Goal: Task Accomplishment & Management: Use online tool/utility

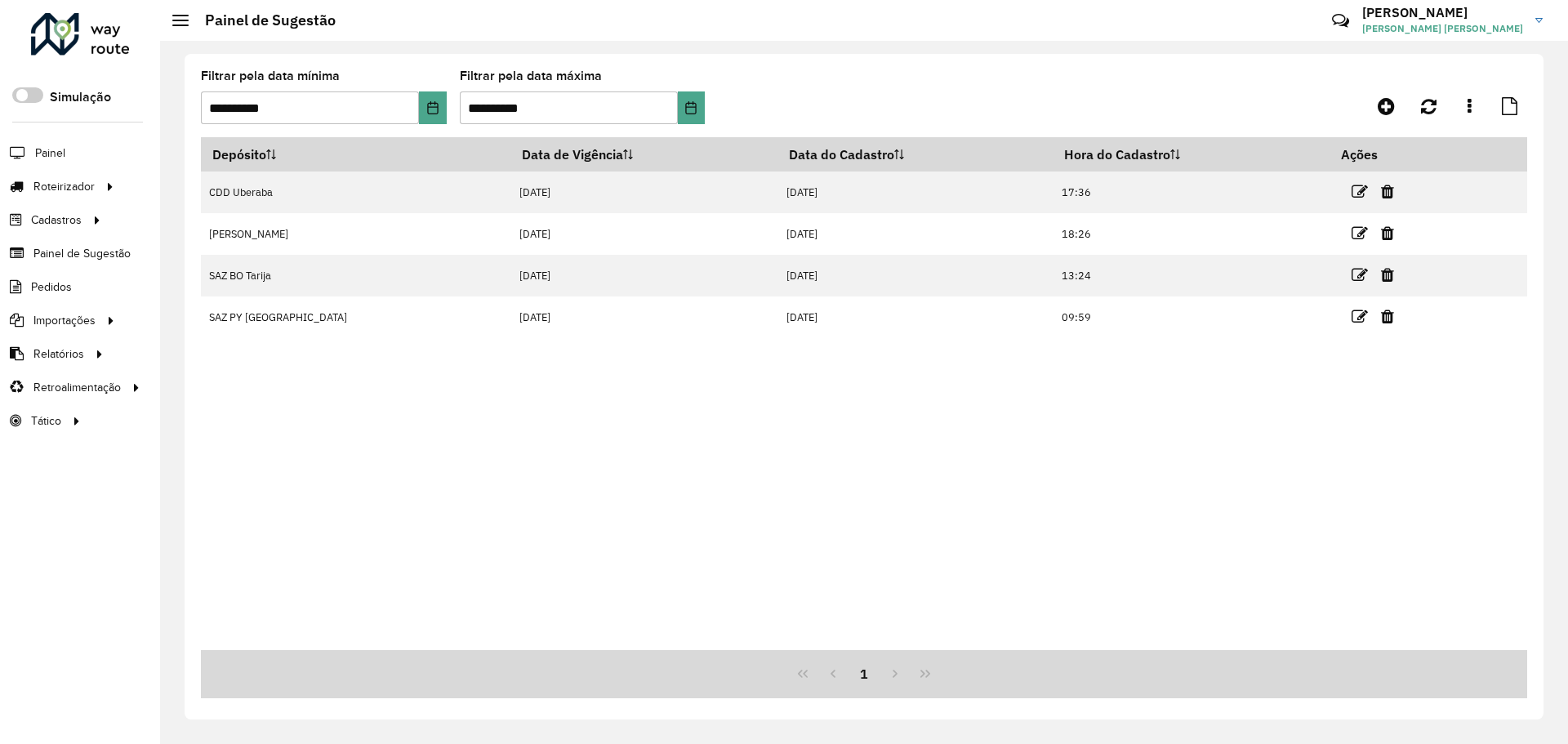
click at [709, 94] on formly-group "**********" at bounding box center [692, 104] width 982 height 67
click at [701, 98] on button "Choose Date" at bounding box center [692, 108] width 27 height 32
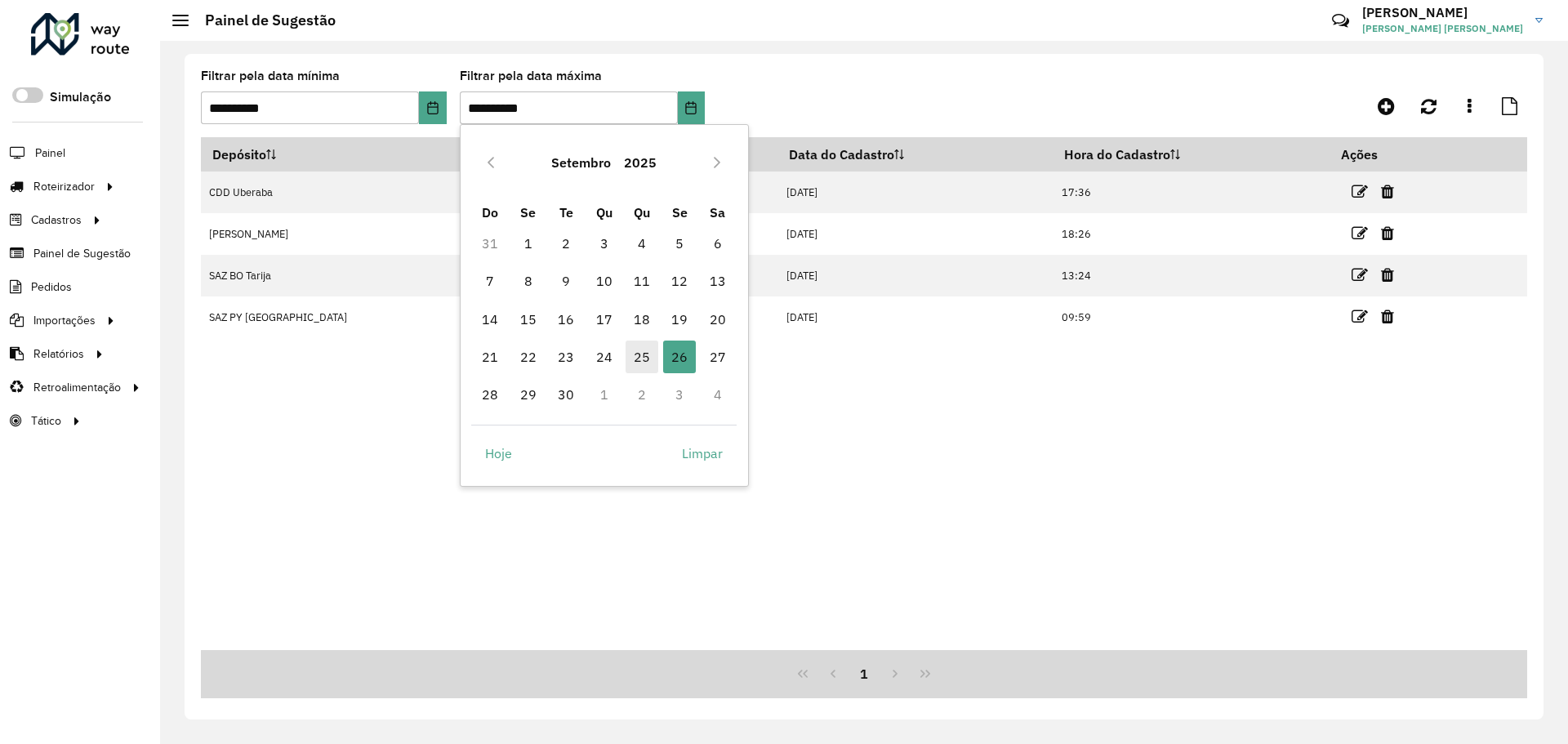
click at [648, 359] on span "25" at bounding box center [642, 357] width 32 height 32
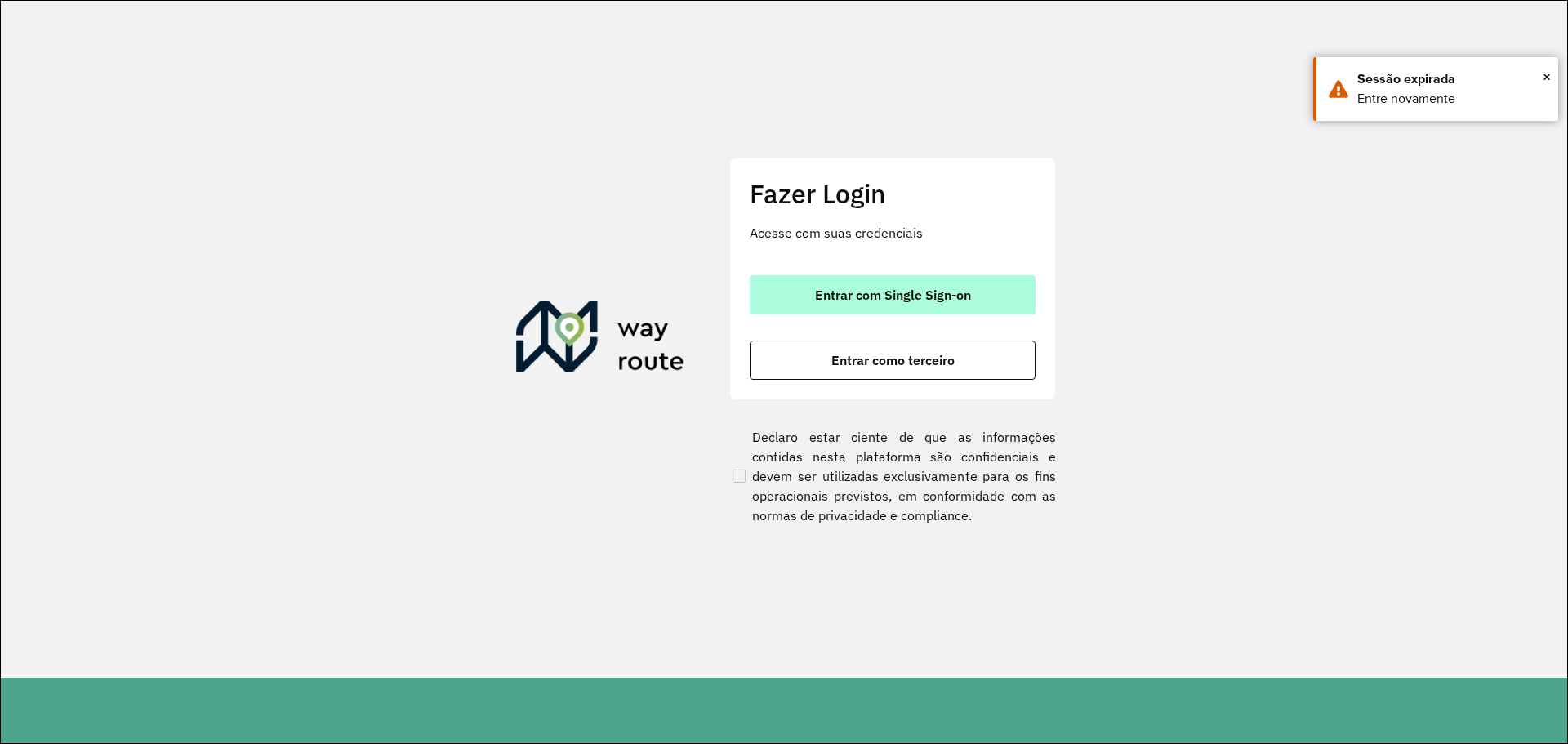
click at [898, 290] on span "Entrar com Single Sign-on" at bounding box center [893, 295] width 156 height 14
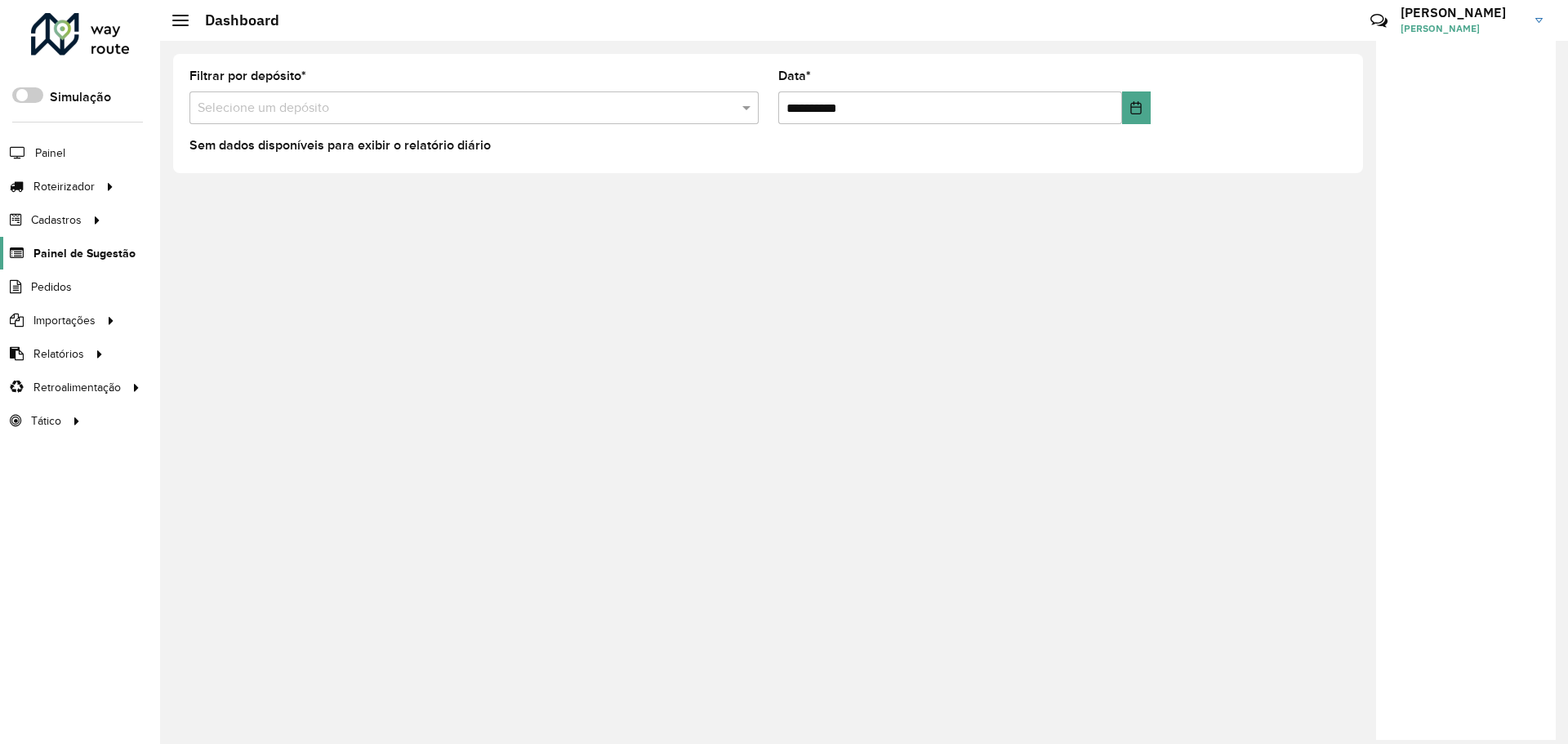
click at [84, 256] on span "Painel de Sugestão" at bounding box center [84, 253] width 102 height 17
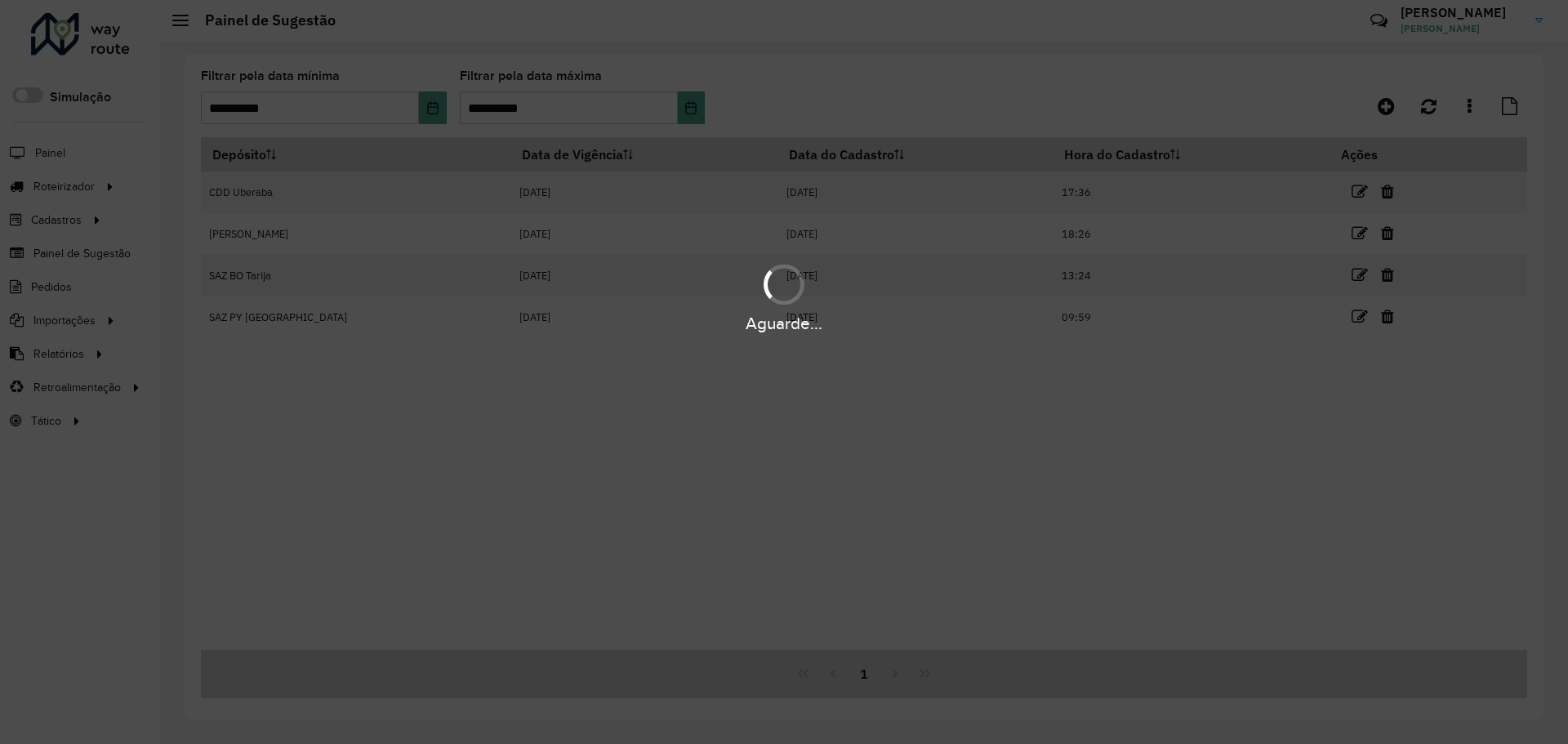
click at [688, 113] on div "Aguarde..." at bounding box center [784, 372] width 1568 height 744
click at [688, 113] on hb-app "Aguarde... Pop-up bloqueado! Seu navegador bloqueou automáticamente a abertura …" at bounding box center [784, 372] width 1568 height 744
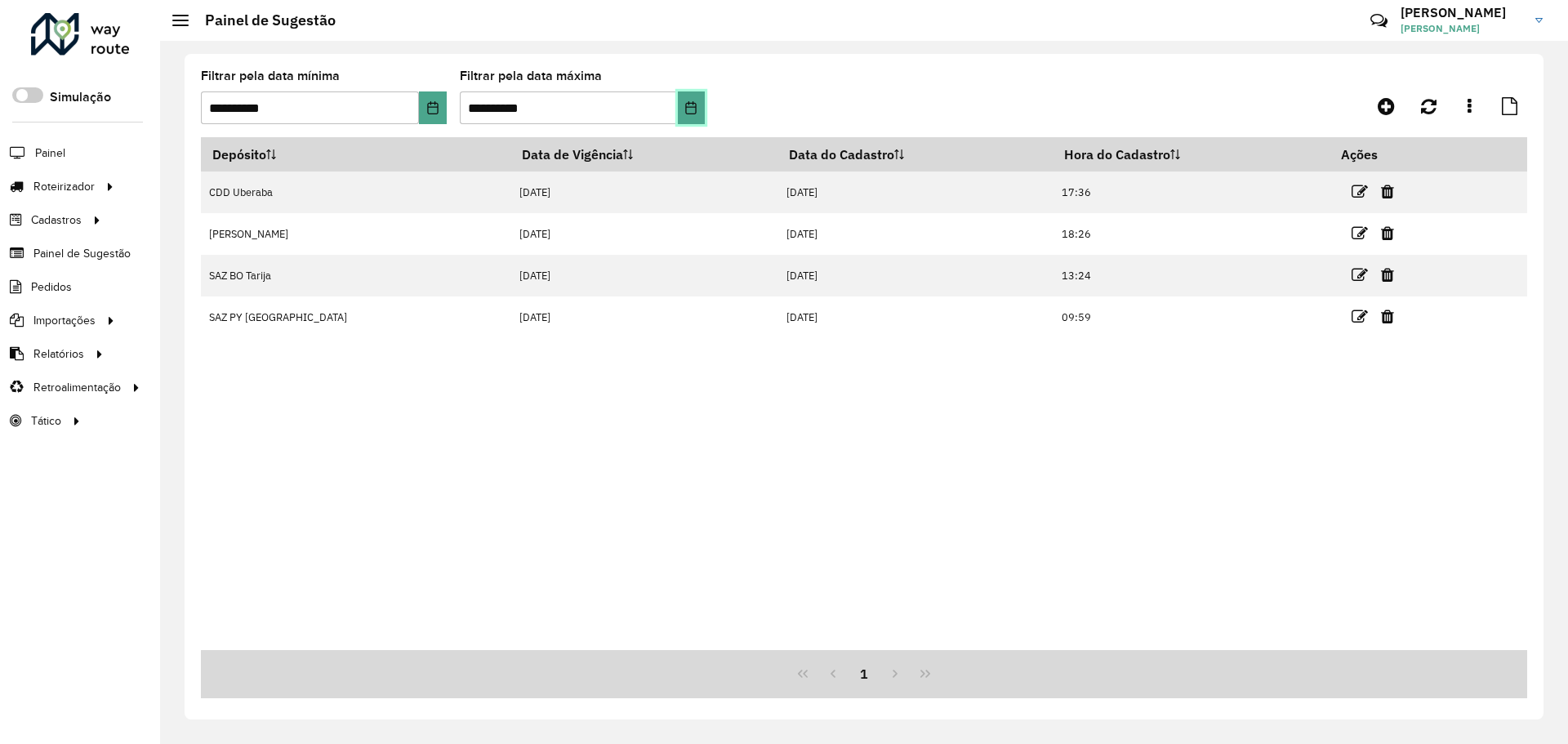
click at [688, 113] on icon "Choose Date" at bounding box center [692, 107] width 11 height 14
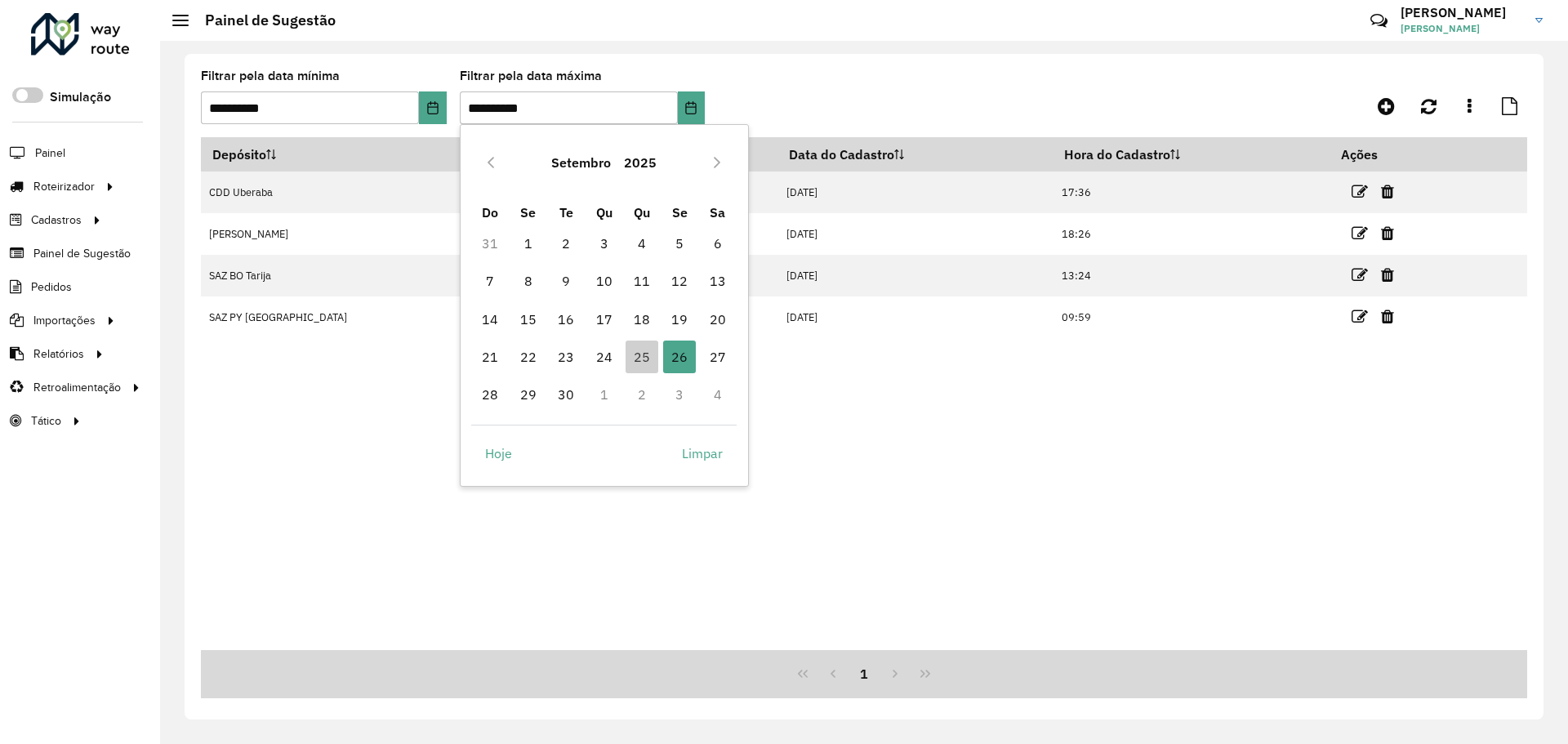
click at [664, 298] on td "12" at bounding box center [680, 281] width 38 height 38
click at [637, 367] on span "25" at bounding box center [642, 357] width 32 height 32
type input "**********"
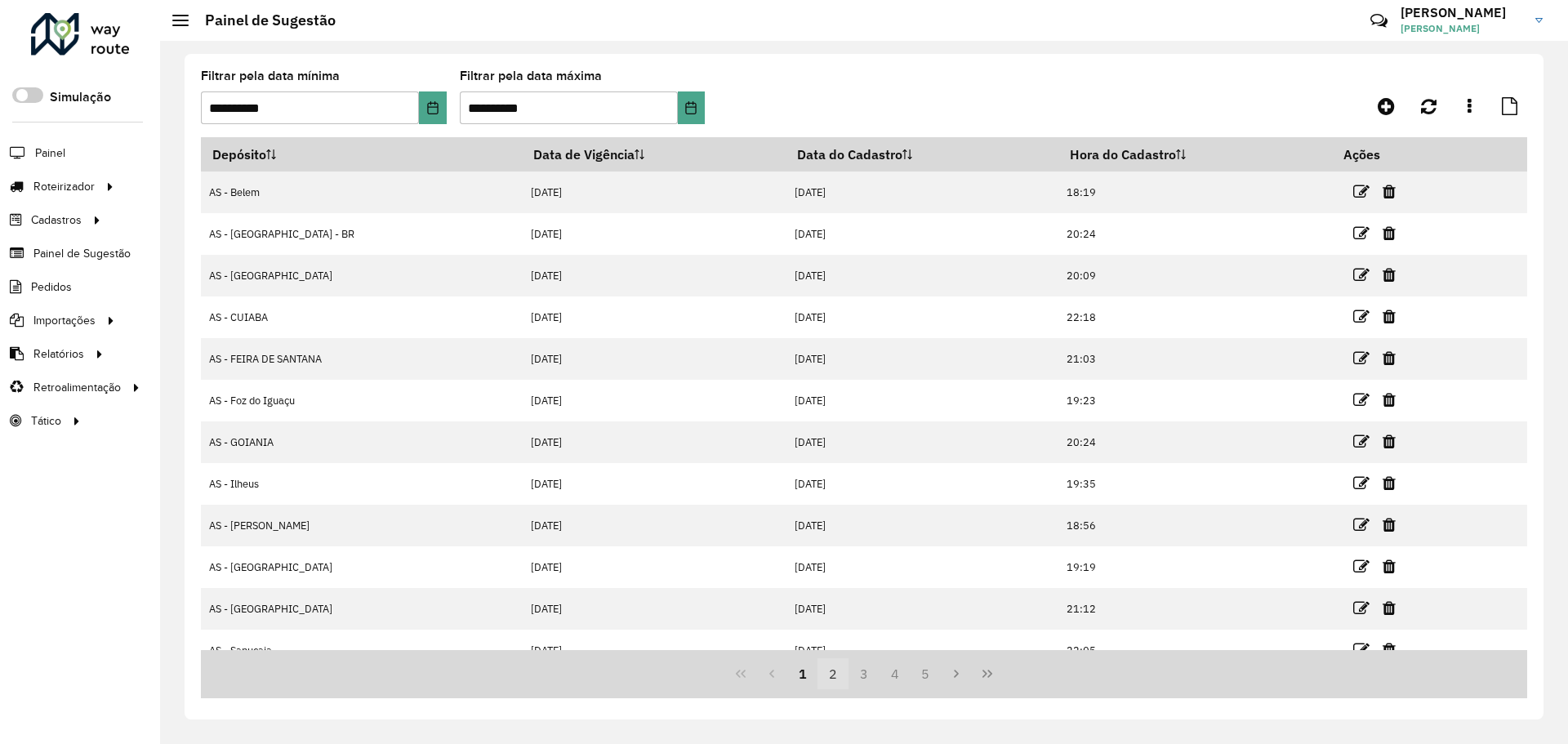
click at [827, 680] on button "2" at bounding box center [833, 674] width 31 height 31
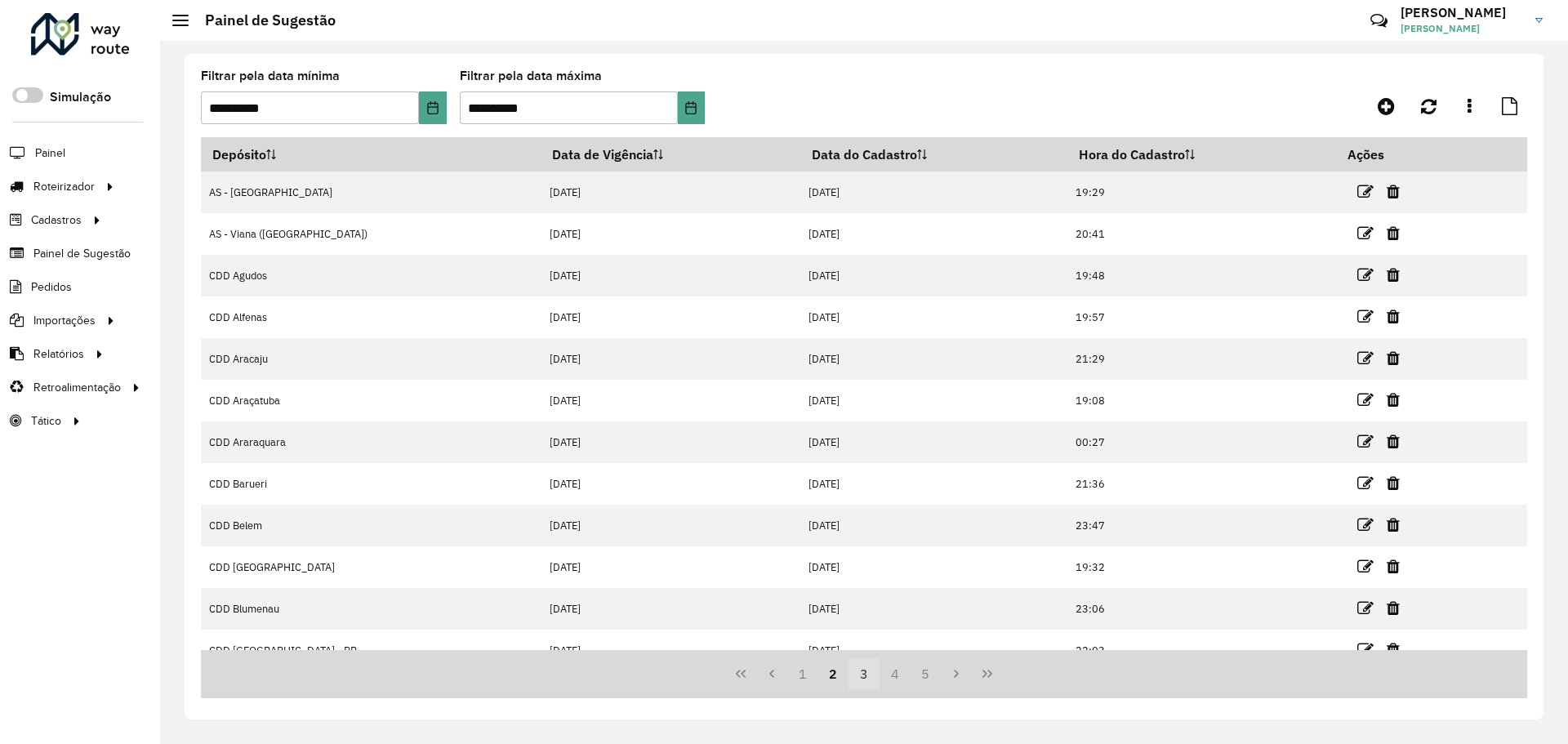
click at [863, 678] on button "3" at bounding box center [864, 674] width 31 height 31
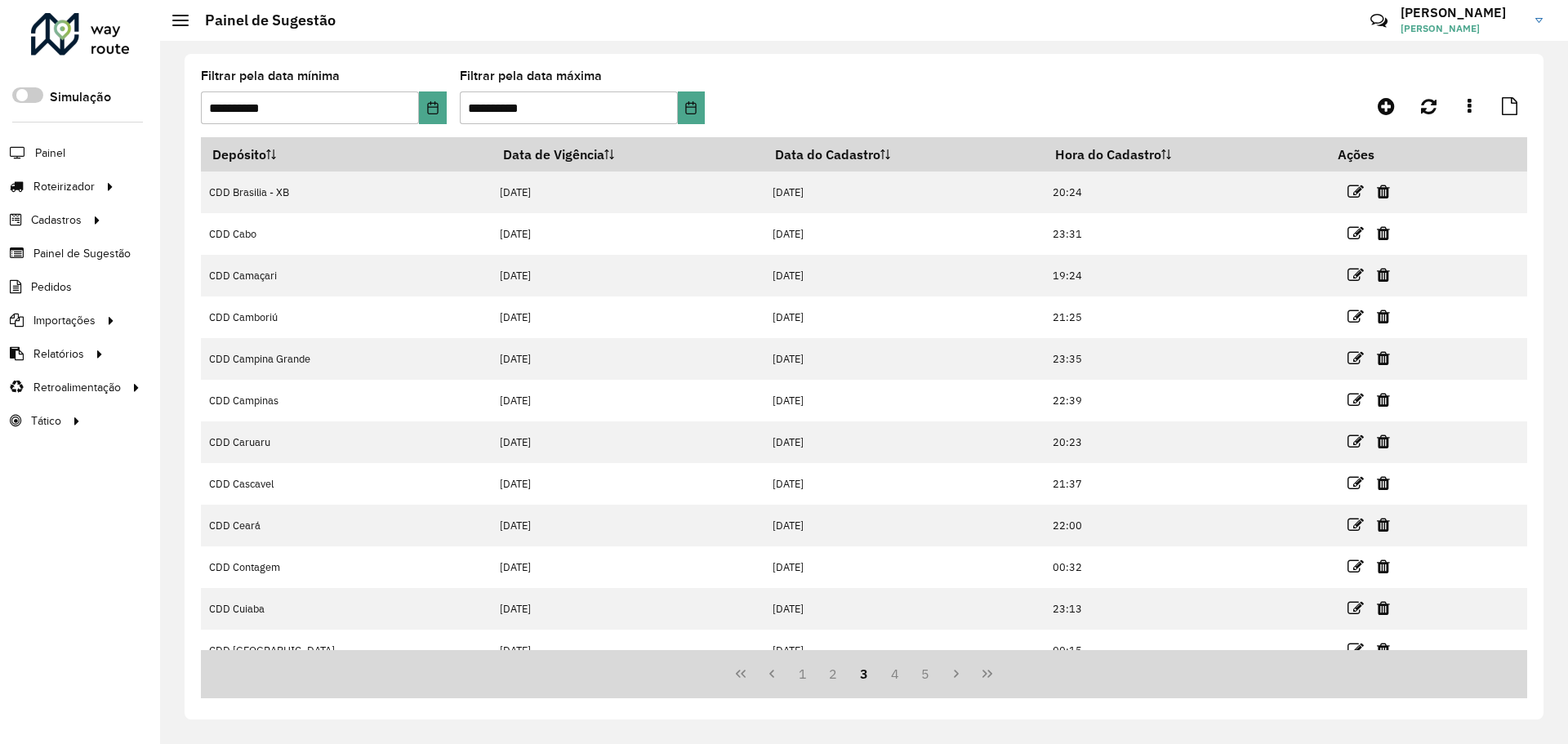
click at [848, 678] on button "3" at bounding box center [864, 674] width 31 height 31
click at [834, 676] on button "2" at bounding box center [833, 674] width 31 height 31
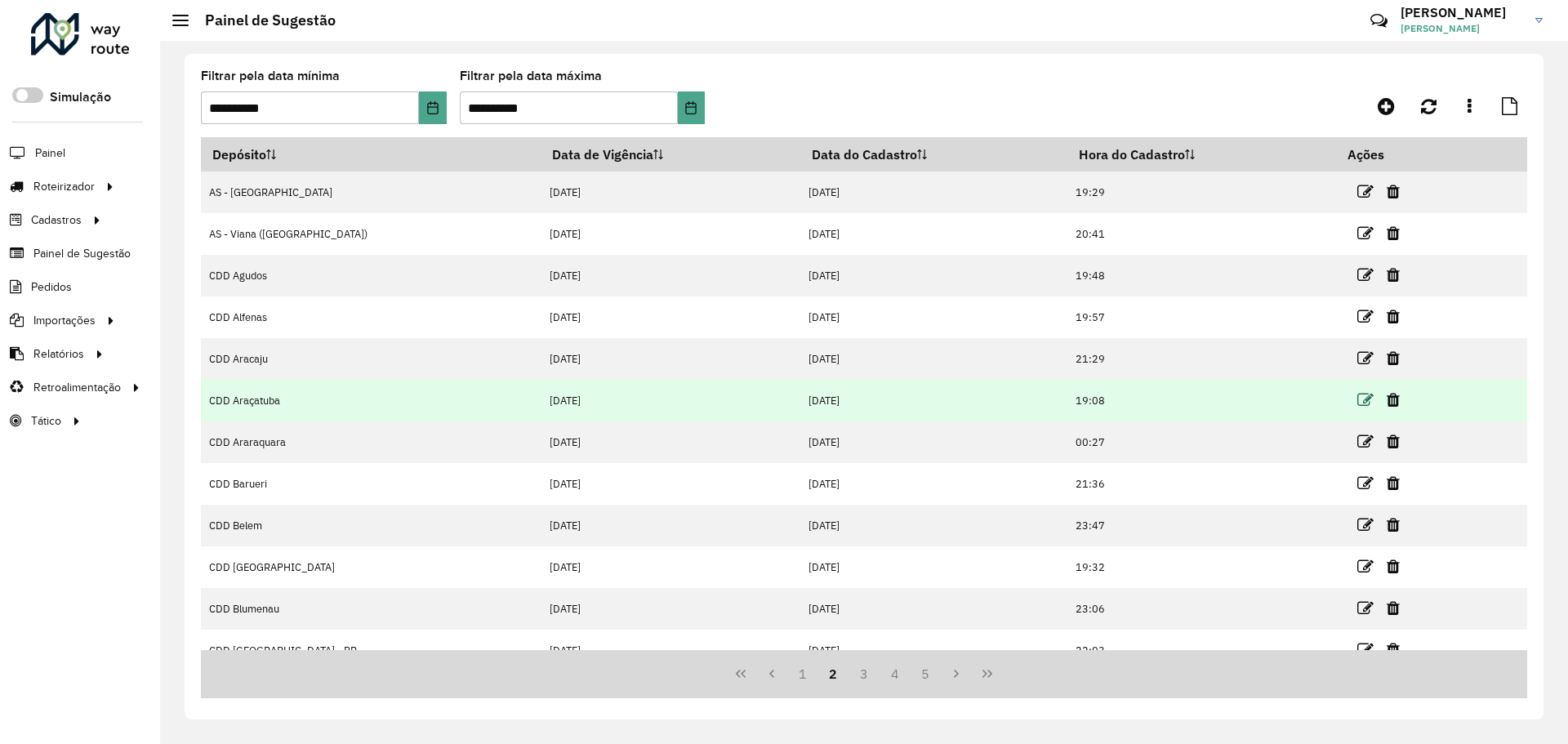
click at [1357, 400] on icon at bounding box center [1365, 400] width 16 height 16
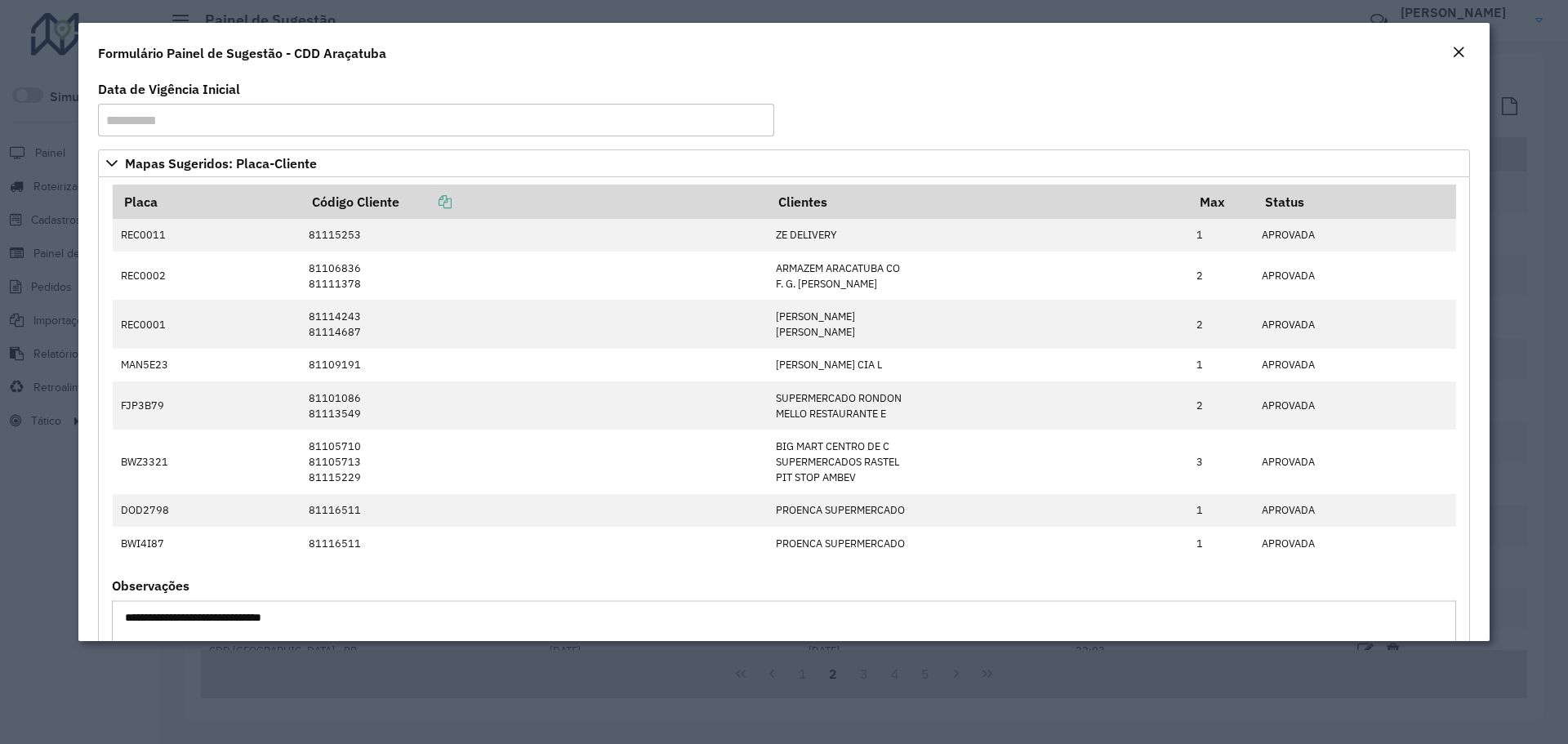
click at [643, 89] on div "**********" at bounding box center [436, 109] width 676 height 53
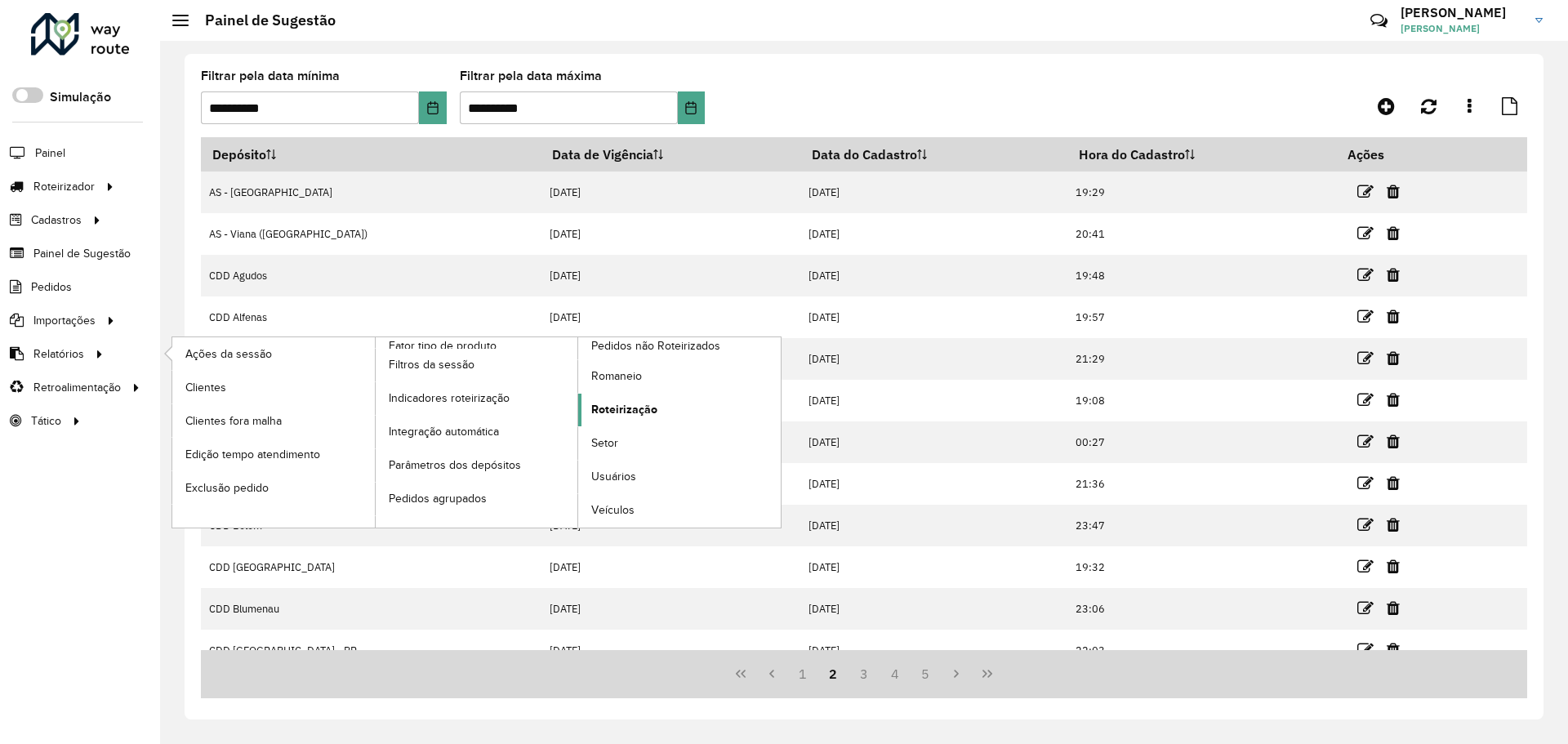
click at [655, 407] on span "Roteirização" at bounding box center [624, 409] width 66 height 17
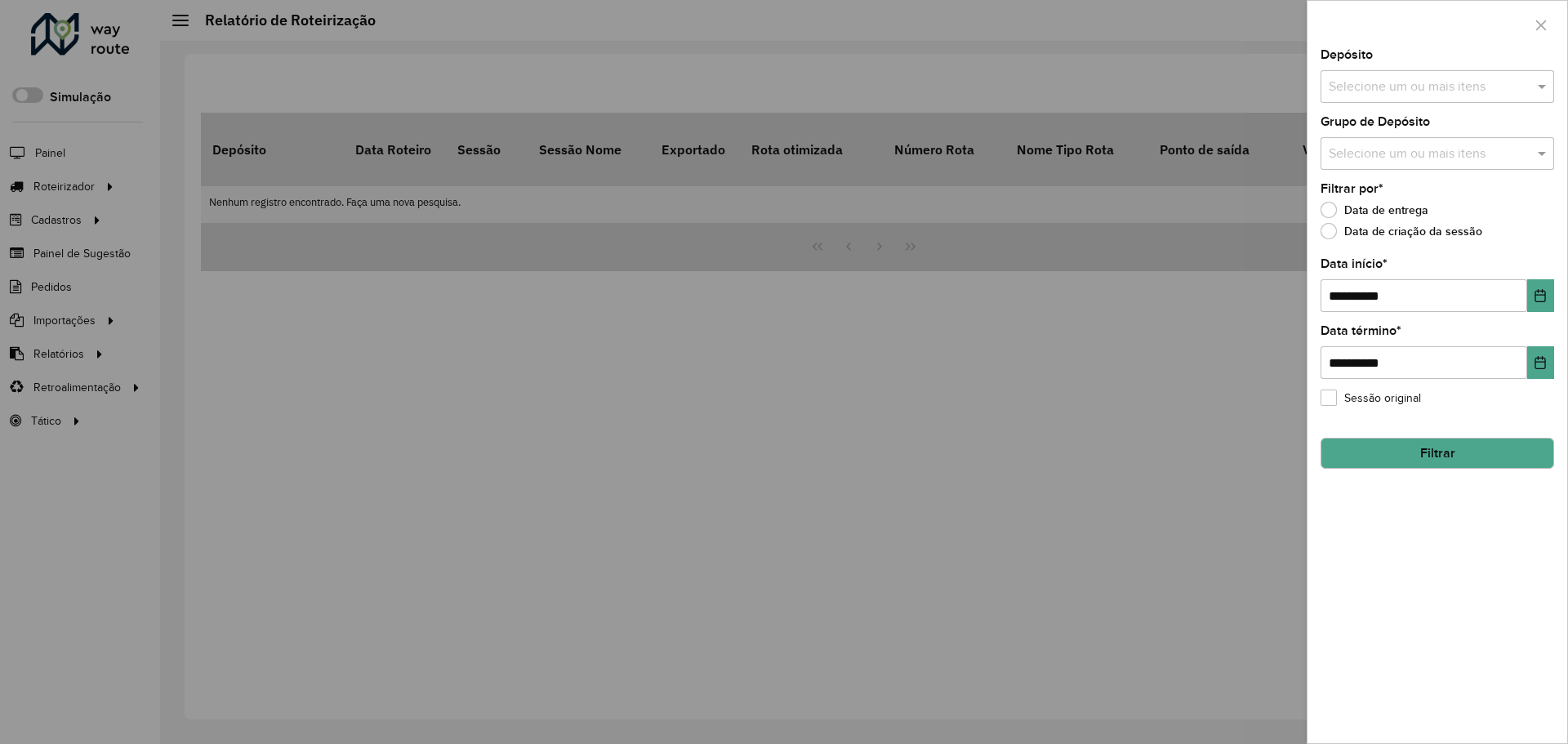
click at [1381, 154] on input "text" at bounding box center [1429, 155] width 209 height 20
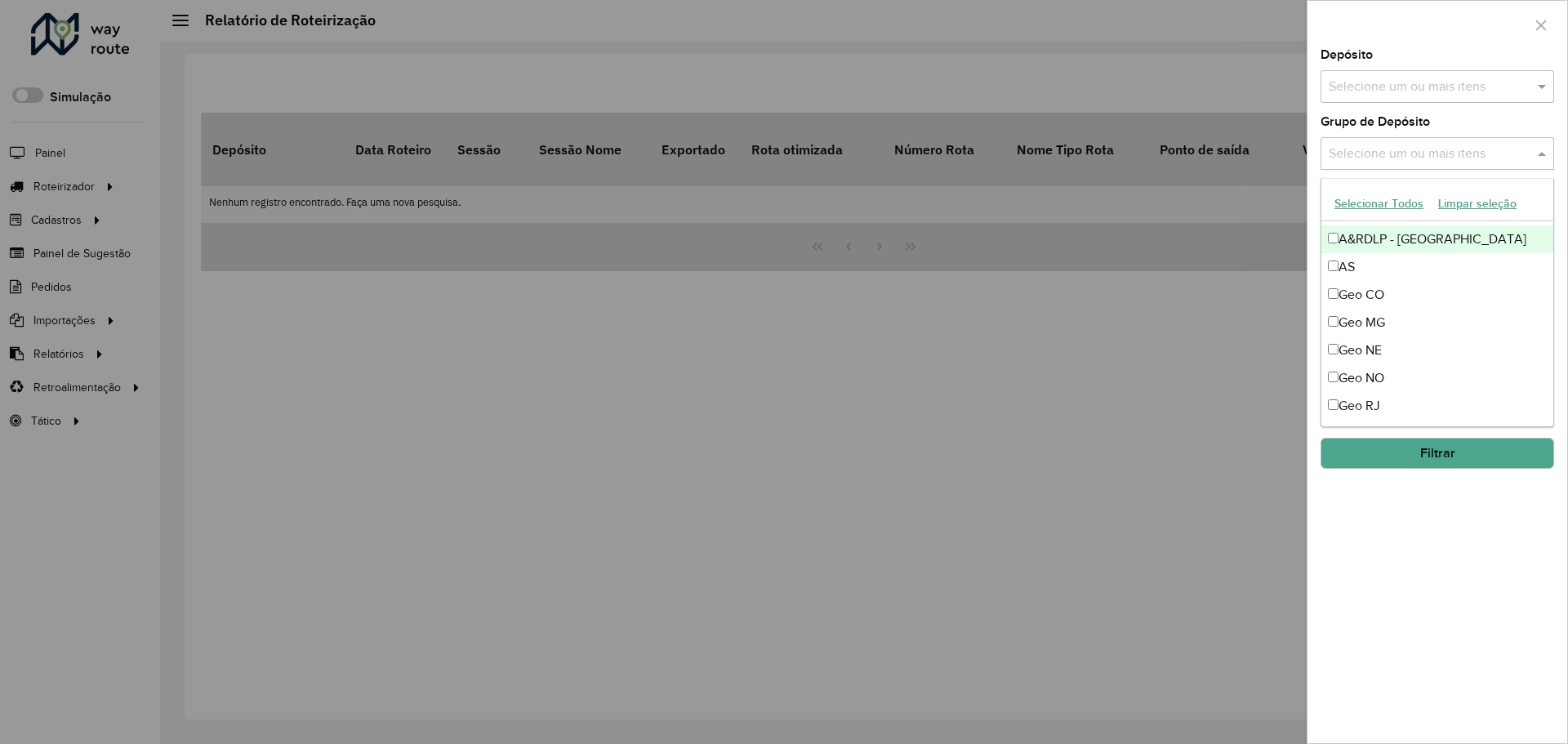
scroll to position [108, 0]
click at [1394, 296] on div "Geo CO" at bounding box center [1437, 294] width 232 height 28
click at [1398, 314] on div "Geo MG" at bounding box center [1437, 322] width 232 height 28
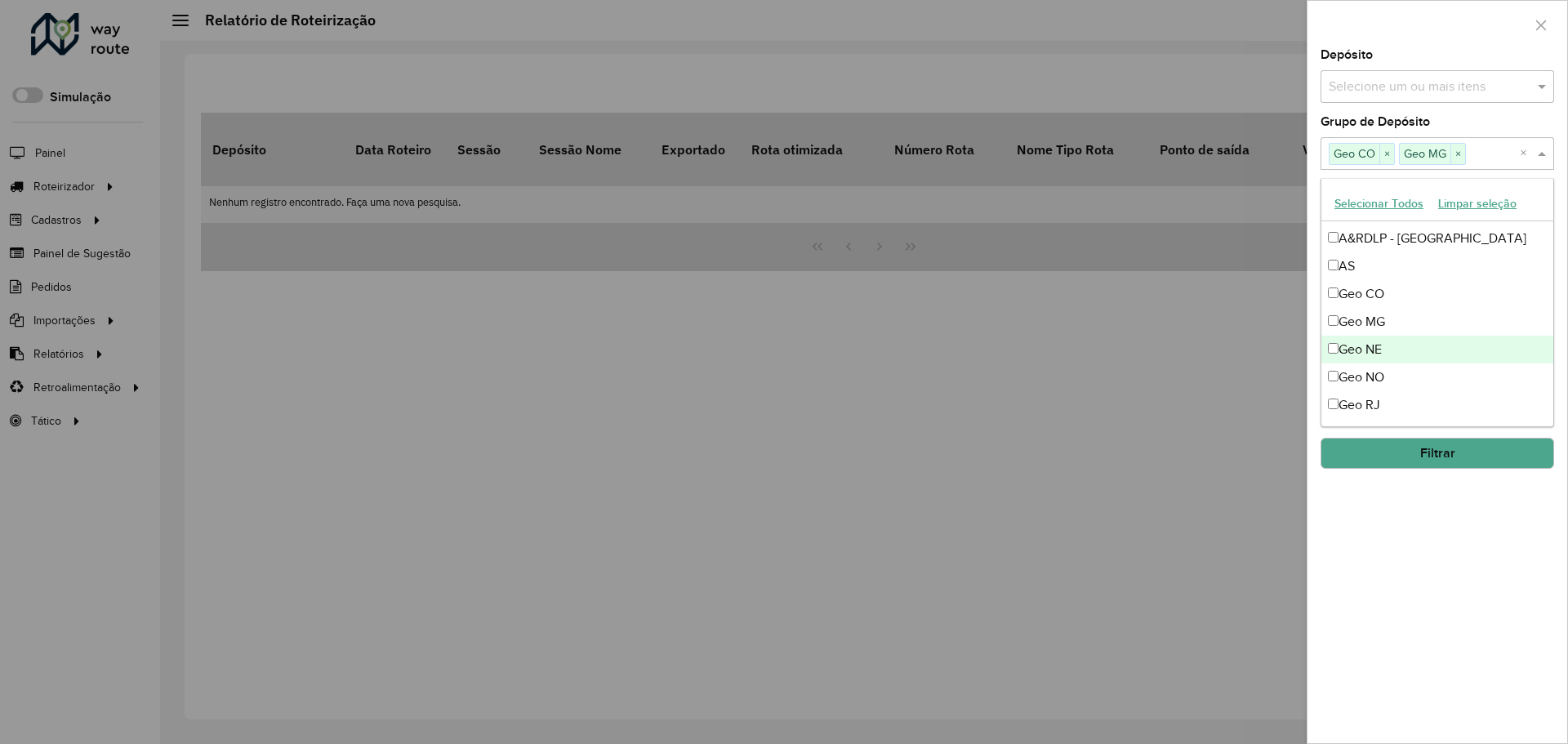
click at [1405, 362] on div "Geo NE" at bounding box center [1437, 349] width 232 height 28
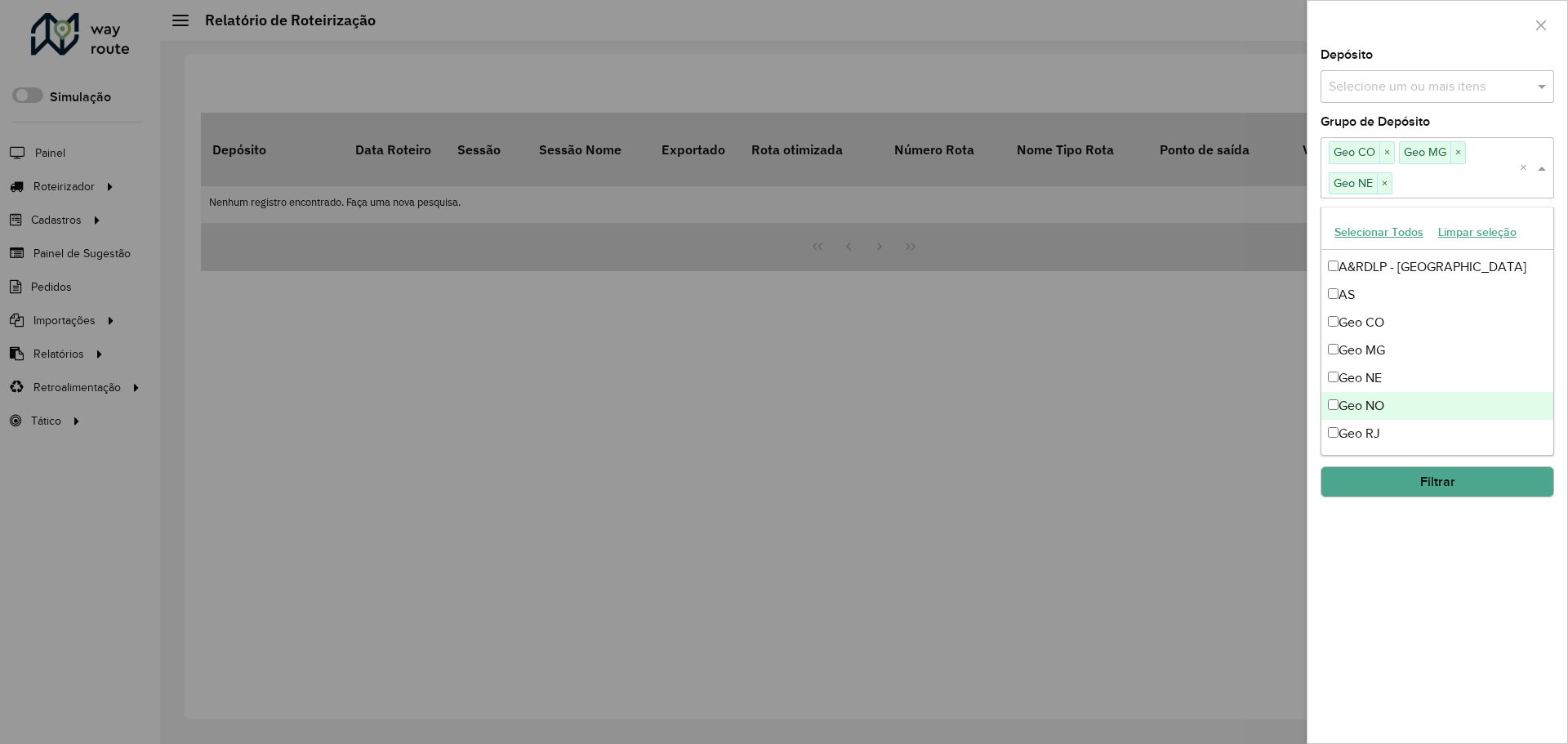
click at [1417, 400] on div "Geo NO" at bounding box center [1437, 405] width 232 height 28
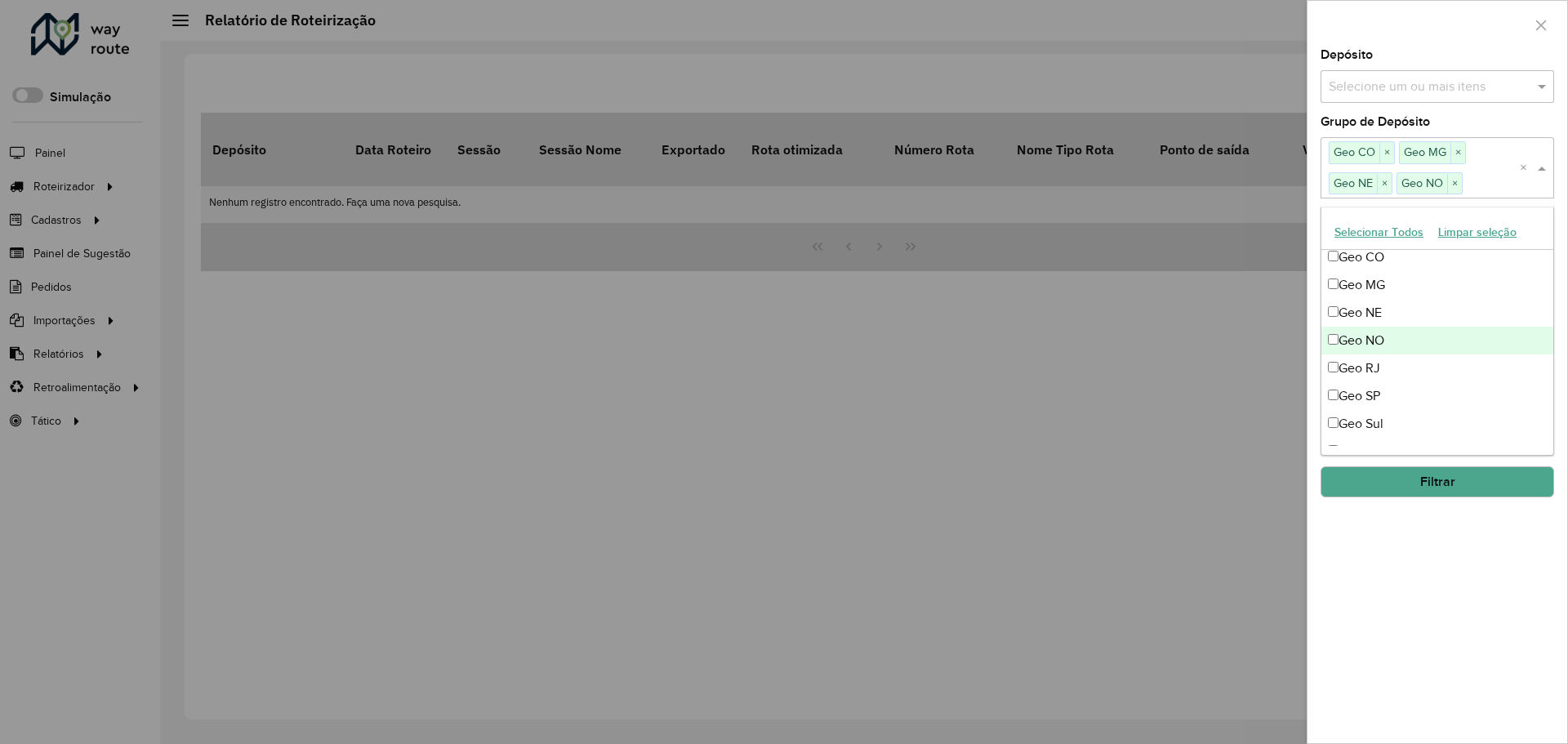
scroll to position [177, 0]
click at [1406, 374] on div "Geo RJ" at bounding box center [1437, 365] width 232 height 28
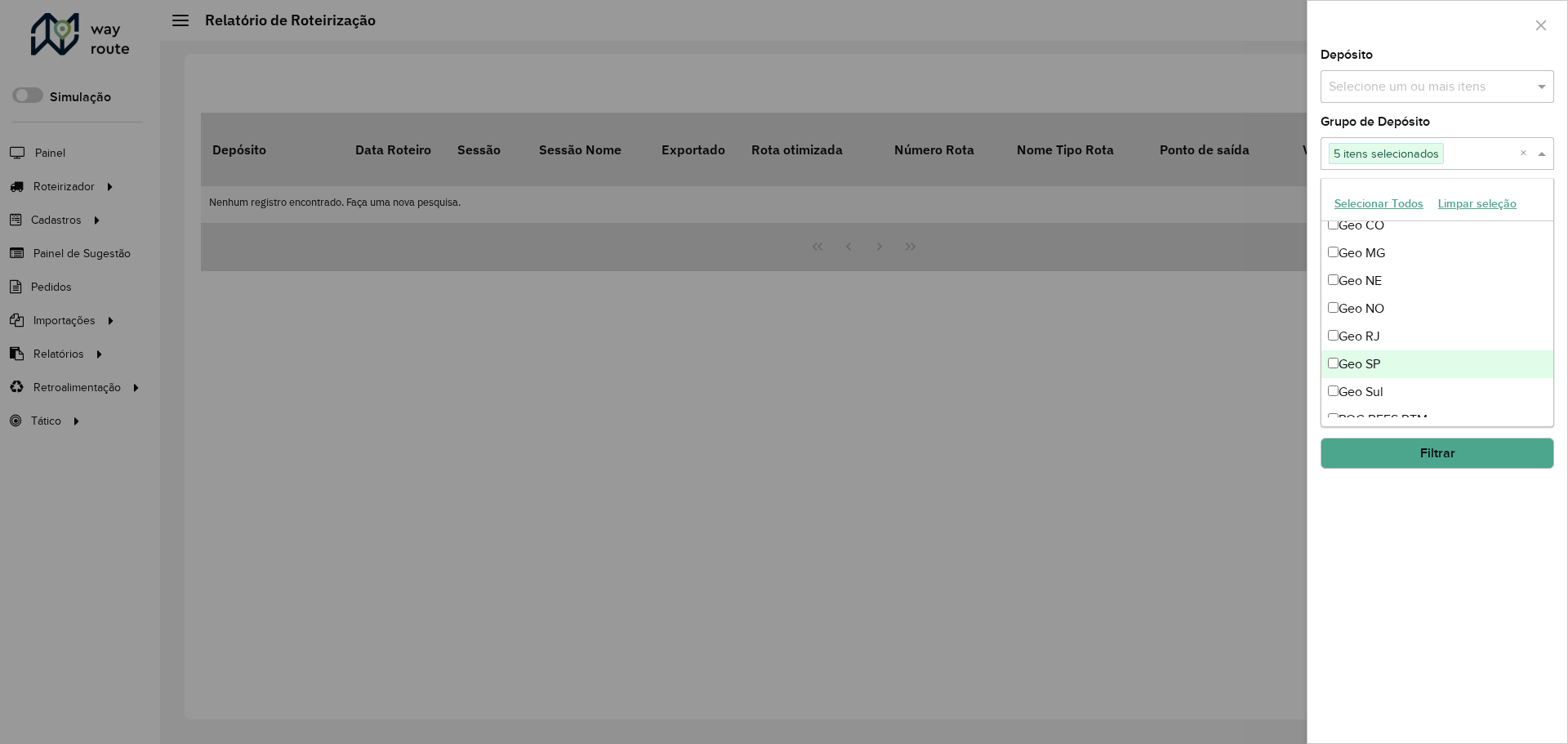
click at [1398, 377] on div "Geo SP" at bounding box center [1437, 364] width 232 height 28
click at [1398, 390] on div "Geo Sul" at bounding box center [1437, 392] width 232 height 28
click at [1455, 504] on div "**********" at bounding box center [1437, 395] width 259 height 694
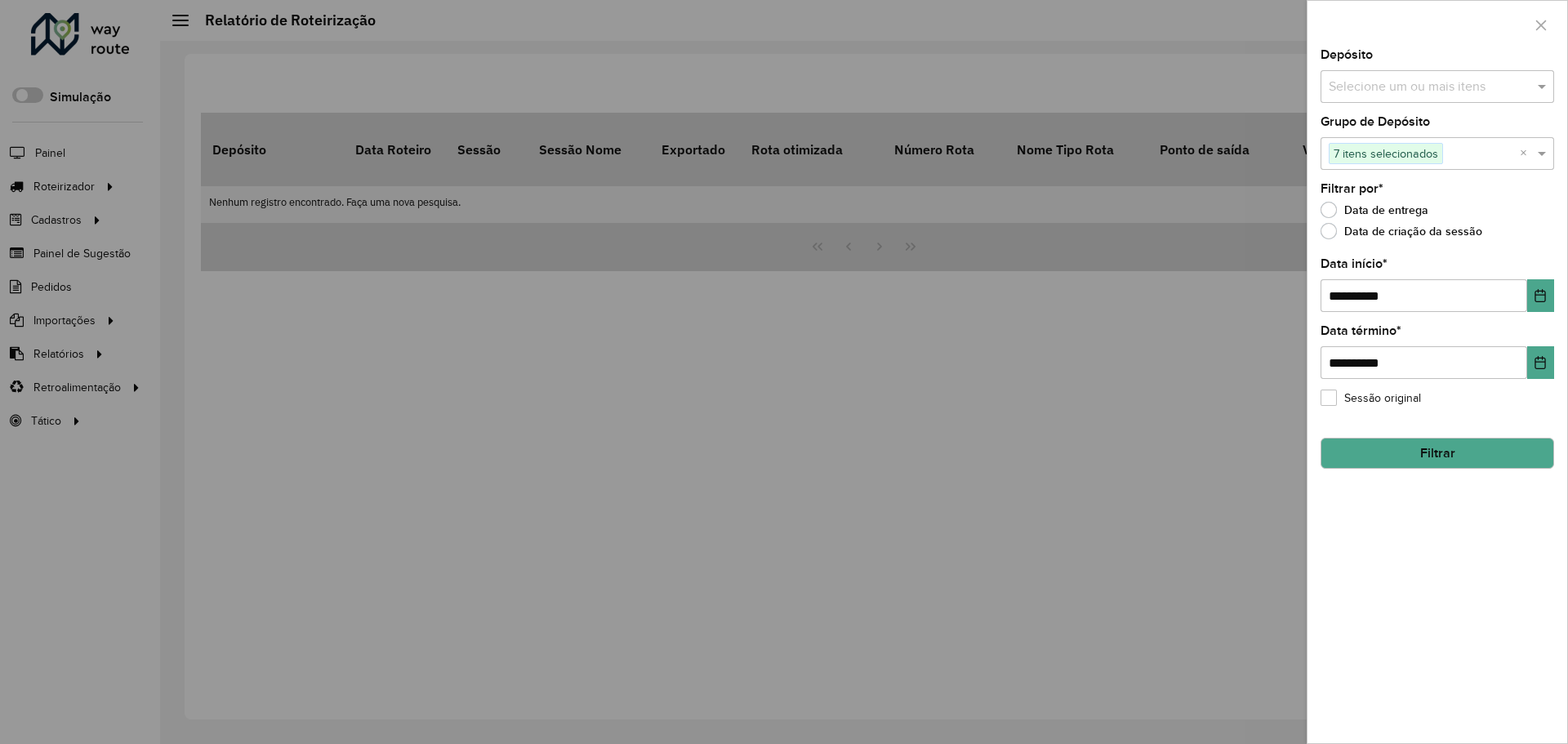
click at [1446, 452] on button "Filtrar" at bounding box center [1437, 453] width 233 height 31
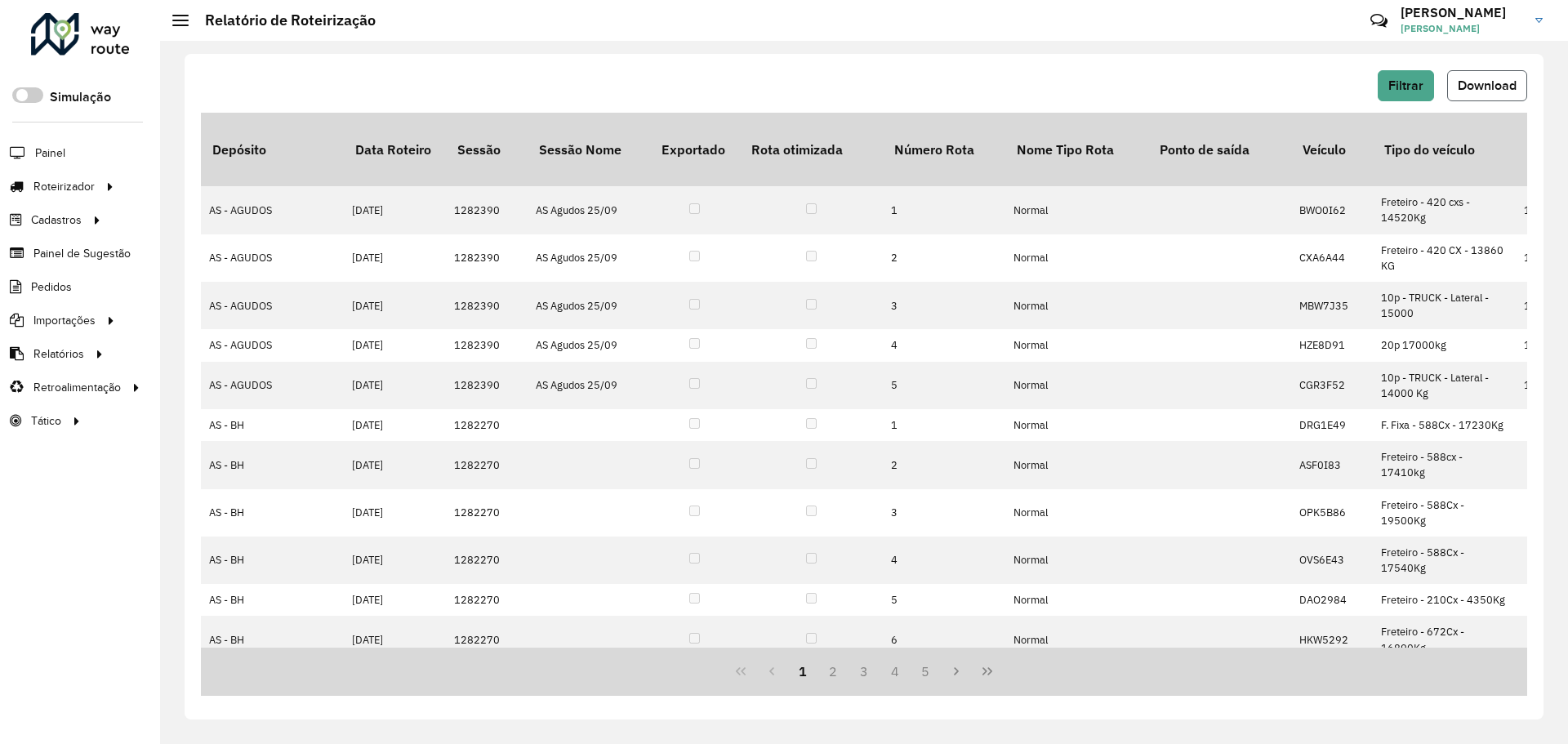
click at [1510, 91] on span "Download" at bounding box center [1487, 85] width 59 height 14
click at [211, 194] on span "Entregas" at bounding box center [209, 186] width 47 height 17
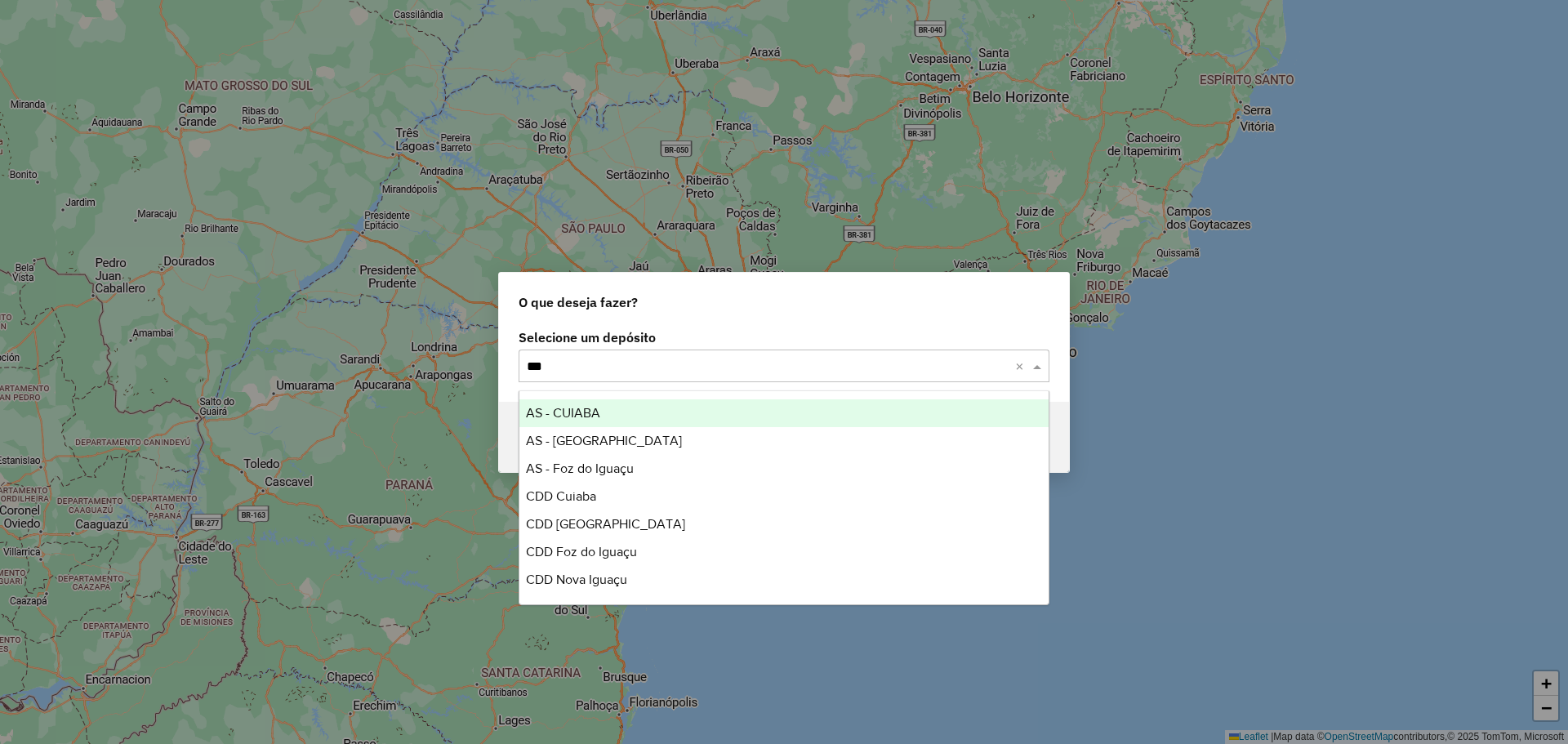
type input "****"
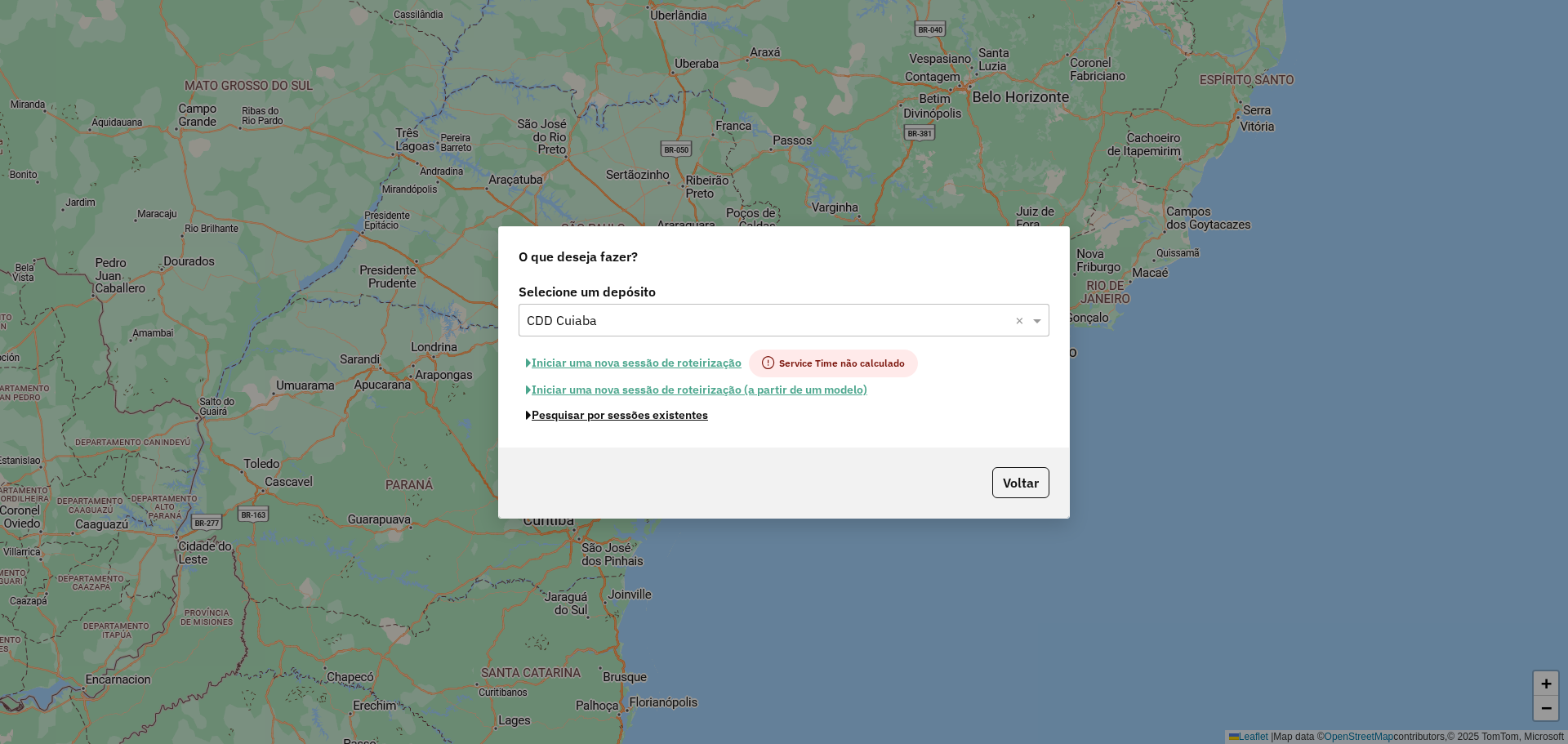
click at [660, 416] on button "Pesquisar por sessões existentes" at bounding box center [617, 415] width 197 height 25
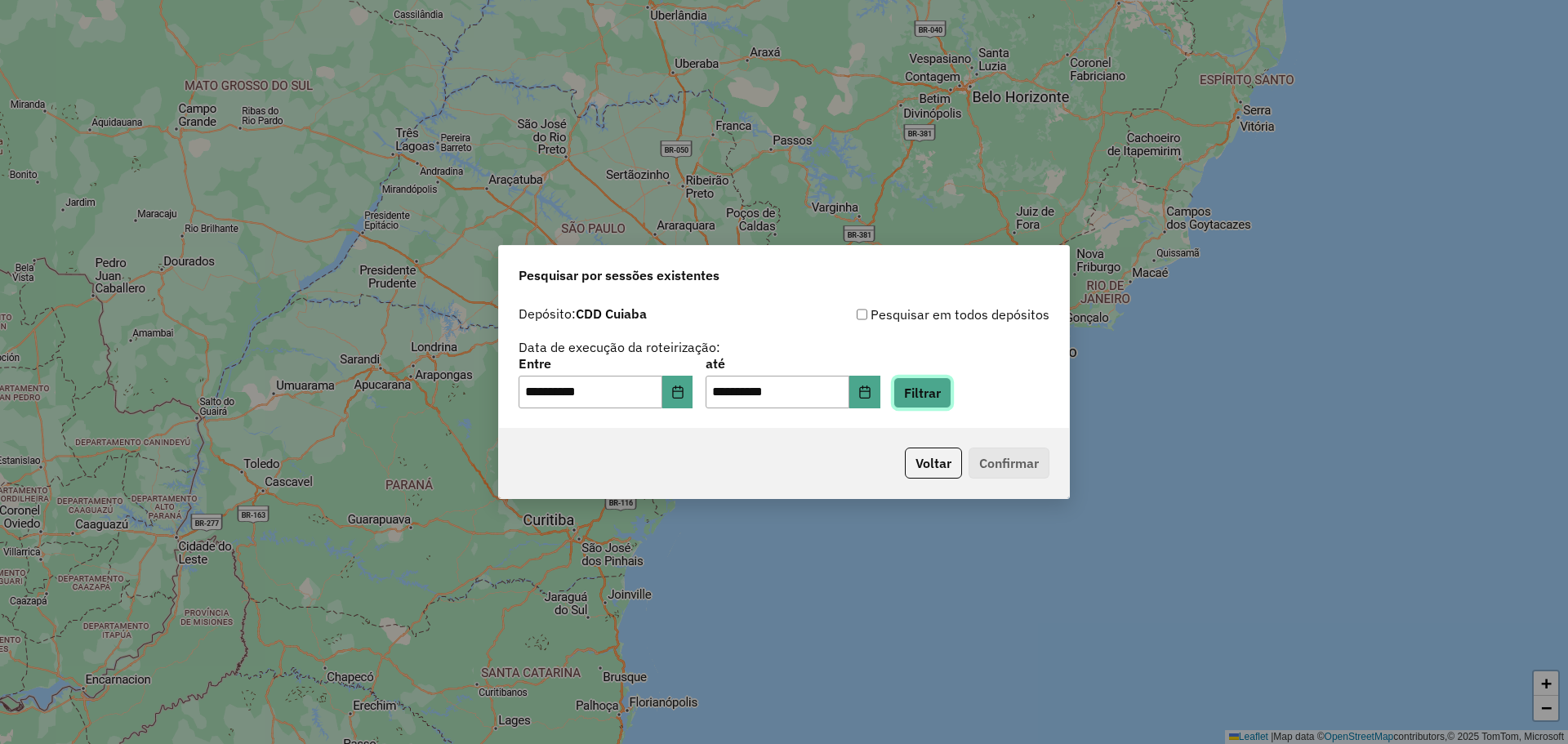
click at [918, 391] on button "Filtrar" at bounding box center [922, 393] width 58 height 31
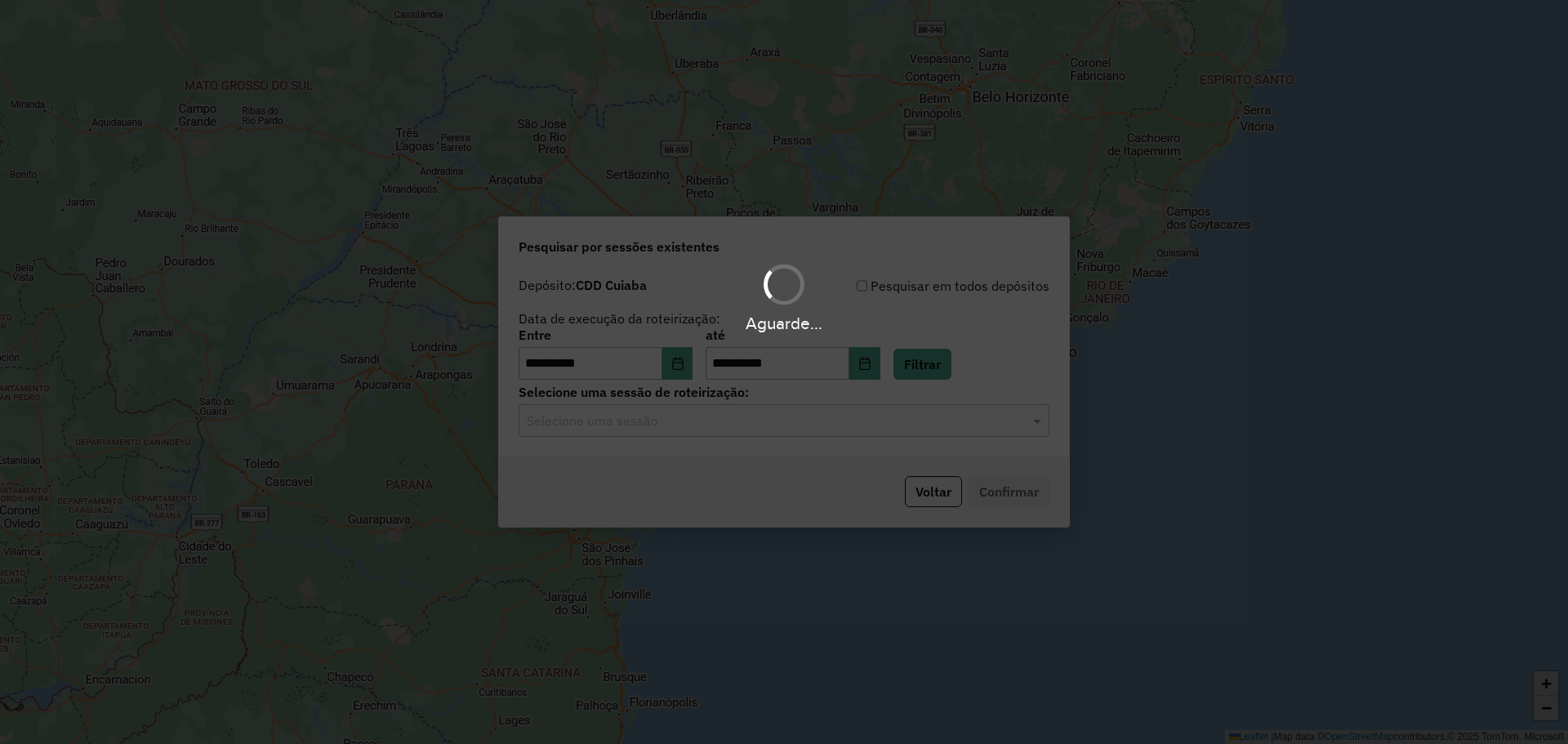
click at [828, 430] on div "Aguarde..." at bounding box center [784, 372] width 1568 height 744
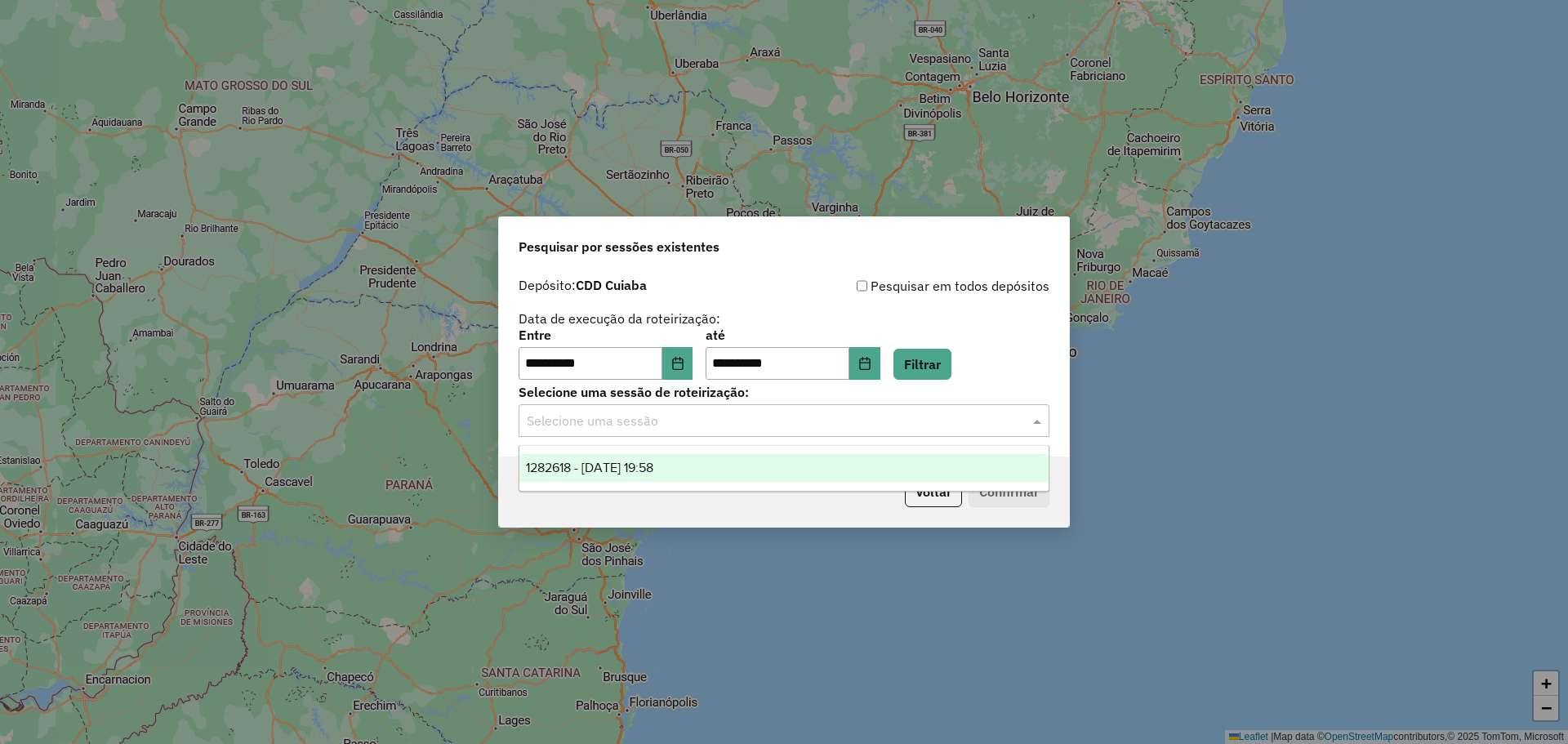
click at [814, 425] on input "text" at bounding box center [767, 422] width 482 height 20
click at [800, 460] on div "1282618 - 25/09/2025 19:58" at bounding box center [784, 467] width 530 height 28
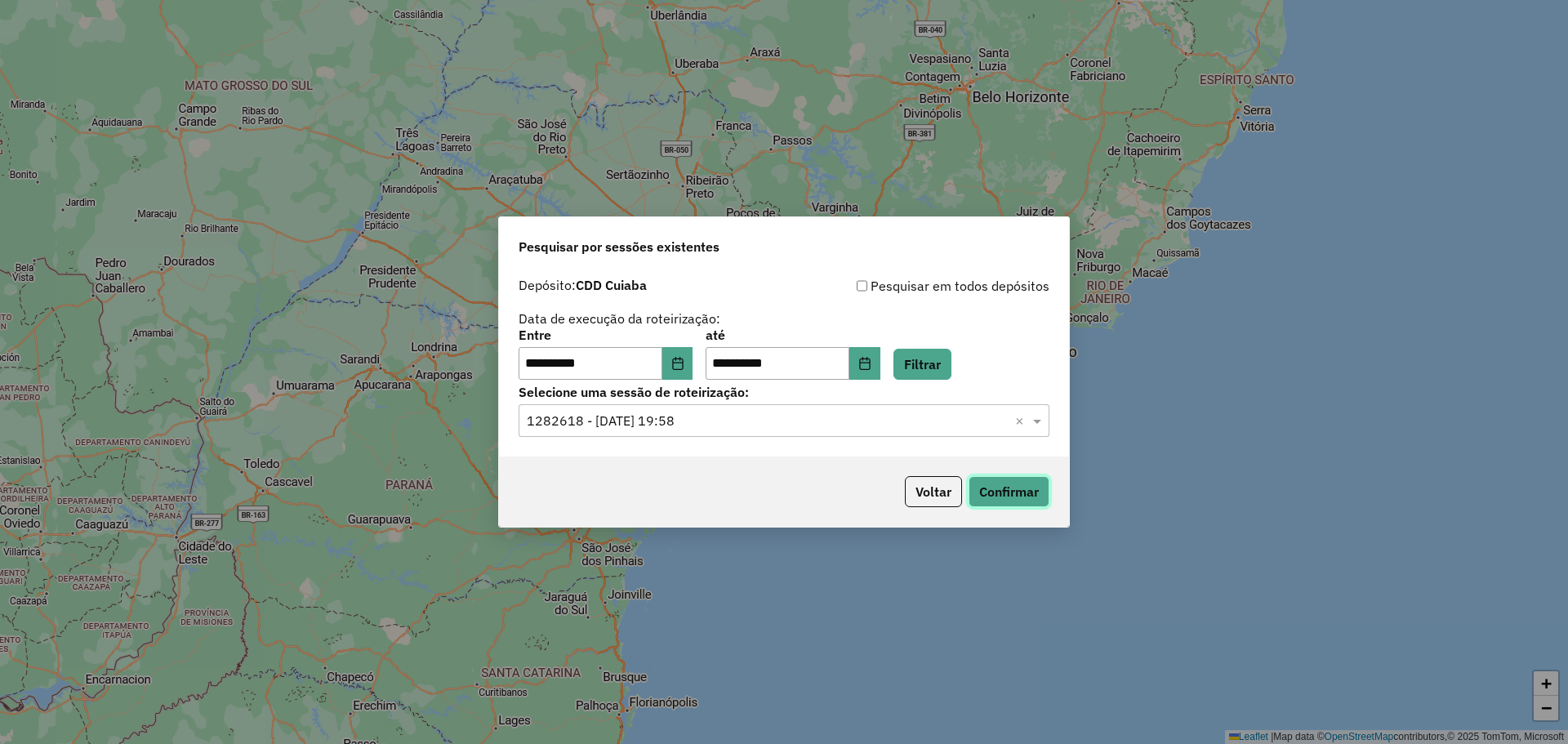
click at [994, 494] on button "Confirmar" at bounding box center [1009, 492] width 81 height 31
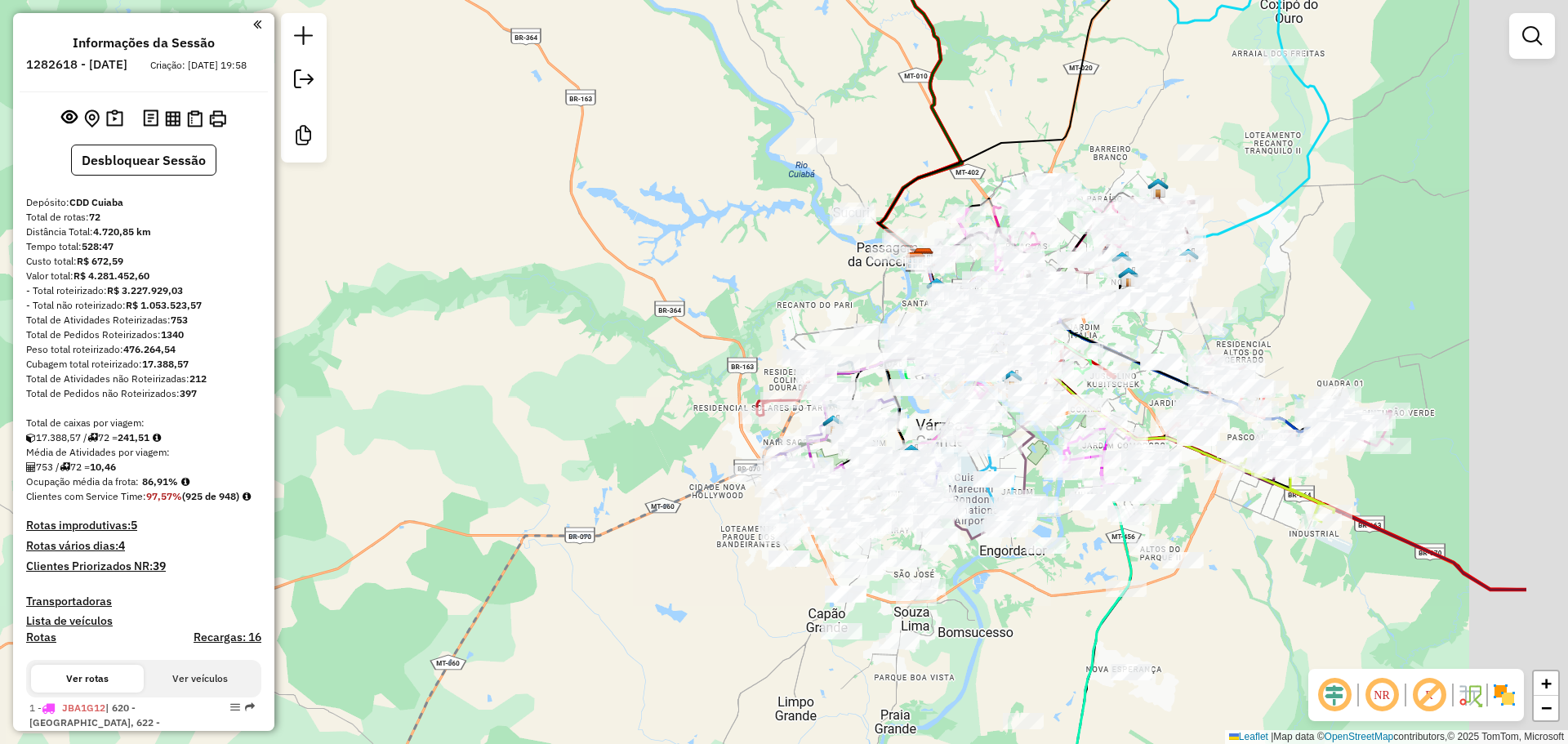
drag, startPoint x: 969, startPoint y: 348, endPoint x: 582, endPoint y: 294, distance: 390.7
click at [582, 294] on div "Janela de atendimento Grade de atendimento Capacidade Transportadoras Veículos …" at bounding box center [784, 372] width 1568 height 744
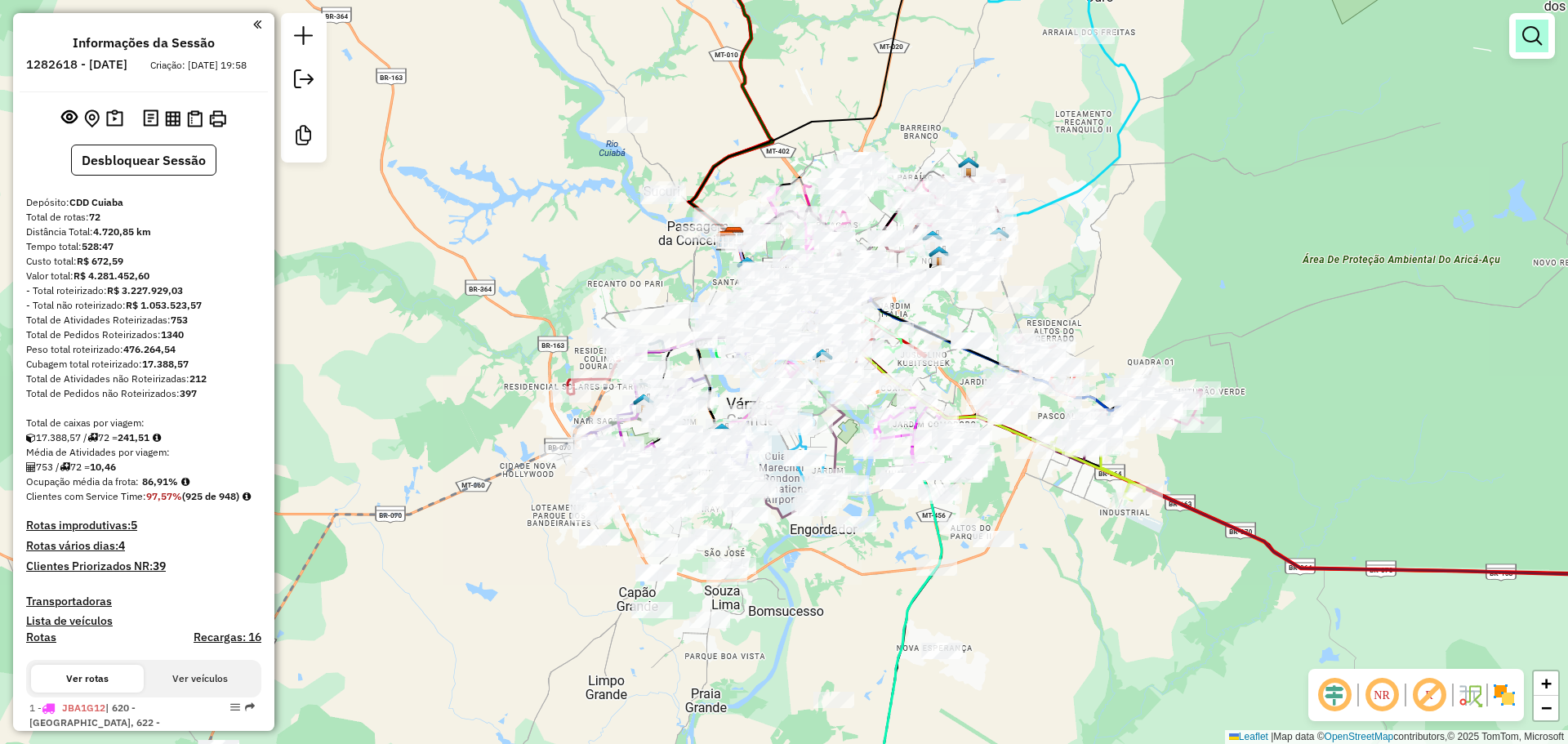
click at [1529, 43] on em at bounding box center [1532, 36] width 20 height 20
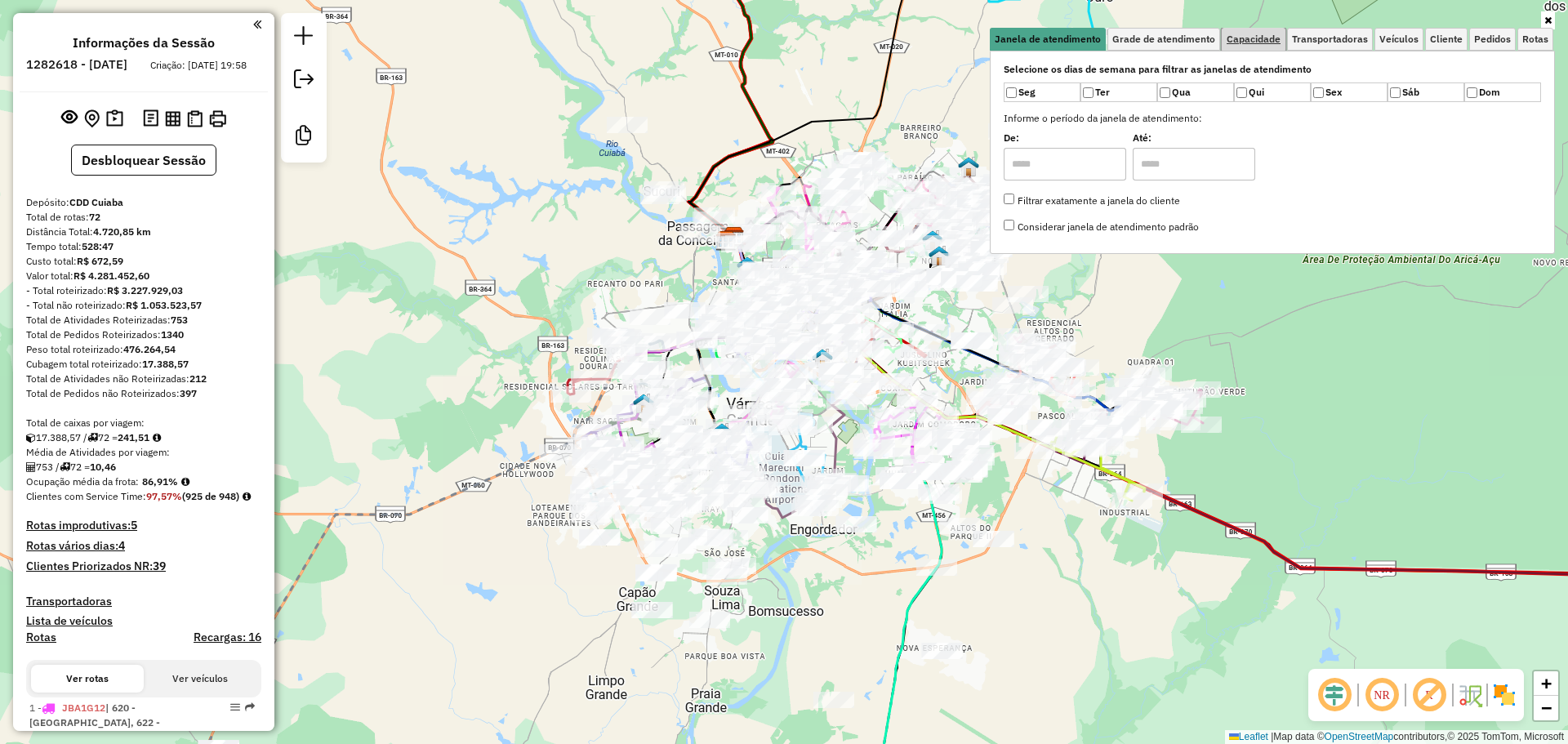
click at [1260, 37] on span "Capacidade" at bounding box center [1254, 39] width 54 height 10
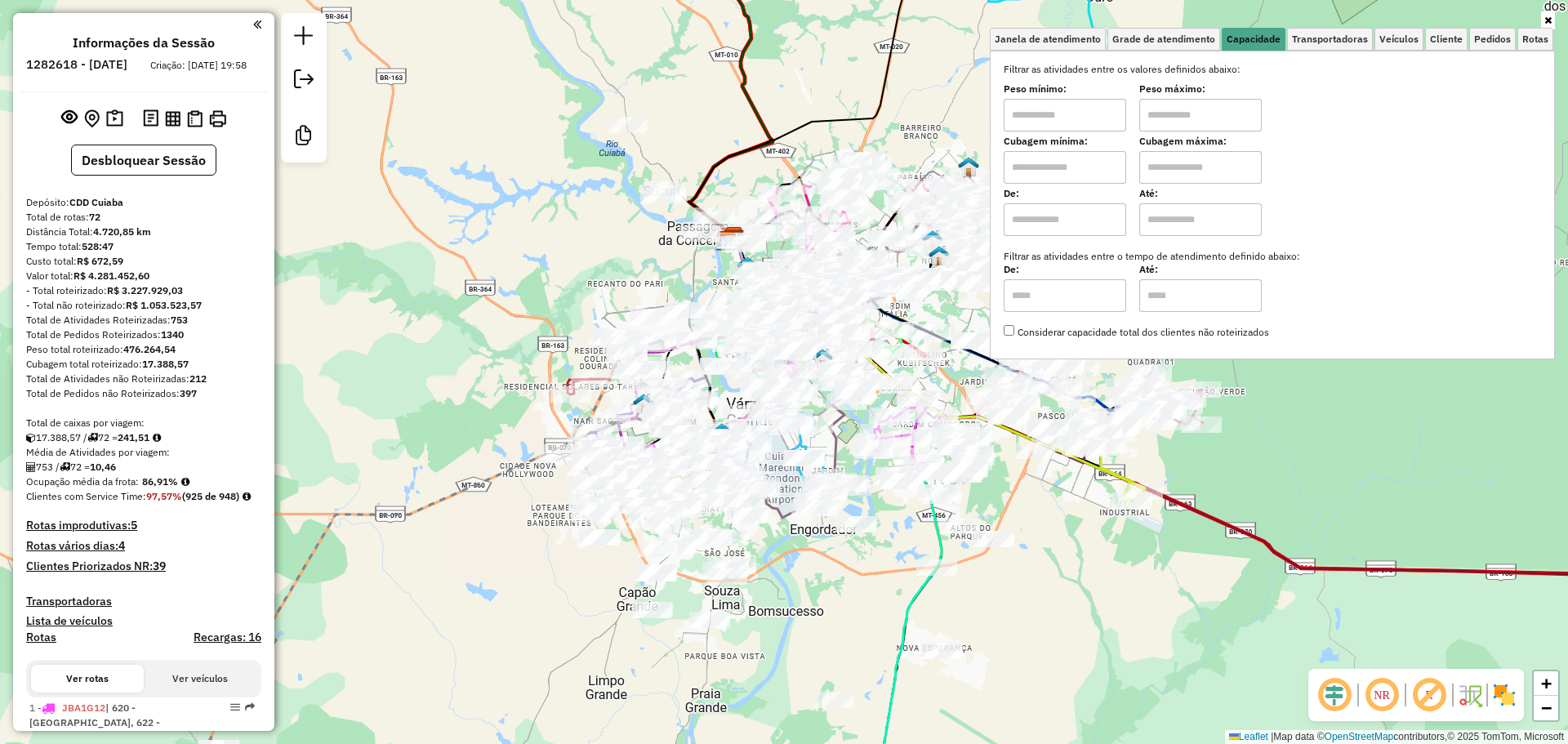
click at [1082, 159] on input "text" at bounding box center [1065, 168] width 122 height 32
type input "******"
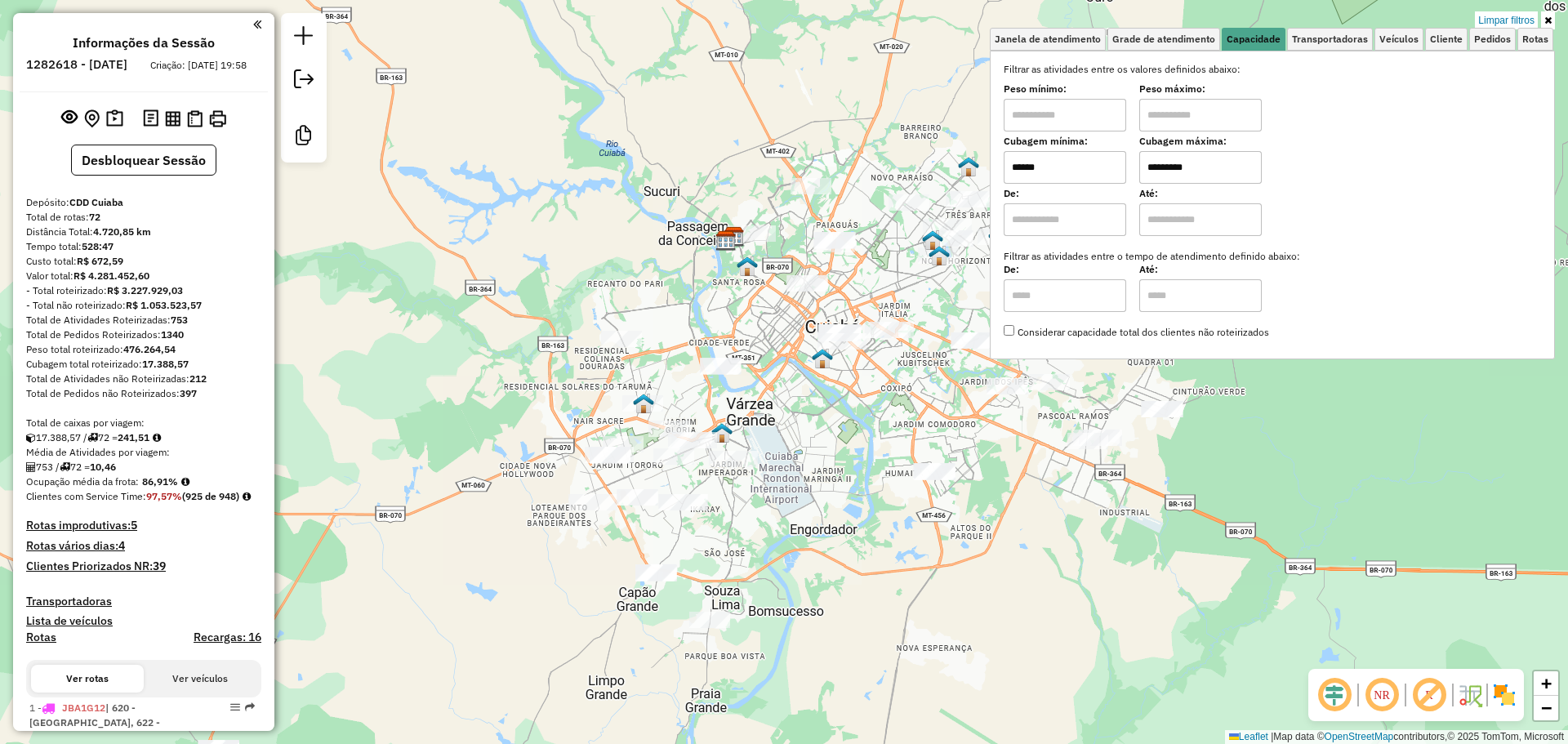
type input "*********"
click at [839, 411] on div "Limpar filtros Janela de atendimento Grade de atendimento Capacidade Transporta…" at bounding box center [784, 372] width 1568 height 744
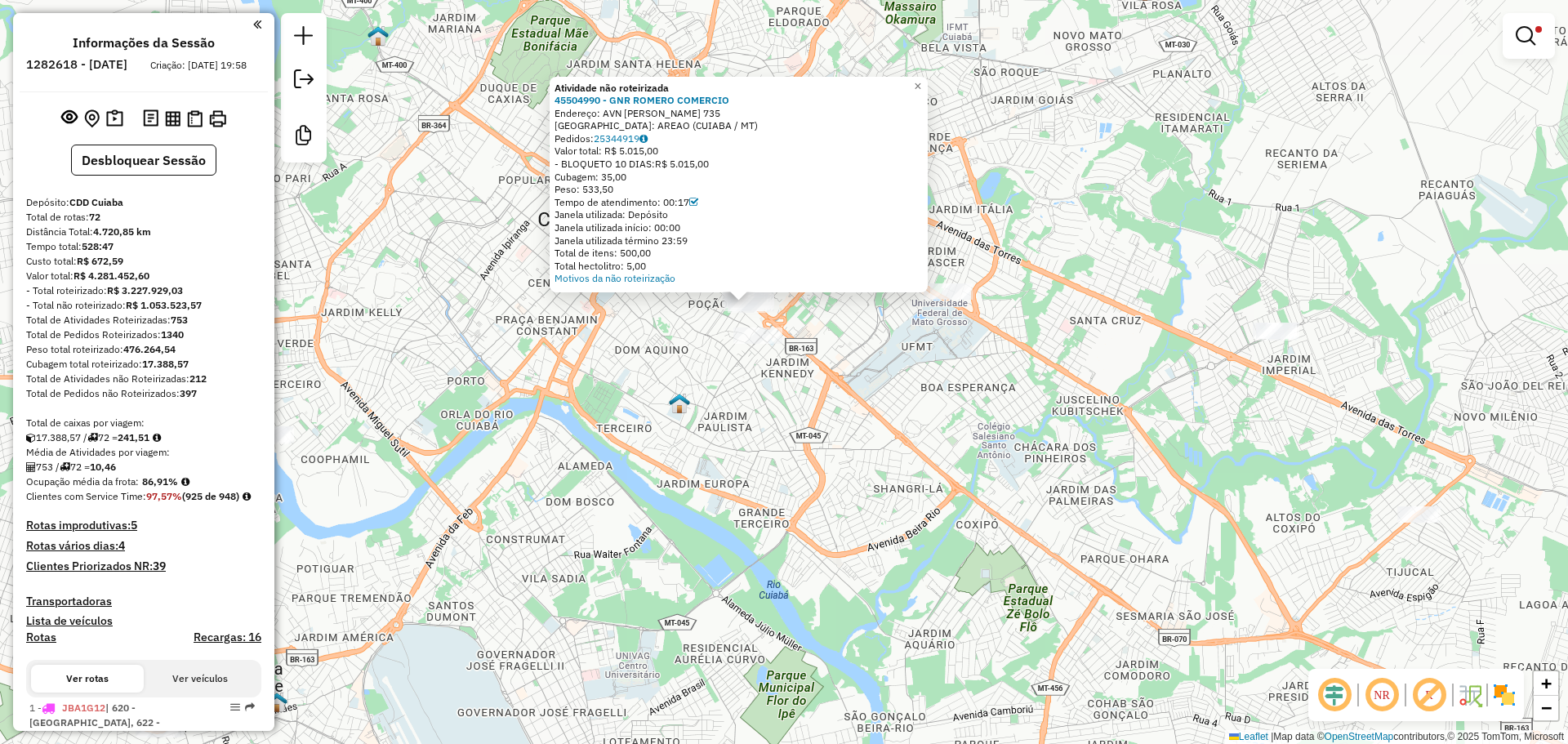
drag, startPoint x: 816, startPoint y: 333, endPoint x: 850, endPoint y: 408, distance: 82.3
click at [848, 406] on div "Atividade não roteirizada 45504990 - GNR ROMERO COMERCIO Endereço: AVN FERNANDO…" at bounding box center [784, 372] width 1568 height 744
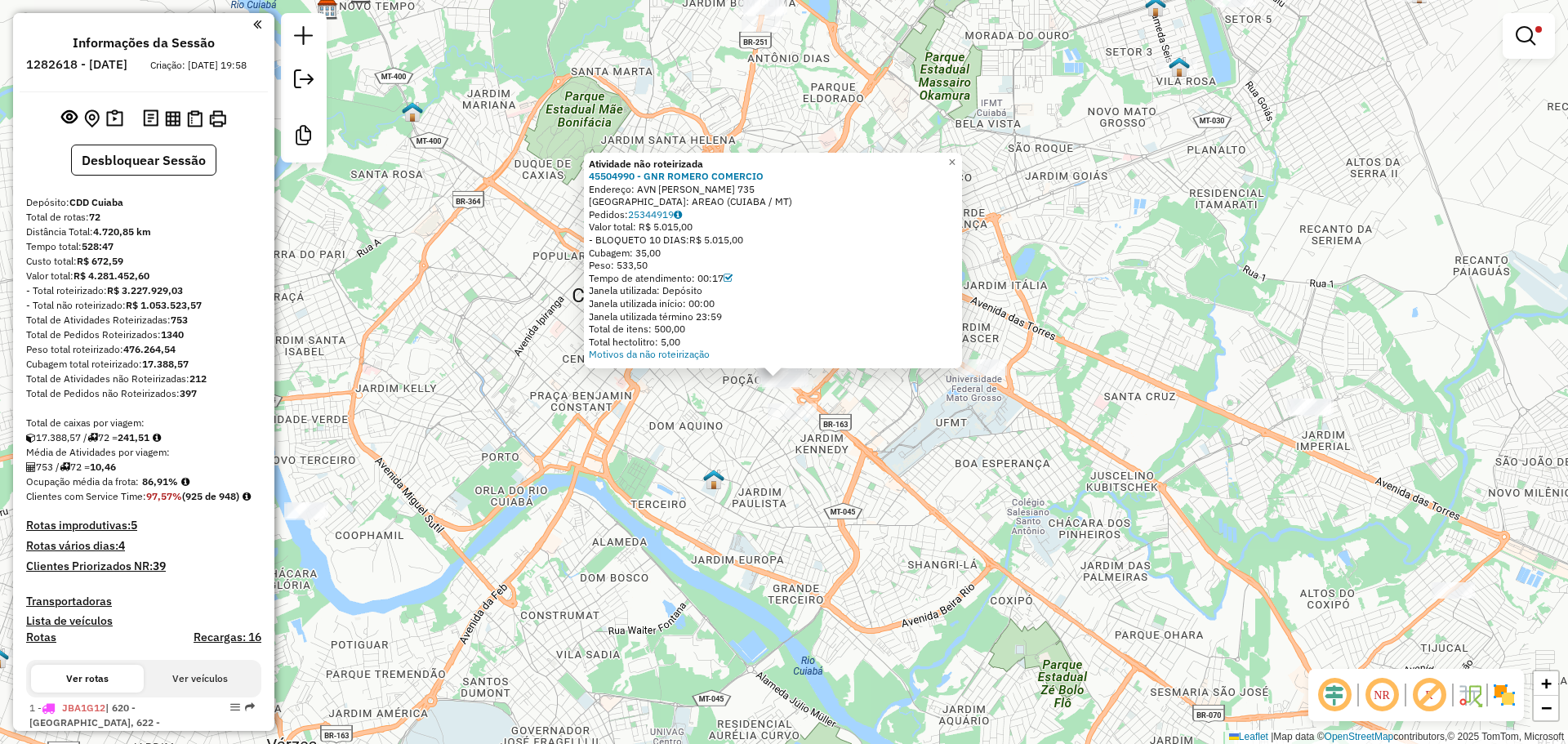
click at [911, 407] on div "Atividade não roteirizada 45504990 - GNR ROMERO COMERCIO Endereço: AVN FERNANDO…" at bounding box center [784, 372] width 1568 height 744
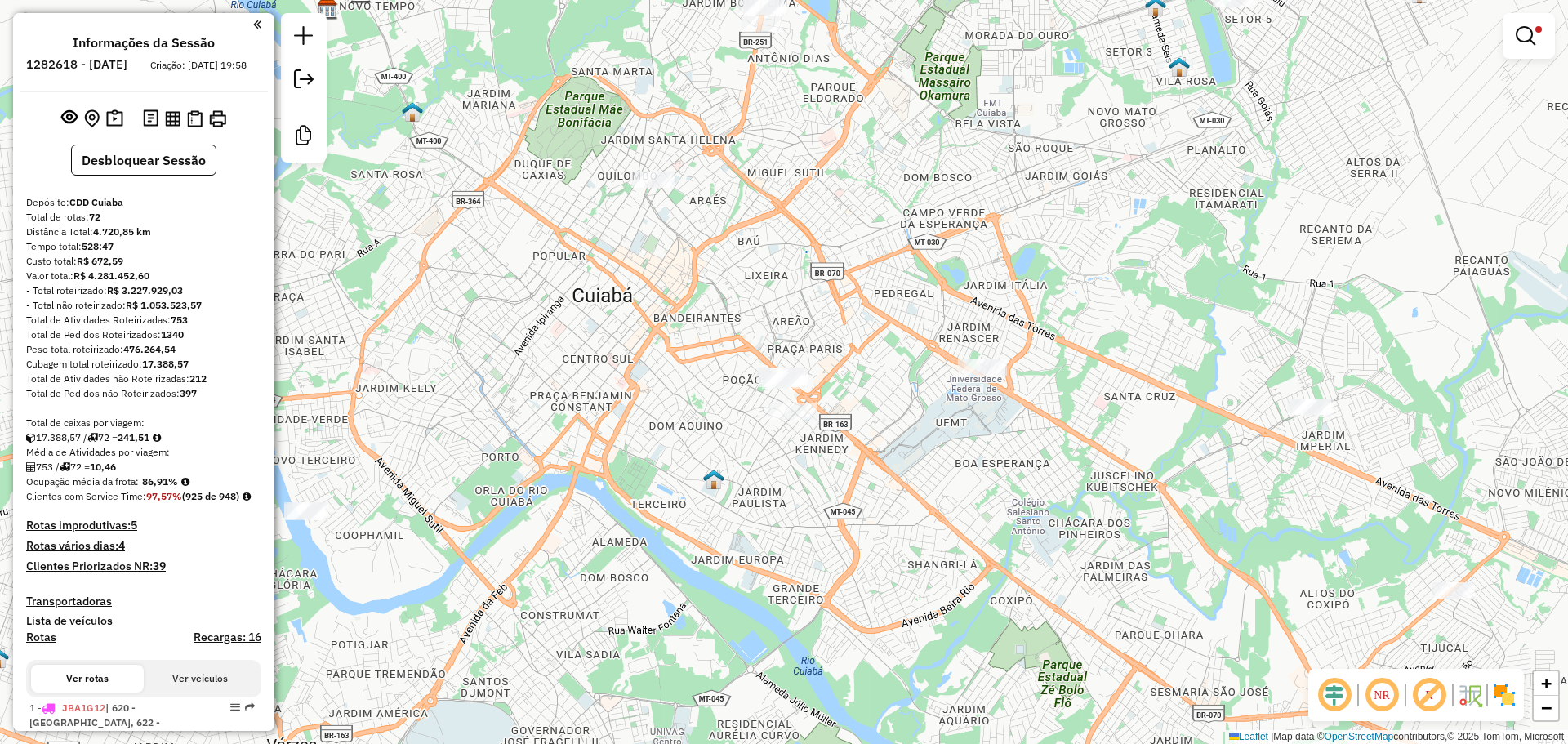
click at [1423, 688] on em at bounding box center [1429, 695] width 40 height 40
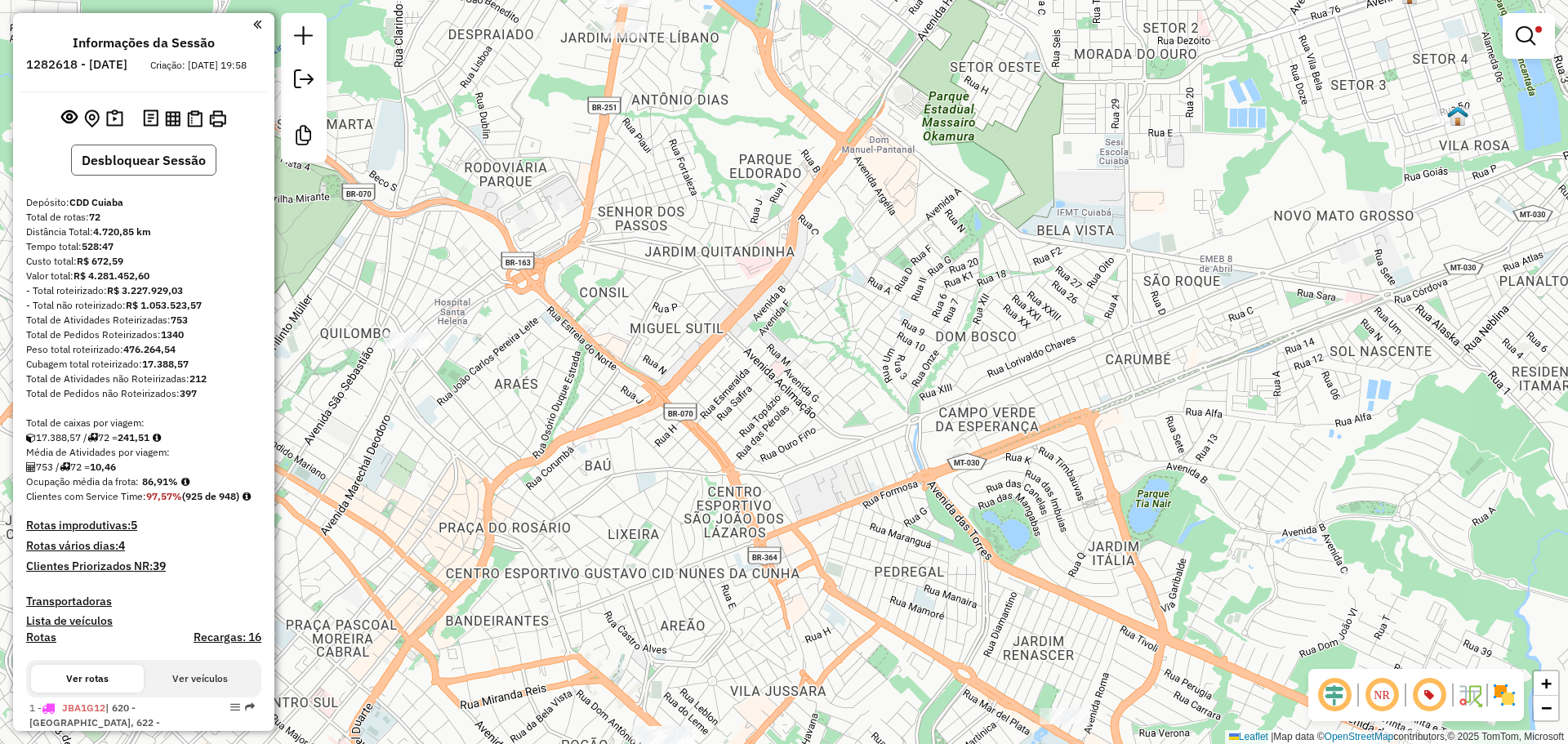
click at [186, 168] on button "Desbloquear Sessão" at bounding box center [143, 160] width 145 height 31
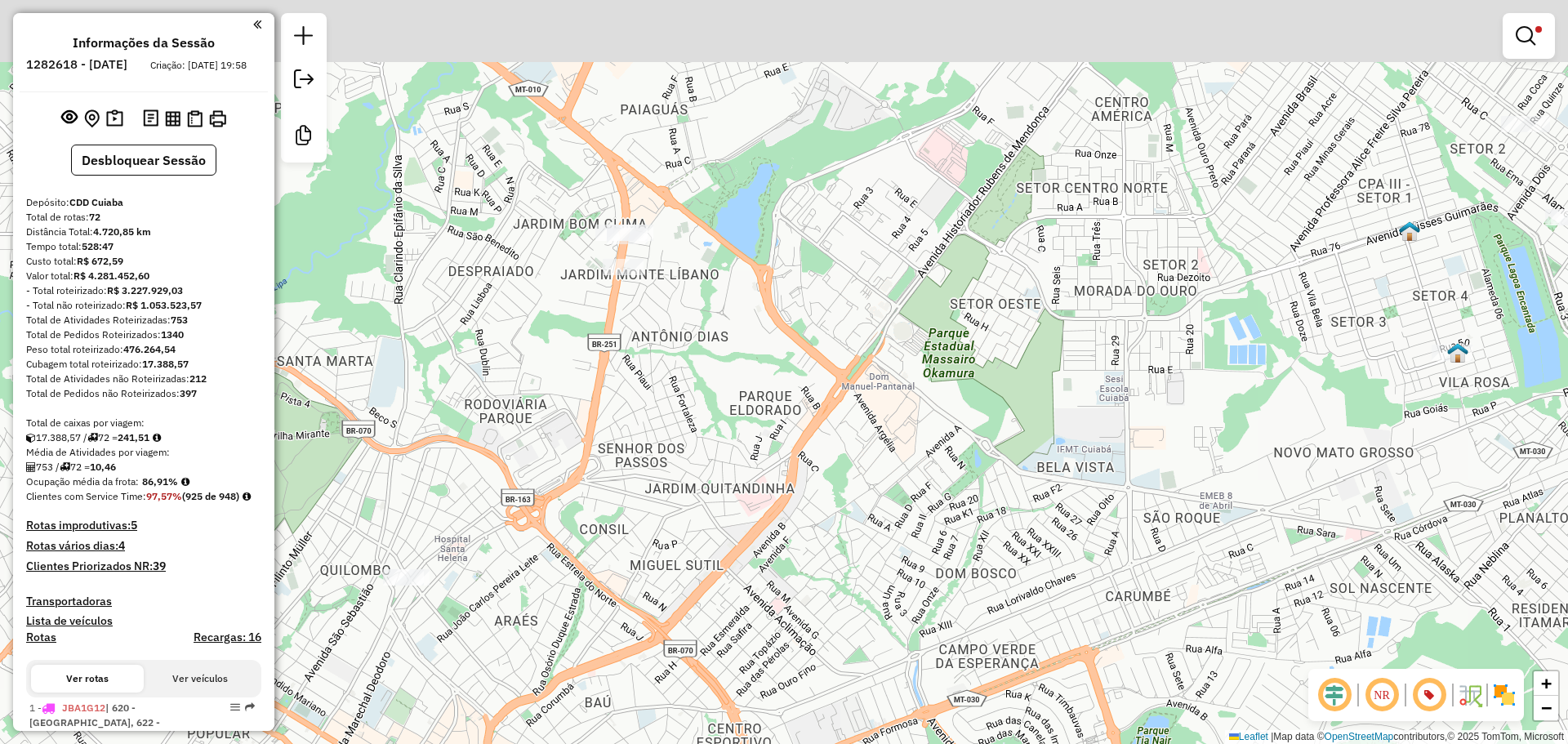
drag, startPoint x: 846, startPoint y: 293, endPoint x: 856, endPoint y: 568, distance: 275.2
click at [856, 568] on div "Limpar filtros Janela de atendimento Grade de atendimento Capacidade Transporta…" at bounding box center [784, 372] width 1568 height 744
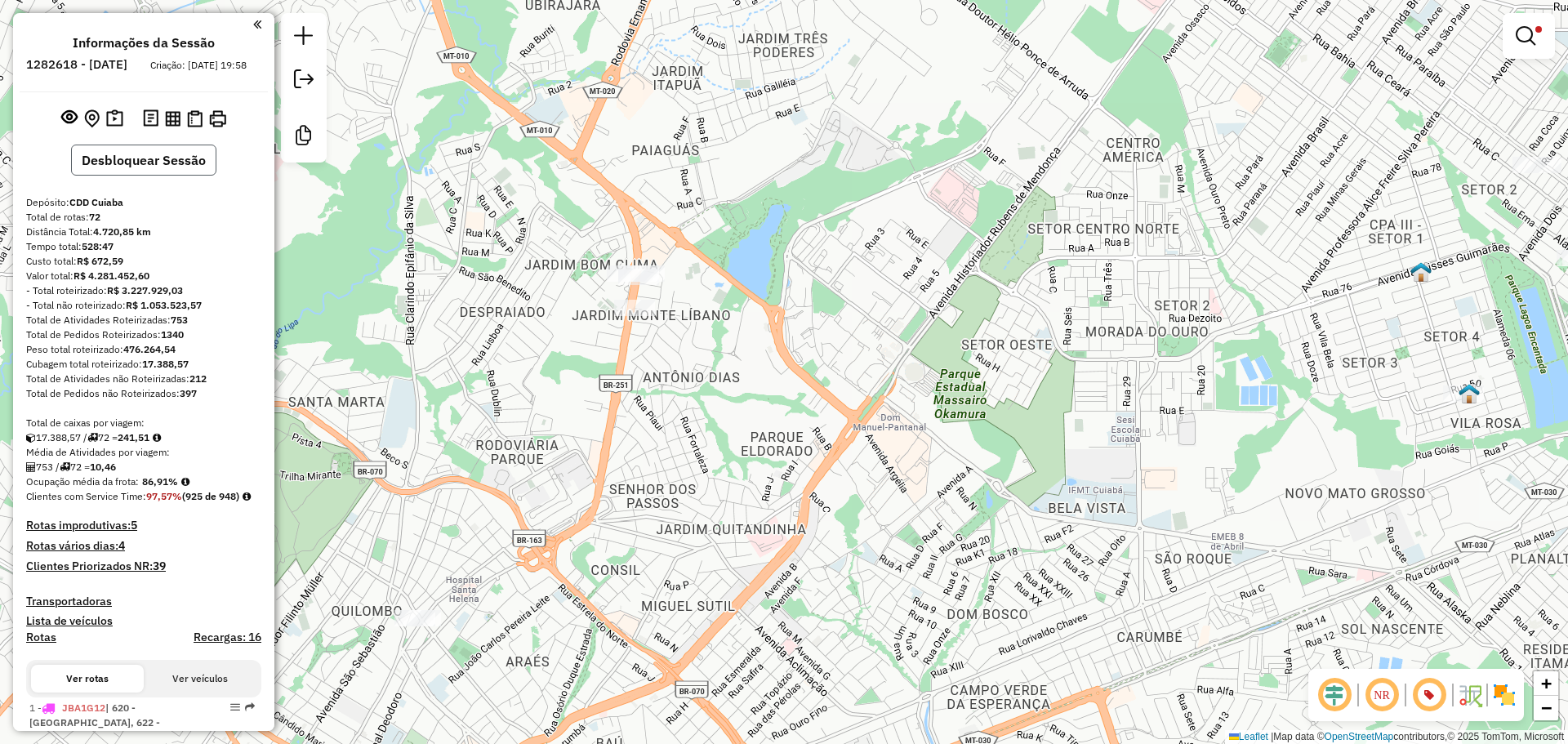
click at [187, 176] on button "Desbloquear Sessão" at bounding box center [143, 160] width 145 height 31
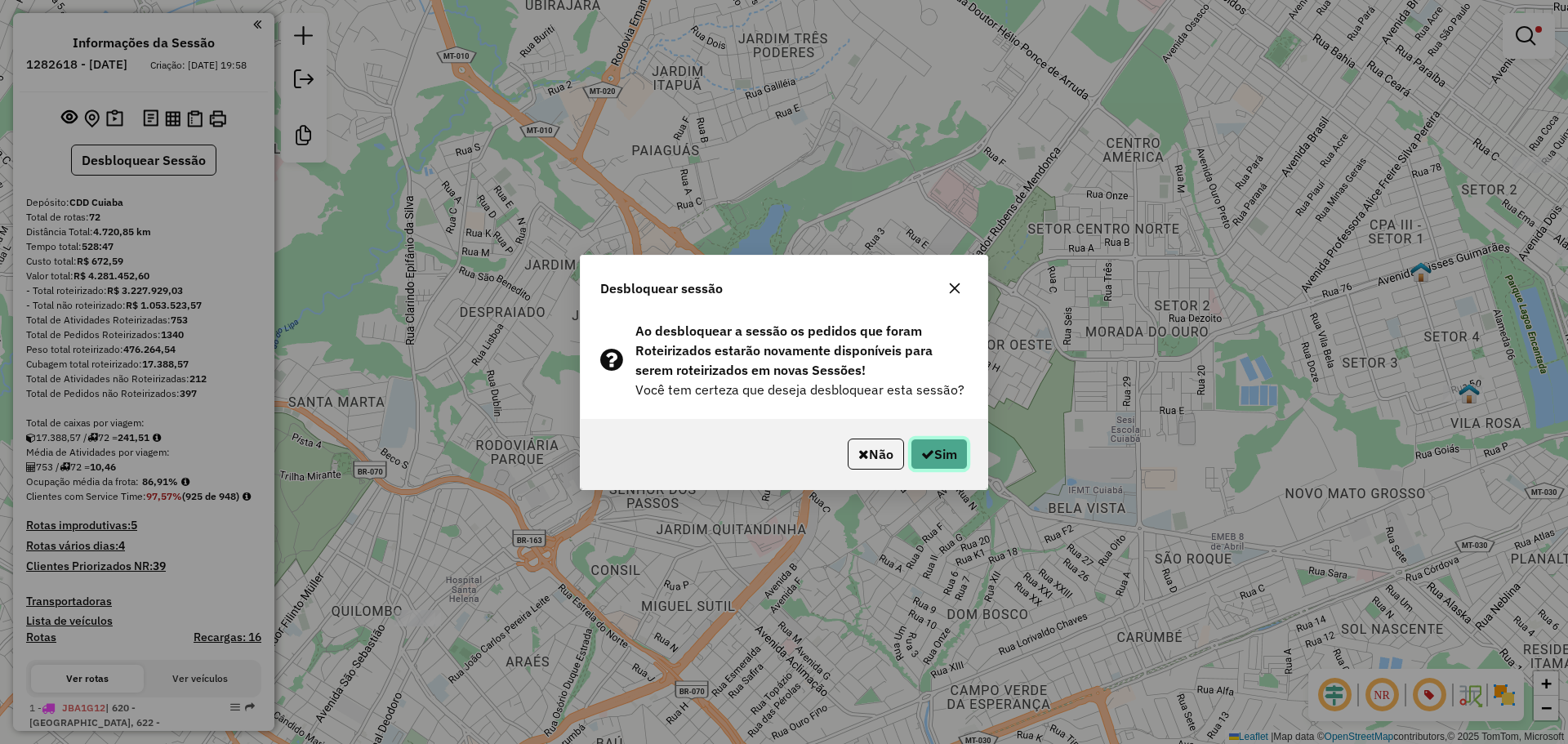
click at [959, 463] on button "Sim" at bounding box center [938, 454] width 57 height 31
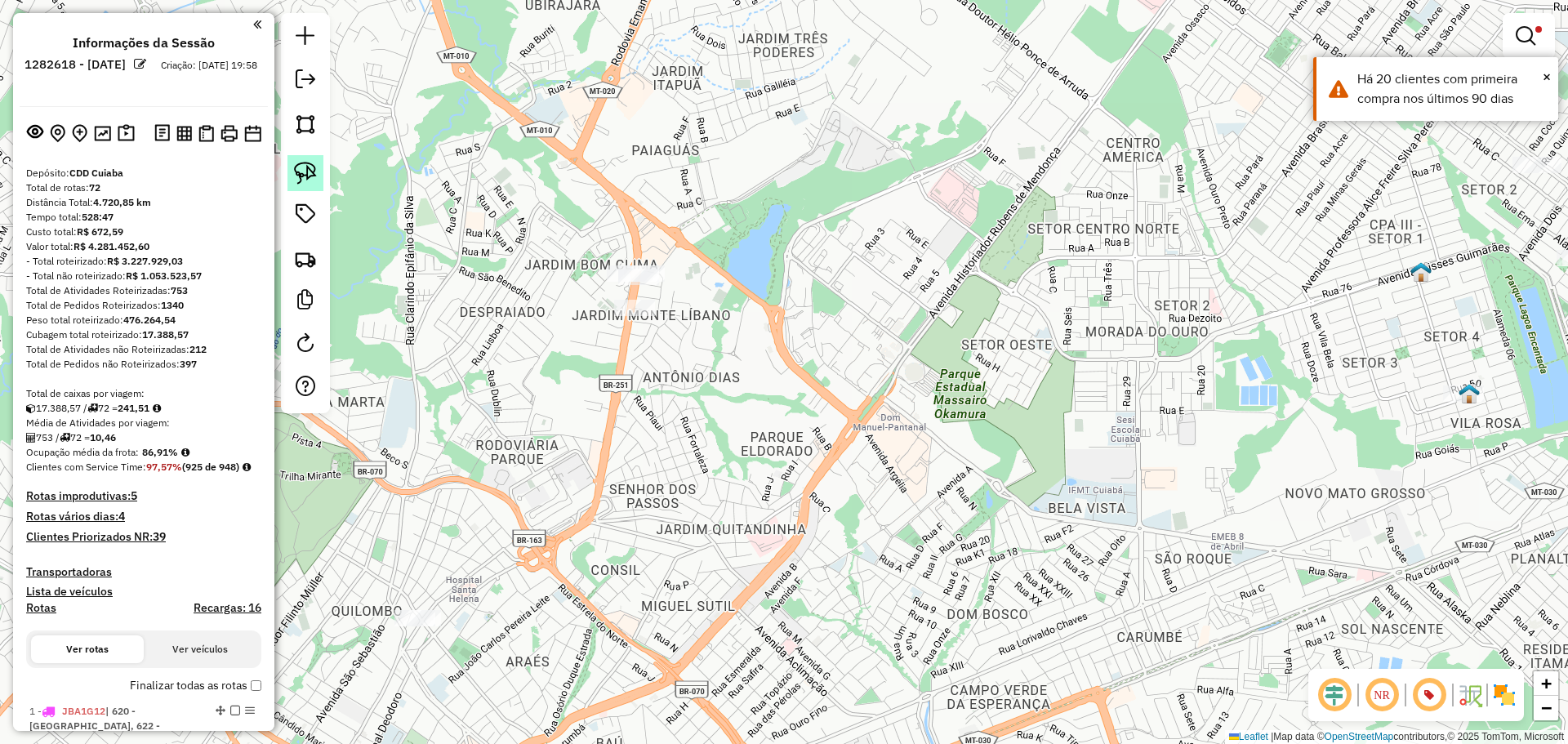
click at [316, 179] on img at bounding box center [304, 173] width 23 height 23
drag, startPoint x: 618, startPoint y: 249, endPoint x: 686, endPoint y: 268, distance: 70.6
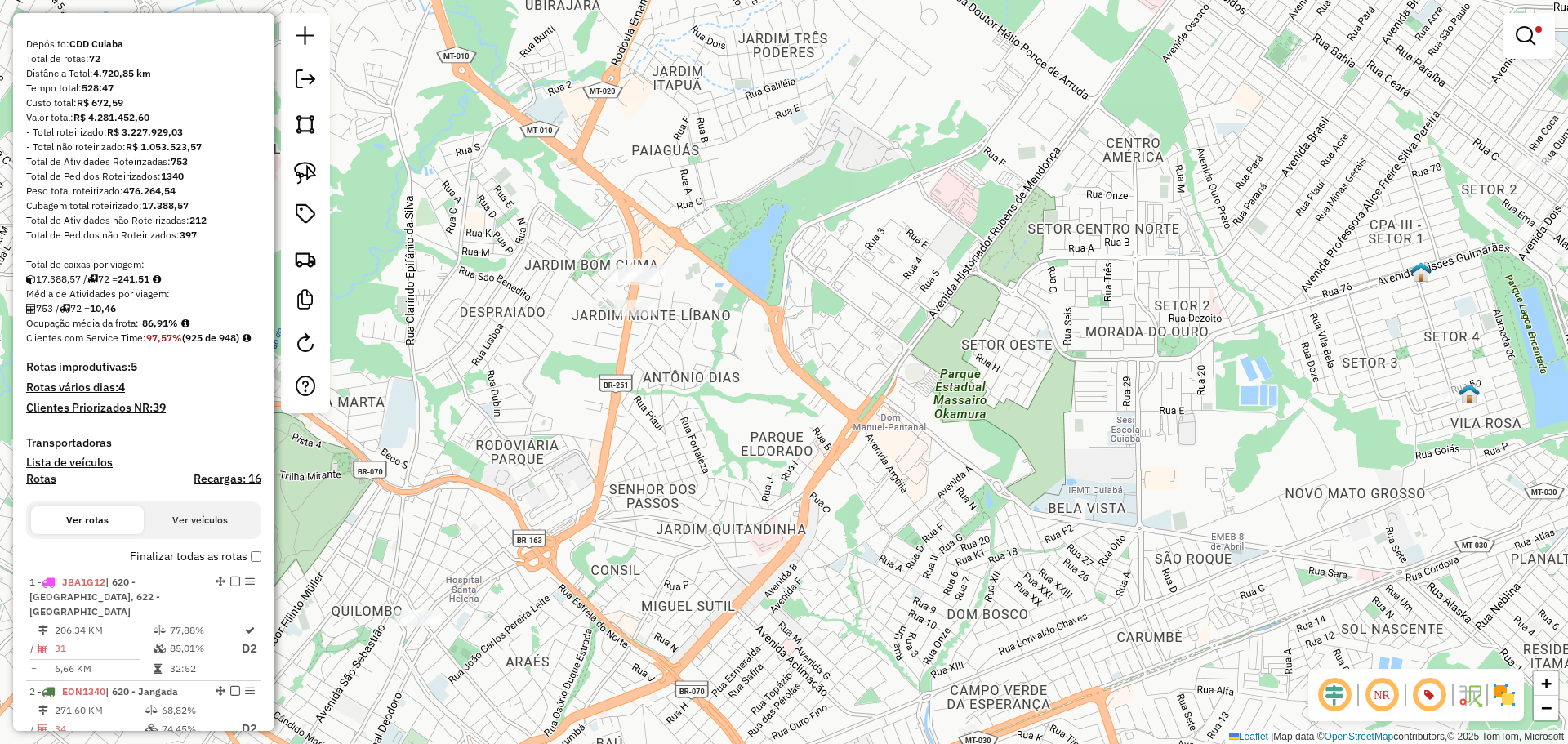
scroll to position [132, 0]
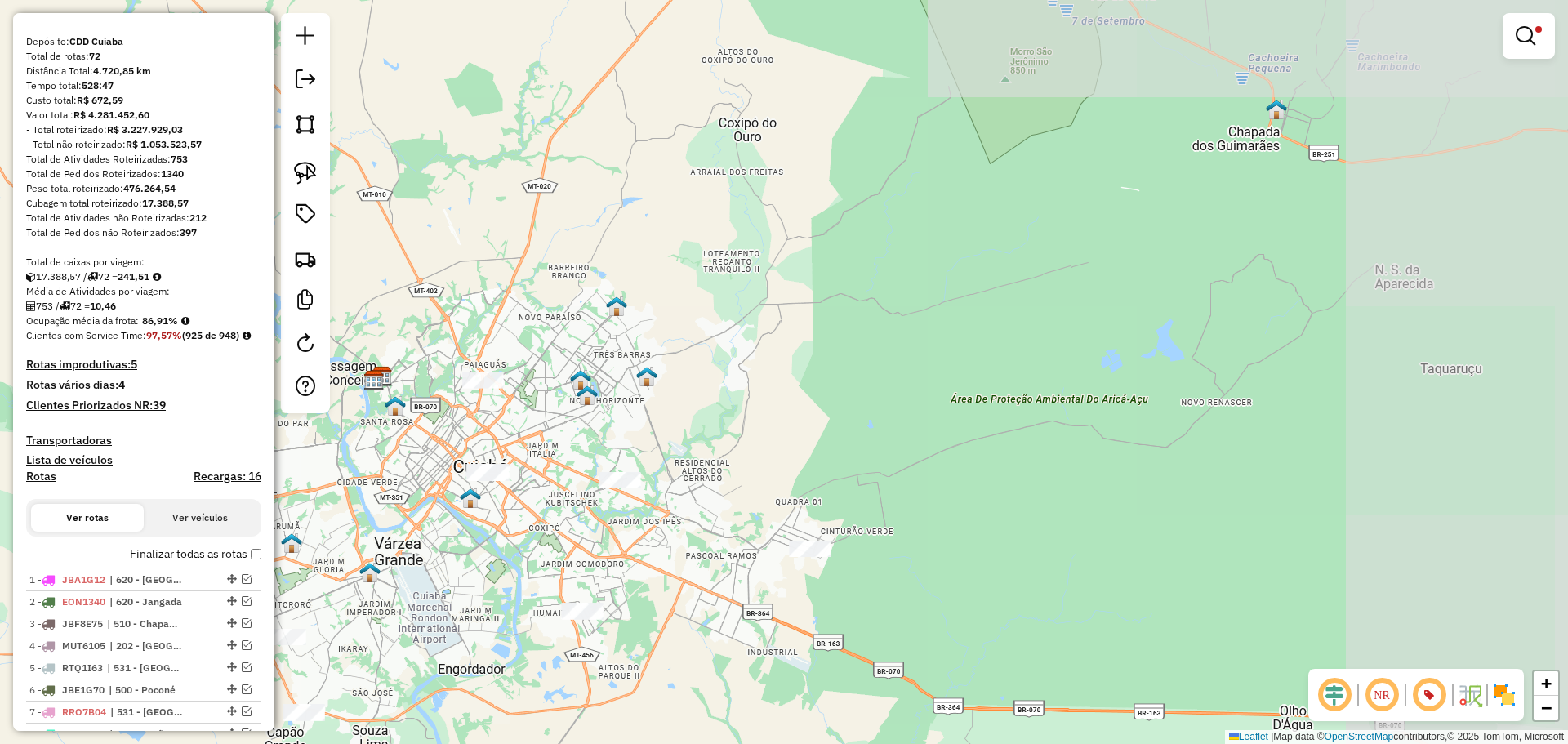
drag, startPoint x: 435, startPoint y: 482, endPoint x: 650, endPoint y: 419, distance: 224.0
click at [650, 419] on div "Limpar filtros Janela de atendimento Grade de atendimento Capacidade Transporta…" at bounding box center [784, 372] width 1568 height 744
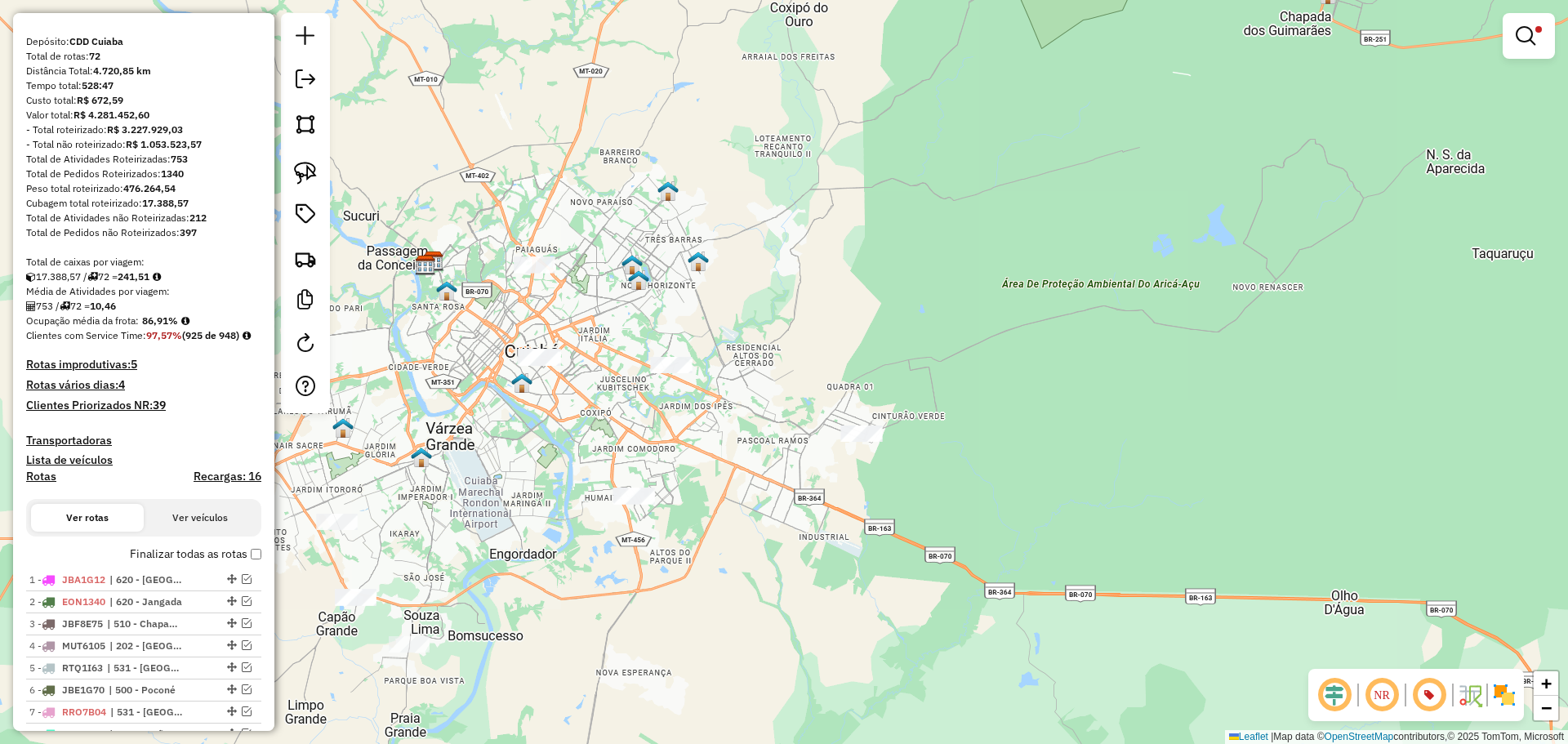
drag, startPoint x: 564, startPoint y: 485, endPoint x: 682, endPoint y: 368, distance: 166.2
click at [682, 368] on div "Limpar filtros Janela de atendimento Grade de atendimento Capacidade Transporta…" at bounding box center [784, 372] width 1568 height 744
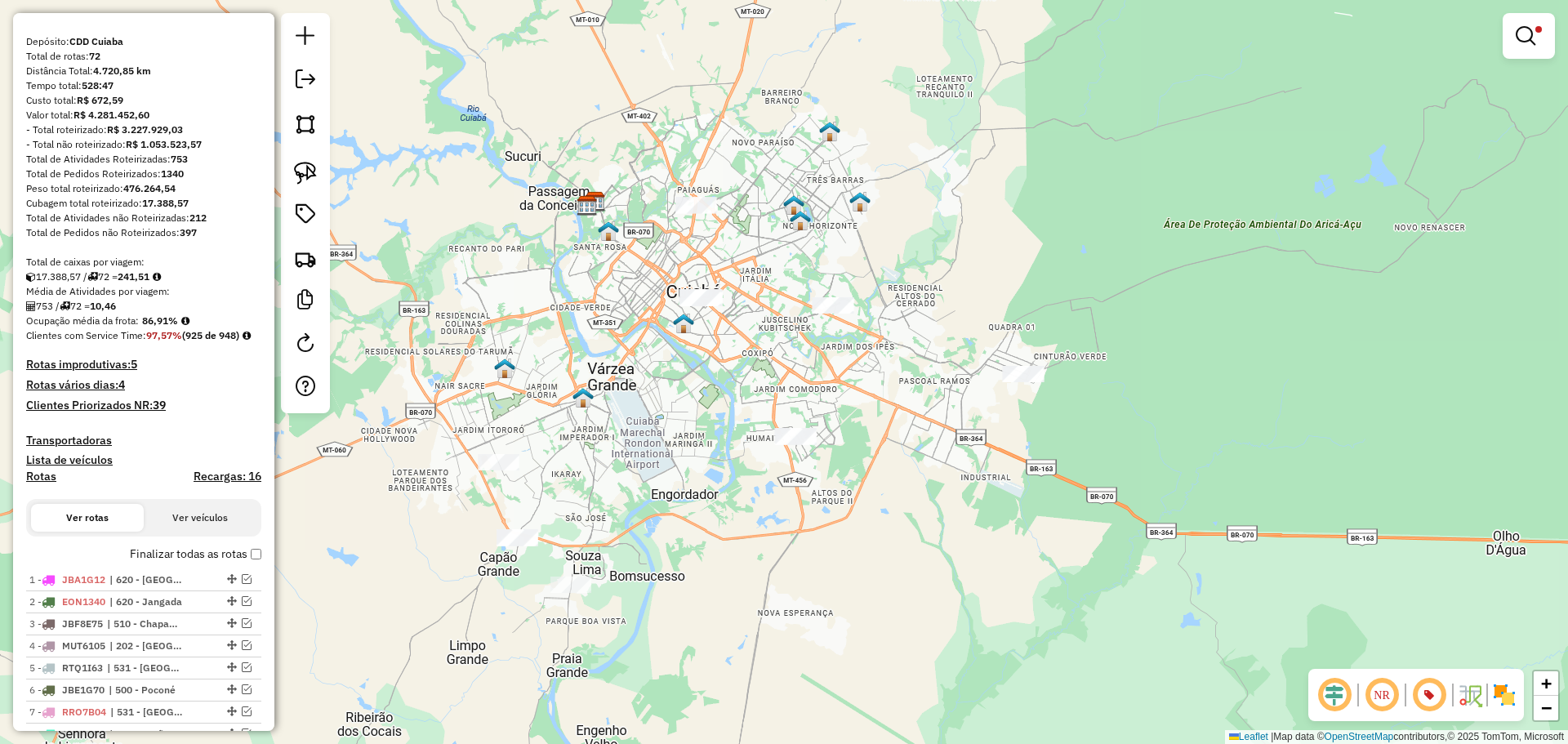
drag, startPoint x: 503, startPoint y: 381, endPoint x: 696, endPoint y: 386, distance: 193.1
click at [696, 386] on div "Limpar filtros Janela de atendimento Grade de atendimento Capacidade Transporta…" at bounding box center [784, 372] width 1568 height 744
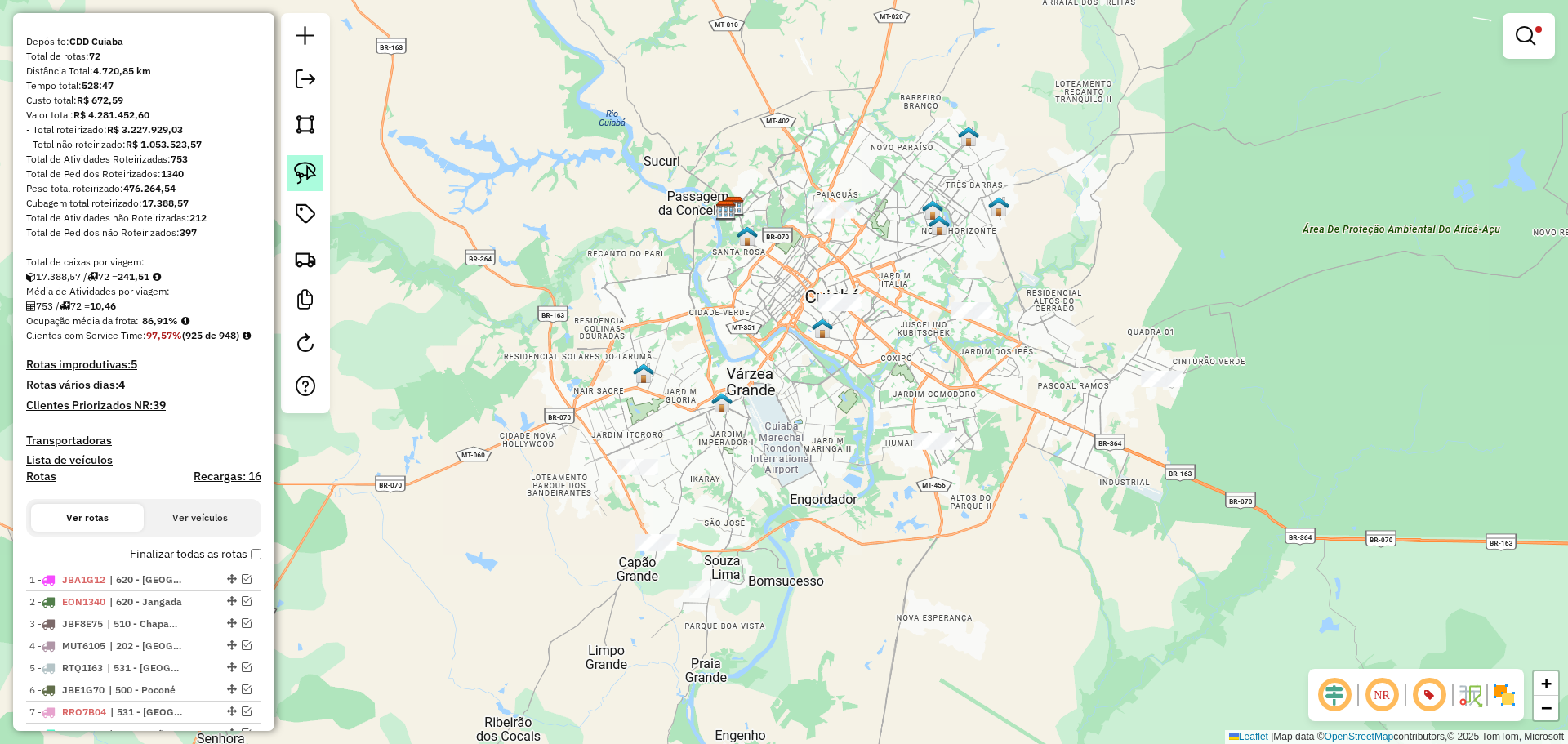
click at [303, 167] on img at bounding box center [304, 173] width 23 height 23
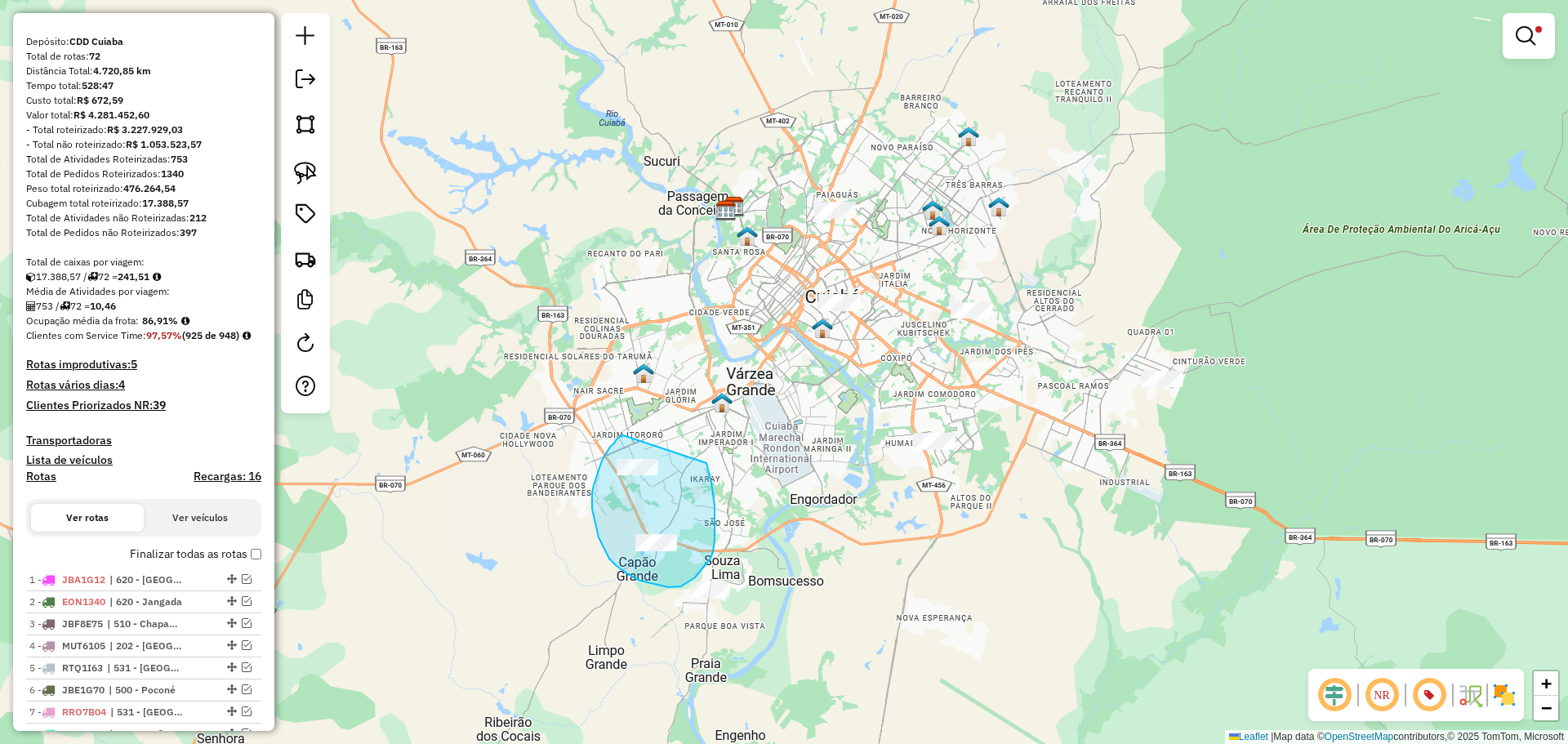
drag, startPoint x: 623, startPoint y: 435, endPoint x: 705, endPoint y: 460, distance: 85.7
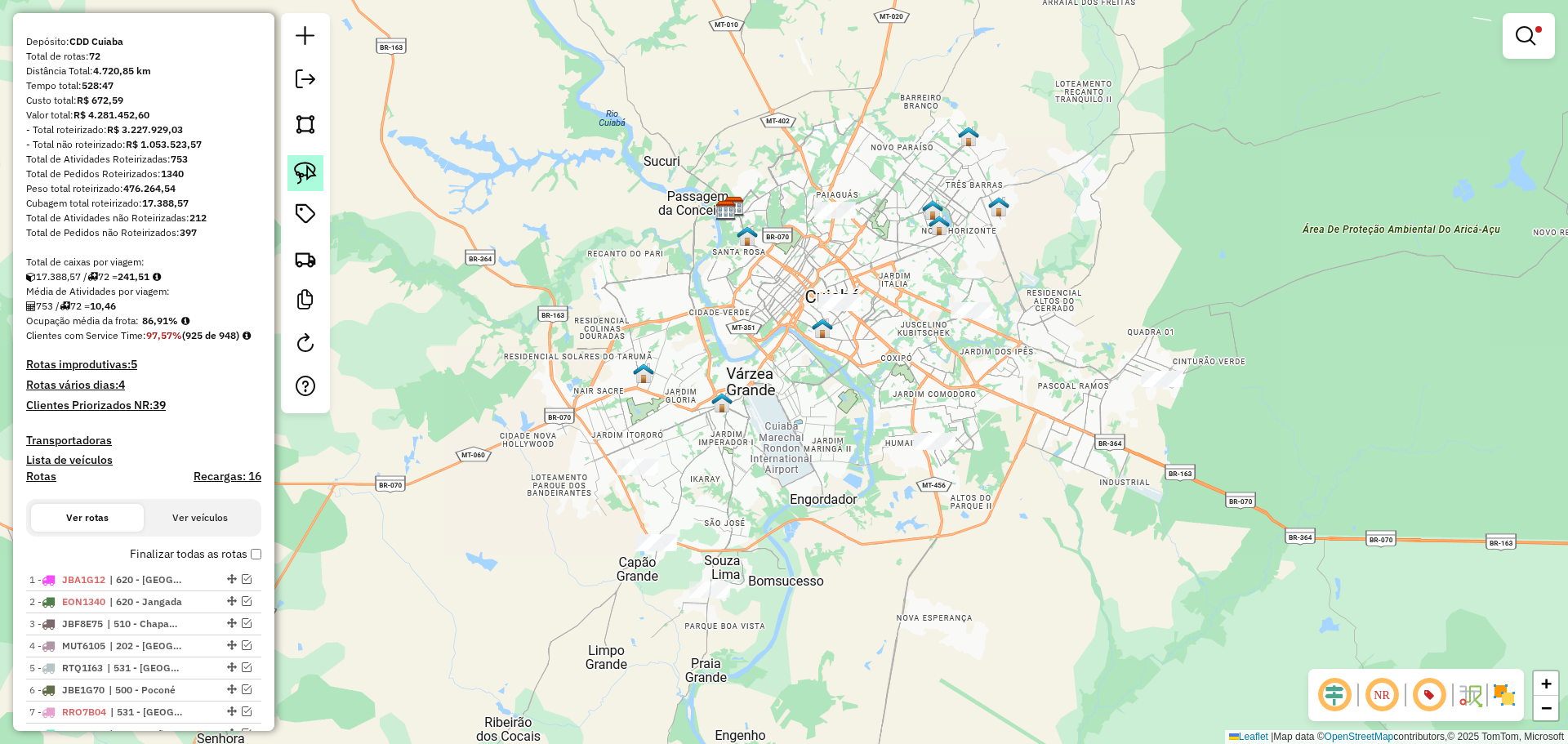
click at [308, 171] on img at bounding box center [304, 173] width 23 height 23
drag, startPoint x: 817, startPoint y: 188, endPoint x: 874, endPoint y: 163, distance: 62.2
click at [310, 166] on img at bounding box center [304, 173] width 23 height 23
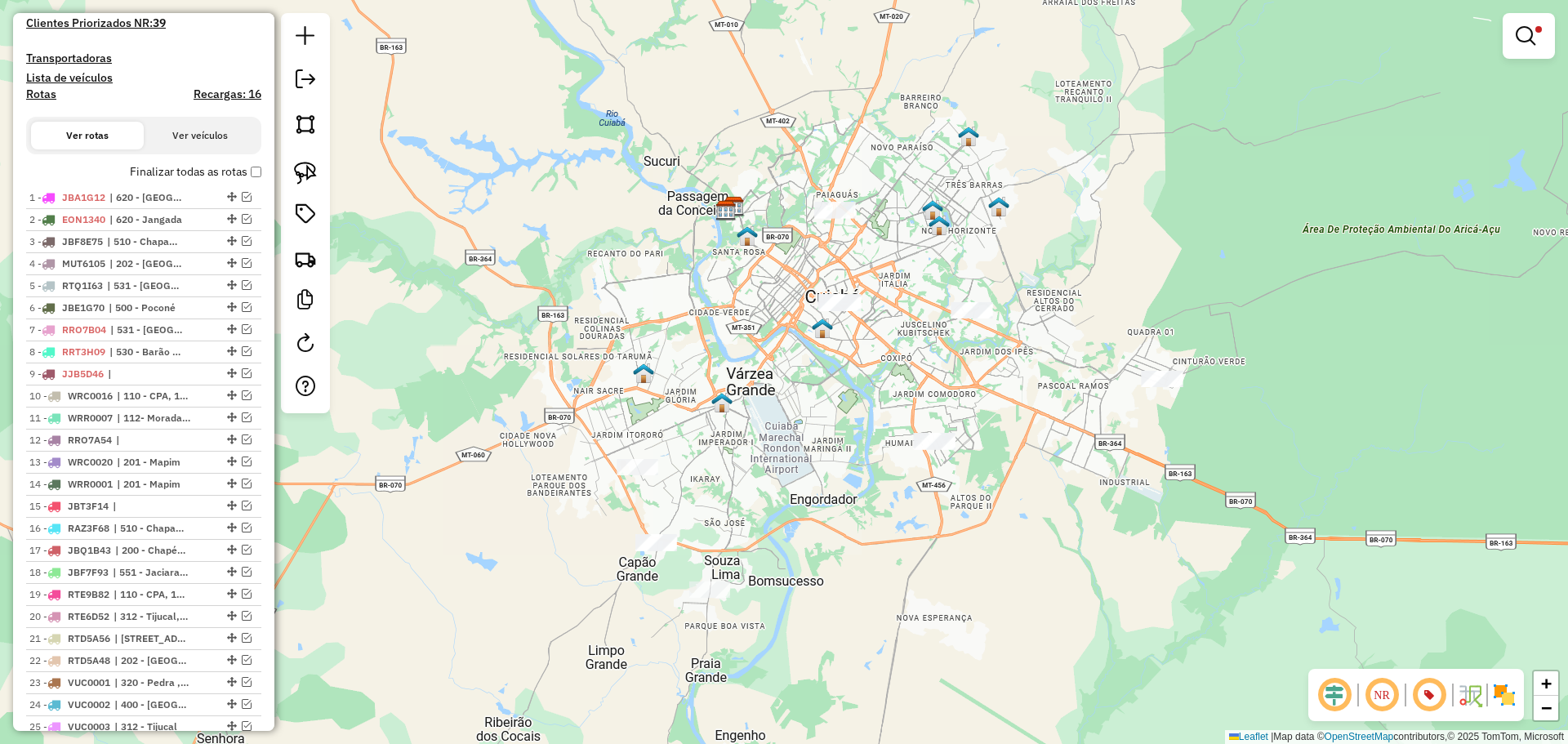
scroll to position [0, 0]
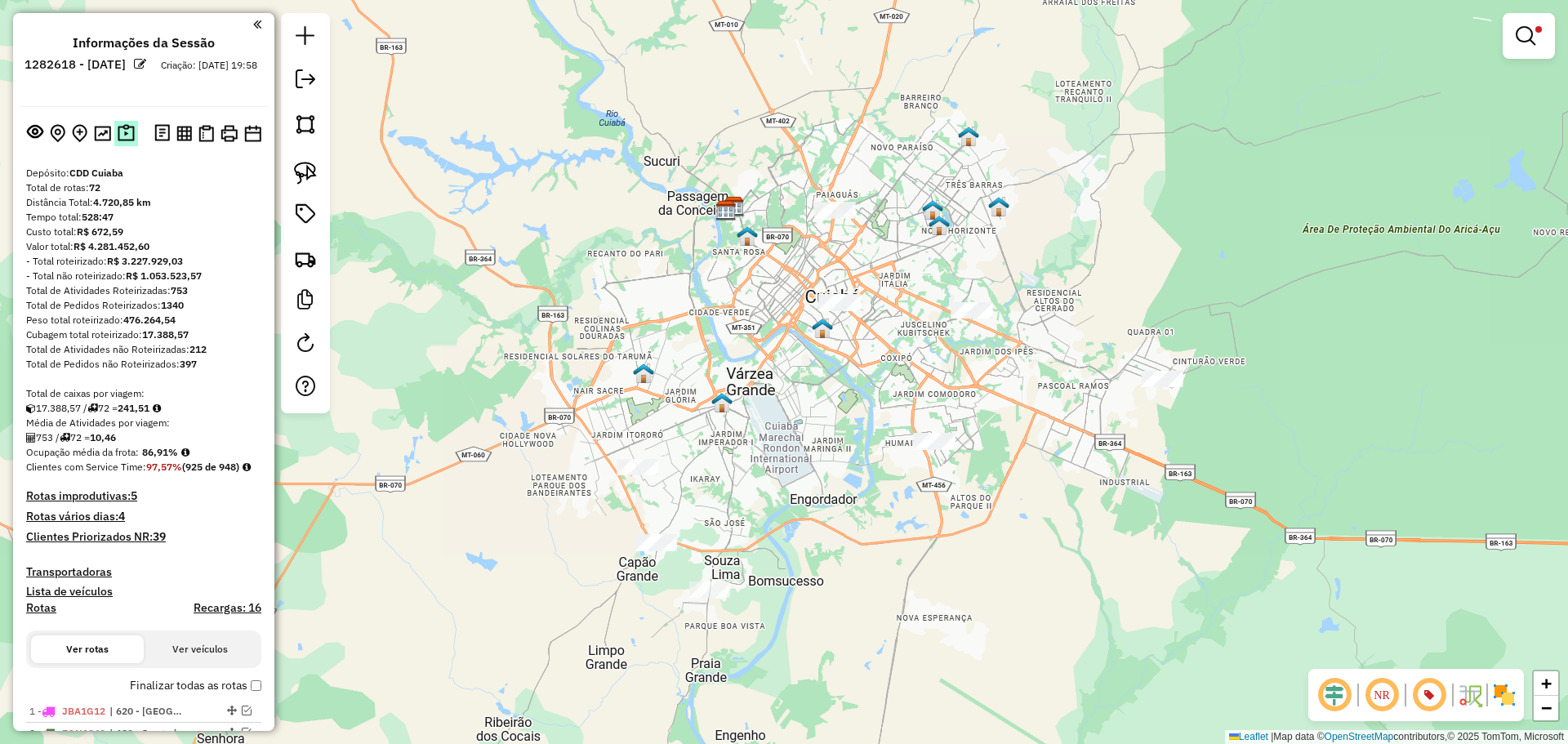
click at [118, 134] on img at bounding box center [126, 133] width 17 height 19
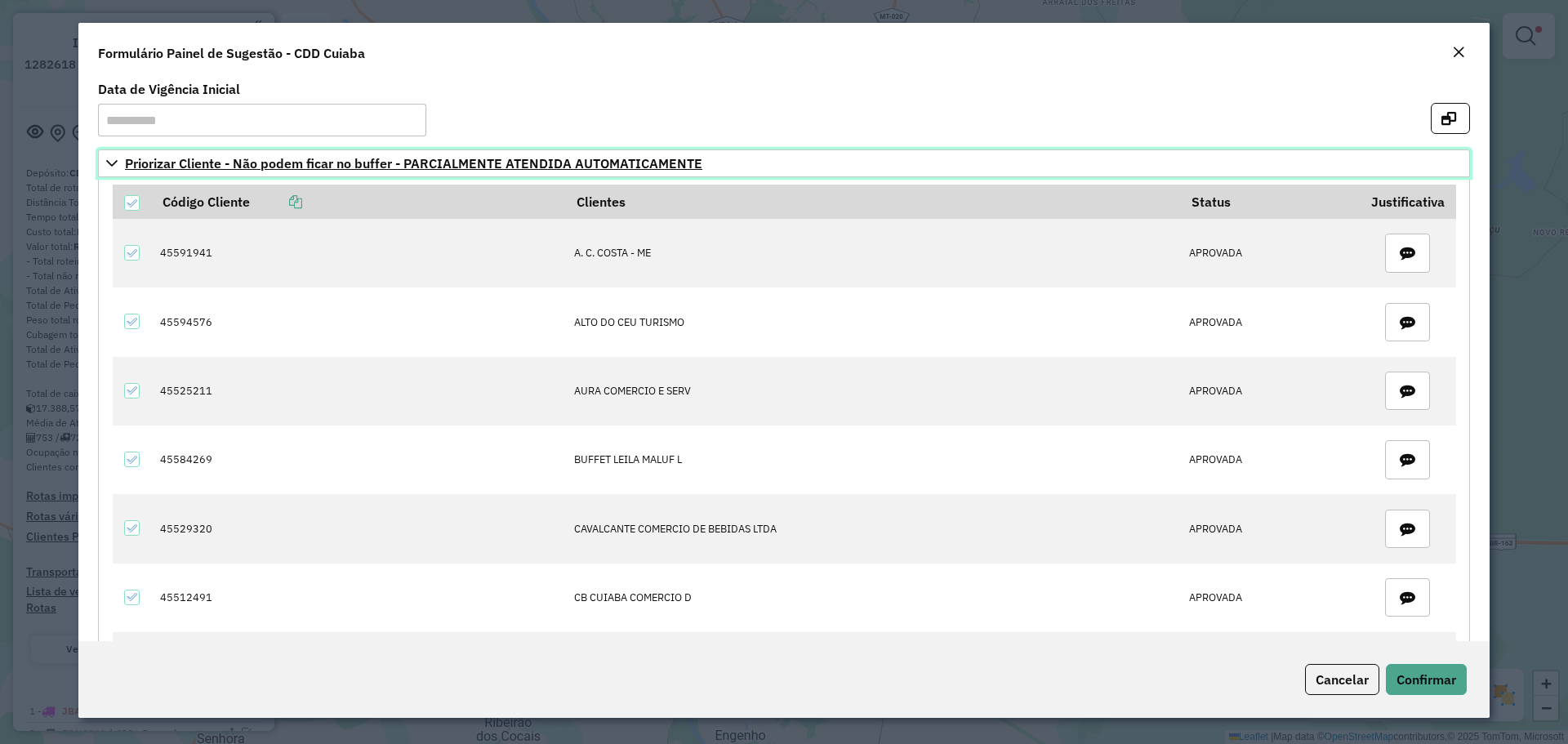
click at [347, 162] on span "Priorizar Cliente - Não podem ficar no buffer - PARCIALMENTE ATENDIDA AUTOMATIC…" at bounding box center [413, 163] width 577 height 14
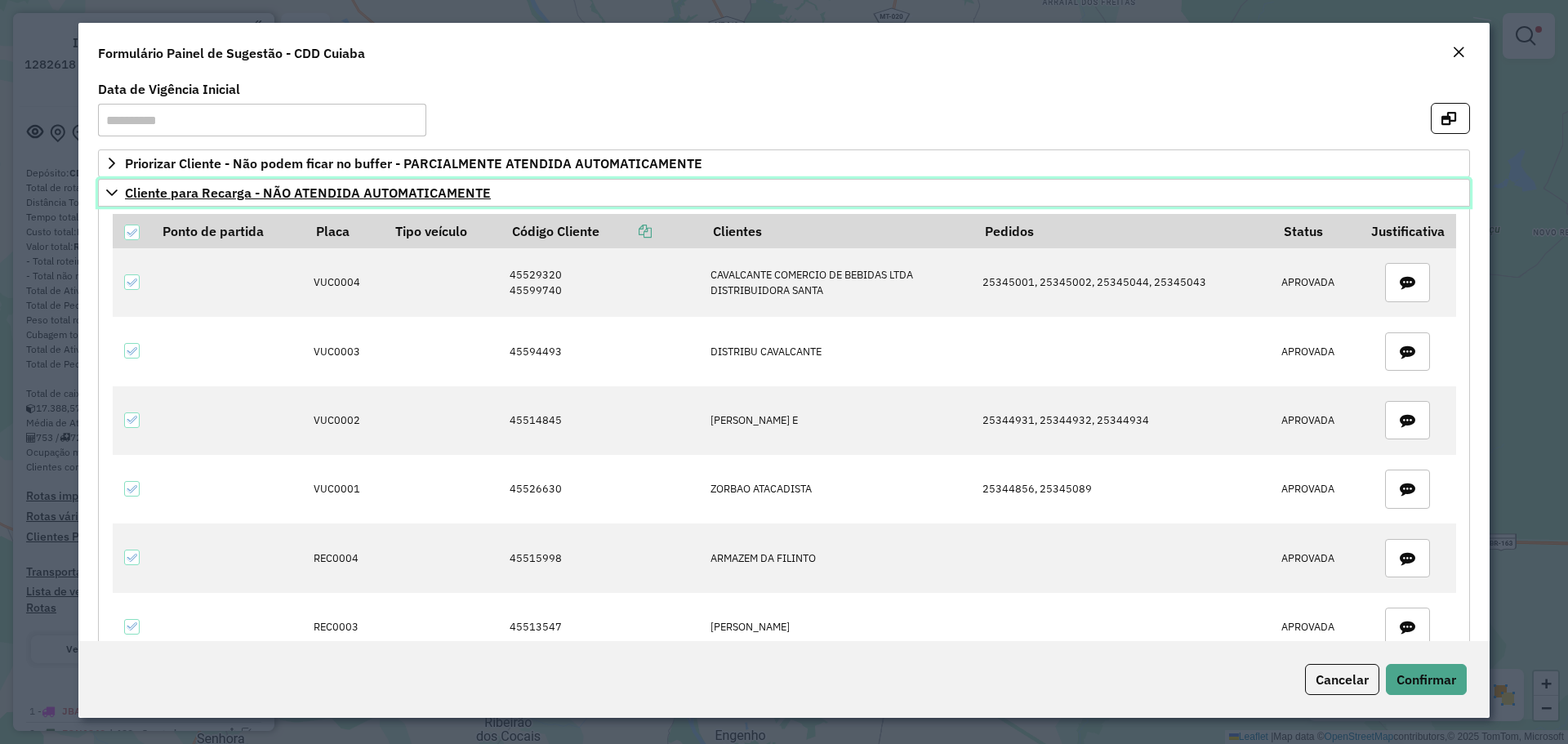
click at [326, 198] on span "Cliente para Recarga - NÃO ATENDIDA AUTOMATICAMENTE" at bounding box center [308, 193] width 366 height 14
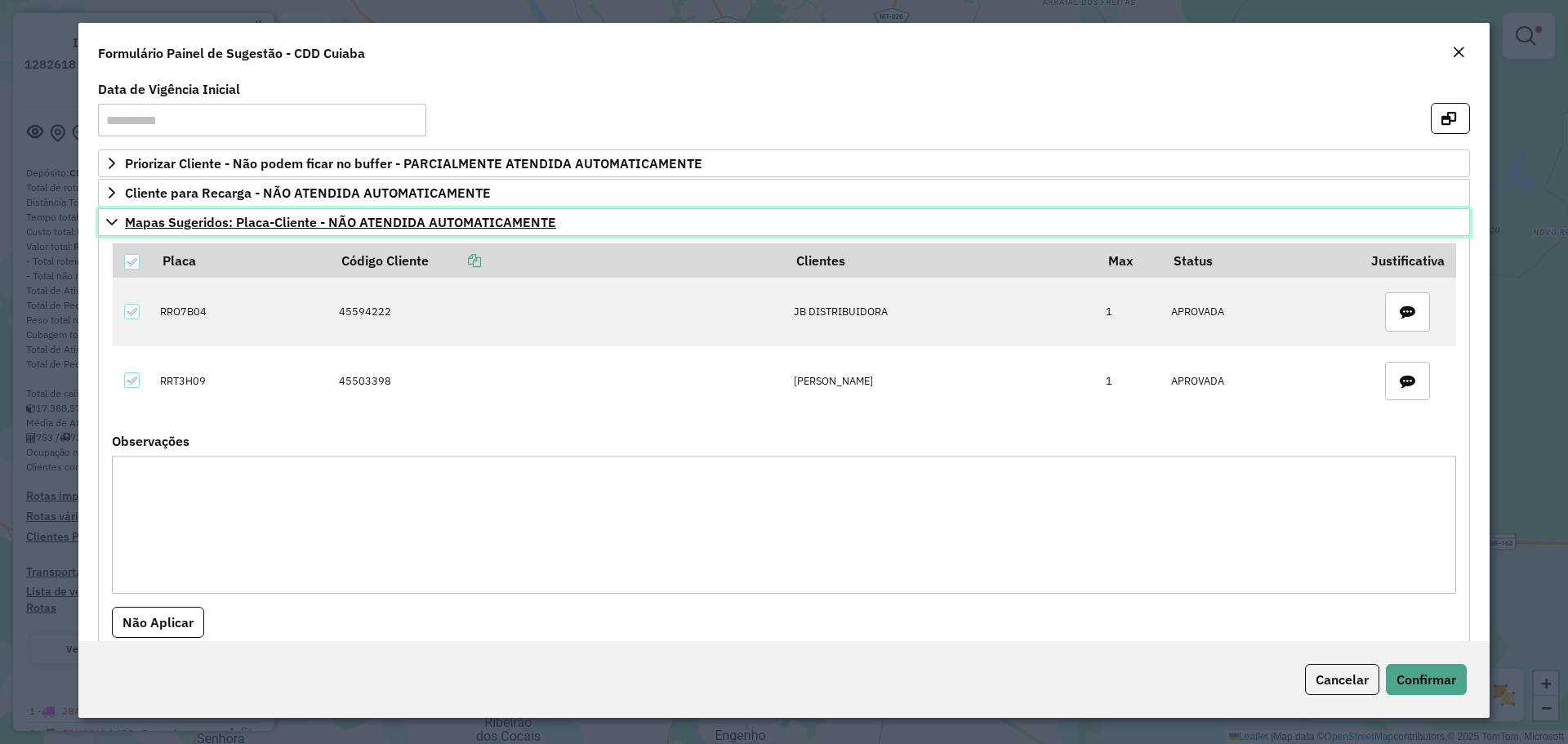
click at [316, 216] on span "Mapas Sugeridos: Placa-Cliente - NÃO ATENDIDA AUTOMATICAMENTE" at bounding box center [340, 222] width 431 height 14
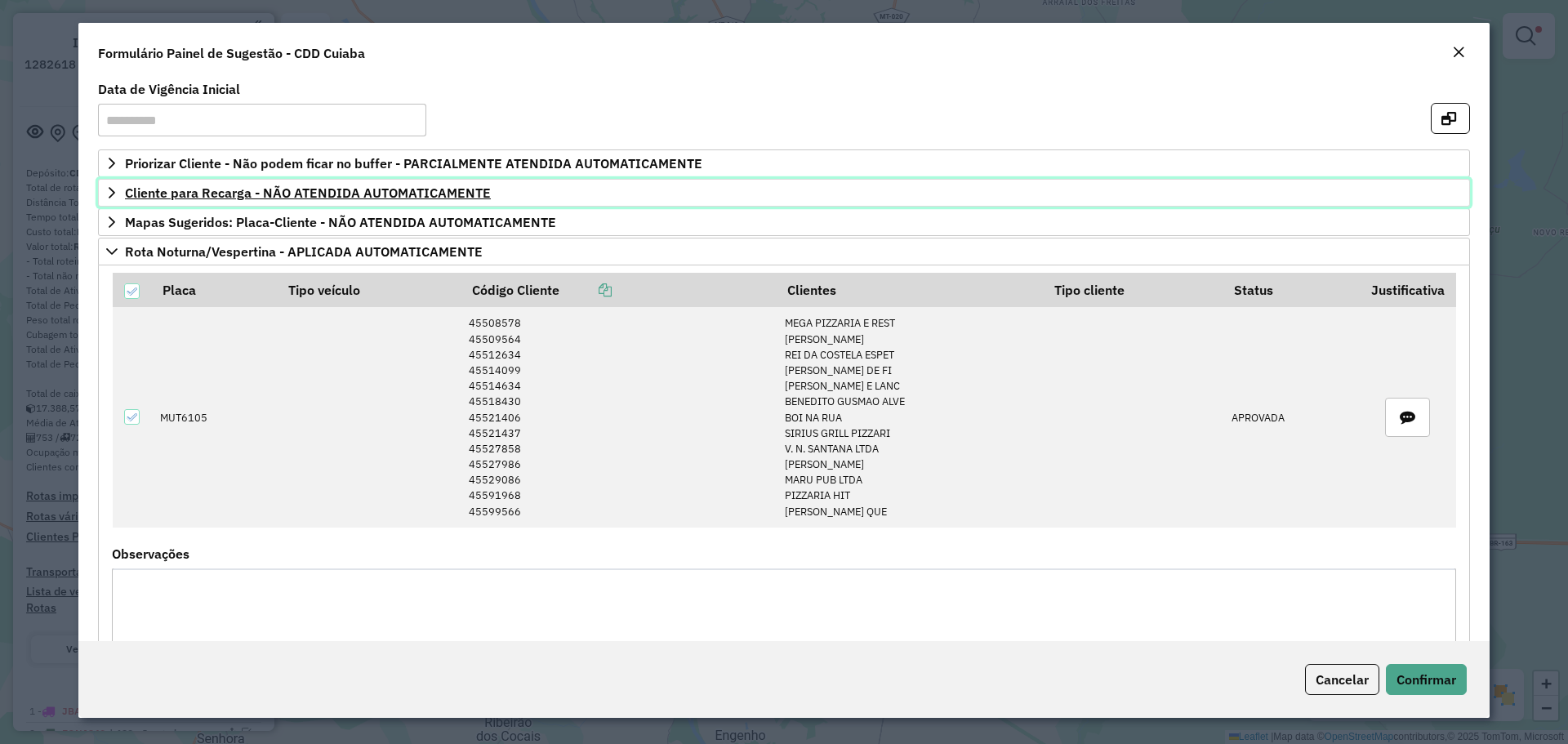
click at [322, 198] on span "Cliente para Recarga - NÃO ATENDIDA AUTOMATICAMENTE" at bounding box center [308, 193] width 366 height 14
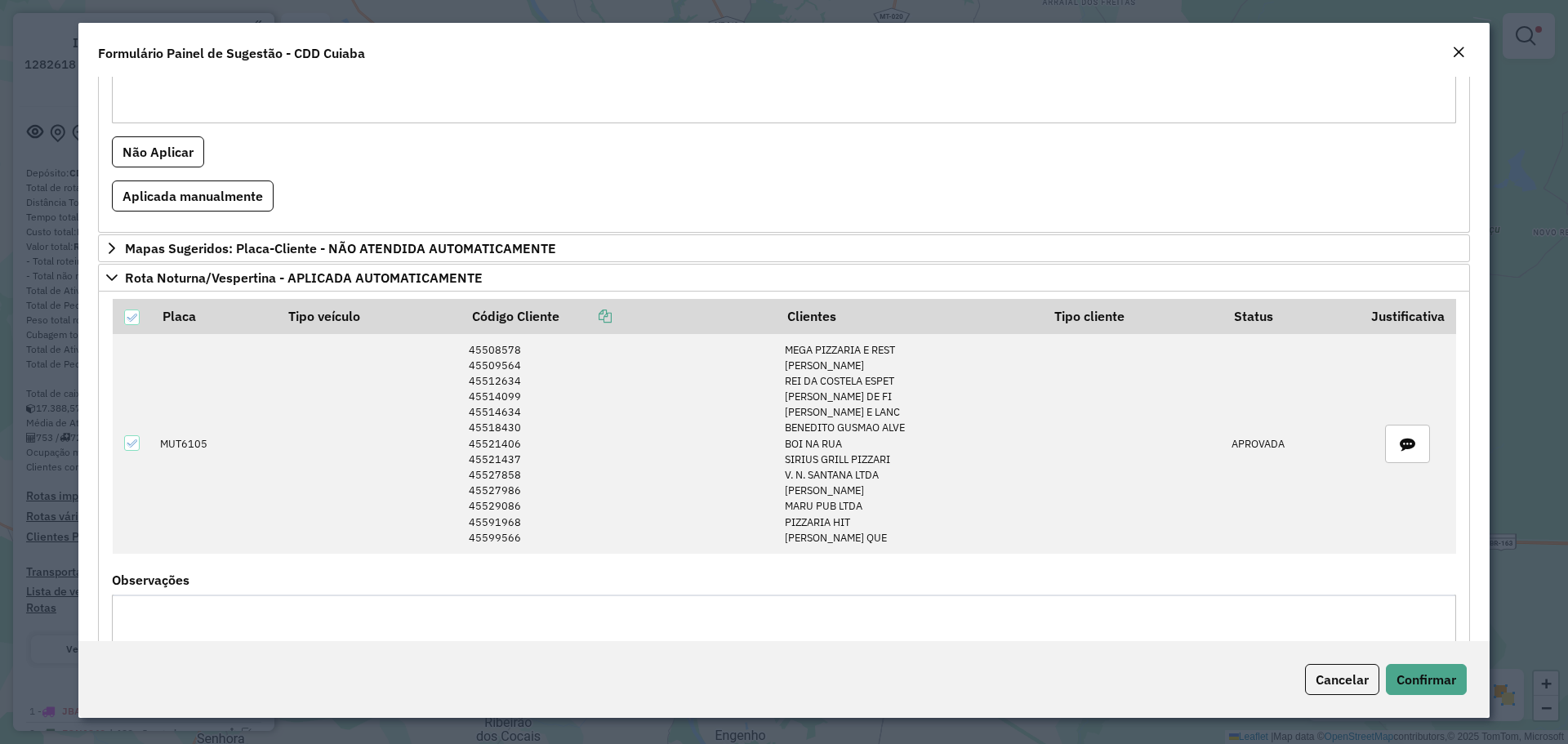
scroll to position [879, 0]
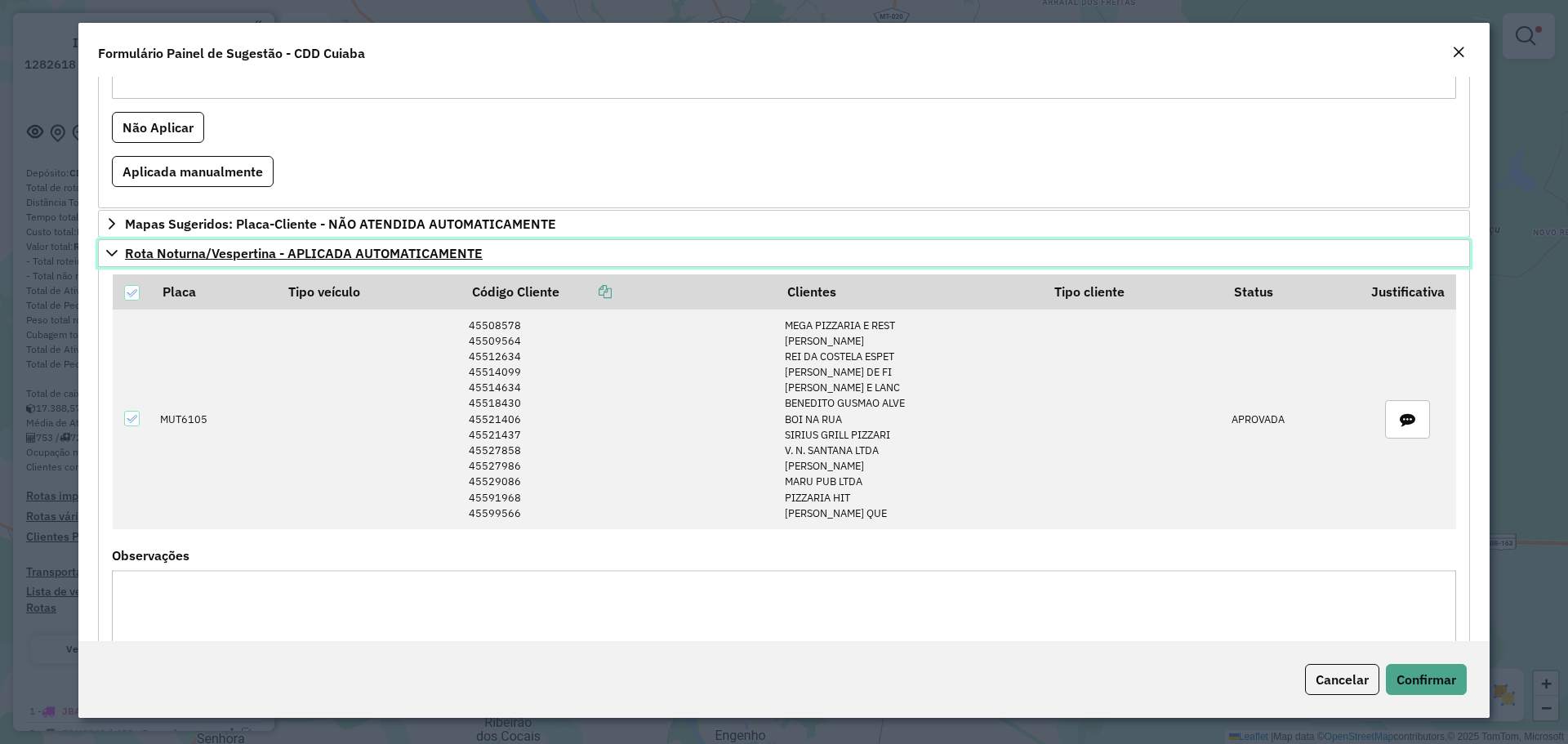
click at [355, 256] on span "Rota Noturna/Vespertina - APLICADA AUTOMATICAMENTE" at bounding box center [304, 253] width 358 height 14
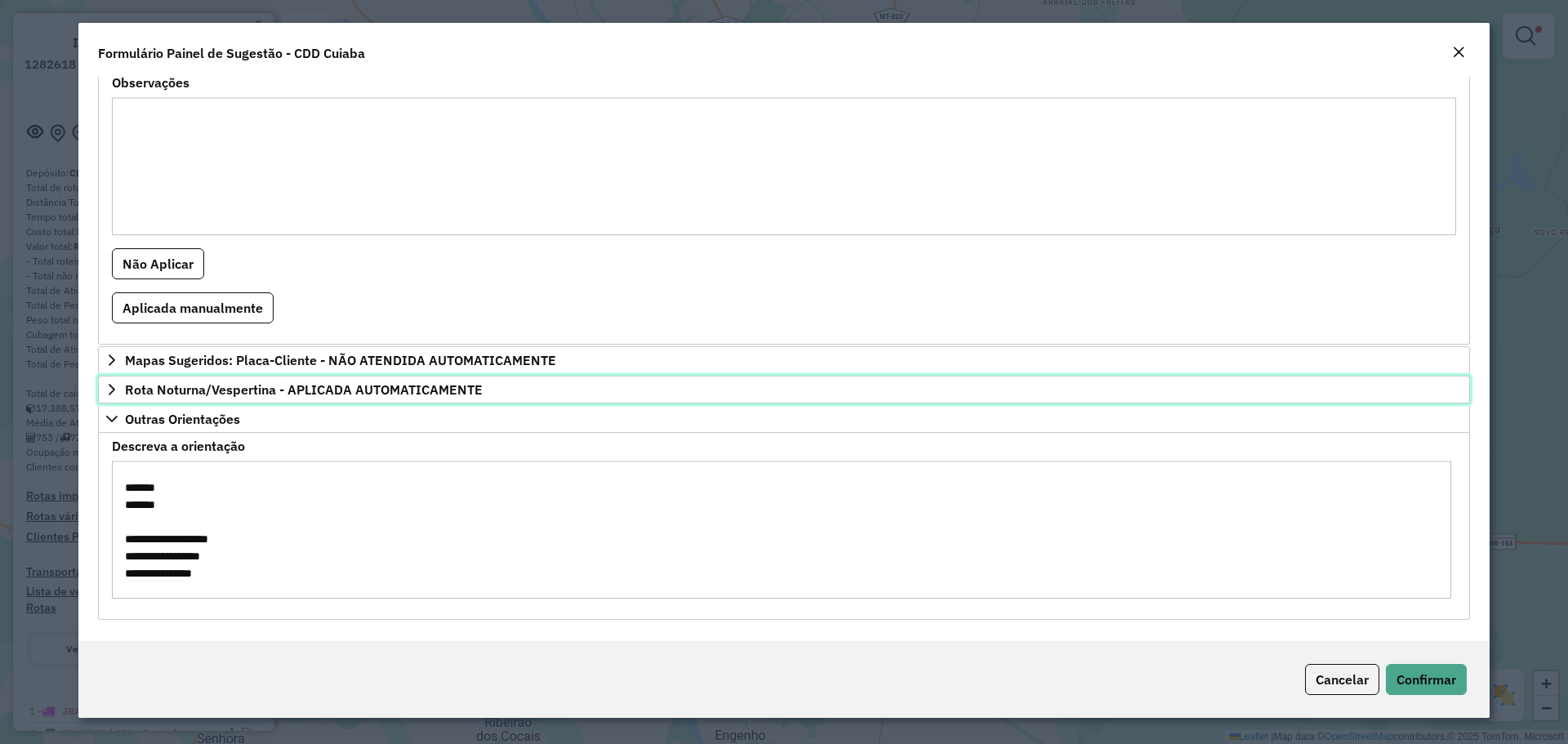
scroll to position [0, 0]
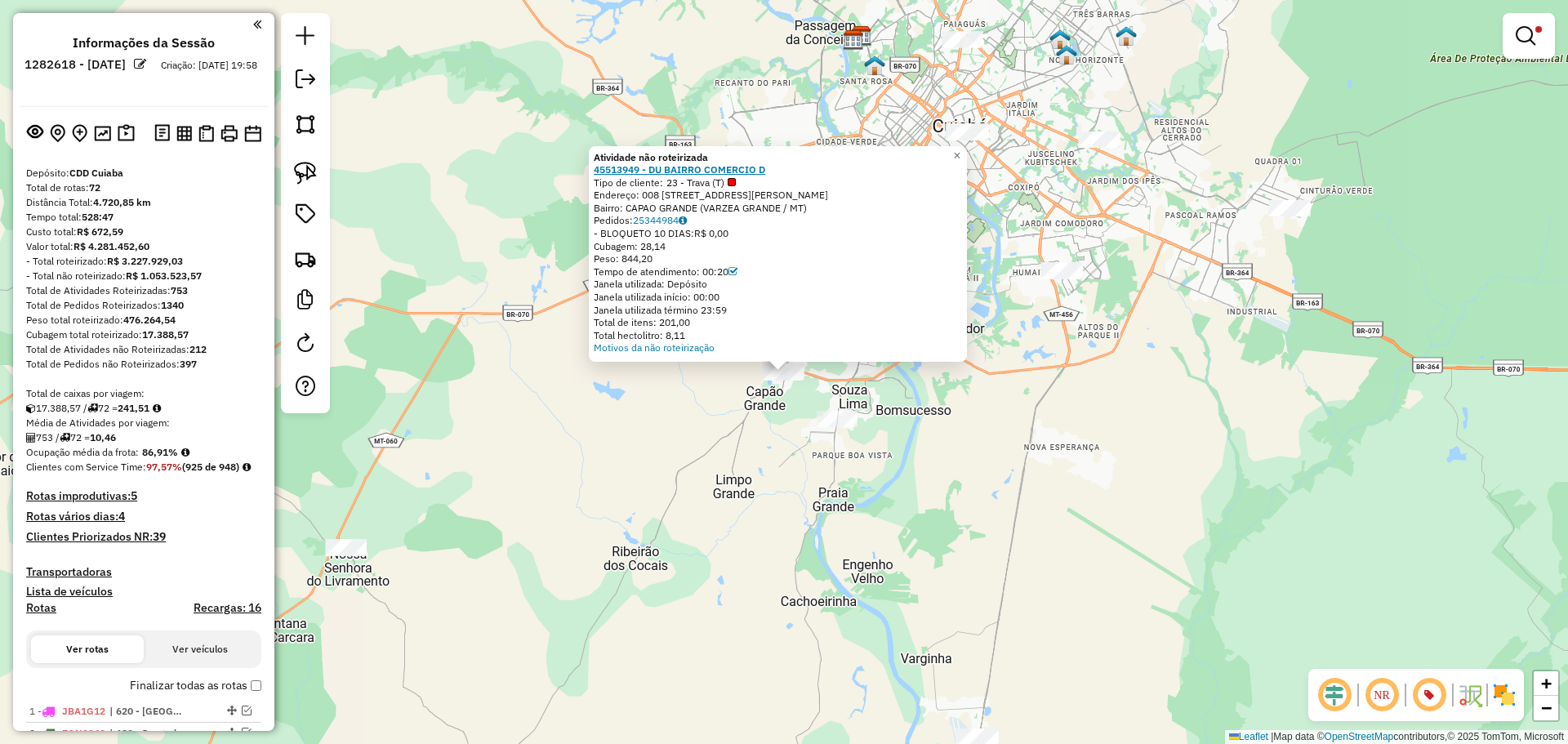
click at [734, 171] on strong "45513949 - DU BAIRRO COMERCIO D" at bounding box center [679, 169] width 171 height 13
click at [1433, 691] on em at bounding box center [1429, 695] width 40 height 40
click at [884, 386] on div "Atividade não roteirizada 45513949 - DU BAIRRO COMERCIO D Tipo de cliente: 23 -…" at bounding box center [784, 372] width 1568 height 744
click at [1051, 473] on div "Atividade não roteirizada 45513949 - DU BAIRRO COMERCIO D Tipo de cliente: 23 -…" at bounding box center [784, 372] width 1568 height 744
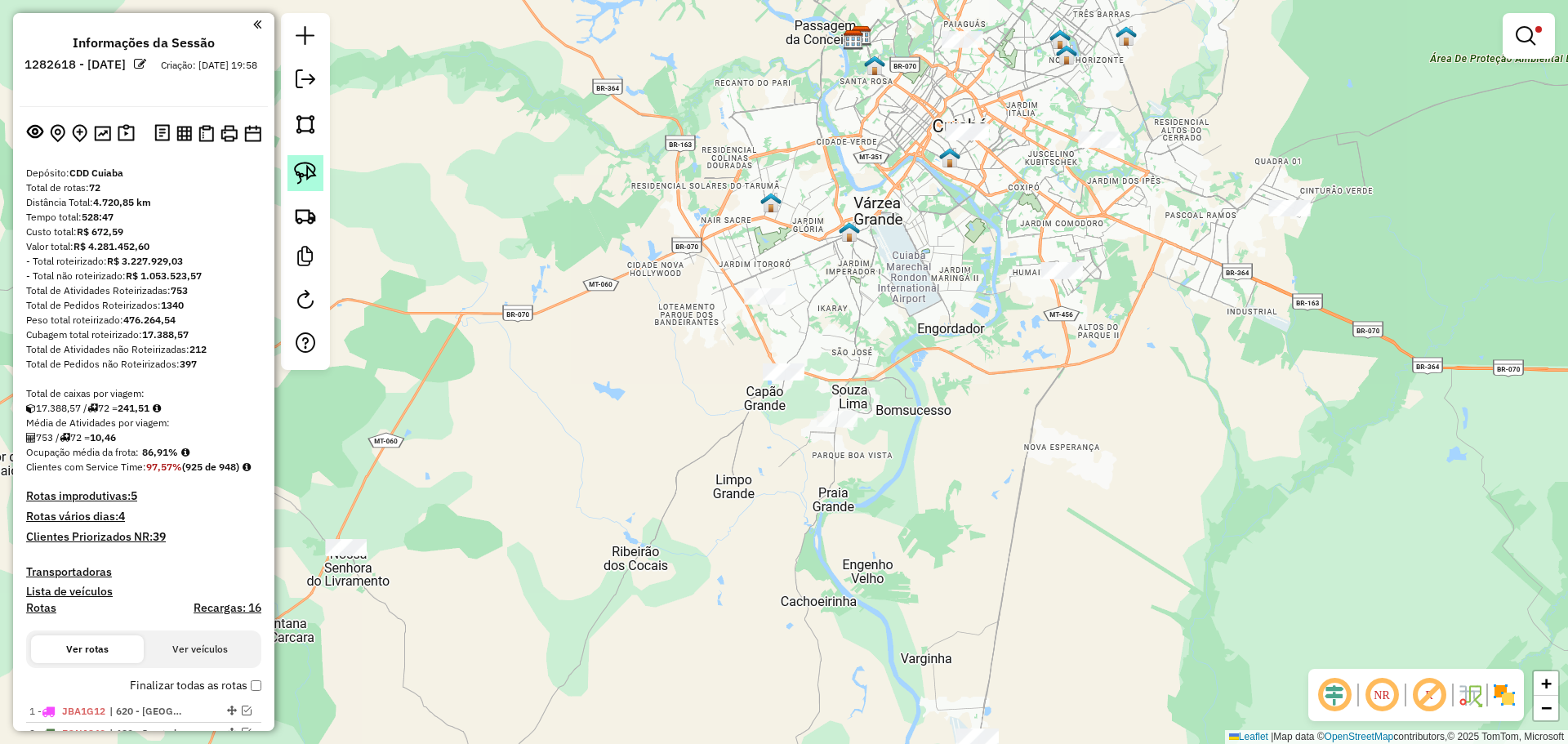
click at [307, 164] on img at bounding box center [304, 173] width 23 height 23
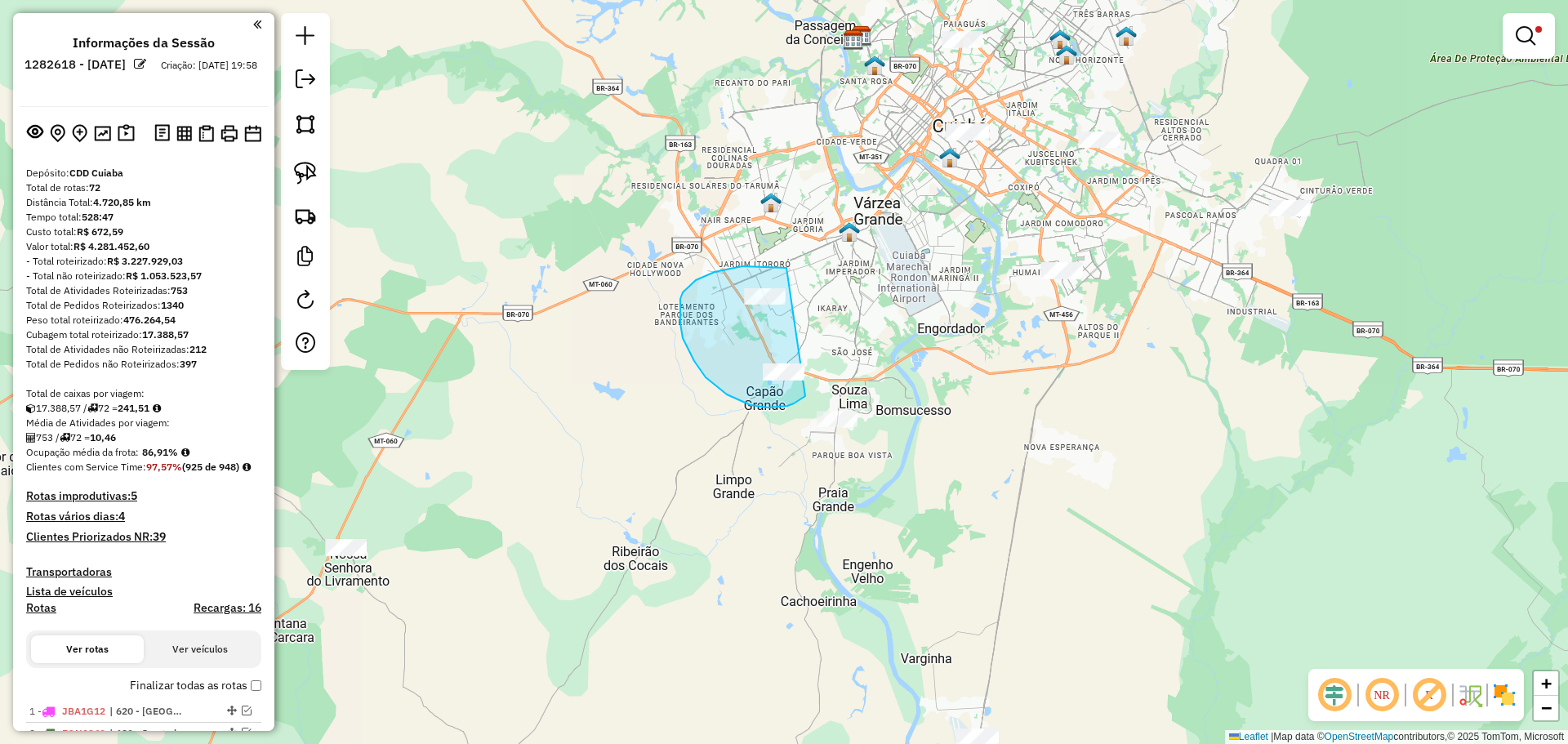
drag, startPoint x: 784, startPoint y: 268, endPoint x: 832, endPoint y: 303, distance: 59.4
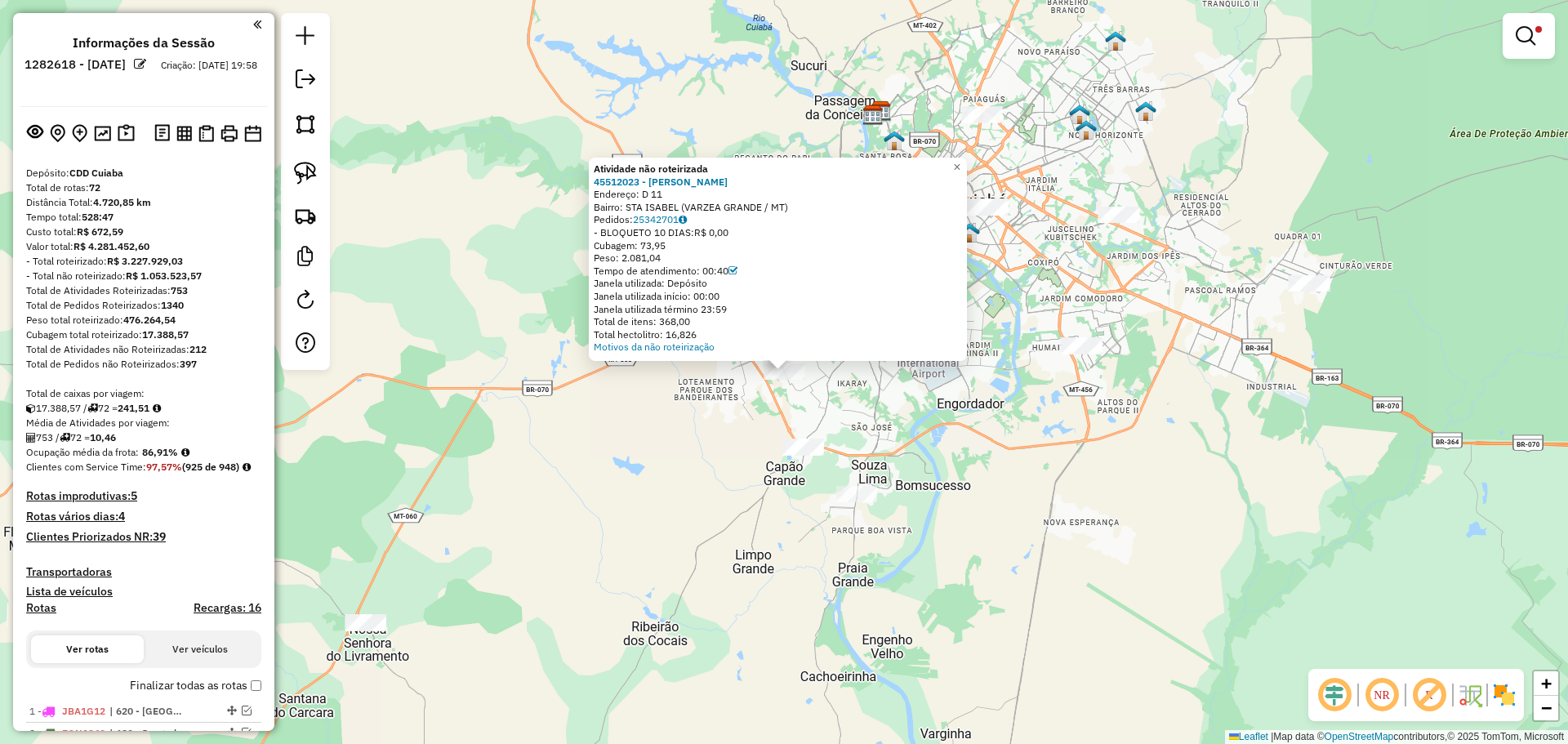
click at [1282, 394] on div "Atividade não roteirizada 45512023 - TUTTY CHARME Endereço: D 11 Bairro: STA IS…" at bounding box center [784, 372] width 1568 height 744
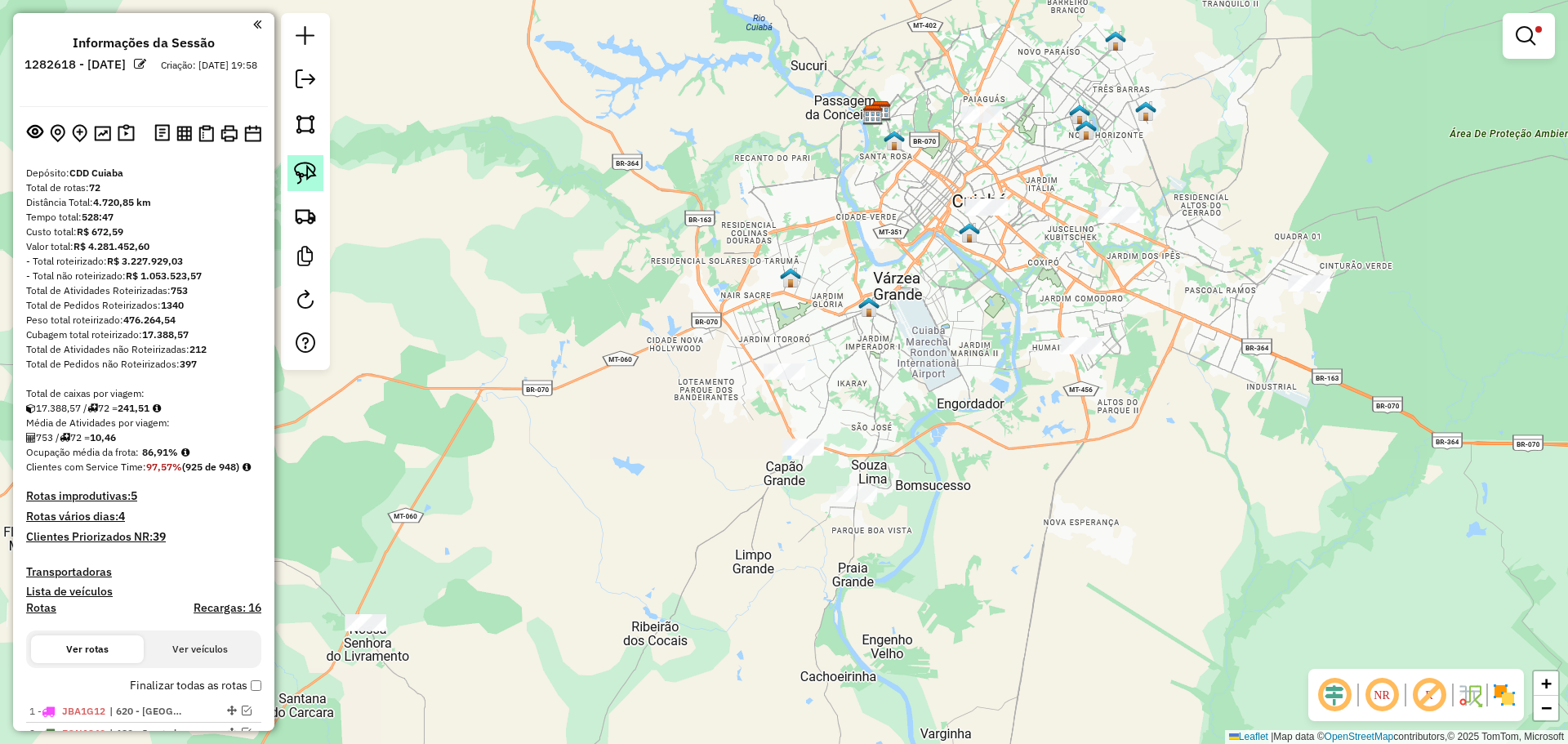
click at [314, 173] on img at bounding box center [304, 173] width 23 height 23
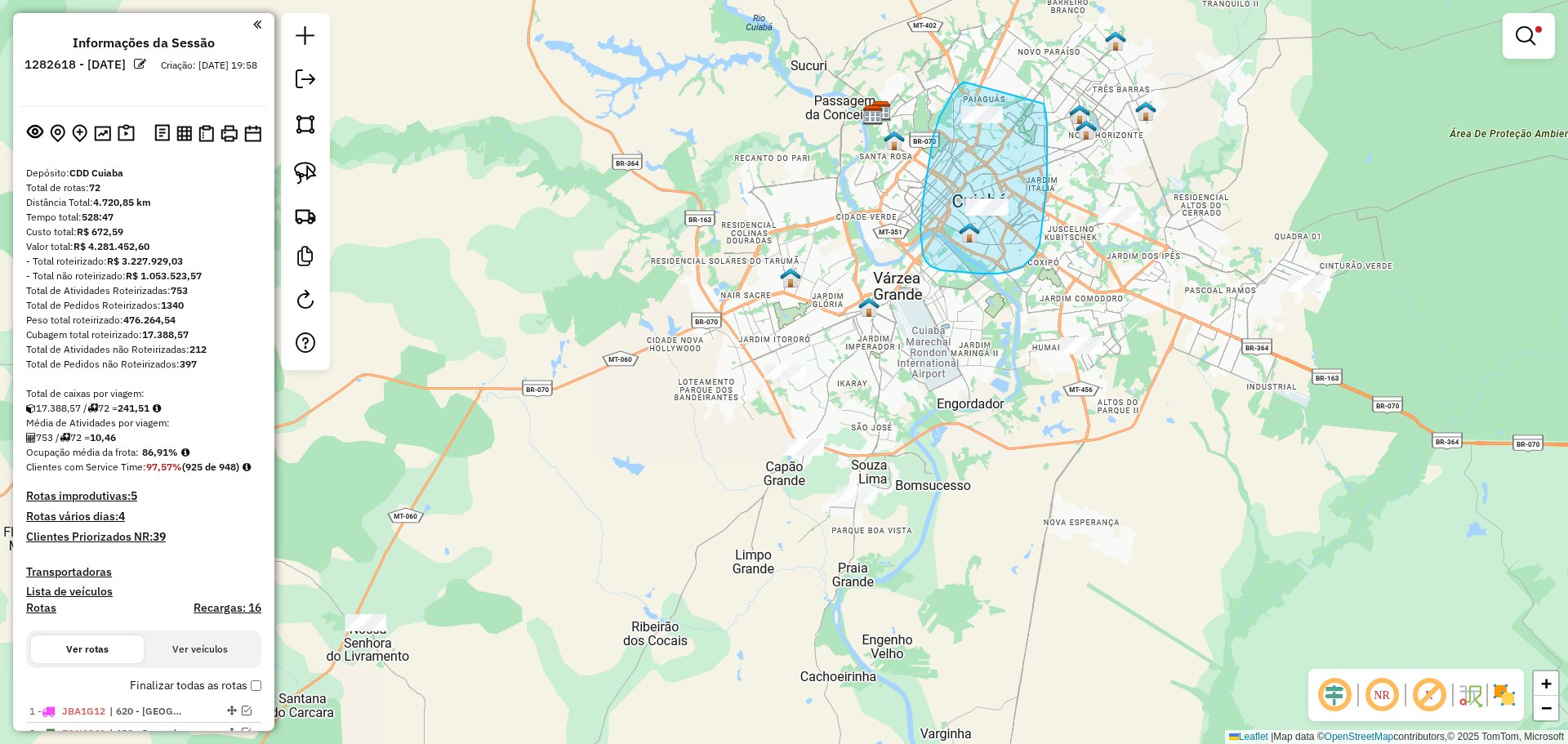
drag, startPoint x: 962, startPoint y: 84, endPoint x: 1039, endPoint y: 81, distance: 77.1
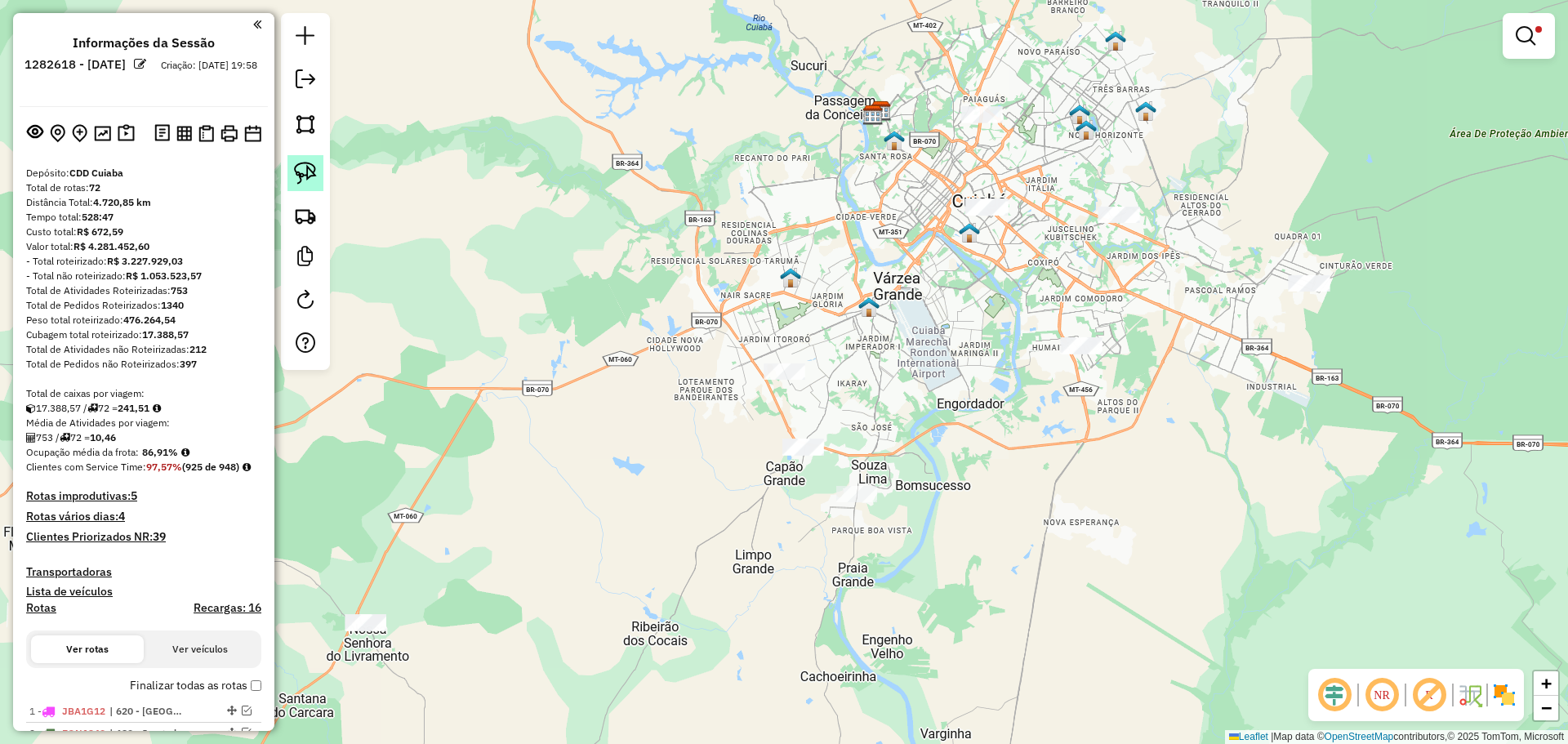
click at [295, 167] on img at bounding box center [304, 173] width 23 height 23
drag, startPoint x: 1007, startPoint y: 187, endPoint x: 1072, endPoint y: 197, distance: 65.8
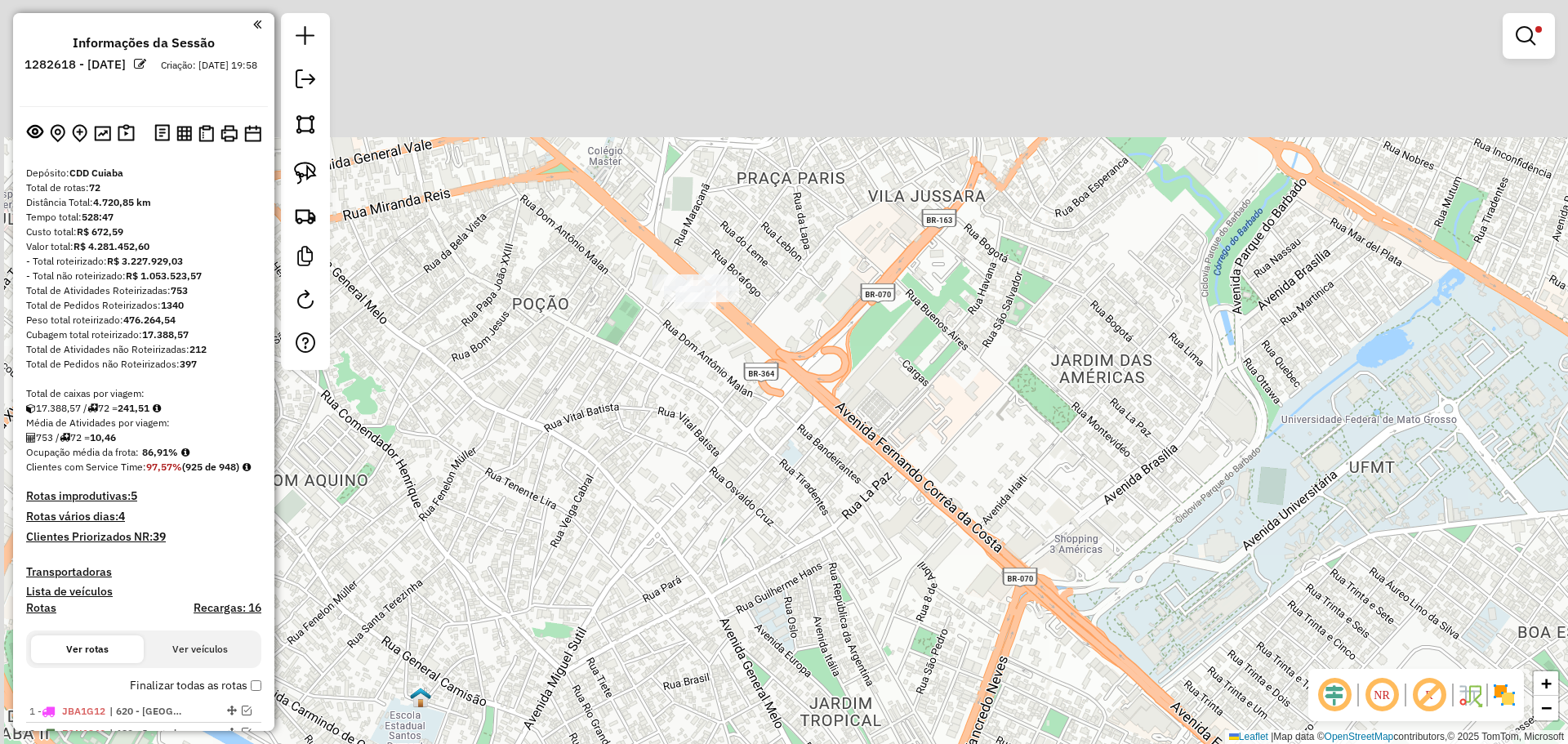
drag, startPoint x: 670, startPoint y: 101, endPoint x: 762, endPoint y: 340, distance: 256.1
click at [762, 340] on div "Limpar filtros Janela de atendimento Grade de atendimento Capacidade Transporta…" at bounding box center [784, 372] width 1568 height 744
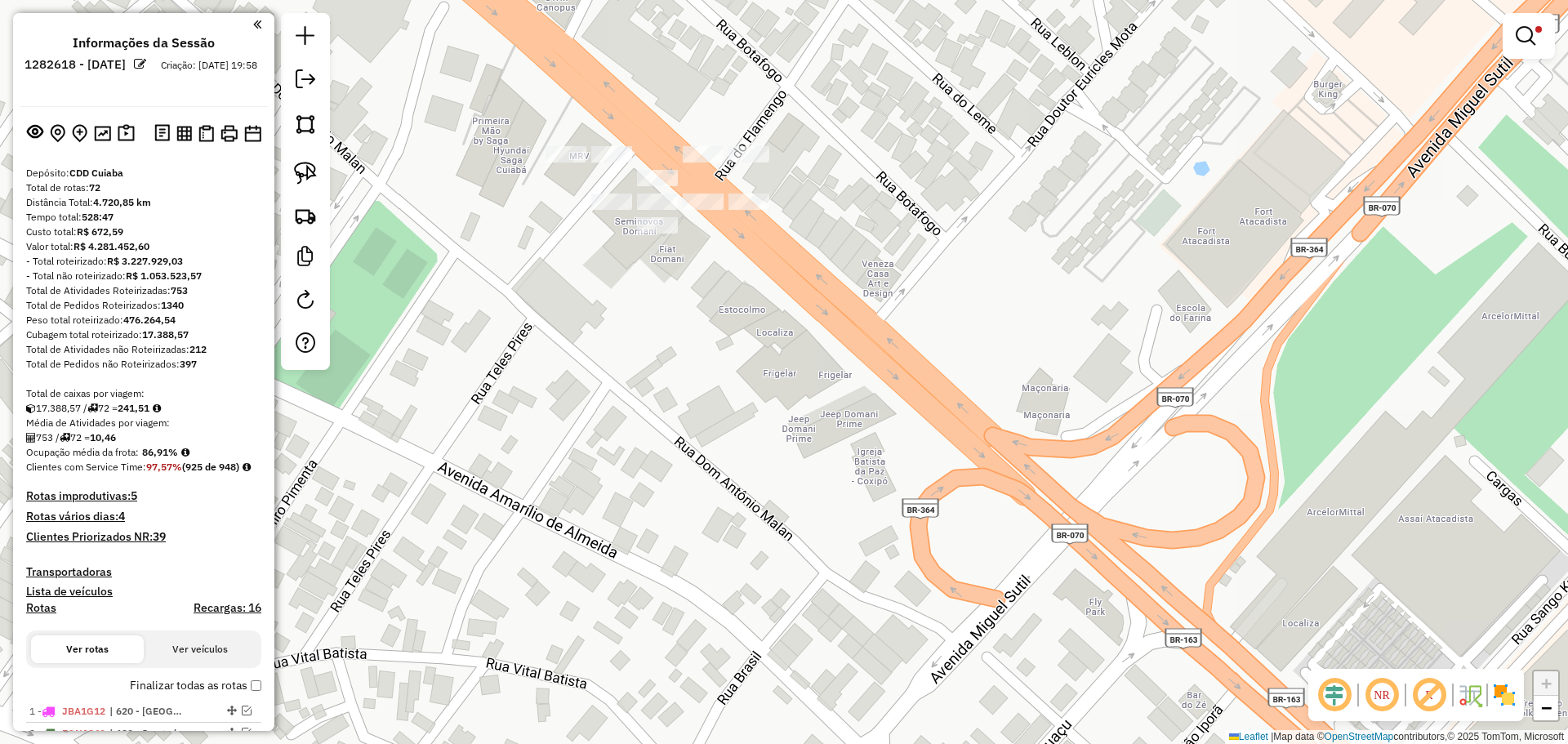
drag, startPoint x: 616, startPoint y: 207, endPoint x: 749, endPoint y: 264, distance: 144.7
click at [731, 250] on div "Limpar filtros Janela de atendimento Grade de atendimento Capacidade Transporta…" at bounding box center [784, 372] width 1568 height 744
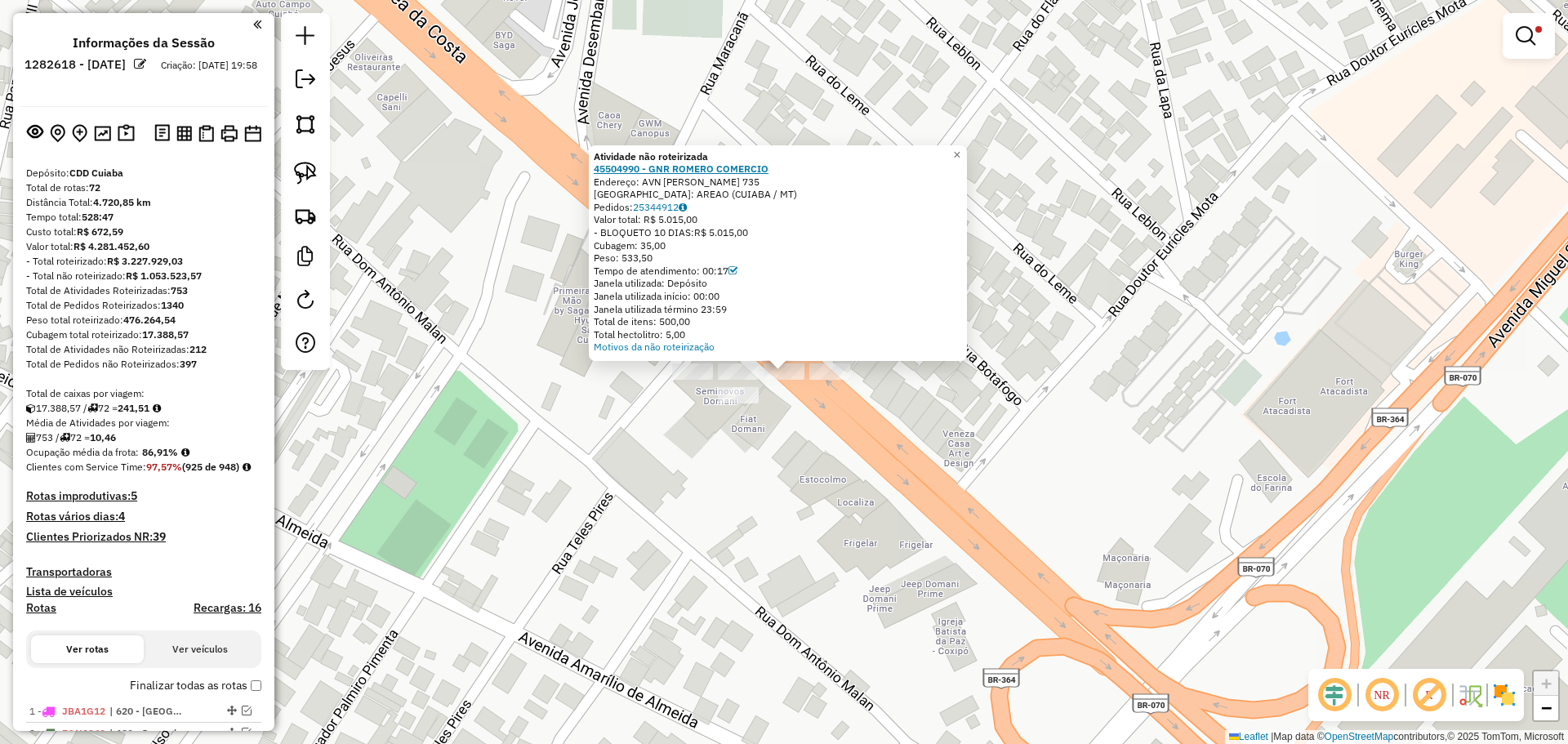
drag, startPoint x: 817, startPoint y: 163, endPoint x: 622, endPoint y: 168, distance: 195.1
click at [622, 168] on div "45504990 - GNR ROMERO COMERCIO" at bounding box center [777, 168] width 368 height 14
copy strong "4990 - GNR ROMERO COMERCIO"
drag, startPoint x: 645, startPoint y: 186, endPoint x: 864, endPoint y: 188, distance: 219.0
click at [864, 188] on div "Atividade não roteirizada 45504990 - GNR ROMERO COMERCIO Endereço: AVN FERNANDO…" at bounding box center [777, 252] width 368 height 204
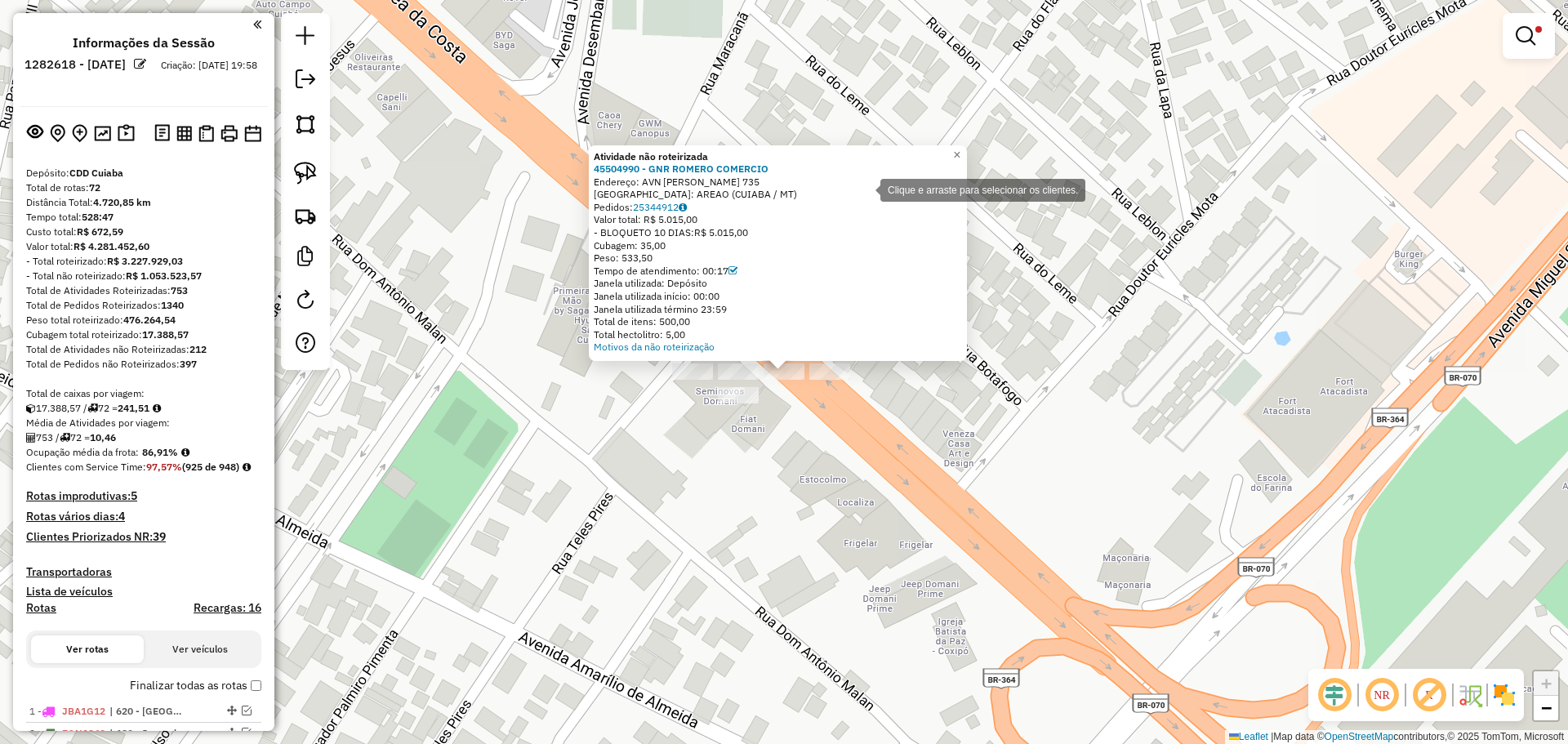
click at [864, 188] on div "Bairro: AREAO (CUIABA / MT)" at bounding box center [777, 195] width 368 height 14
drag, startPoint x: 826, startPoint y: 180, endPoint x: 661, endPoint y: 186, distance: 165.1
click at [661, 186] on div "Endereço: AVN FERNANDO CORREA DA COSTA 735" at bounding box center [777, 182] width 368 height 14
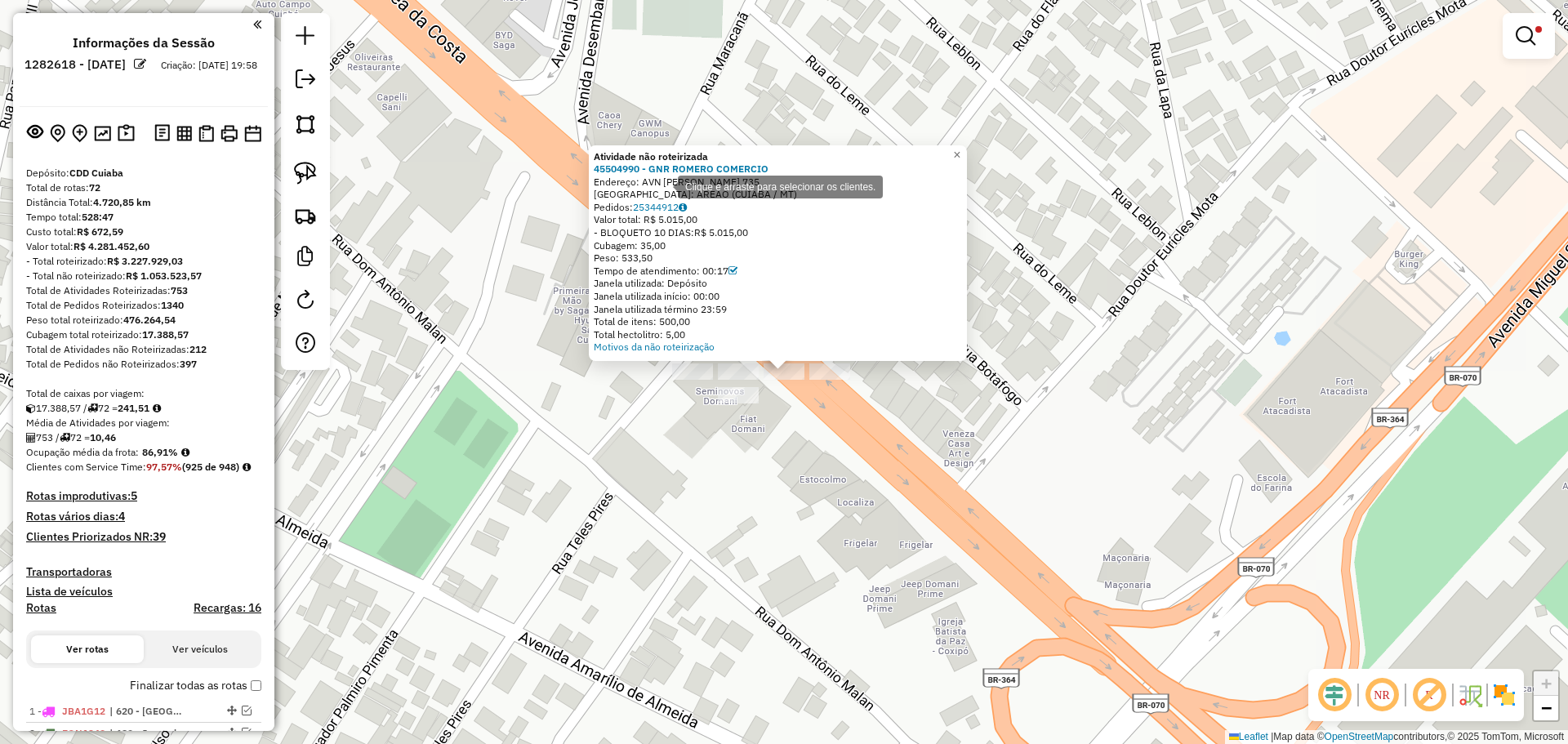
click at [661, 186] on div "Endereço: AVN FERNANDO CORREA DA COSTA 735" at bounding box center [777, 182] width 368 height 14
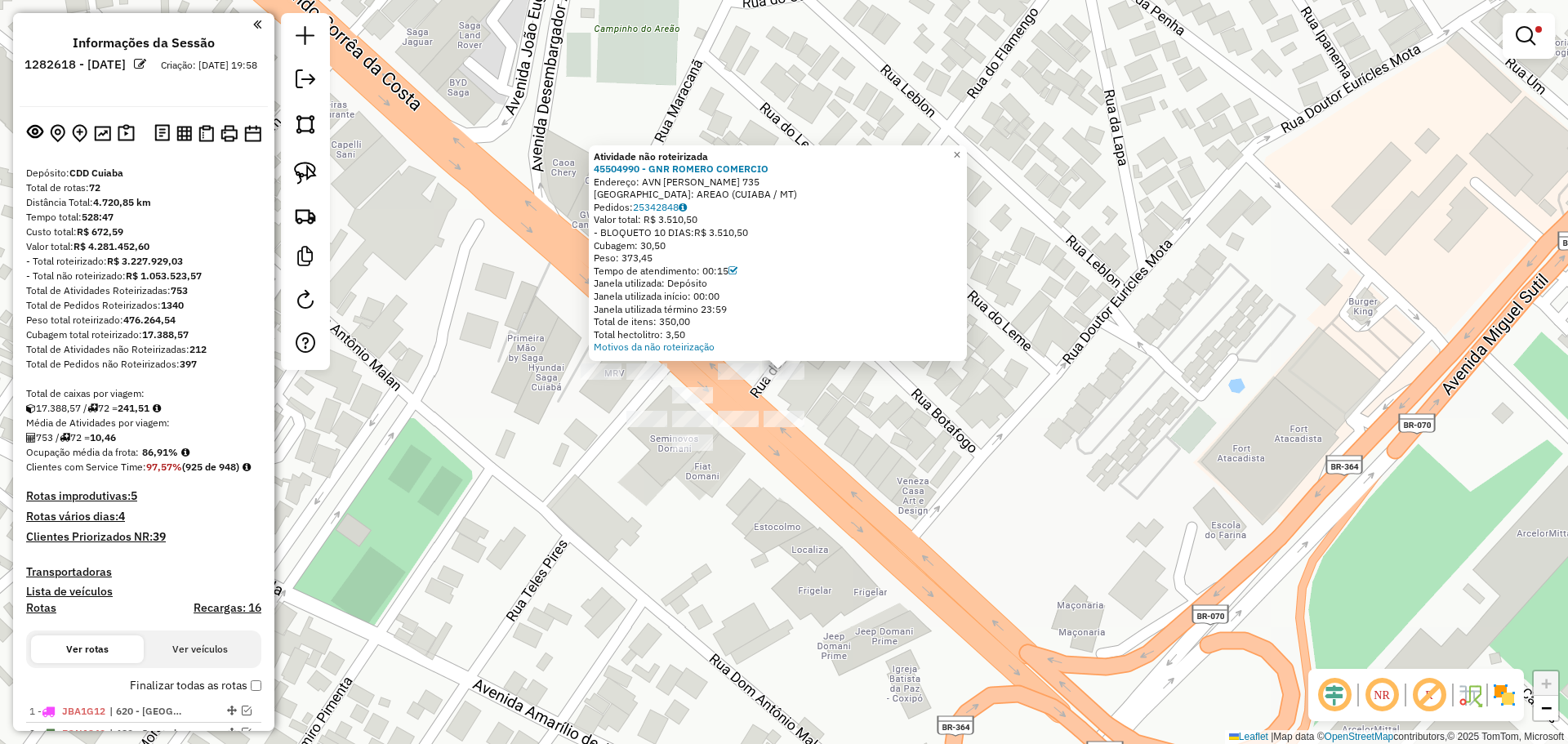
drag, startPoint x: 648, startPoint y: 179, endPoint x: 872, endPoint y: 182, distance: 224.0
click at [872, 183] on div "Endereço: AVN FERNANDO CORREA DA COSTA 735" at bounding box center [777, 182] width 368 height 14
copy div "AVN FERNANDO CORREA DA COSTA 735"
drag, startPoint x: 799, startPoint y: 164, endPoint x: 690, endPoint y: 177, distance: 109.8
click at [690, 177] on div "Atividade não roteirizada 45504990 - GNR ROMERO COMERCIO Endereço: AVN FERNANDO…" at bounding box center [777, 252] width 368 height 204
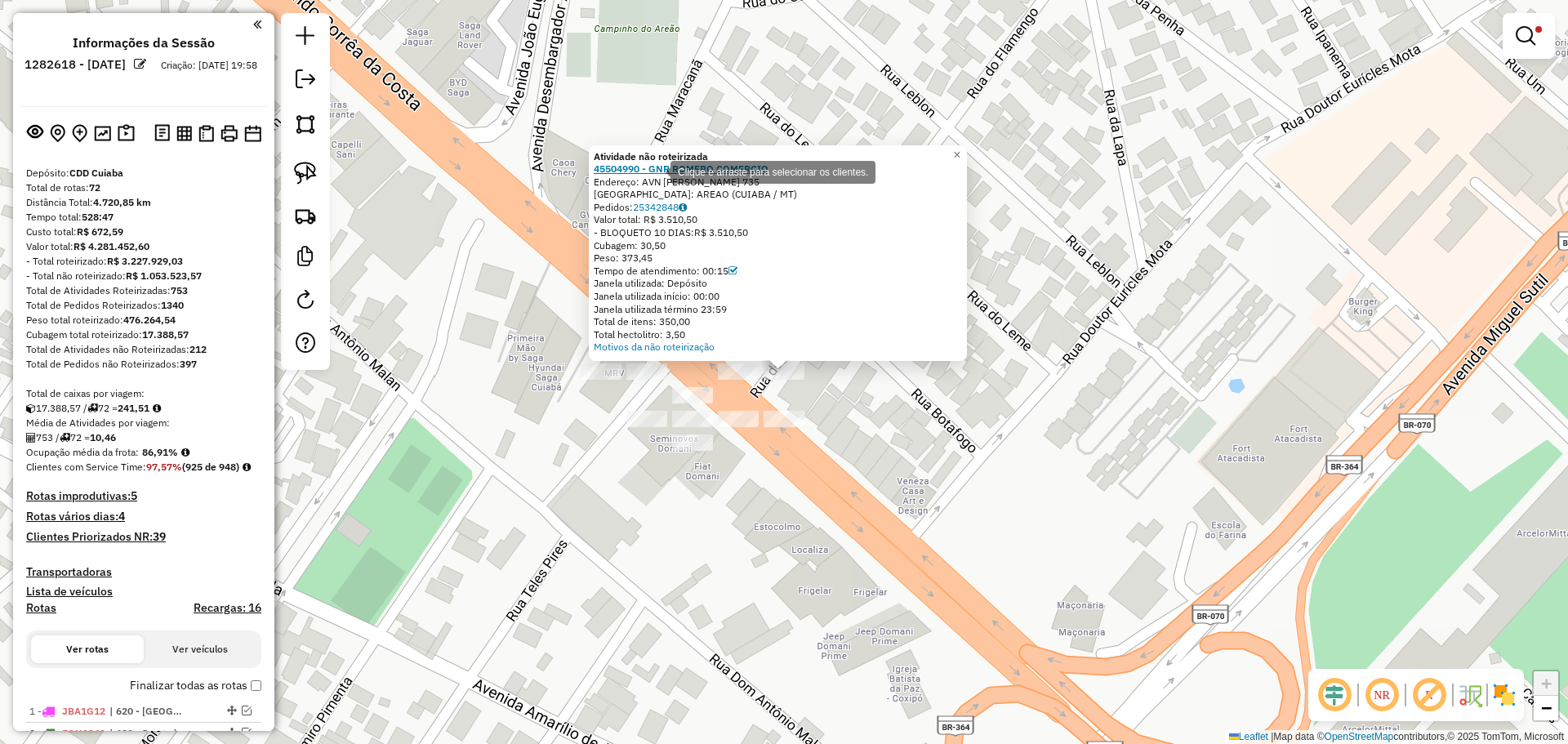
click at [654, 171] on strong "45504990 - GNR ROMERO COMERCIO" at bounding box center [681, 168] width 175 height 13
click at [314, 182] on img at bounding box center [304, 173] width 23 height 23
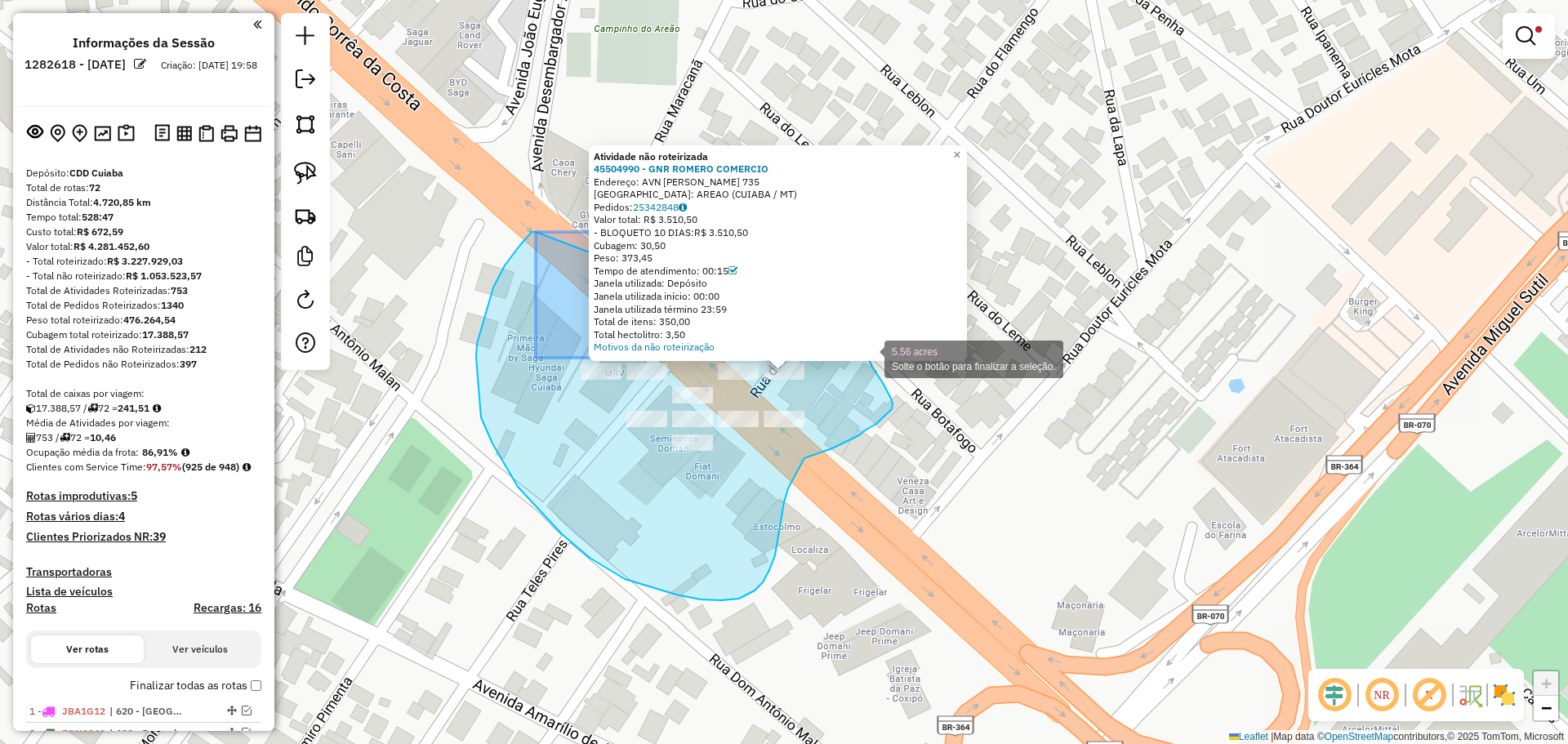
drag, startPoint x: 536, startPoint y: 232, endPoint x: 862, endPoint y: 333, distance: 341.3
click at [862, 333] on div "Atividade não roteirizada 45504990 - GNR ROMERO COMERCIO Endereço: AVN FERNANDO…" at bounding box center [784, 372] width 1568 height 744
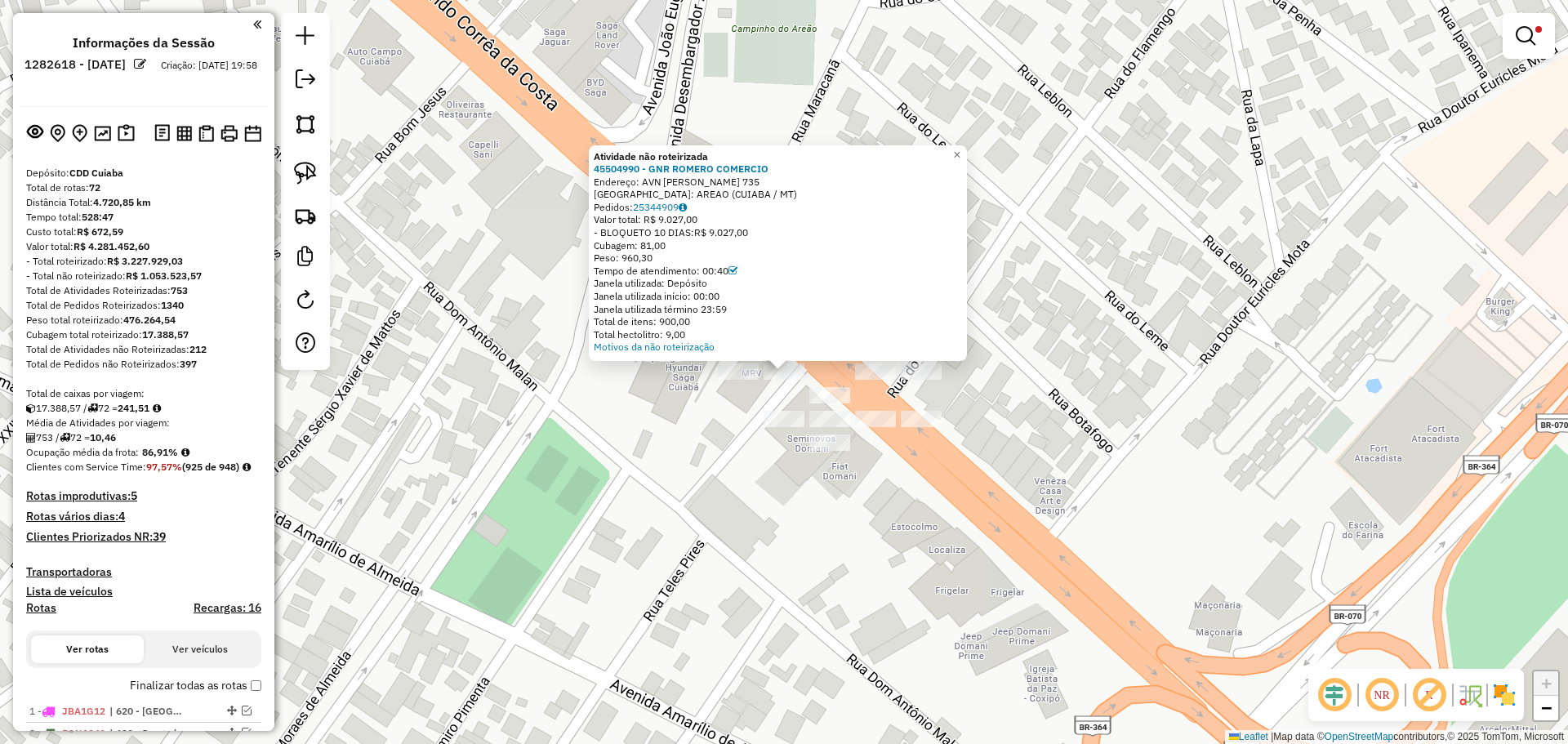
click at [1124, 461] on div "Atividade não roteirizada 45504990 - GNR ROMERO COMERCIO Endereço: AVN FERNANDO…" at bounding box center [784, 372] width 1568 height 744
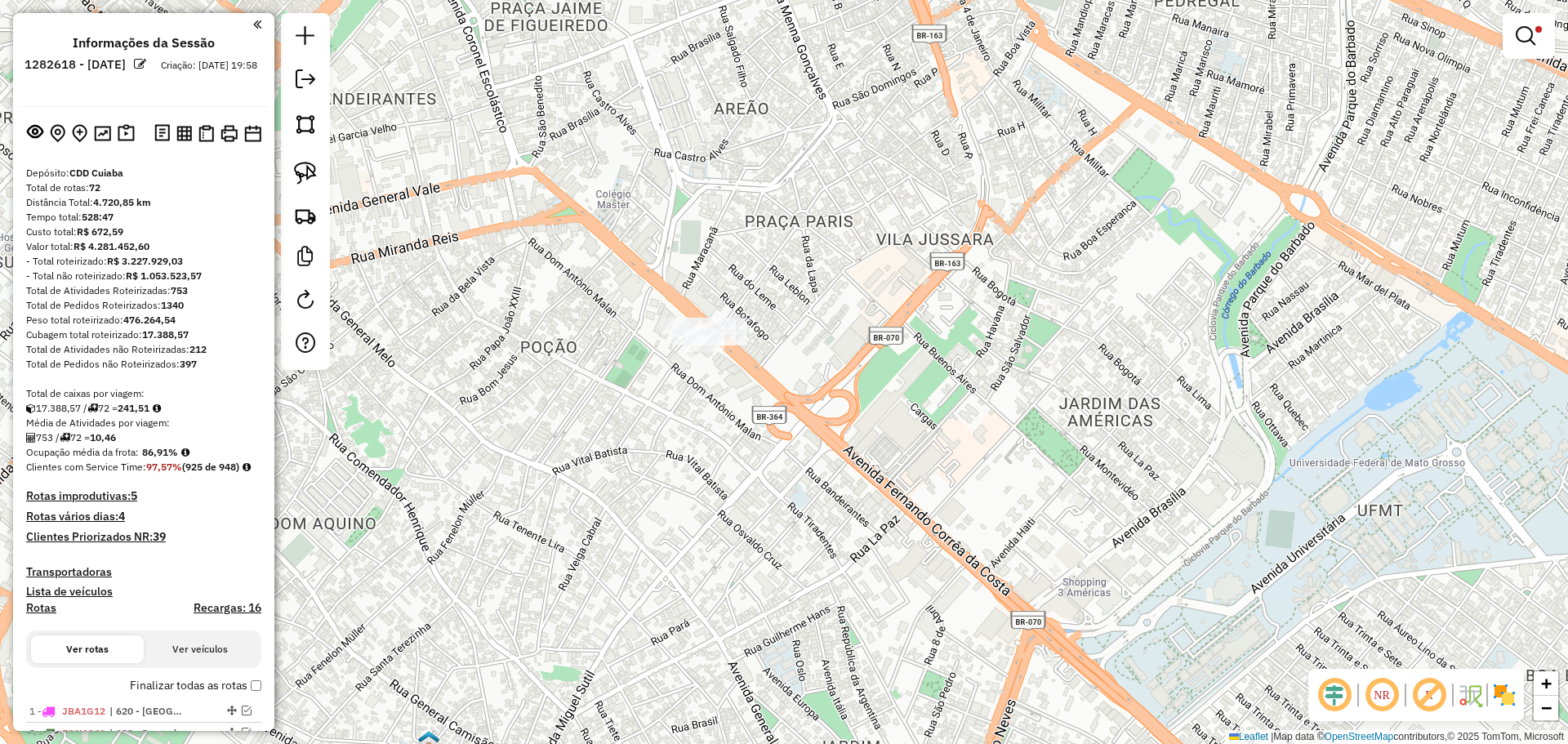
click at [1434, 694] on em at bounding box center [1429, 695] width 40 height 40
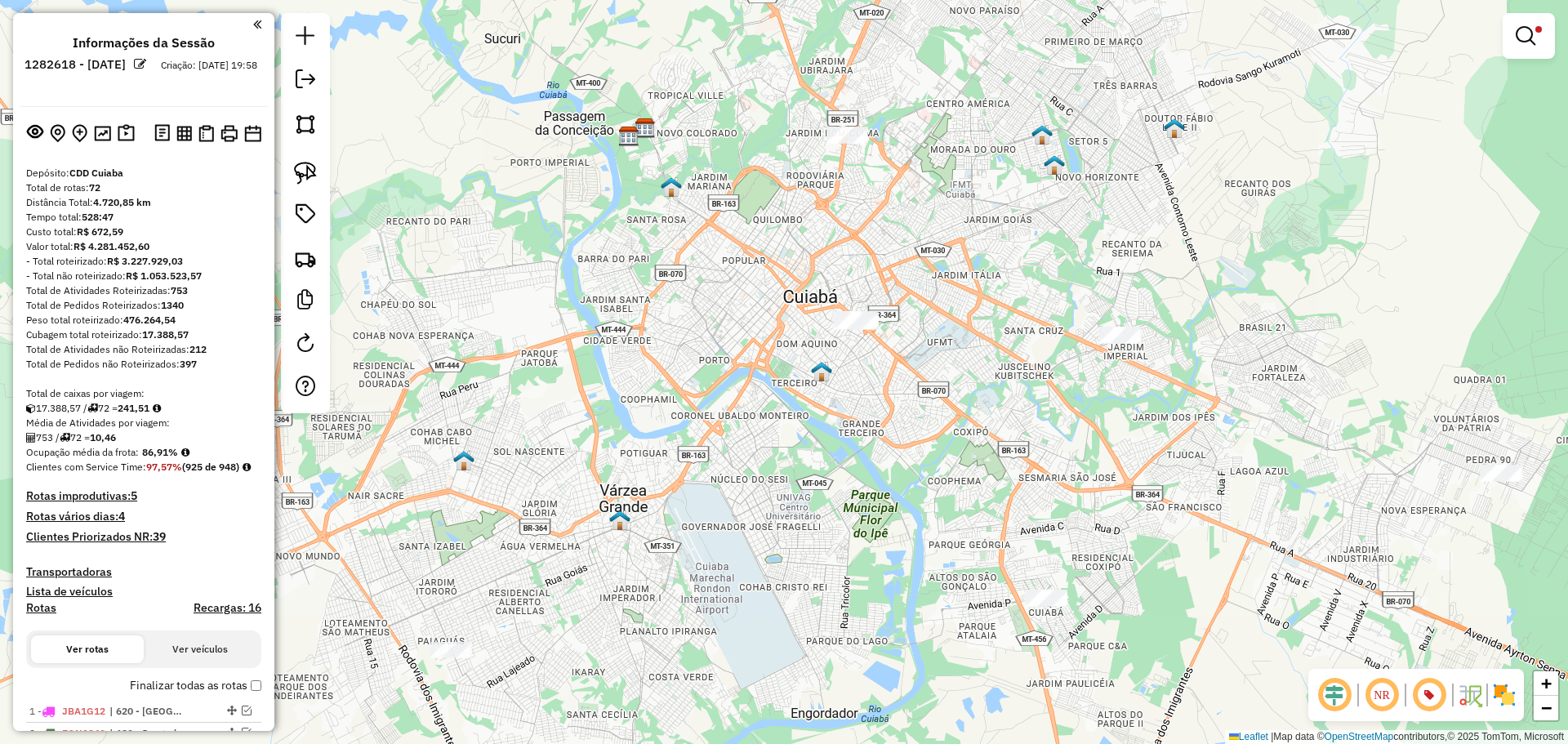
drag, startPoint x: 941, startPoint y: 658, endPoint x: 885, endPoint y: 361, distance: 302.2
click at [885, 361] on div "Limpar filtros Janela de atendimento Grade de atendimento Capacidade Transporta…" at bounding box center [784, 372] width 1568 height 744
type input "******"
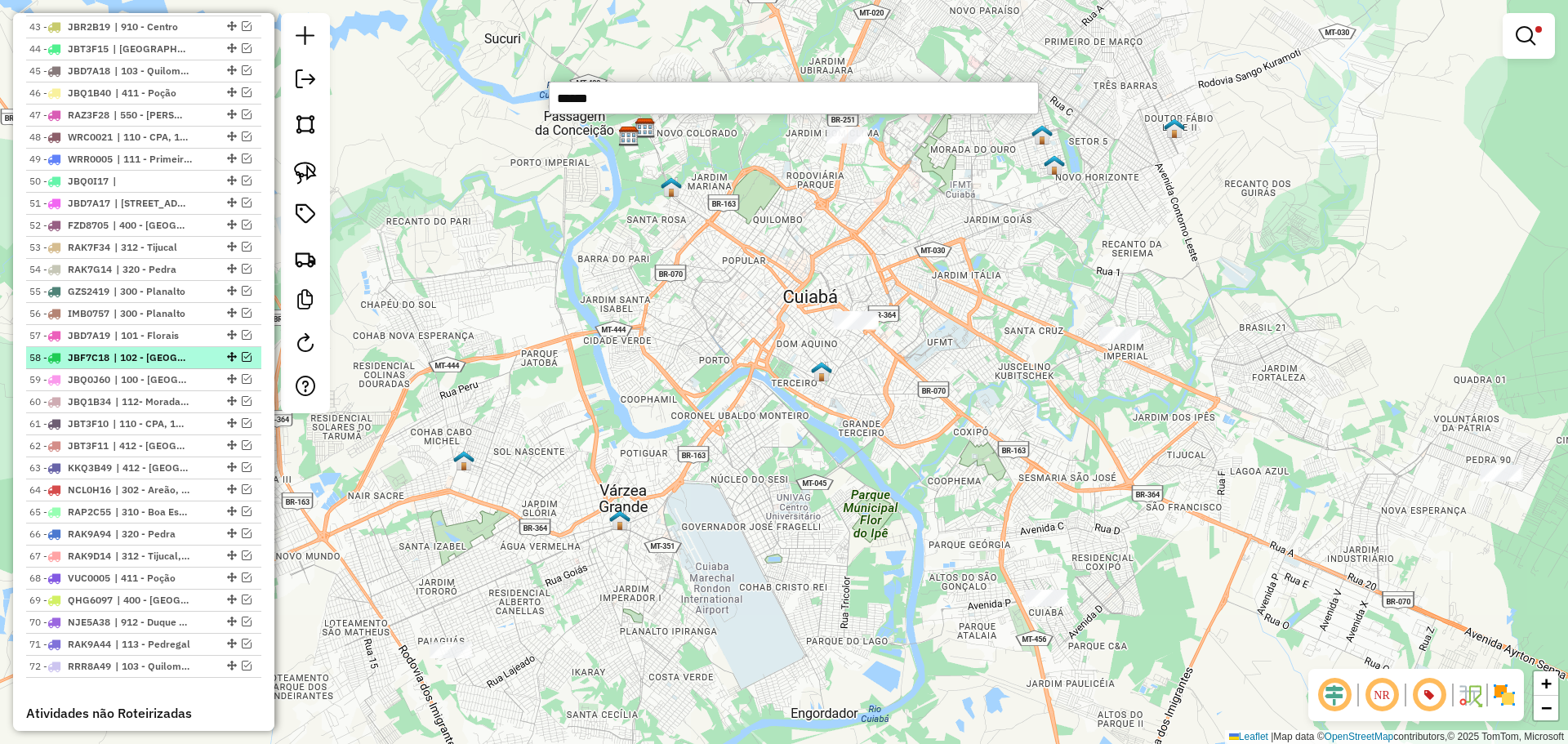
click at [171, 365] on span "| 102 - Jardim Florianópolis" at bounding box center [150, 358] width 75 height 14
select select "**********"
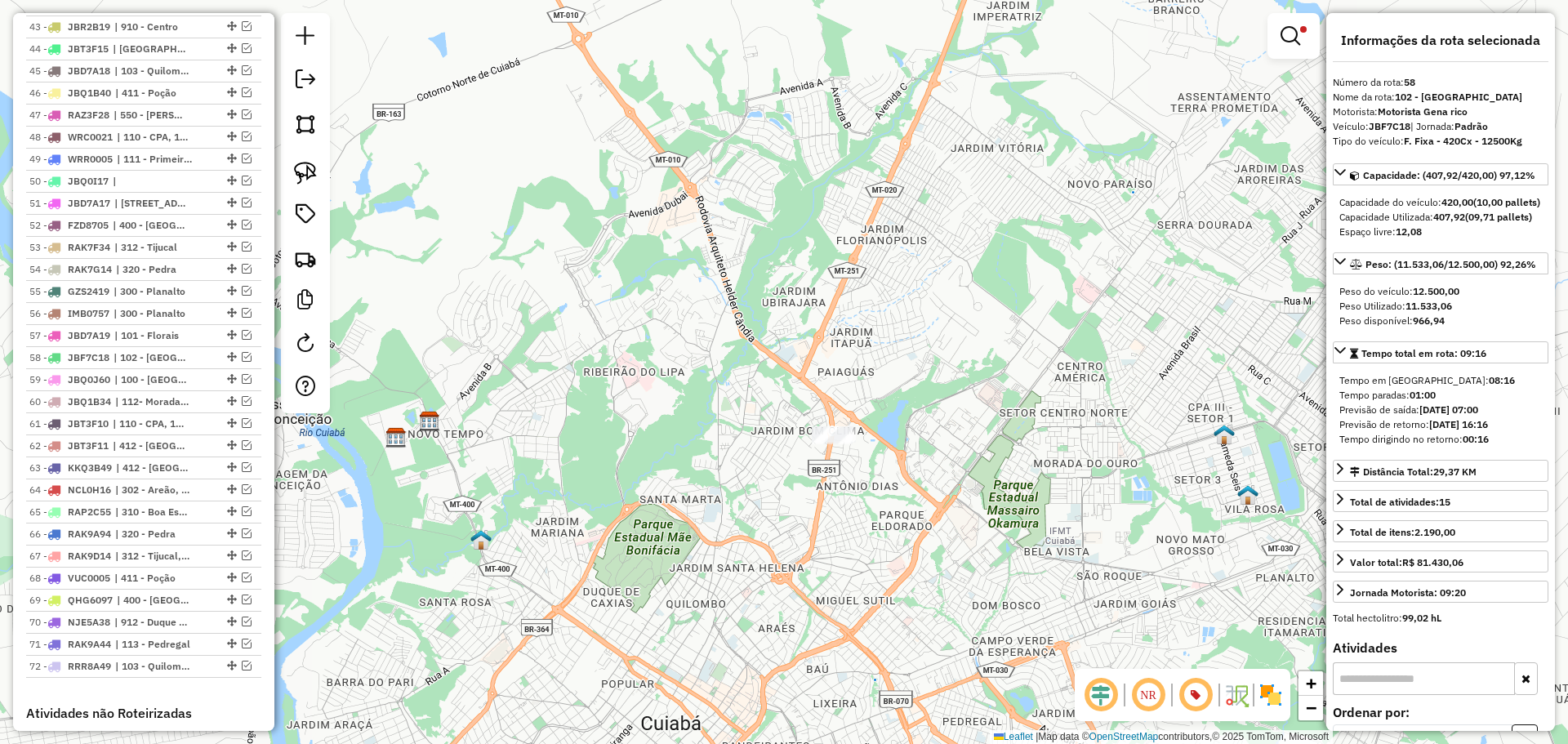
drag, startPoint x: 679, startPoint y: 527, endPoint x: 695, endPoint y: 392, distance: 135.9
click at [694, 404] on div "Limpar filtros Janela de atendimento Grade de atendimento Capacidade Transporta…" at bounding box center [784, 372] width 1568 height 744
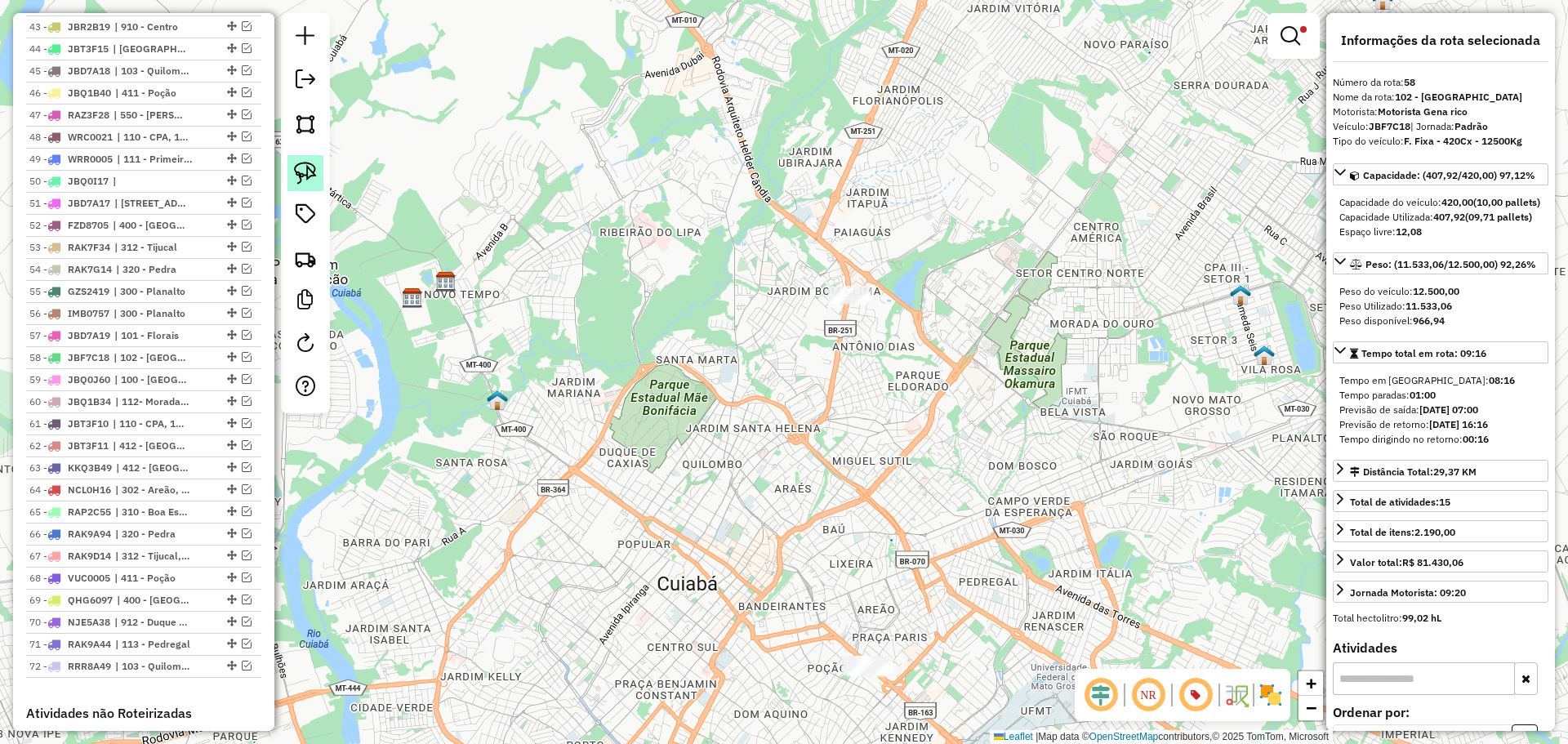
click at [304, 162] on img at bounding box center [304, 173] width 23 height 23
drag, startPoint x: 822, startPoint y: 268, endPoint x: 919, endPoint y: 227, distance: 105.3
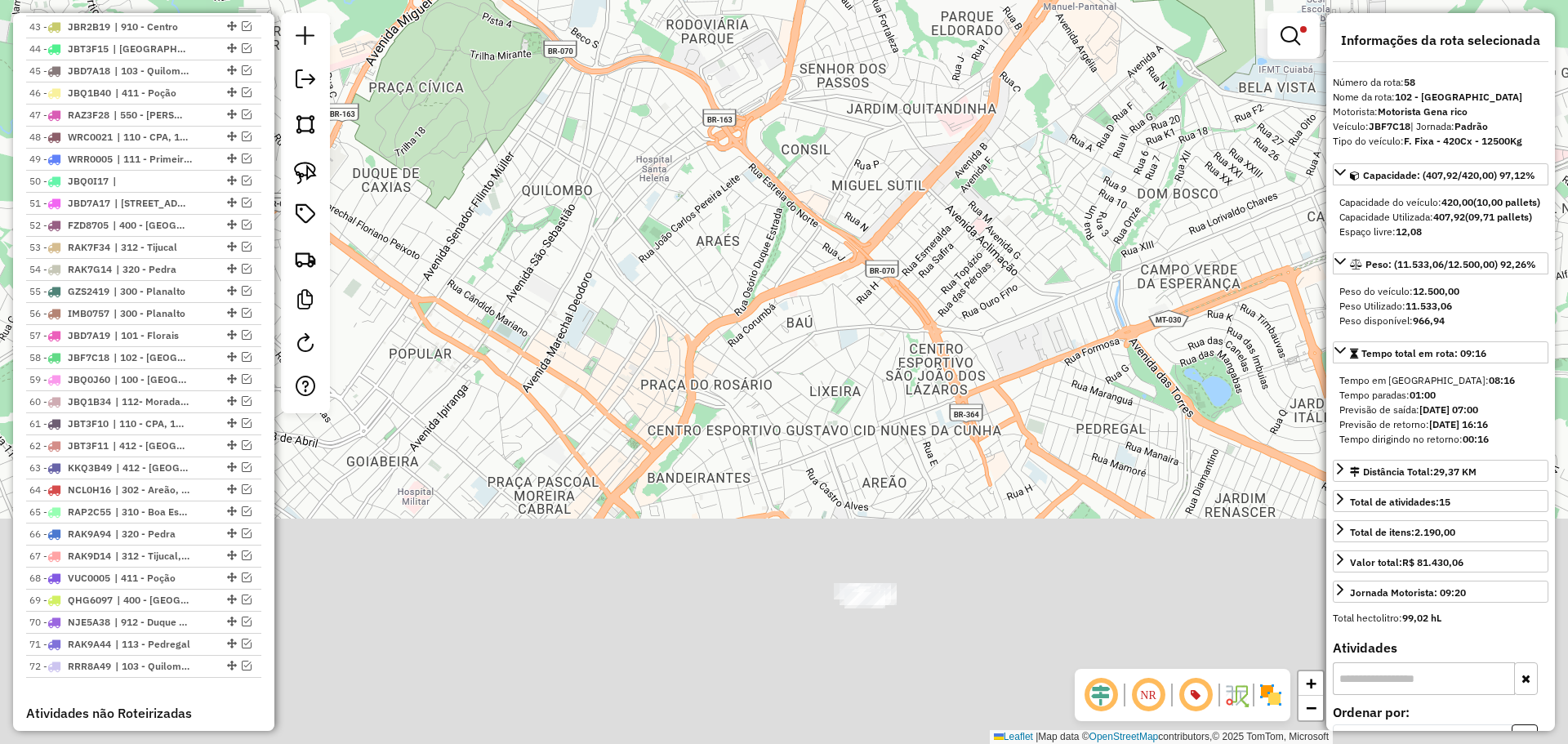
drag, startPoint x: 872, startPoint y: 676, endPoint x: 835, endPoint y: 366, distance: 312.2
click at [835, 366] on div "Limpar filtros Janela de atendimento Grade de atendimento Capacidade Transporta…" at bounding box center [784, 372] width 1568 height 744
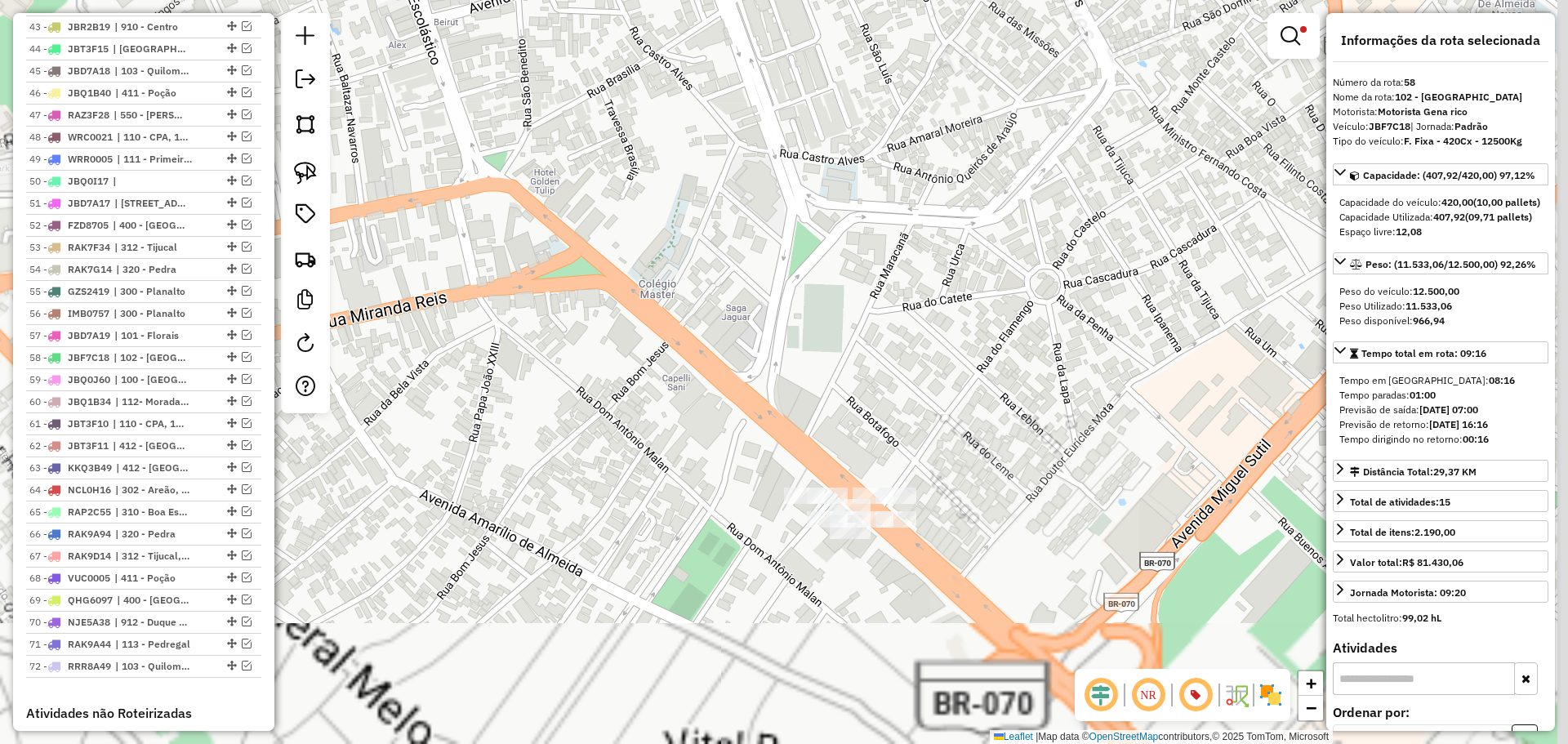
drag, startPoint x: 857, startPoint y: 592, endPoint x: 831, endPoint y: 355, distance: 238.4
click at [831, 355] on div "Limpar filtros Janela de atendimento Grade de atendimento Capacidade Transporta…" at bounding box center [784, 372] width 1568 height 744
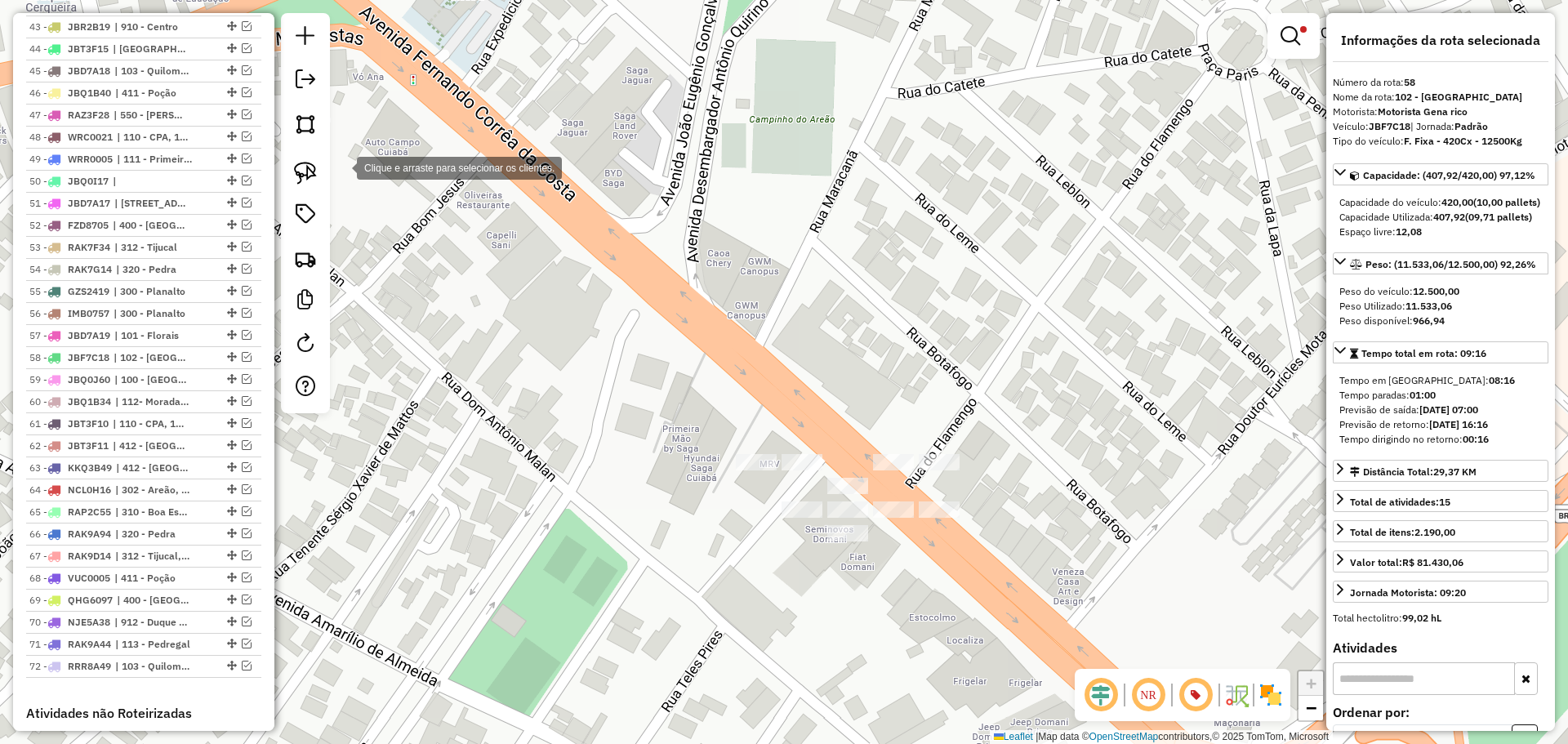
drag, startPoint x: 340, startPoint y: 167, endPoint x: 327, endPoint y: 164, distance: 13.3
click at [329, 165] on hb-router-mapa "Informações da Sessão 1282618 - 25/09/2025 Criação: 24/09/2025 19:58 Depósito: …" at bounding box center [784, 372] width 1568 height 744
click at [315, 176] on img at bounding box center [304, 173] width 23 height 23
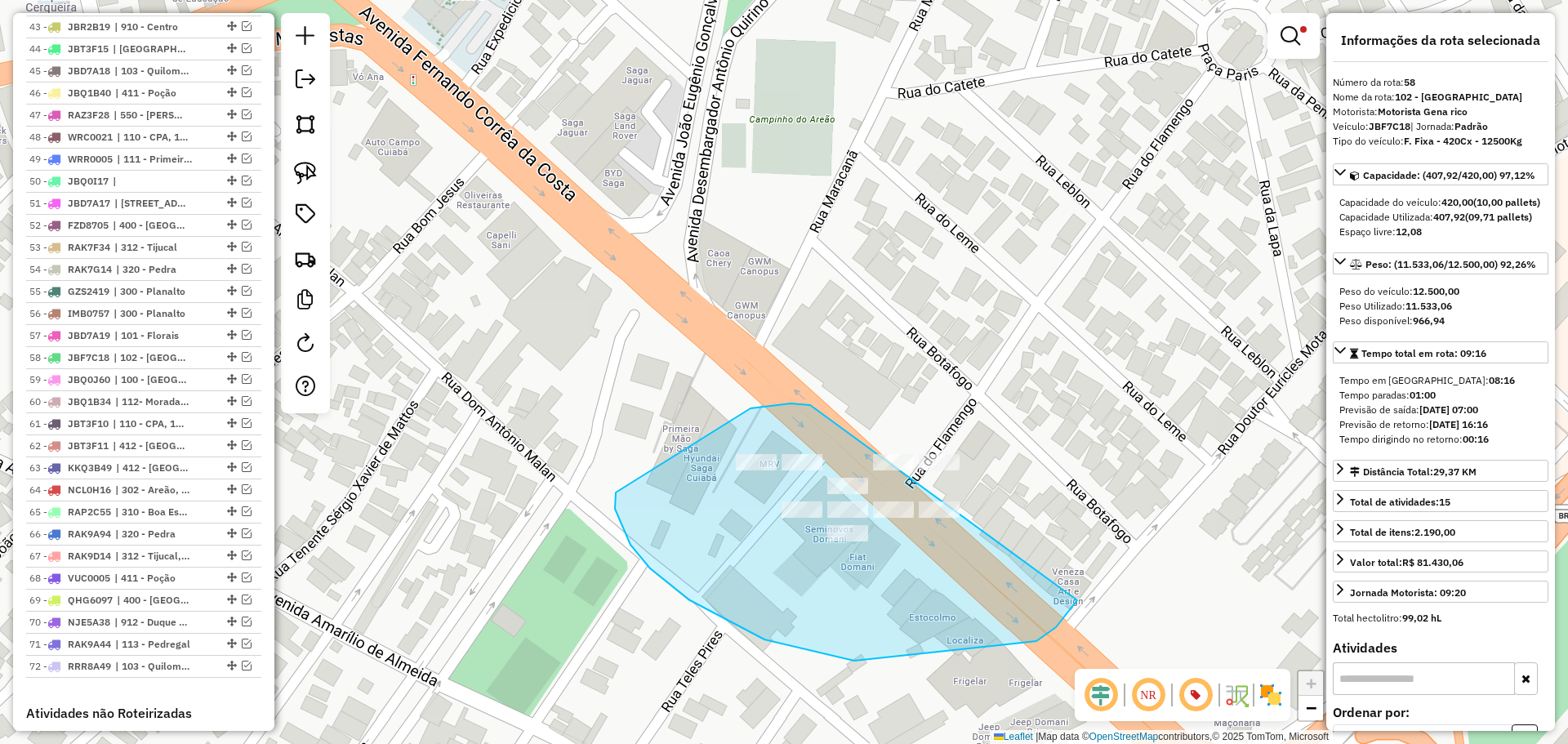
drag, startPoint x: 811, startPoint y: 405, endPoint x: 1035, endPoint y: 416, distance: 224.3
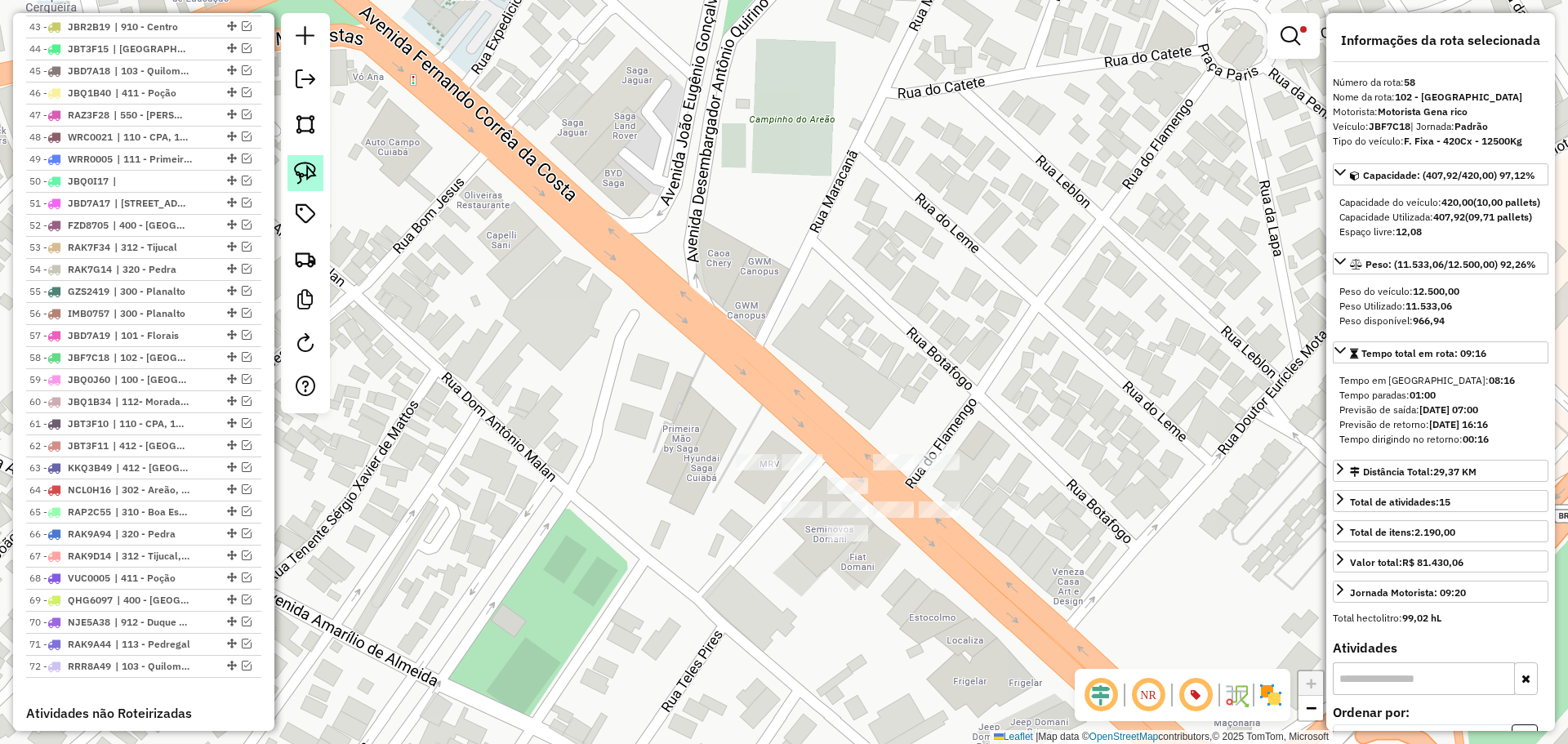
click at [305, 175] on img at bounding box center [304, 173] width 23 height 23
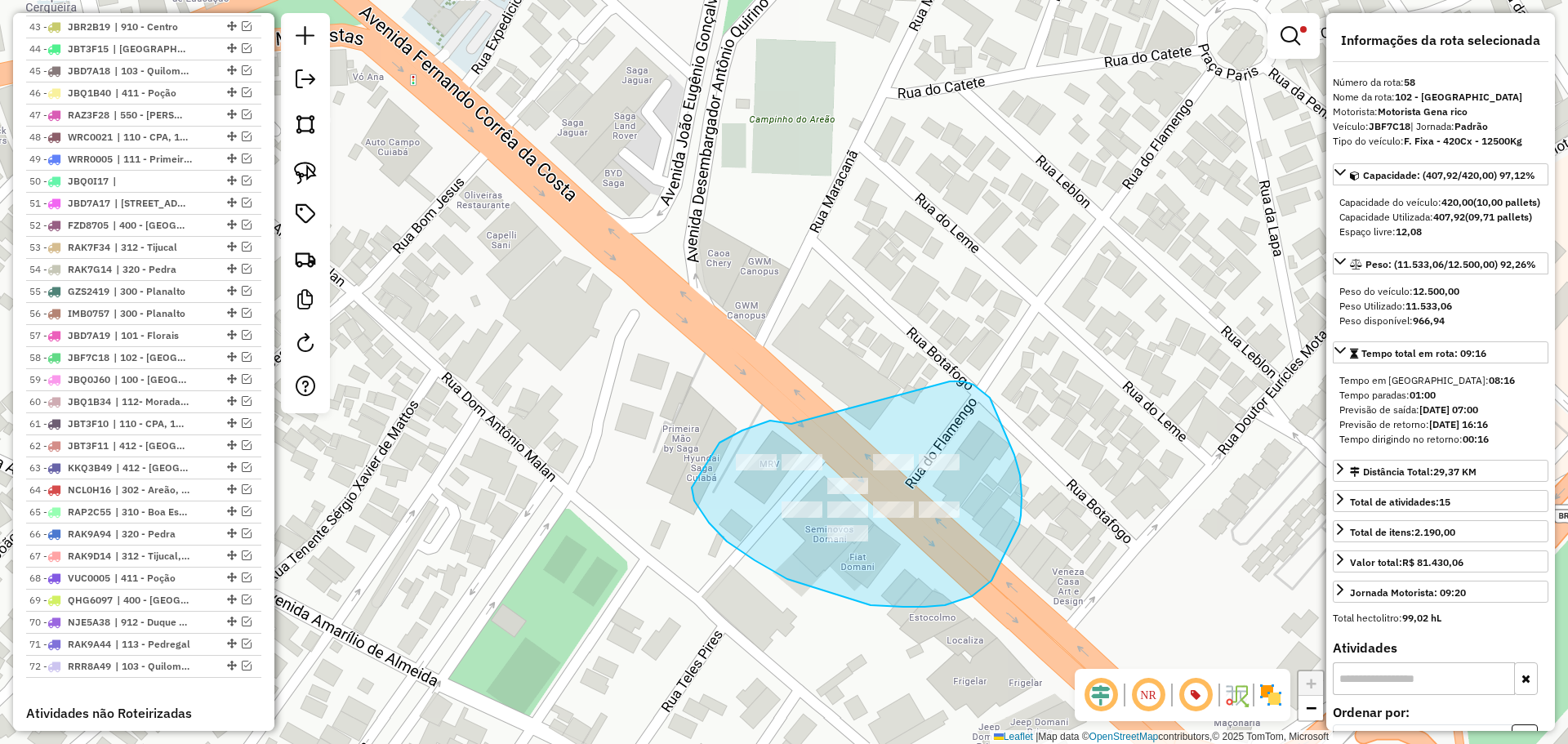
drag, startPoint x: 792, startPoint y: 424, endPoint x: 950, endPoint y: 381, distance: 163.7
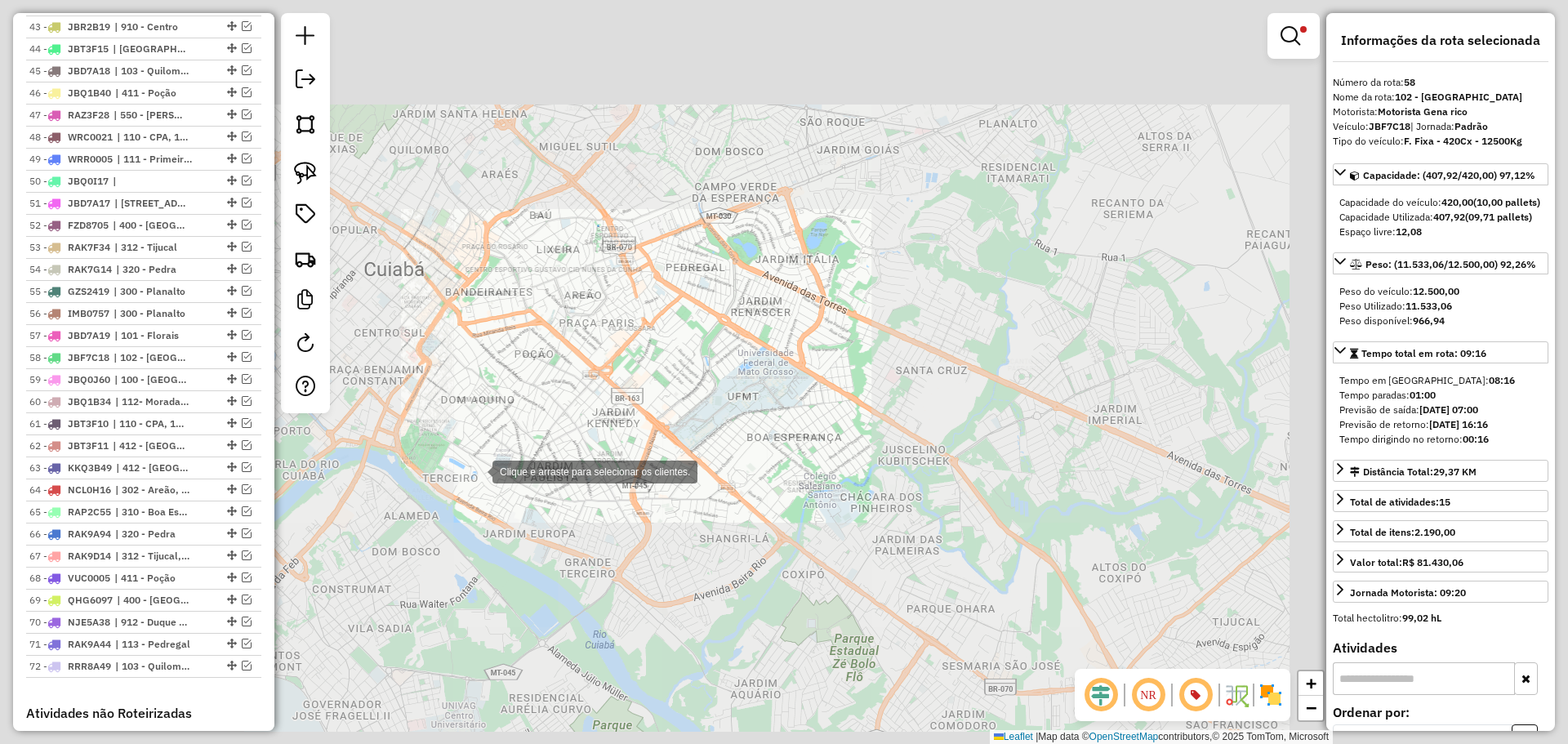
click at [476, 470] on div "Clique e arraste para selecionar os clientes. Limpar filtros Janela de atendime…" at bounding box center [784, 372] width 1568 height 744
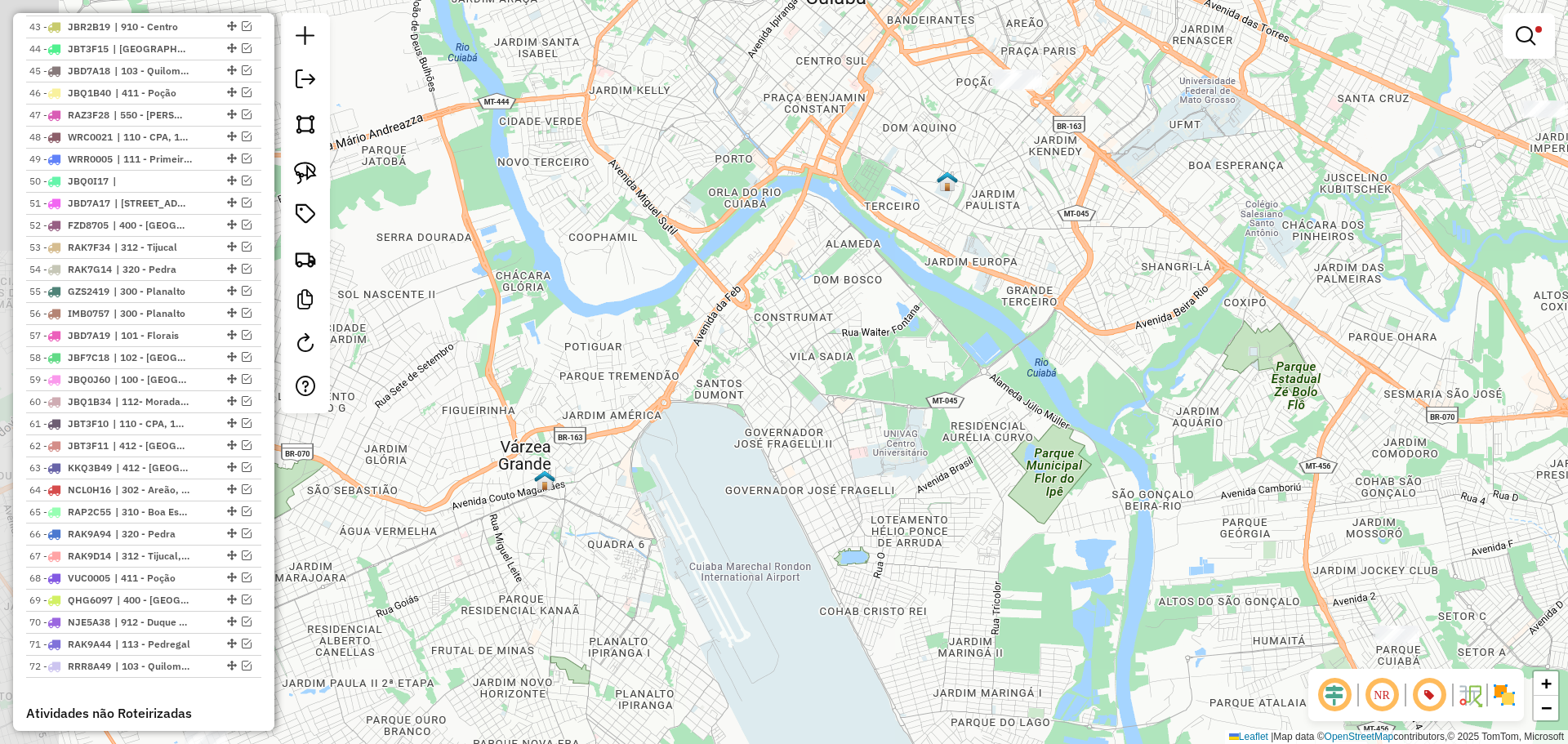
drag, startPoint x: 499, startPoint y: 490, endPoint x: 936, endPoint y: 216, distance: 515.8
click at [941, 217] on div "Limpar filtros Janela de atendimento Grade de atendimento Capacidade Transporta…" at bounding box center [784, 372] width 1568 height 744
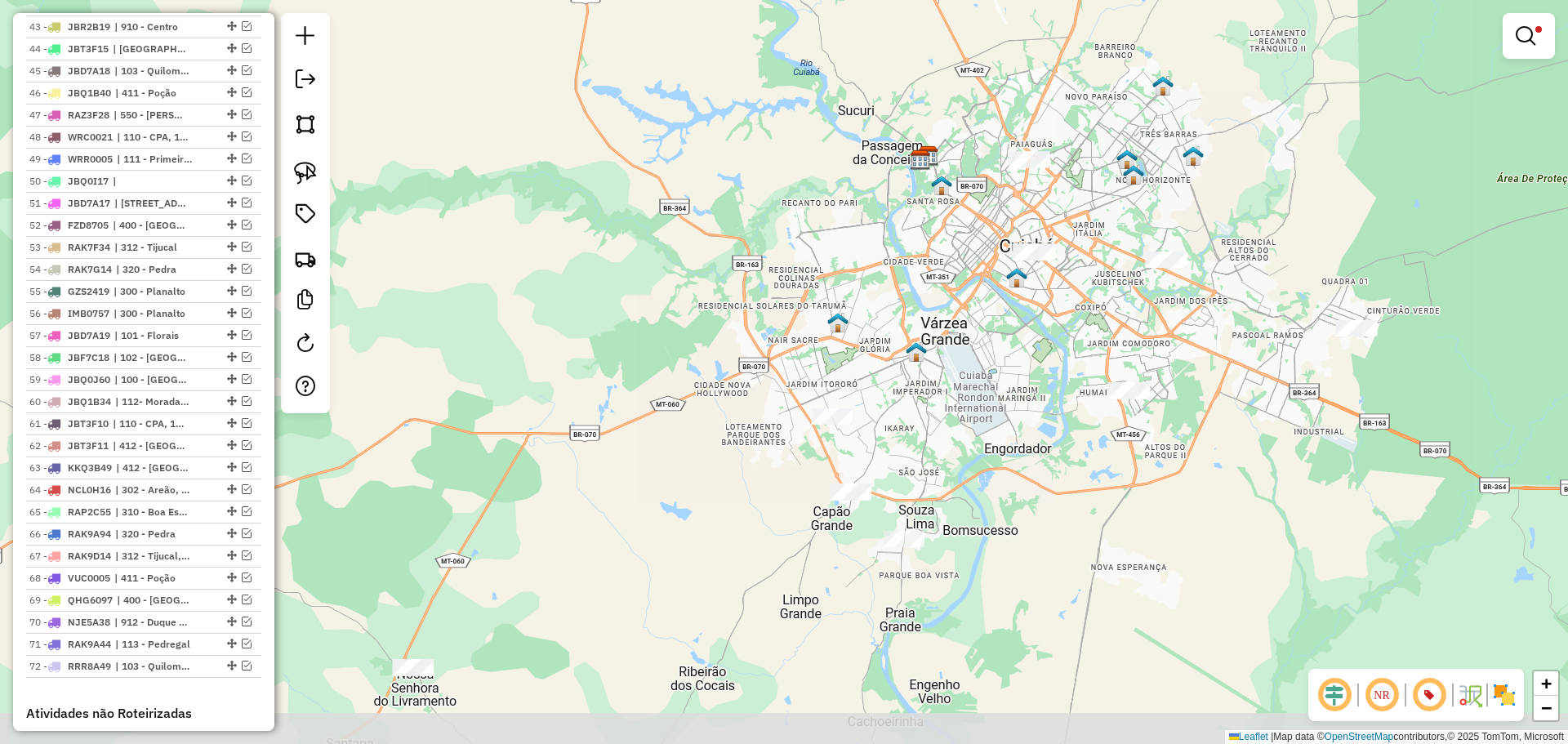
drag, startPoint x: 956, startPoint y: 528, endPoint x: 951, endPoint y: 478, distance: 50.2
click at [951, 478] on div "Limpar filtros Janela de atendimento Grade de atendimento Capacidade Transporta…" at bounding box center [784, 372] width 1568 height 744
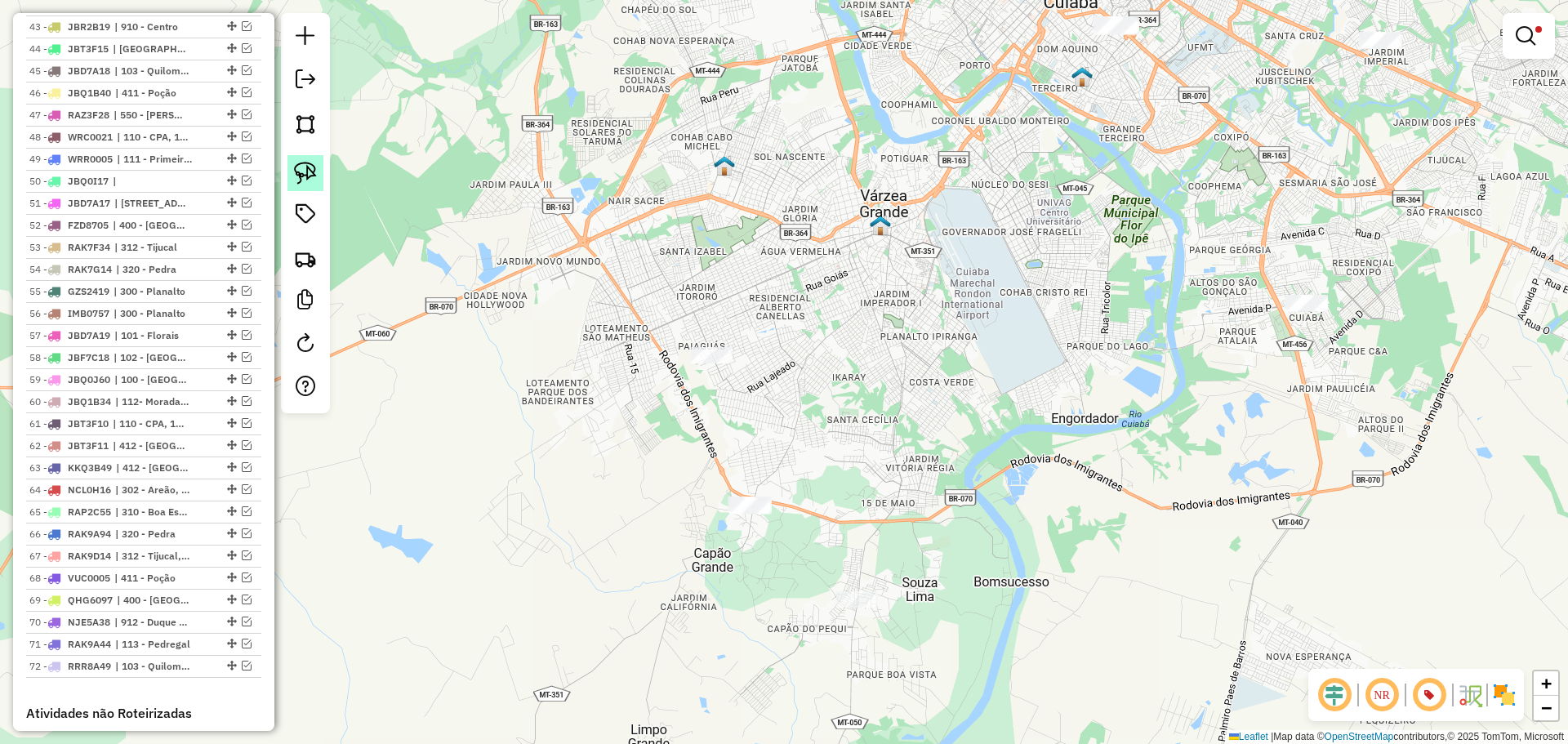
click at [304, 174] on img at bounding box center [304, 173] width 23 height 23
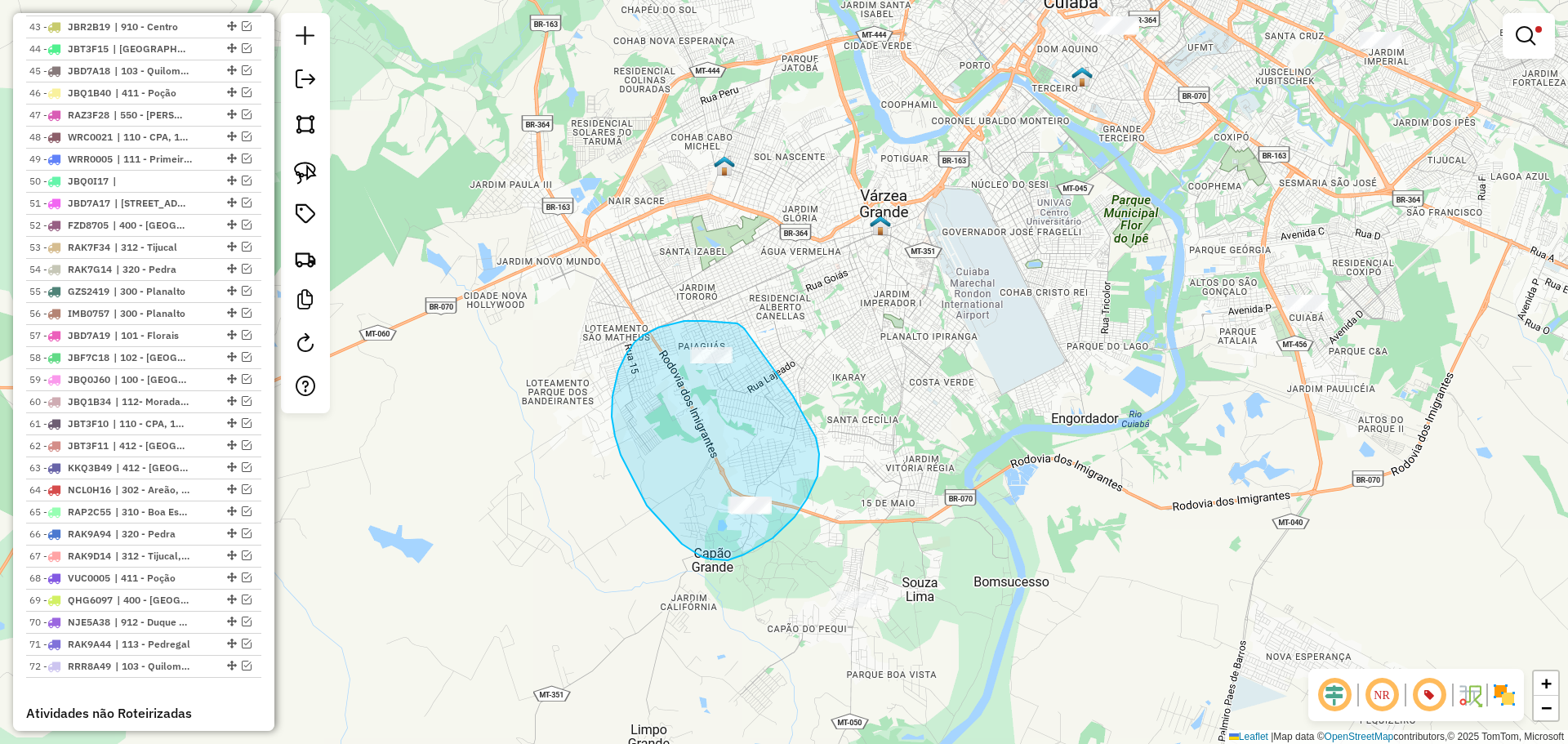
drag, startPoint x: 719, startPoint y: 322, endPoint x: 793, endPoint y: 396, distance: 104.7
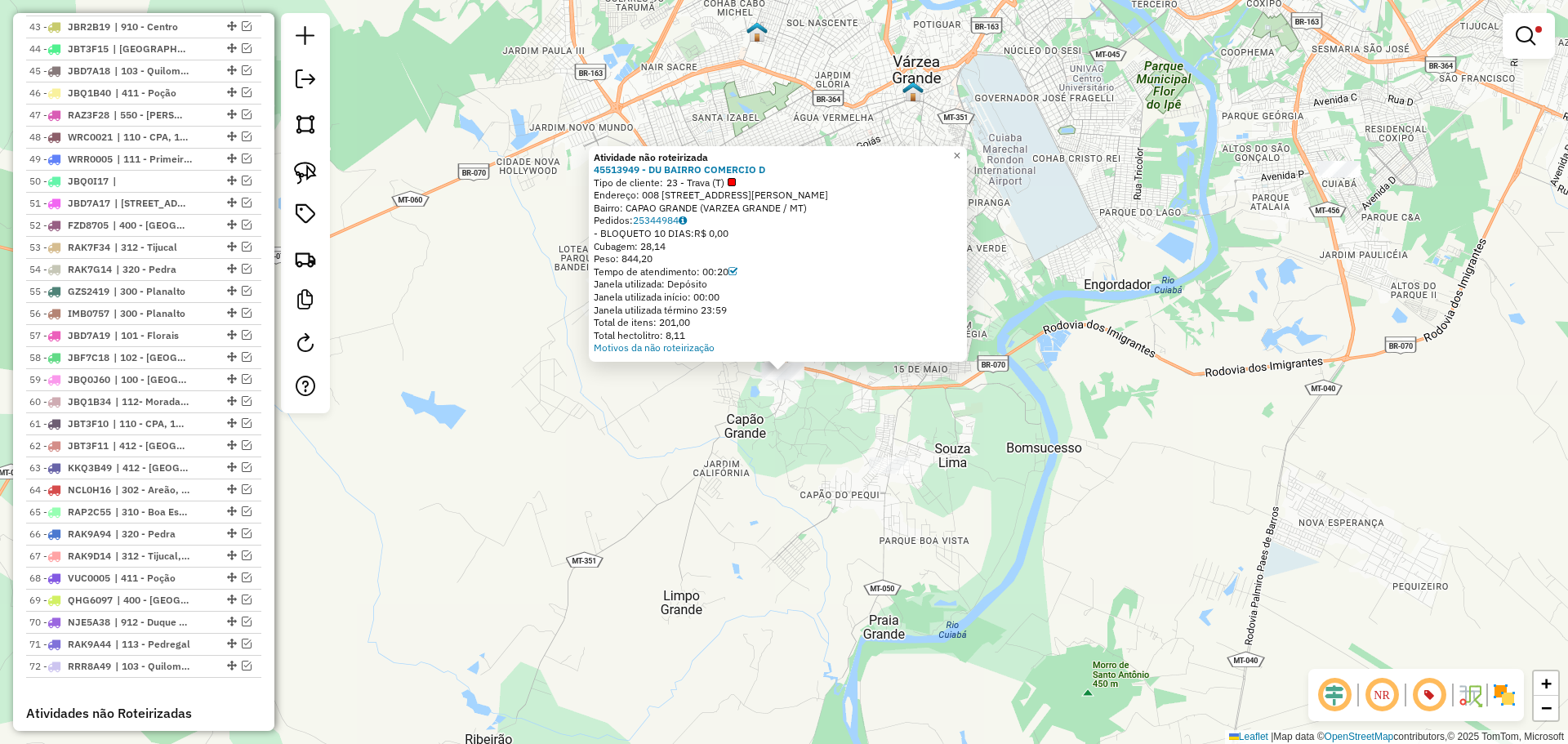
click at [898, 455] on div "Atividade não roteirizada 45513949 - DU BAIRRO COMERCIO D Tipo de cliente: 23 -…" at bounding box center [784, 372] width 1568 height 744
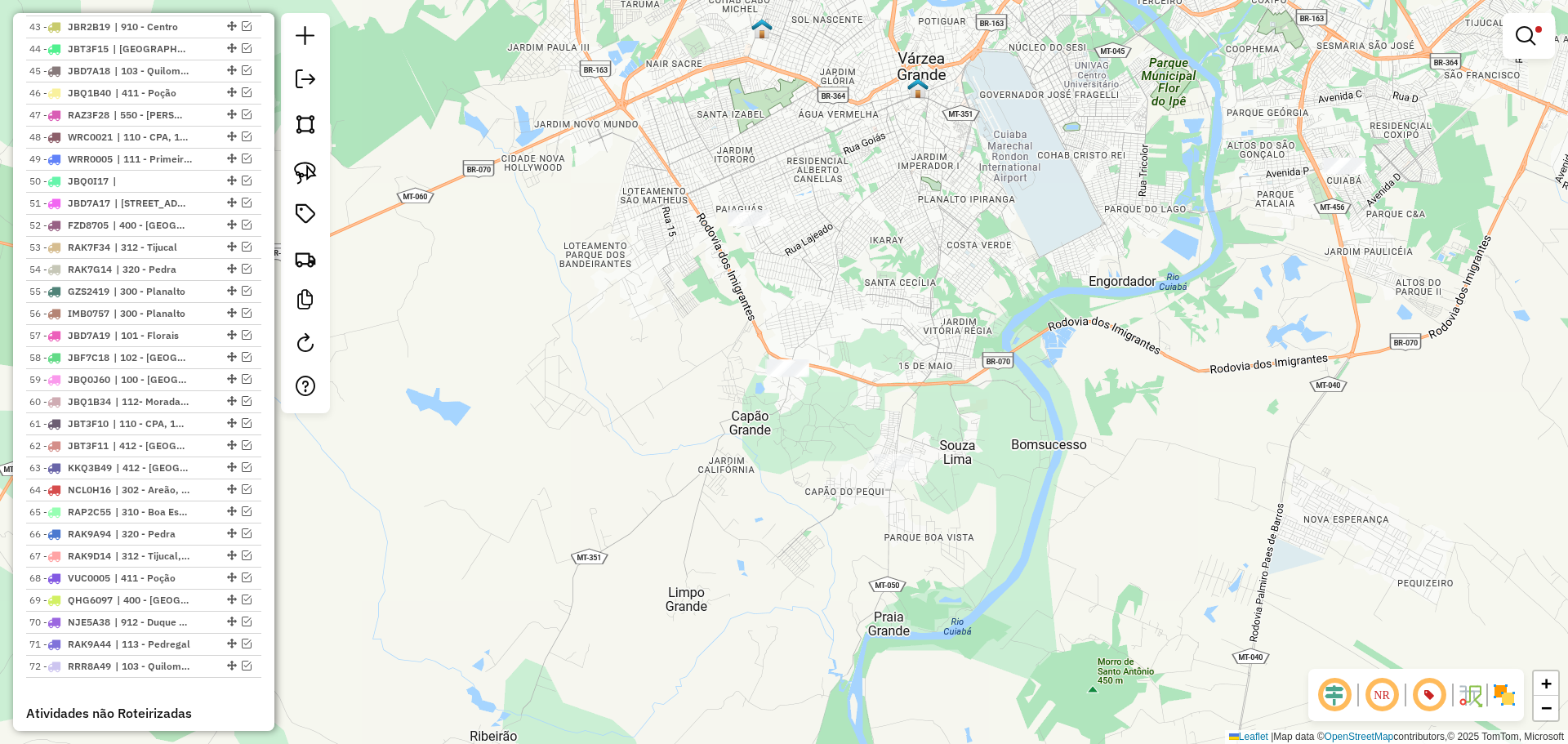
click at [885, 470] on div at bounding box center [893, 462] width 41 height 16
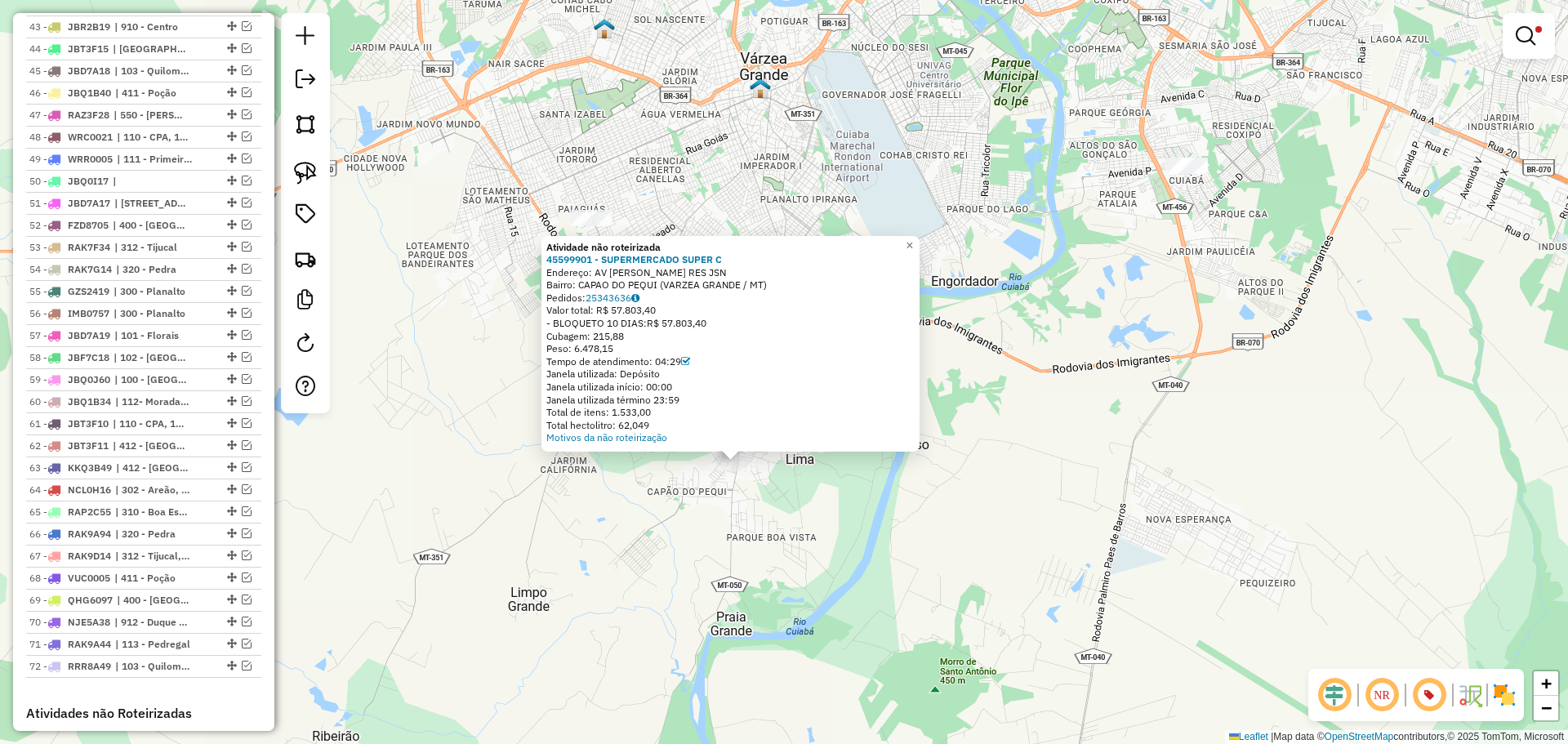
drag, startPoint x: 902, startPoint y: 457, endPoint x: 866, endPoint y: 531, distance: 82.3
click at [866, 531] on div "Atividade não roteirizada 45599901 - SUPERMERCADO SUPER C Endereço: AV PORFIRIA…" at bounding box center [784, 372] width 1568 height 744
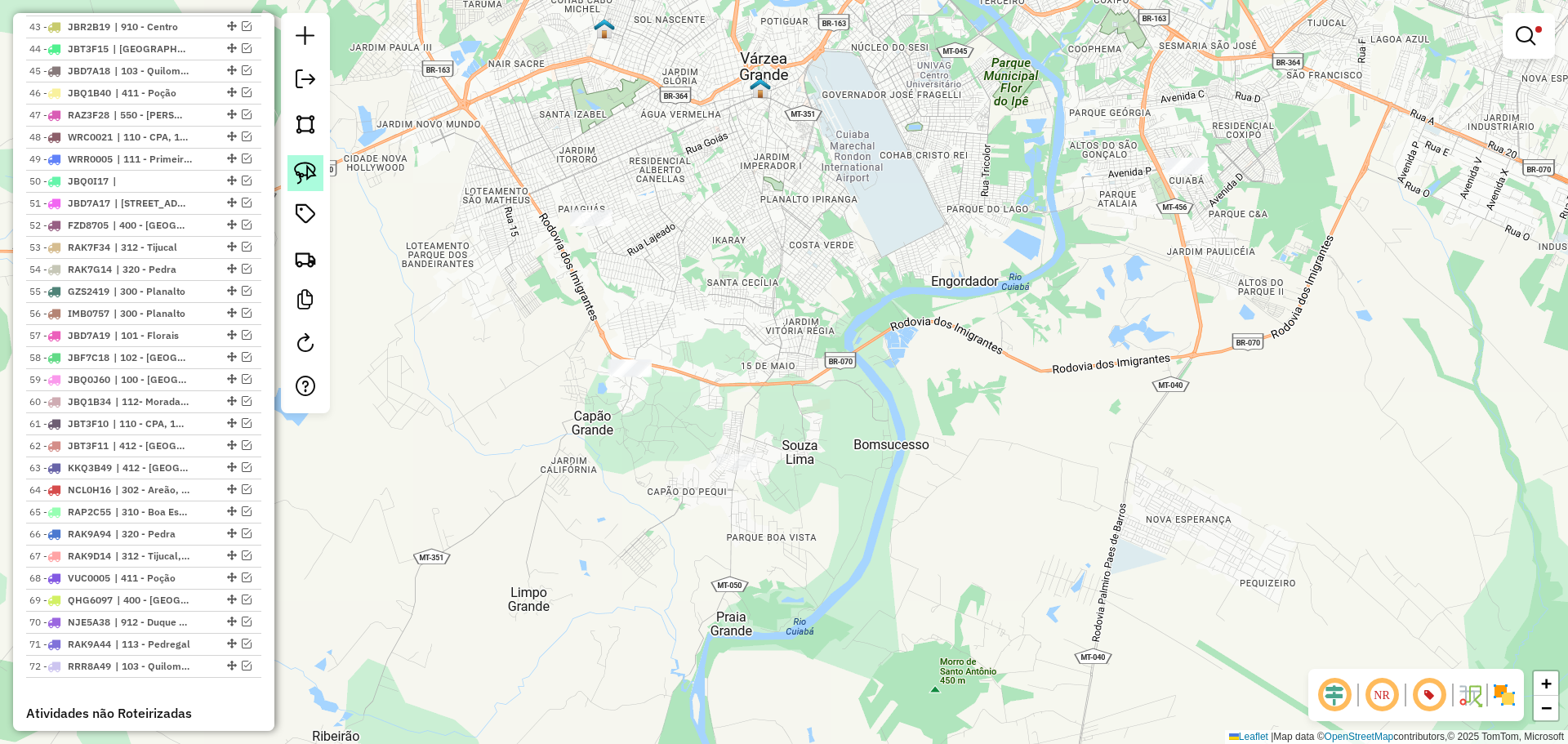
click at [311, 163] on img at bounding box center [304, 173] width 23 height 23
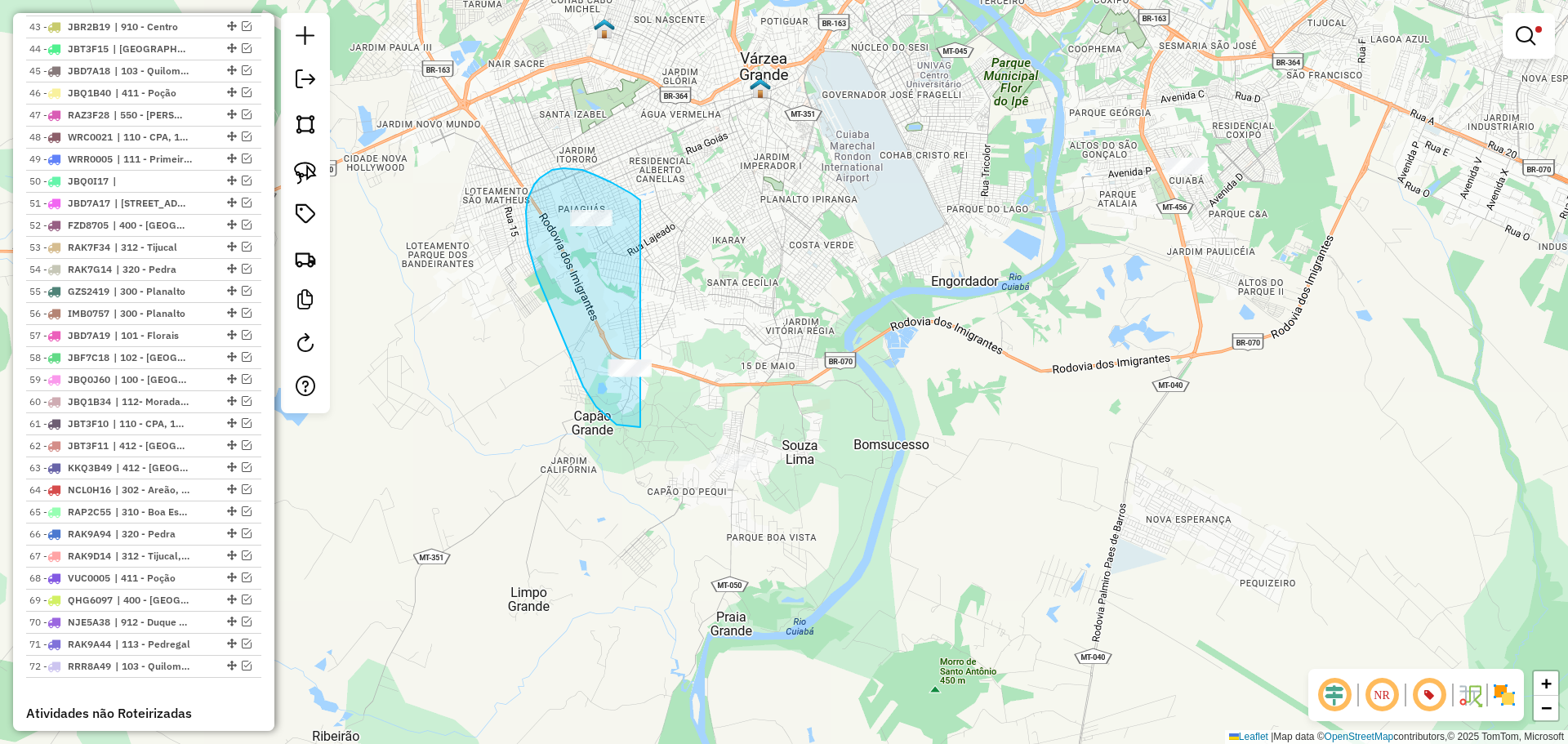
drag, startPoint x: 635, startPoint y: 197, endPoint x: 687, endPoint y: 300, distance: 115.4
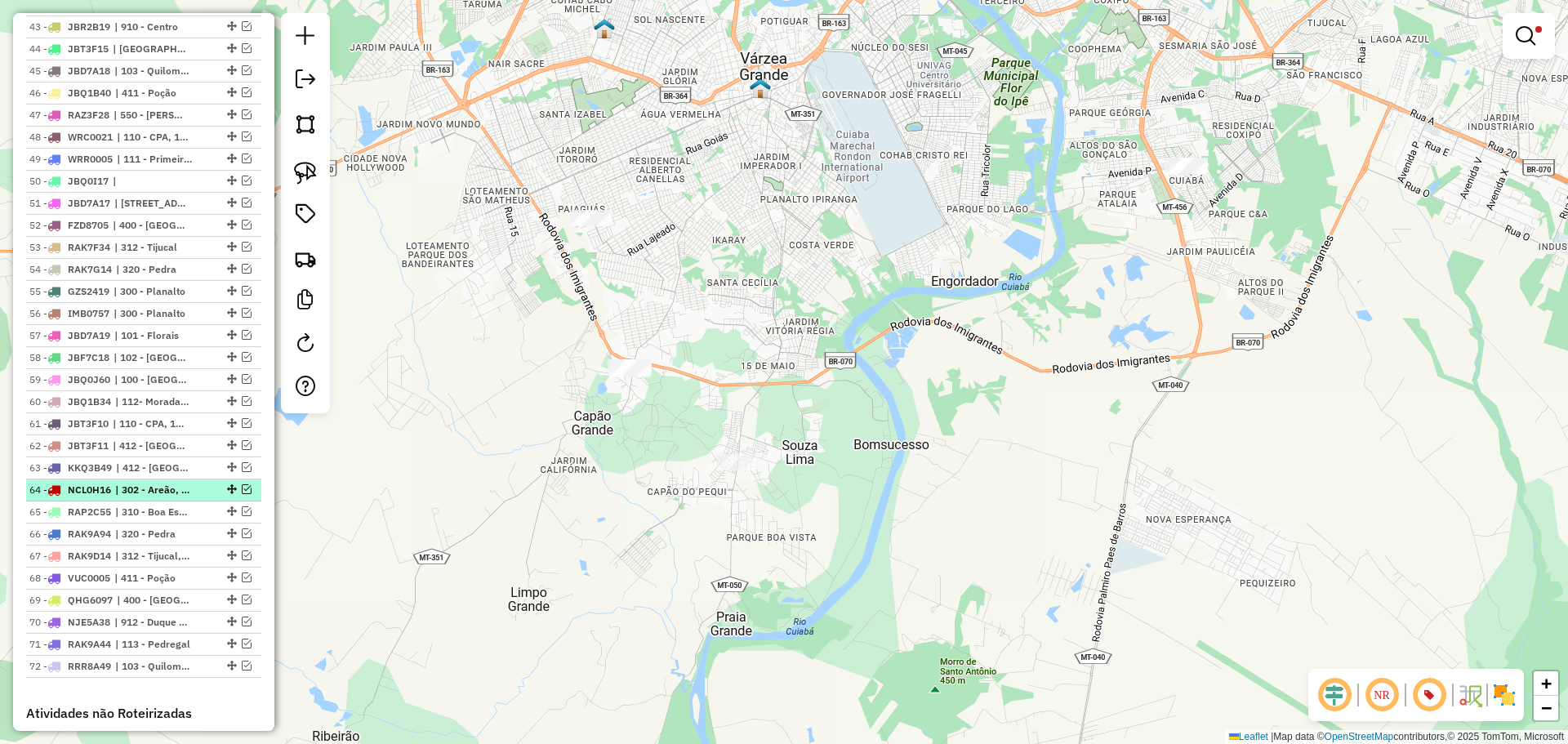
scroll to position [2011, 0]
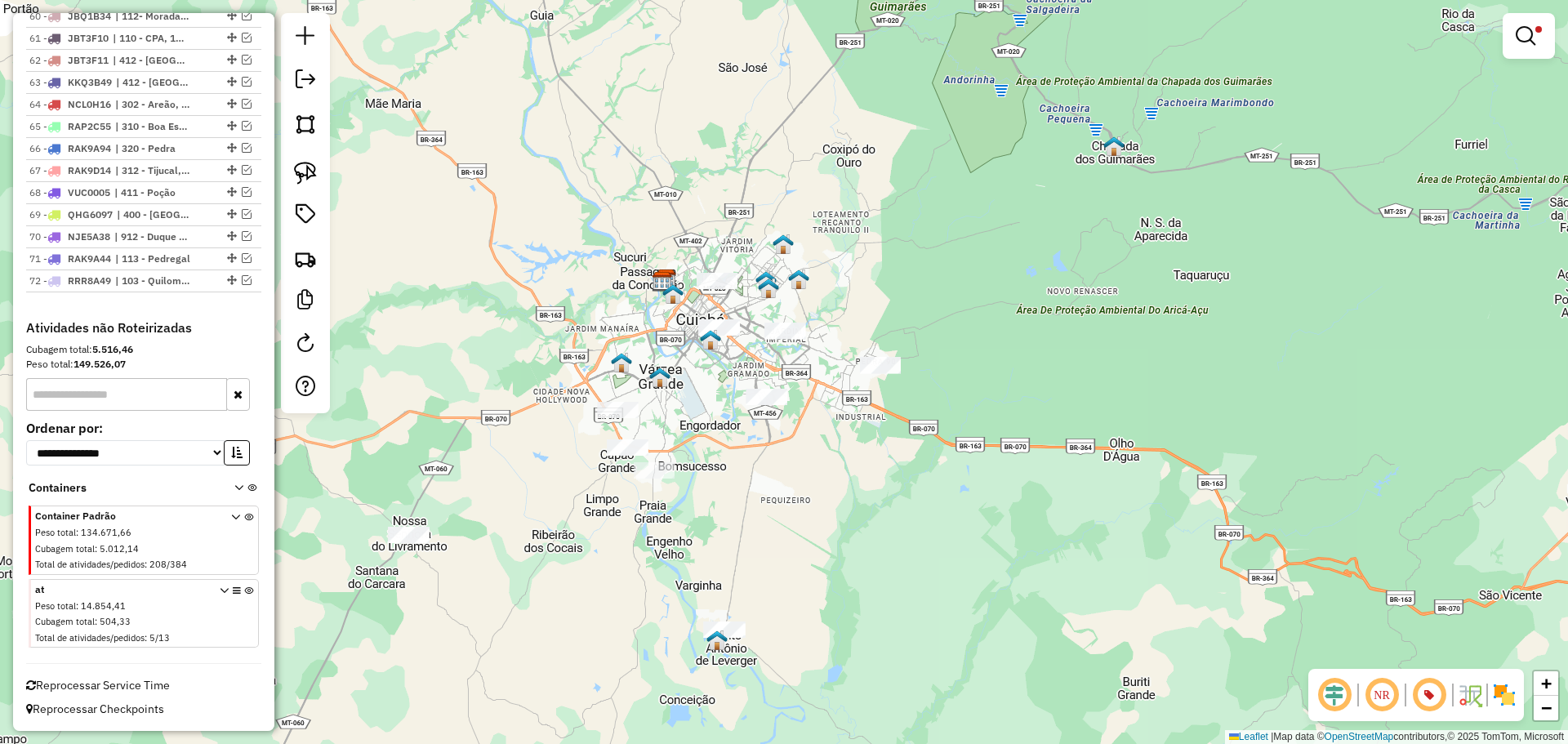
drag, startPoint x: 702, startPoint y: 586, endPoint x: 798, endPoint y: 459, distance: 159.2
click at [796, 460] on div "Limpar filtros Janela de atendimento Grade de atendimento Capacidade Transporta…" at bounding box center [784, 372] width 1568 height 744
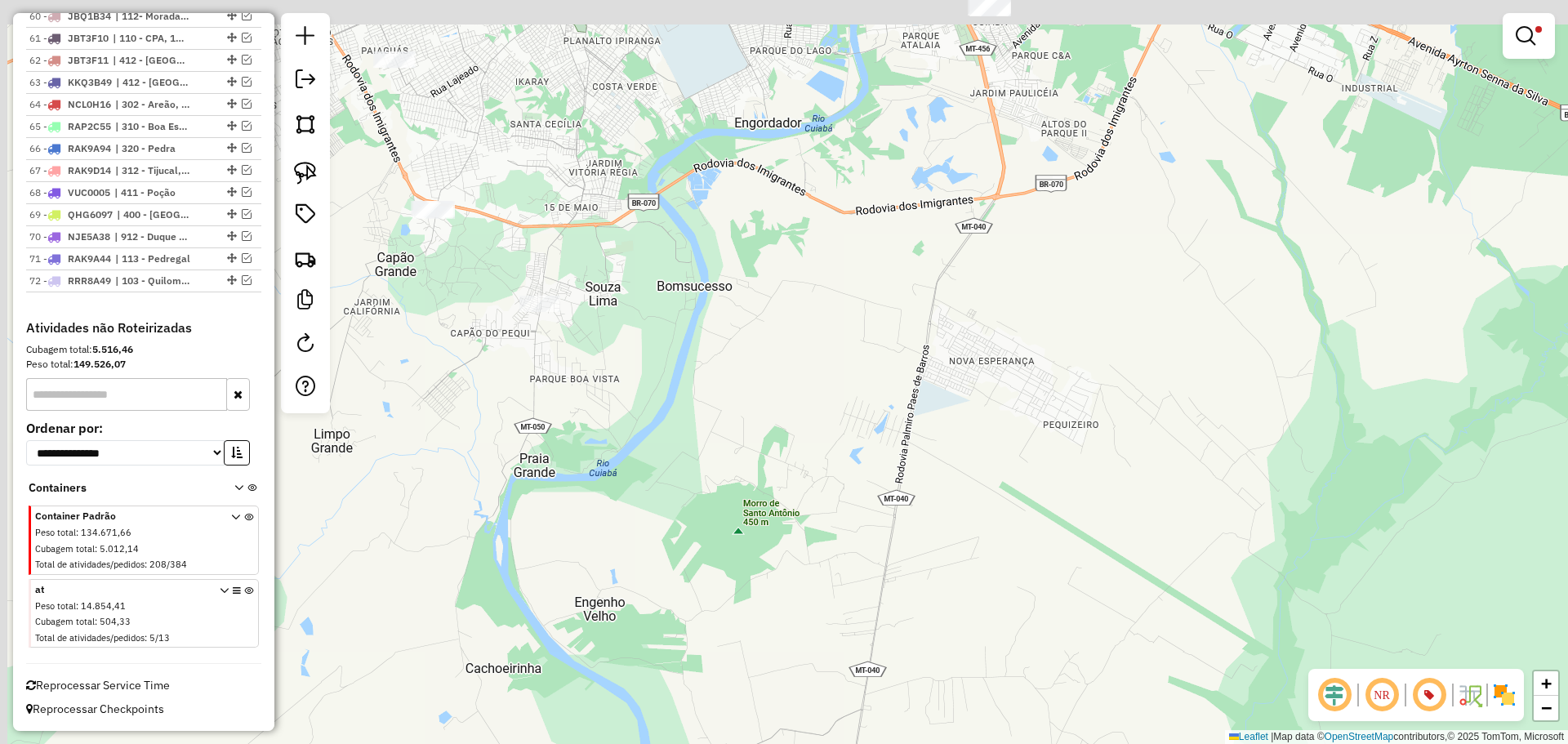
drag, startPoint x: 811, startPoint y: 421, endPoint x: 927, endPoint y: 596, distance: 210.0
click at [879, 546] on div "Limpar filtros Janela de atendimento Grade de atendimento Capacidade Transporta…" at bounding box center [784, 372] width 1568 height 744
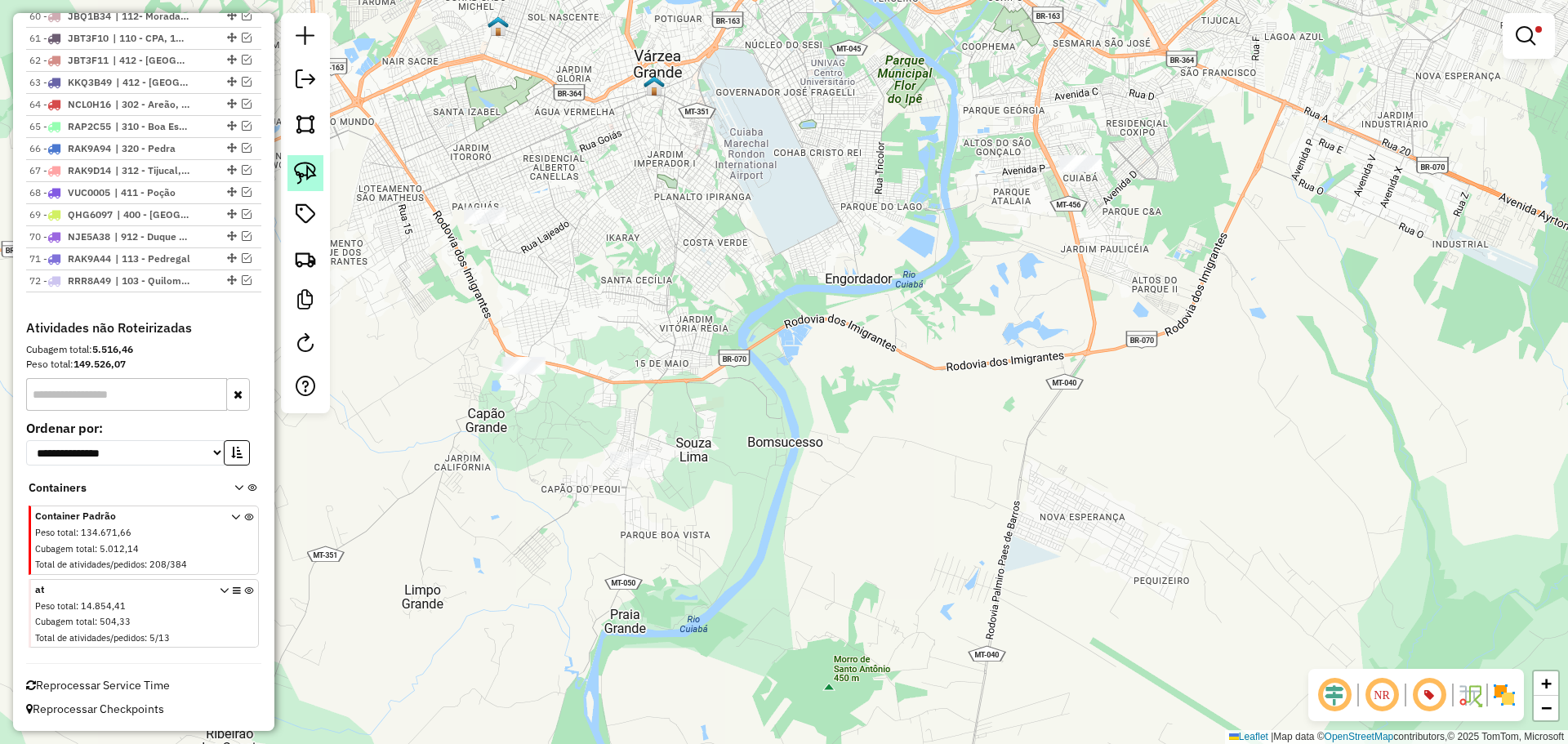
click at [310, 178] on img at bounding box center [304, 173] width 23 height 23
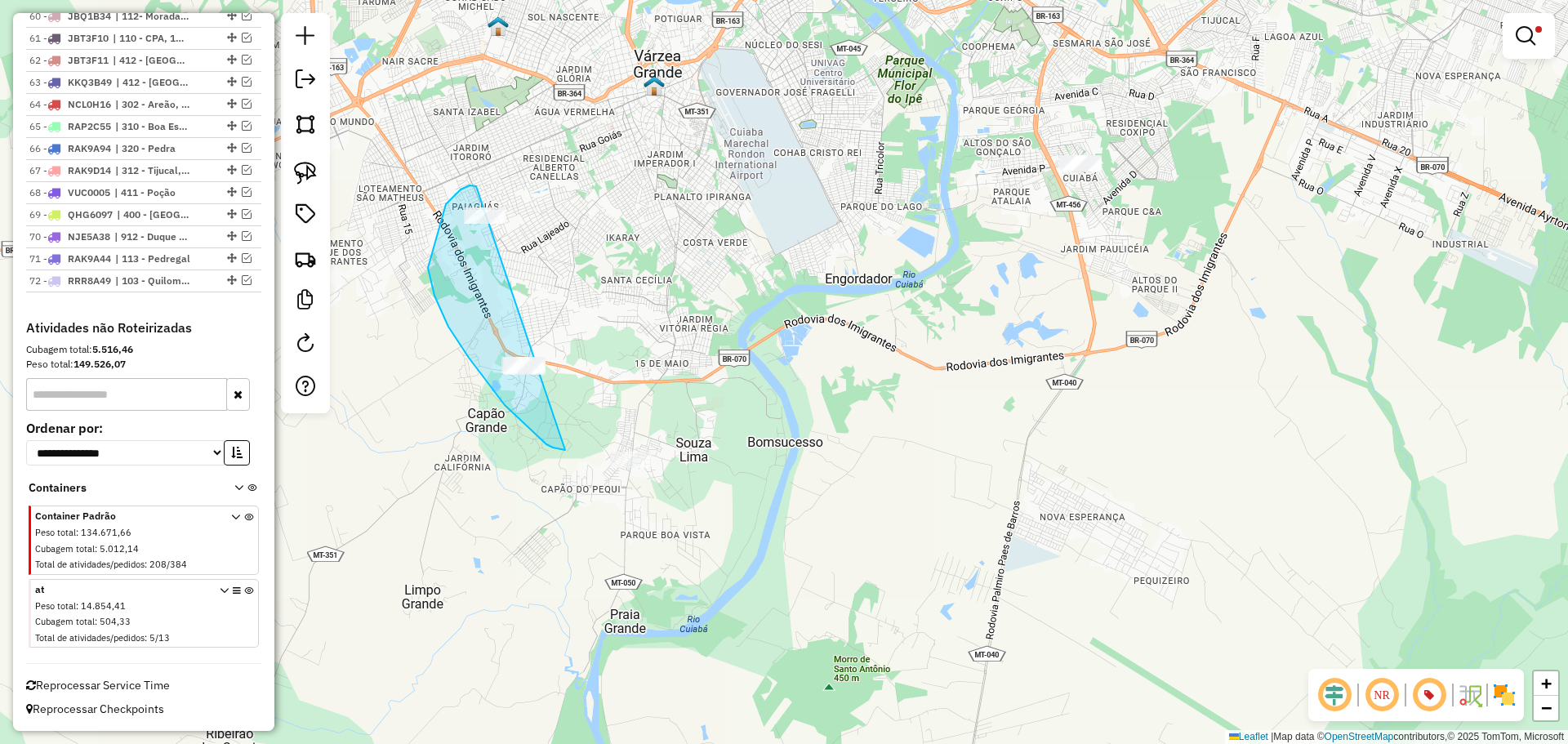
drag, startPoint x: 476, startPoint y: 186, endPoint x: 587, endPoint y: 171, distance: 112.0
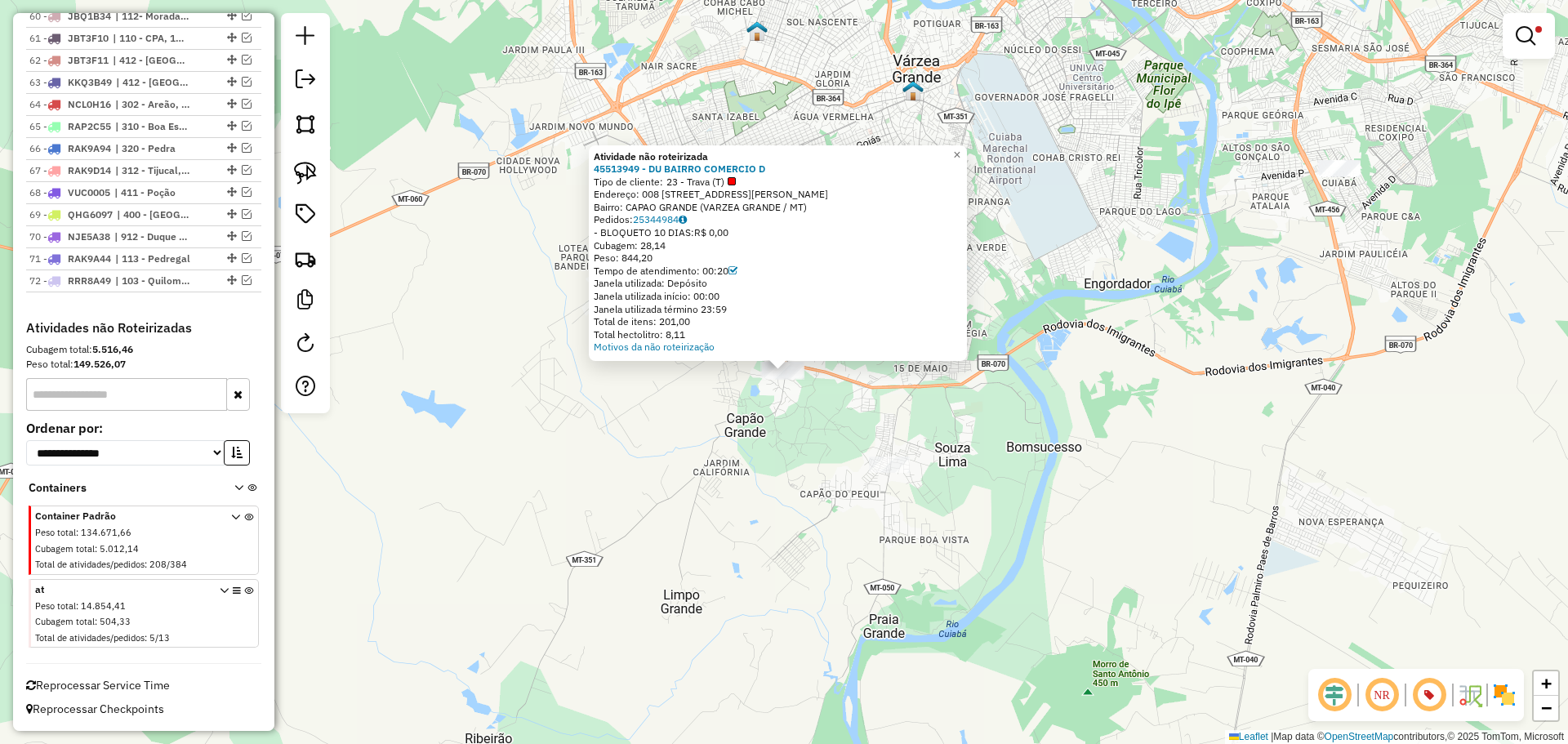
click at [532, 319] on div "Atividade não roteirizada 45513949 - DU BAIRRO COMERCIO D Tipo de cliente: 23 -…" at bounding box center [784, 372] width 1568 height 744
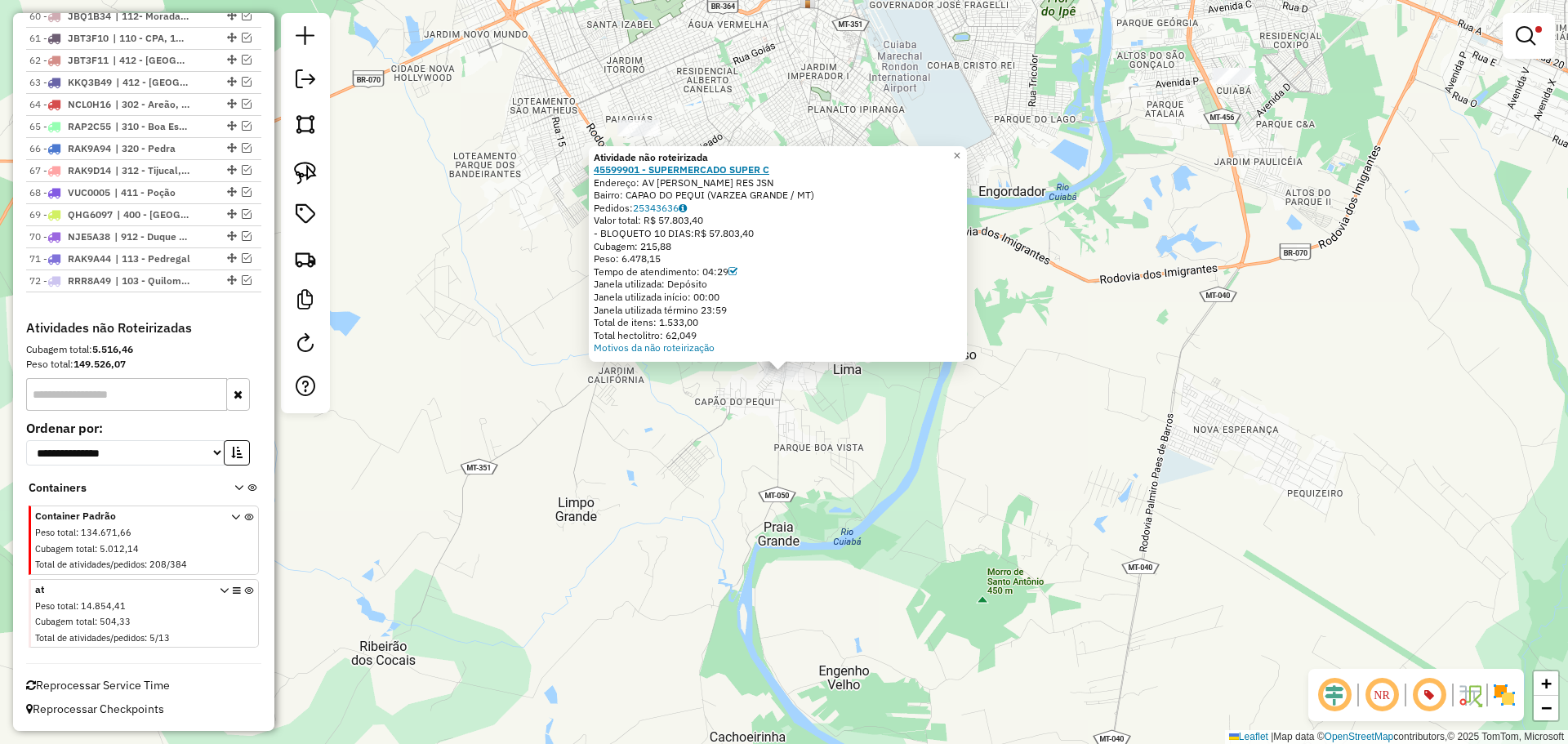
click at [687, 166] on strong "45599901 - SUPERMERCADO SUPER C" at bounding box center [681, 169] width 176 height 13
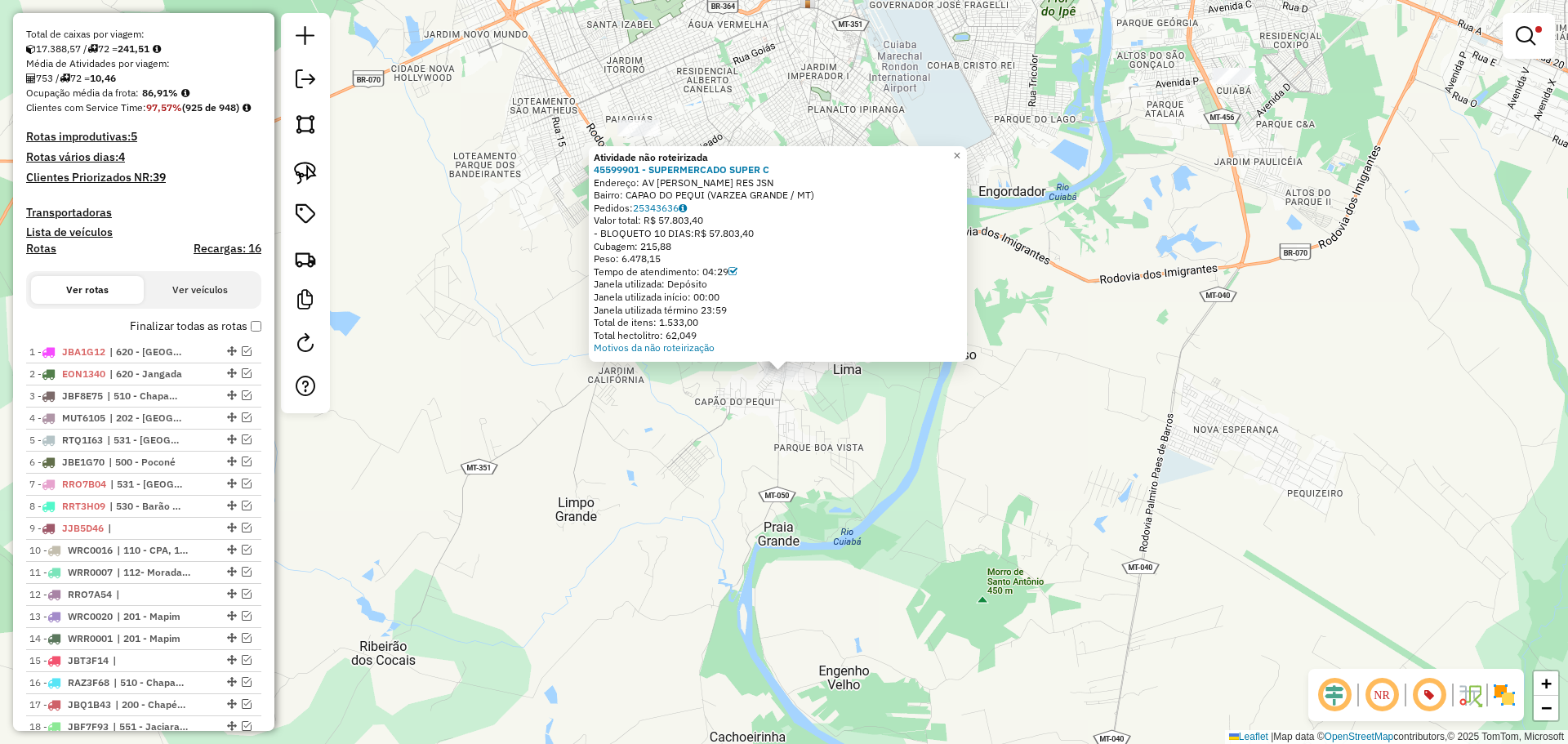
scroll to position [0, 0]
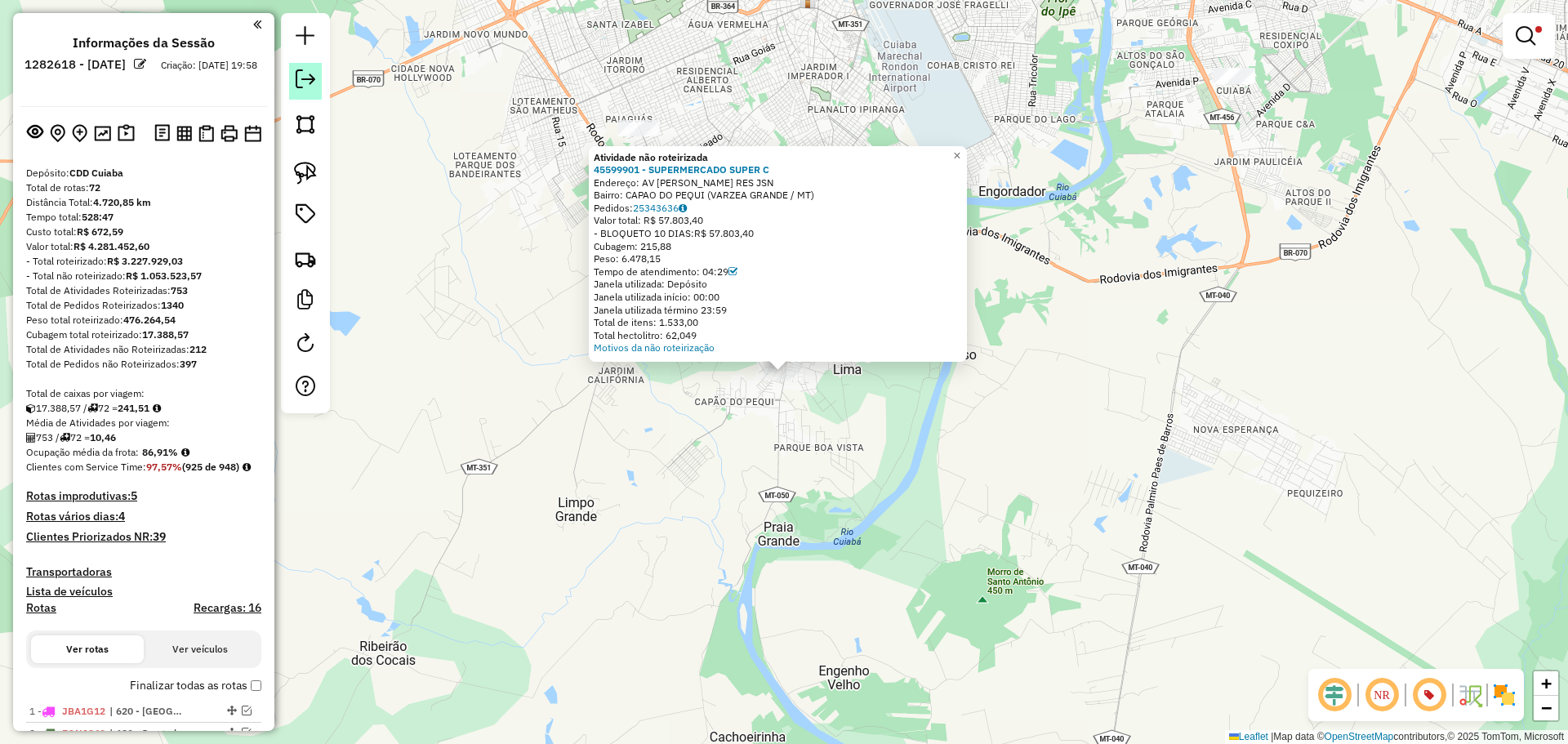
click at [309, 83] on em at bounding box center [305, 79] width 20 height 20
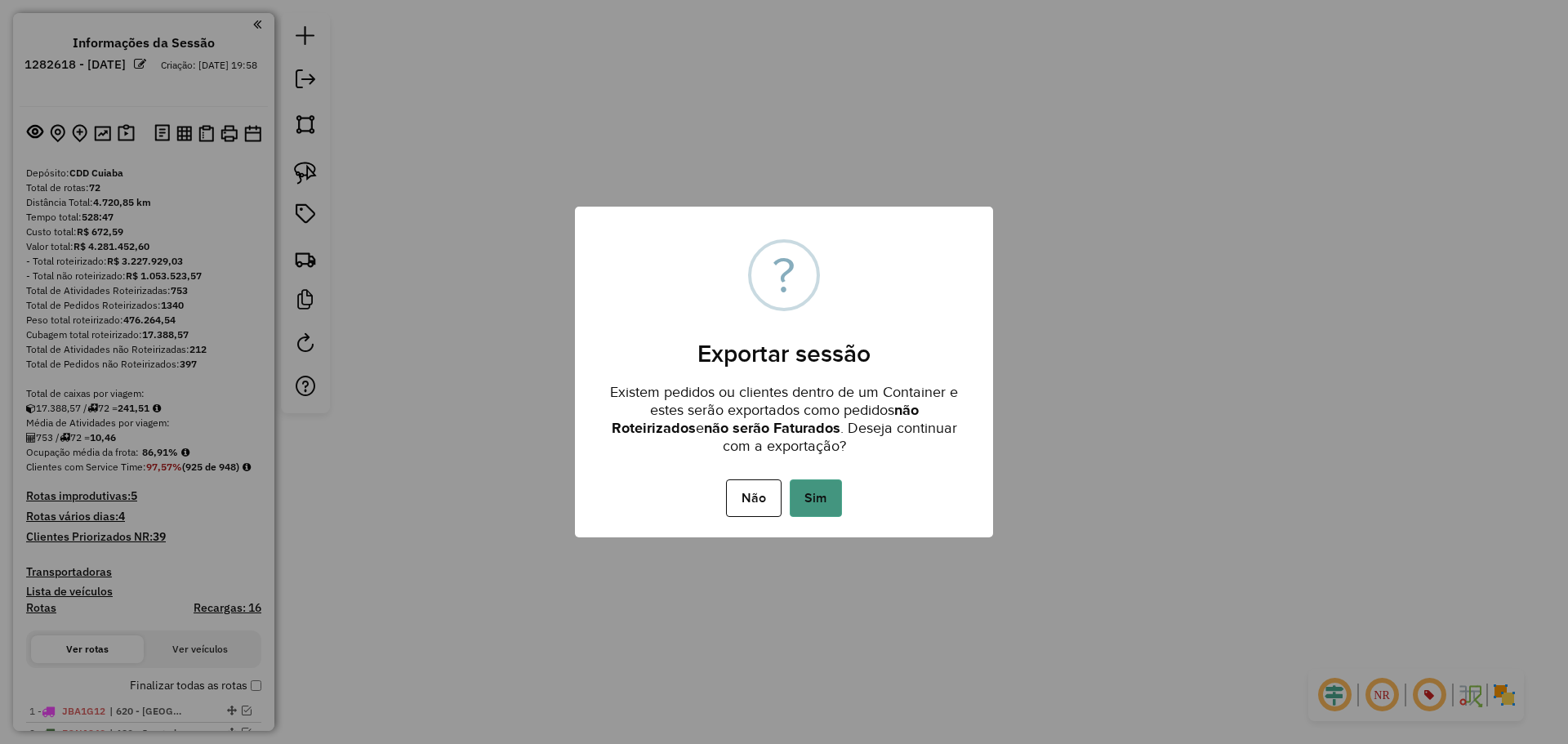
click at [827, 503] on button "Sim" at bounding box center [816, 498] width 52 height 38
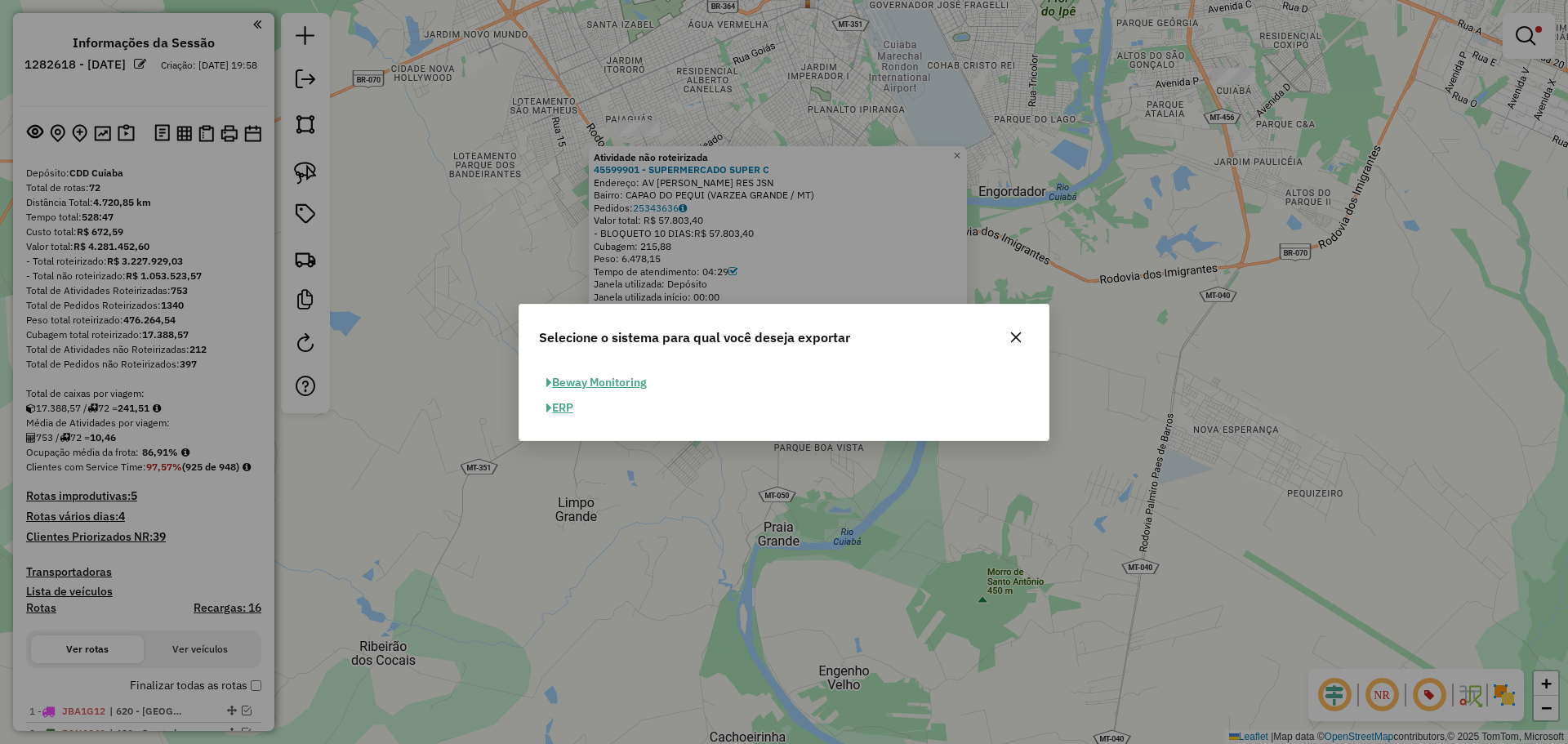
click at [566, 407] on button "ERP" at bounding box center [559, 408] width 41 height 25
select select "**"
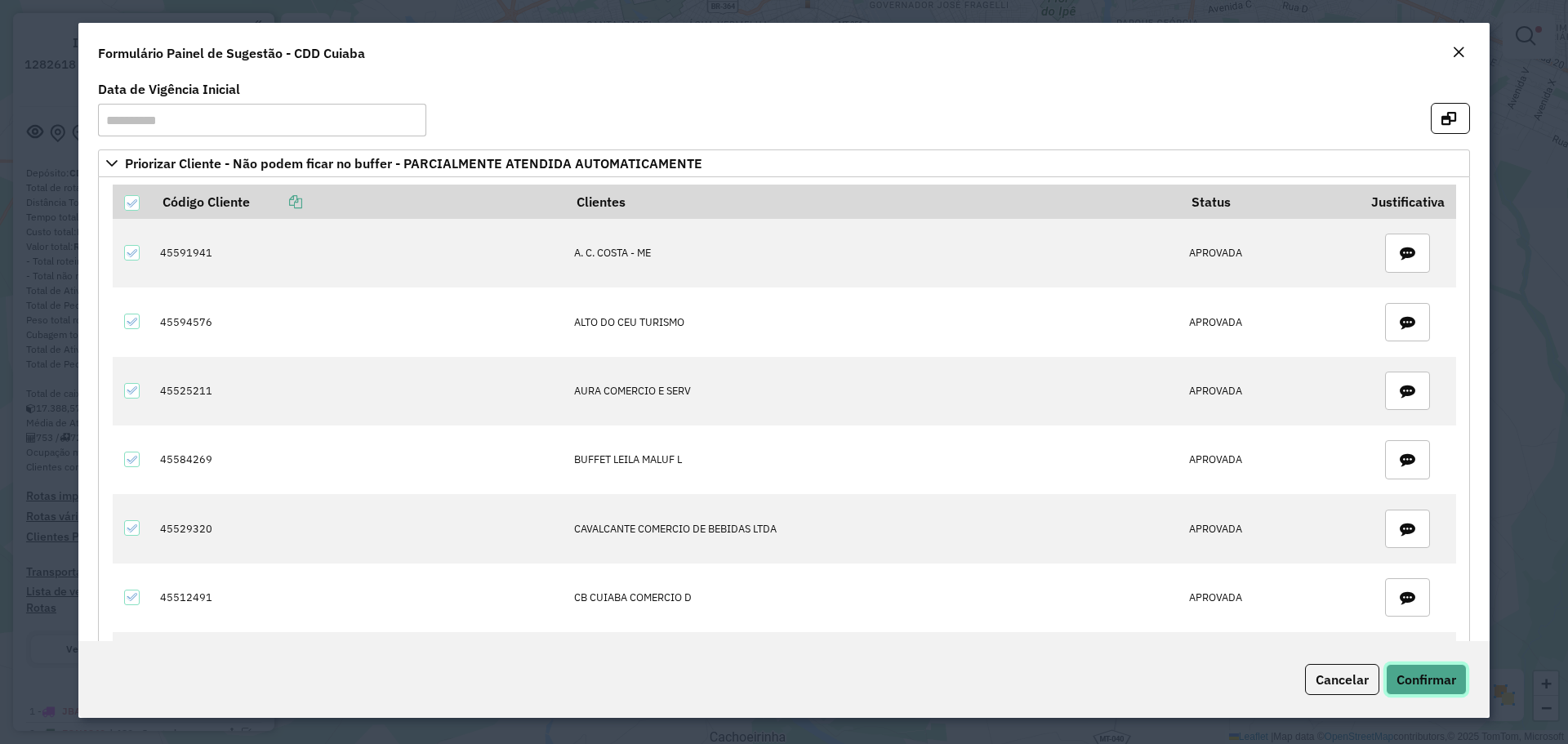
click at [1409, 677] on span "Confirmar" at bounding box center [1427, 679] width 59 height 16
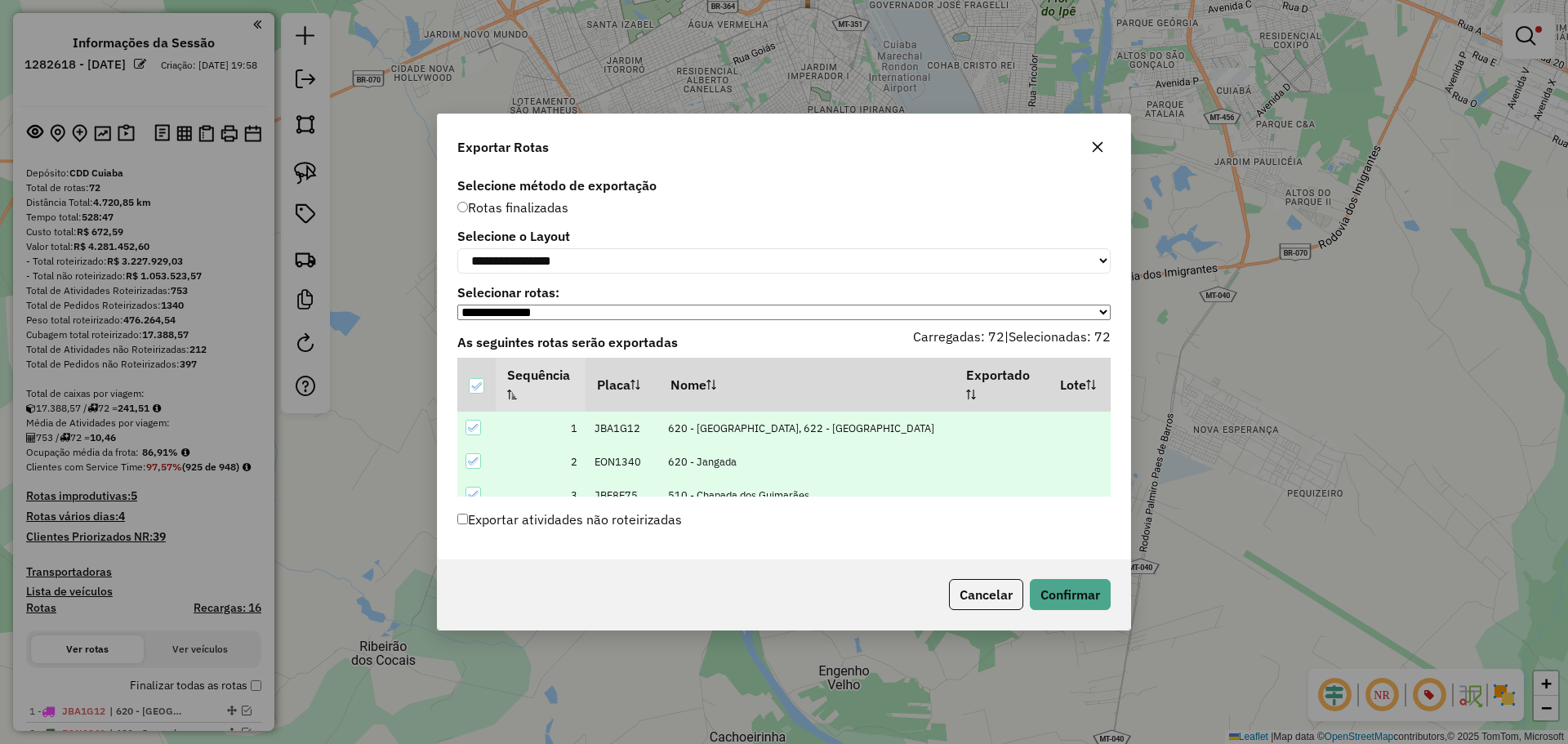
click at [610, 526] on label "Exportar atividades não roteirizadas" at bounding box center [569, 519] width 224 height 31
click at [614, 254] on select "**********" at bounding box center [784, 261] width 653 height 25
select select "*********"
click at [458, 249] on select "**********" at bounding box center [784, 261] width 653 height 25
click at [1068, 603] on button "Confirmar" at bounding box center [1070, 594] width 81 height 31
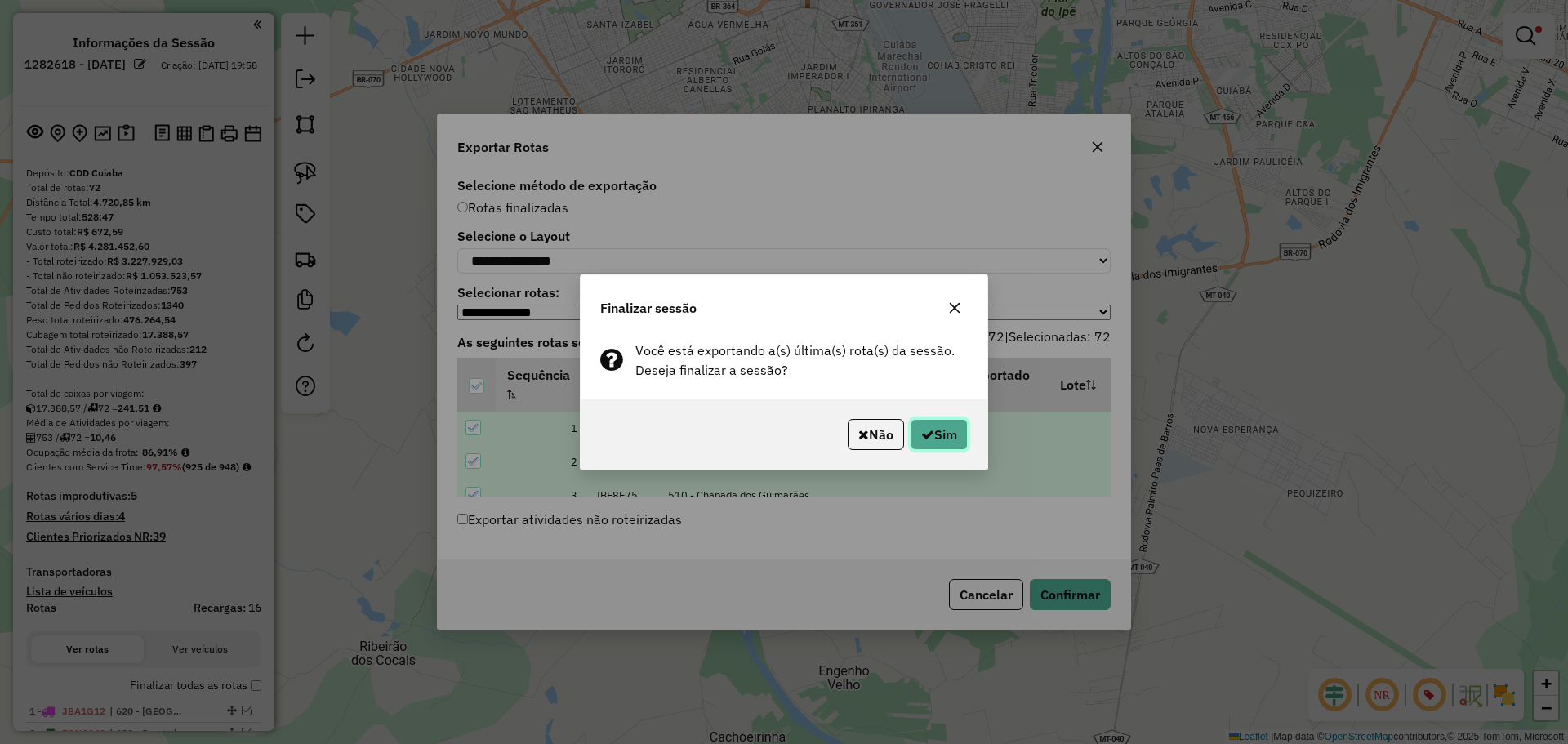
click at [949, 435] on button "Sim" at bounding box center [938, 434] width 57 height 31
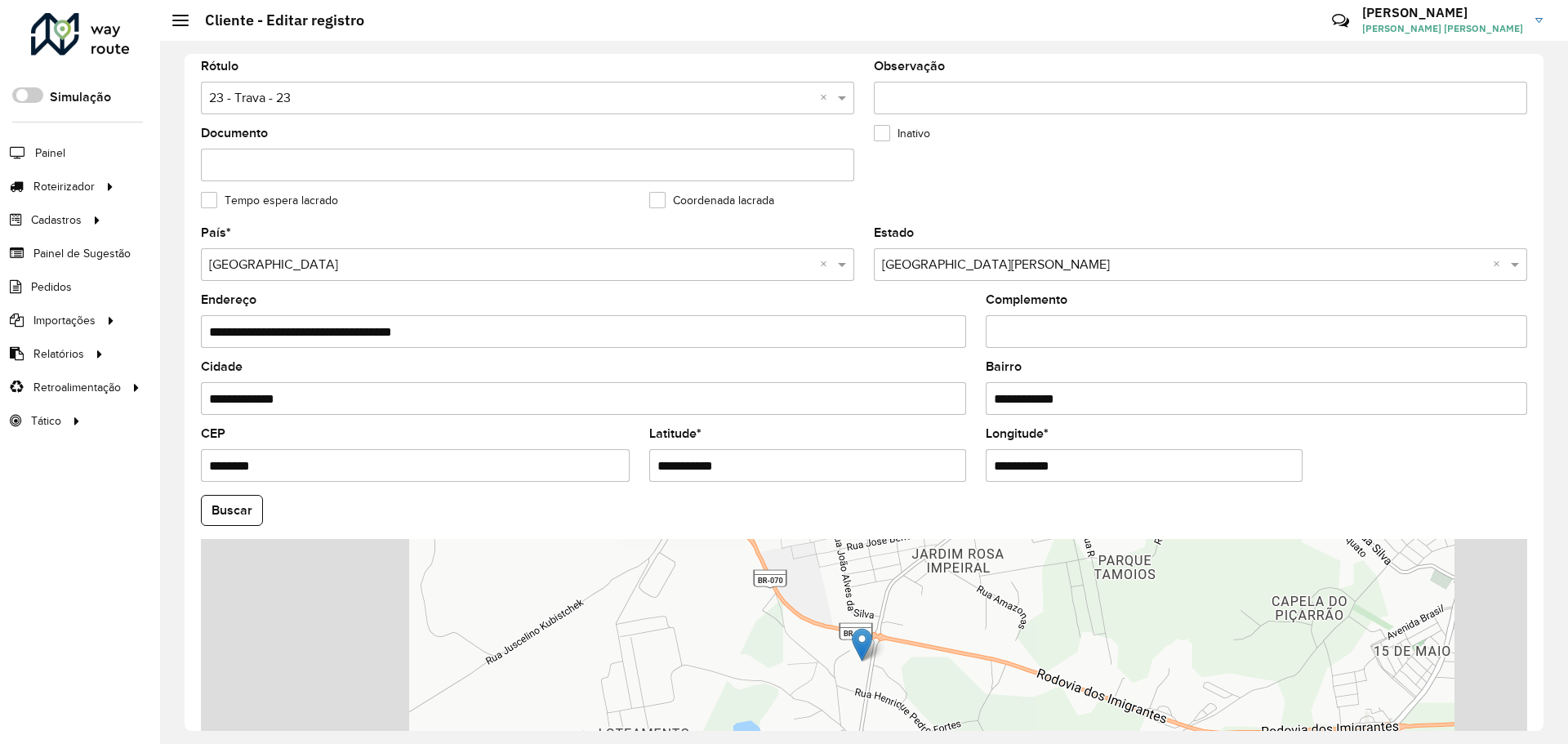
scroll to position [346, 0]
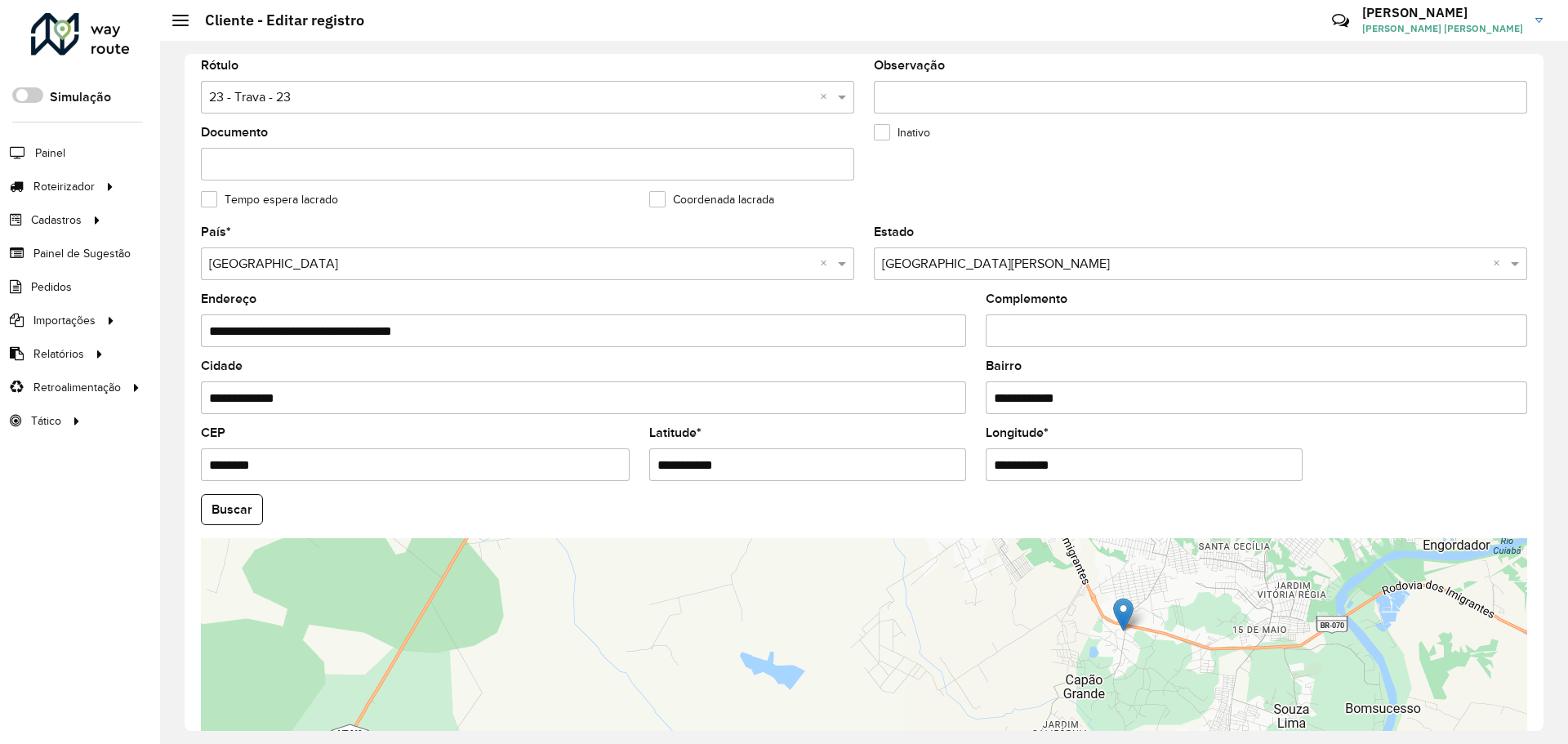
drag, startPoint x: 1345, startPoint y: 497, endPoint x: 1251, endPoint y: 518, distance: 96.3
click at [1252, 518] on hb-field-button "Buscar" at bounding box center [864, 510] width 1327 height 31
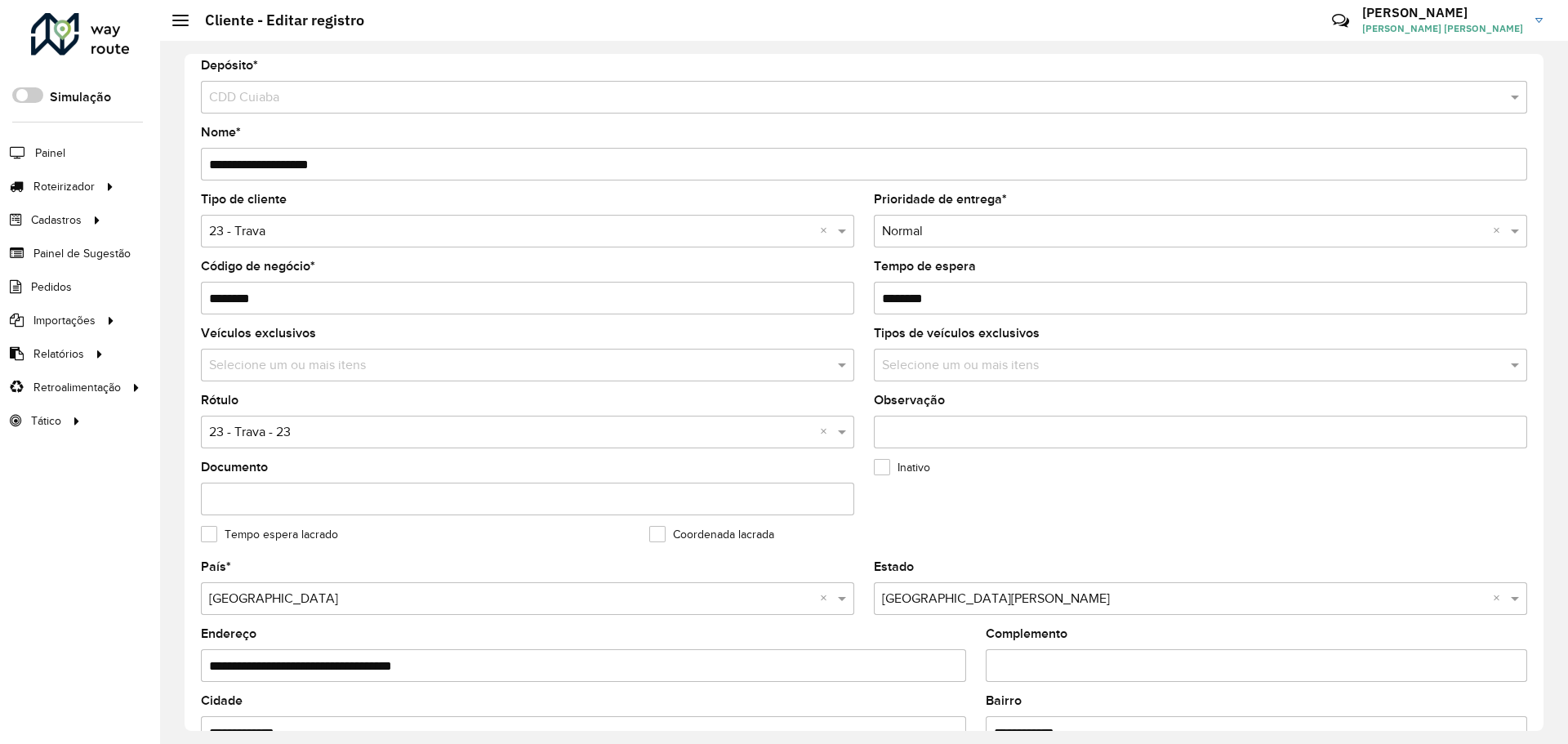
scroll to position [0, 0]
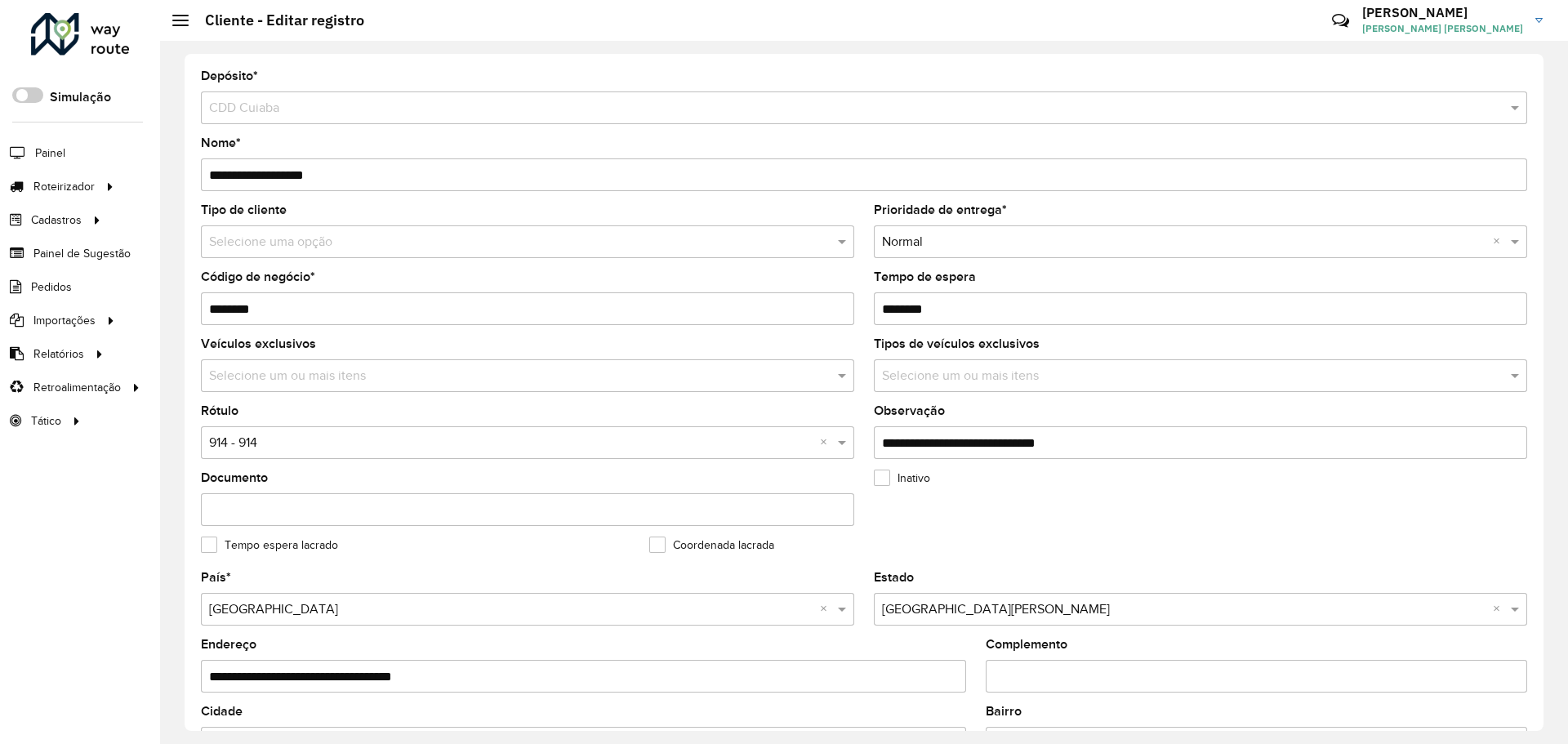
click at [489, 176] on input "**********" at bounding box center [864, 175] width 1327 height 32
click at [497, 172] on input "**********" at bounding box center [864, 175] width 1327 height 32
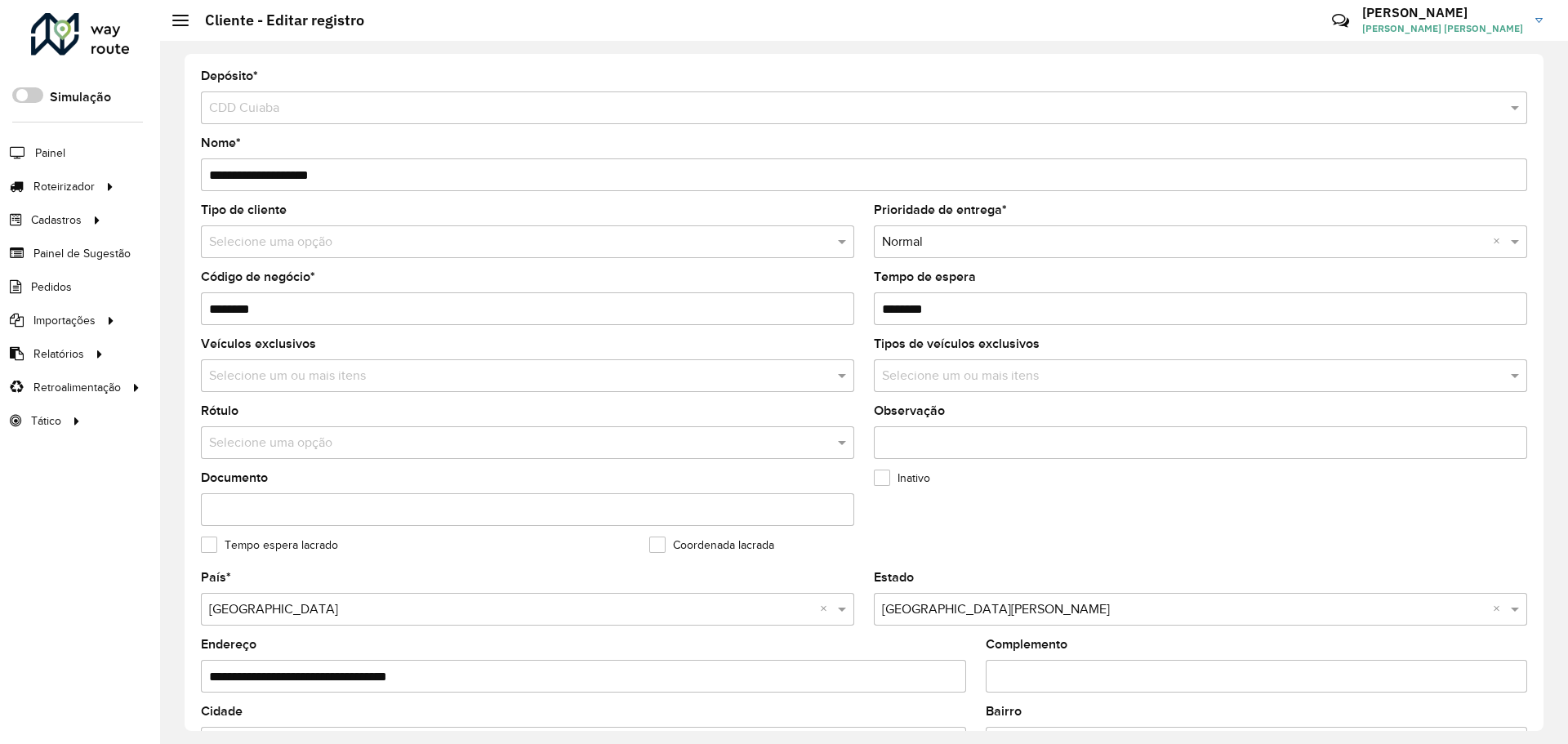
click at [497, 172] on hb-app "Aguarde... Pop-up bloqueado! Seu navegador bloqueou automáticamente a abertura …" at bounding box center [784, 372] width 1568 height 744
click at [511, 673] on input "**********" at bounding box center [584, 676] width 766 height 32
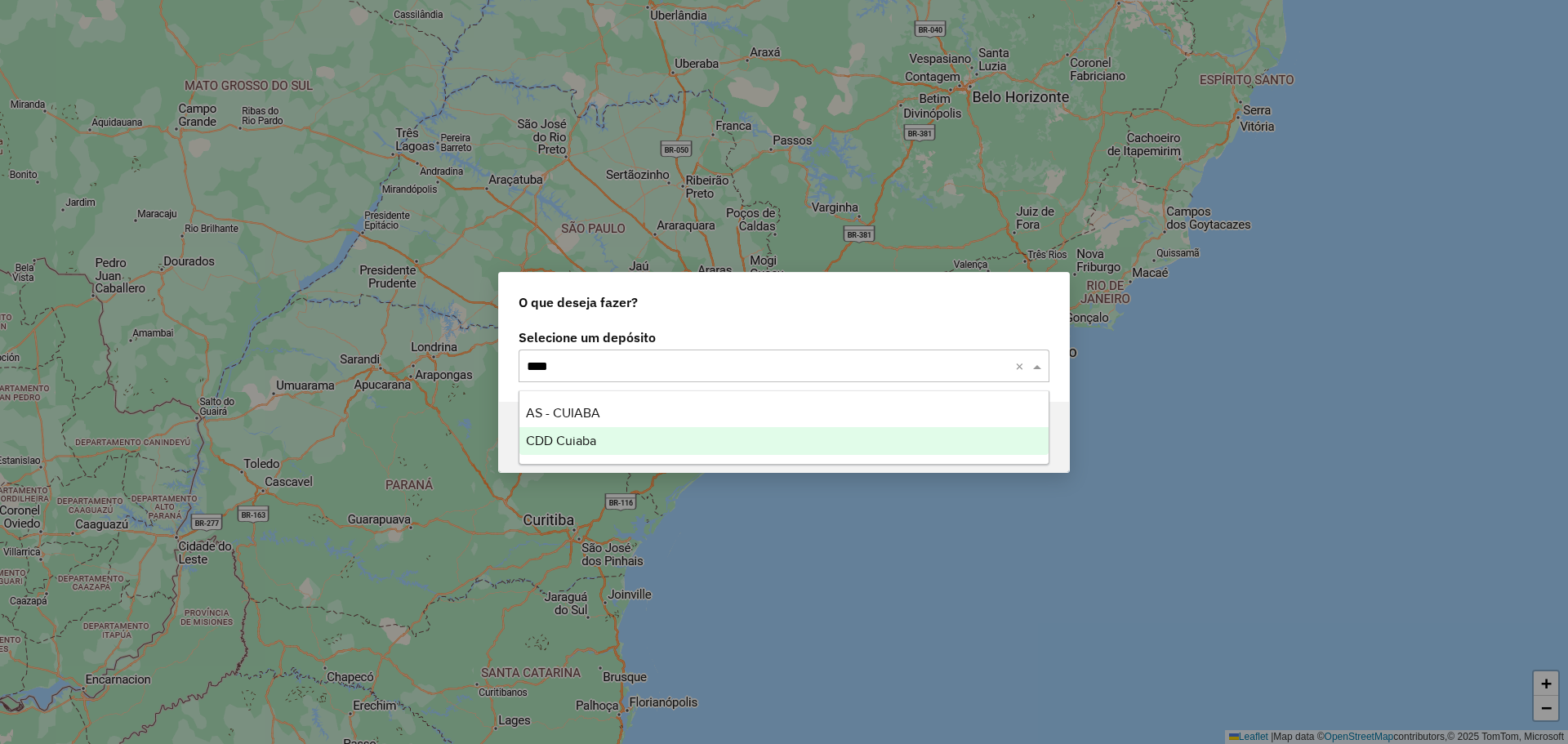
type input "*****"
click at [623, 428] on div "CDD Cuiaba" at bounding box center [784, 440] width 530 height 28
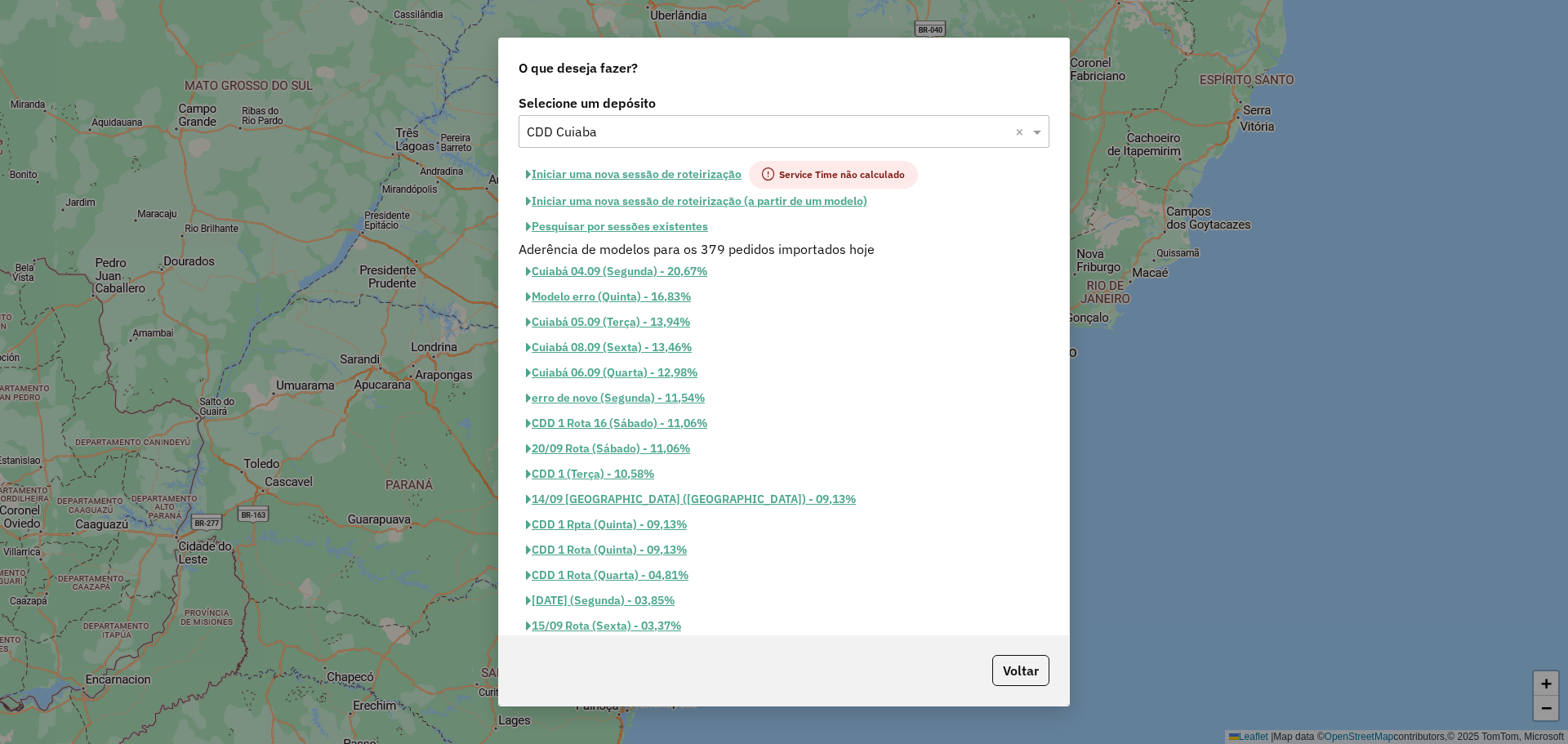
click at [674, 172] on button "Iniciar uma nova sessão de roteirização" at bounding box center [634, 175] width 231 height 28
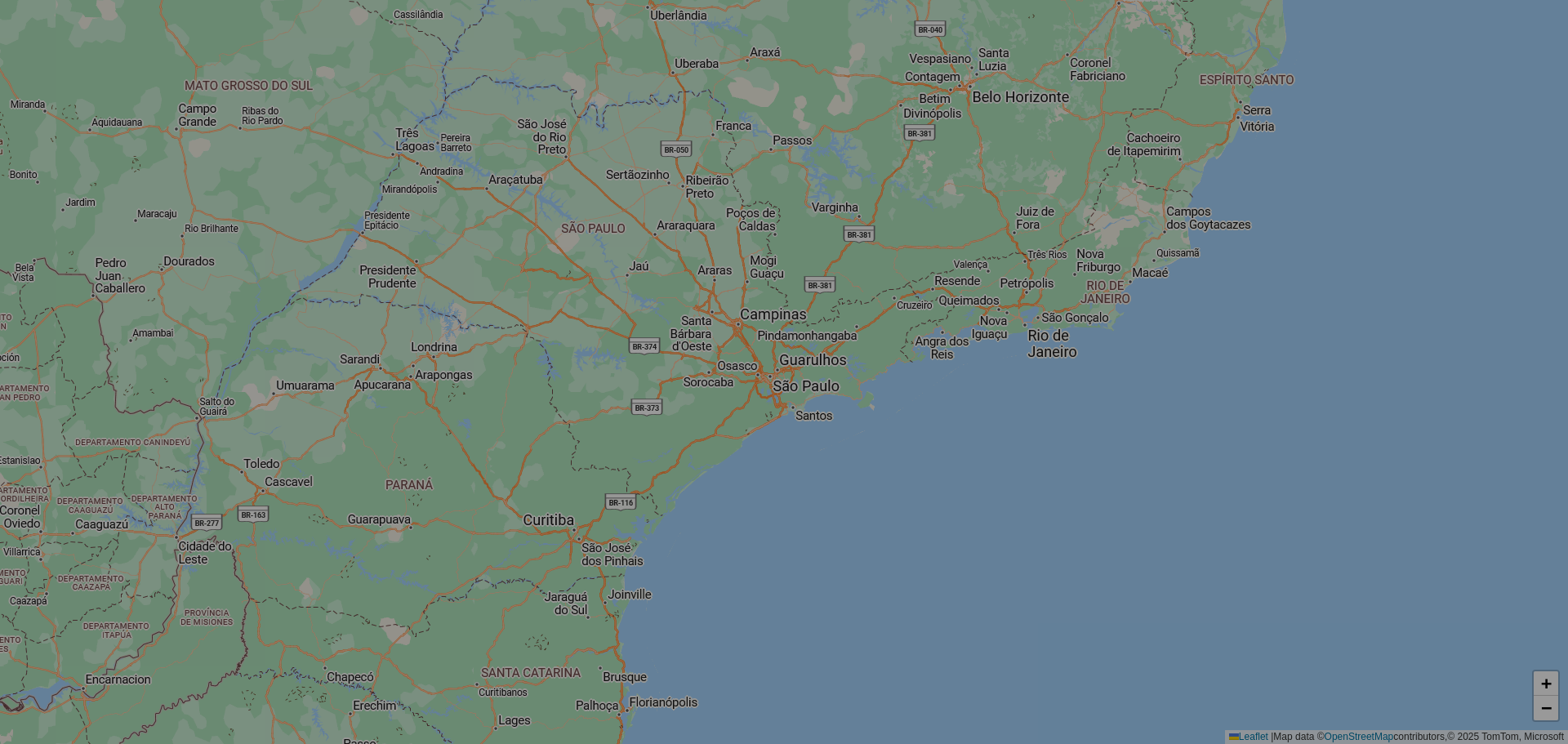
select select "*"
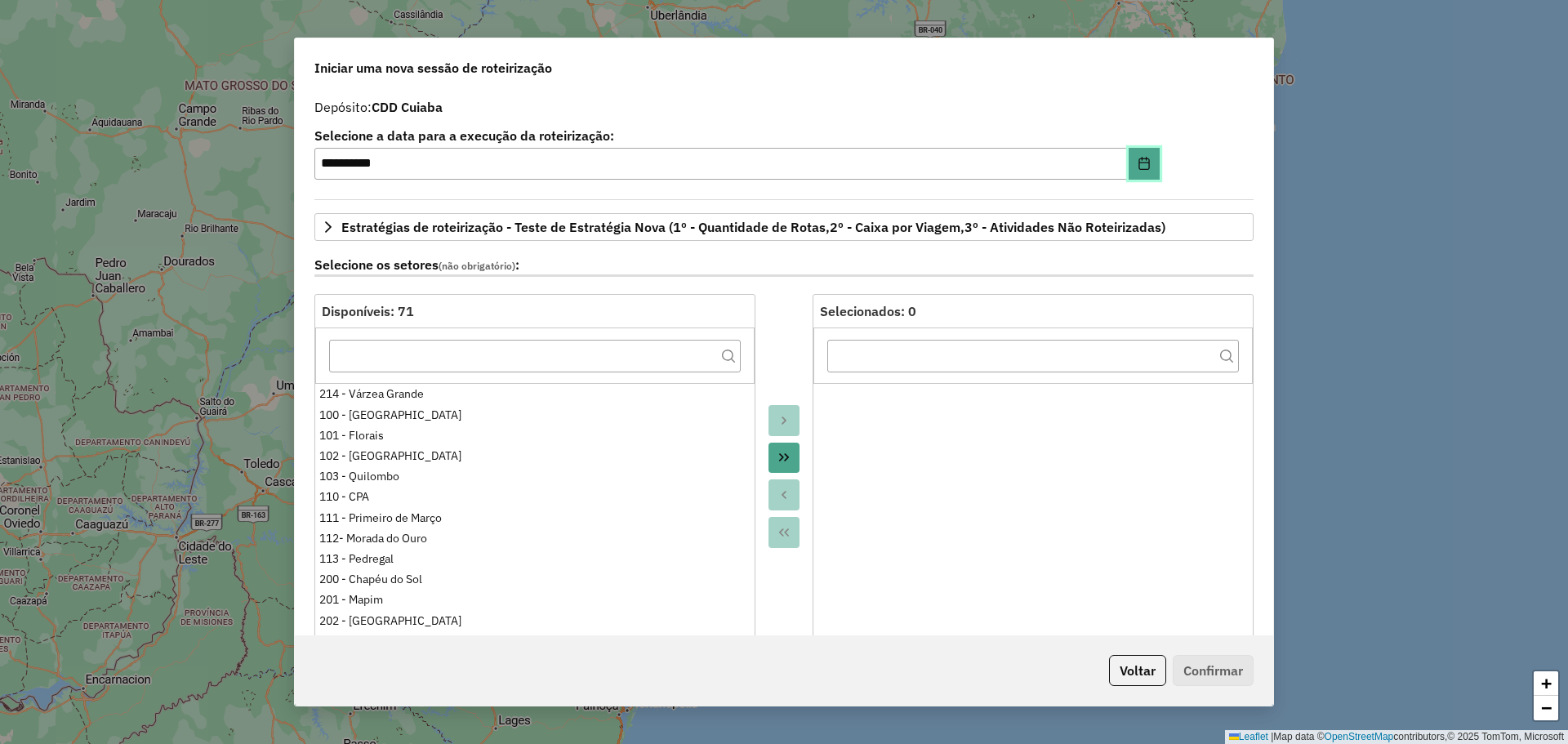
click at [1145, 160] on icon "Choose Date" at bounding box center [1144, 163] width 11 height 14
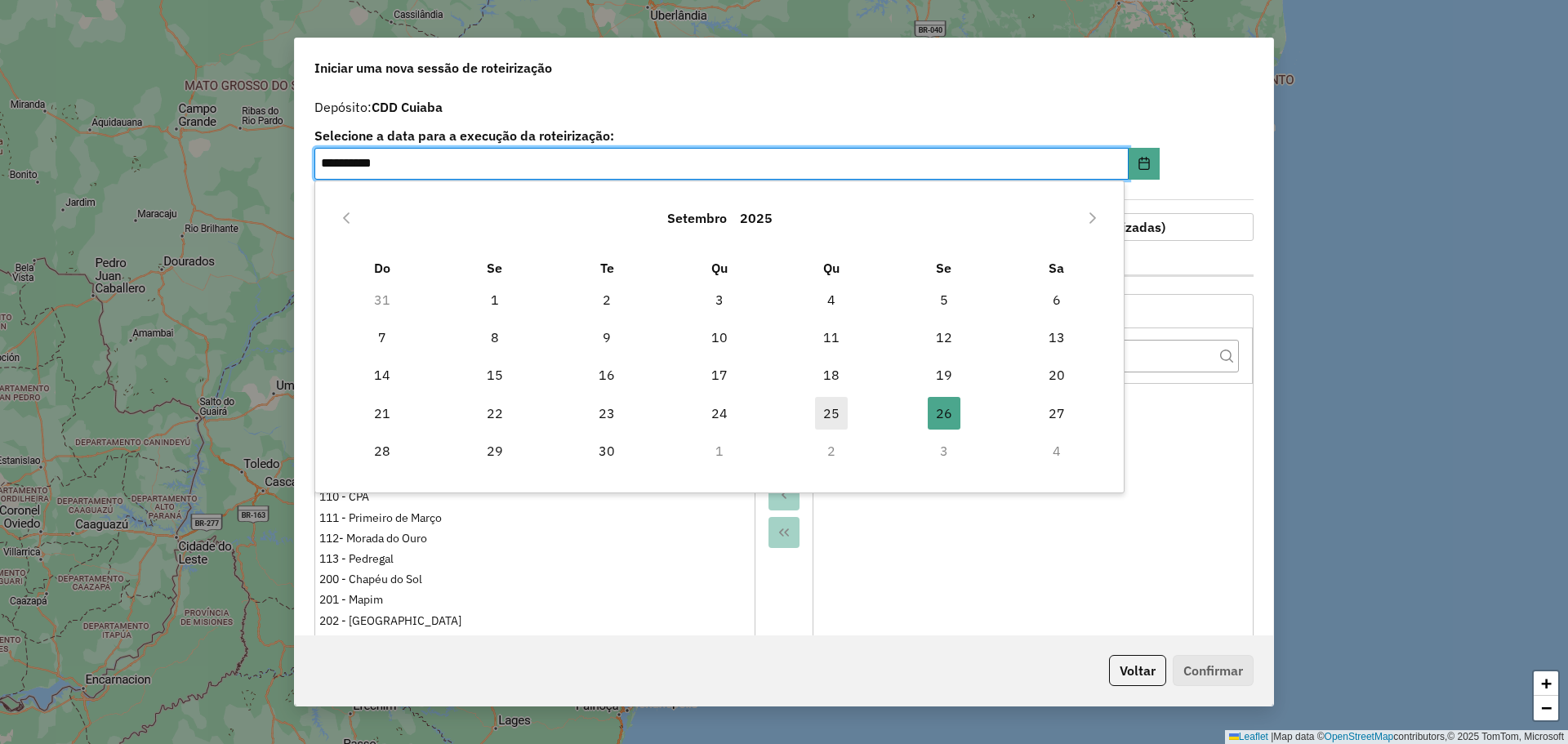
click at [845, 410] on span "25" at bounding box center [831, 413] width 32 height 32
type input "**********"
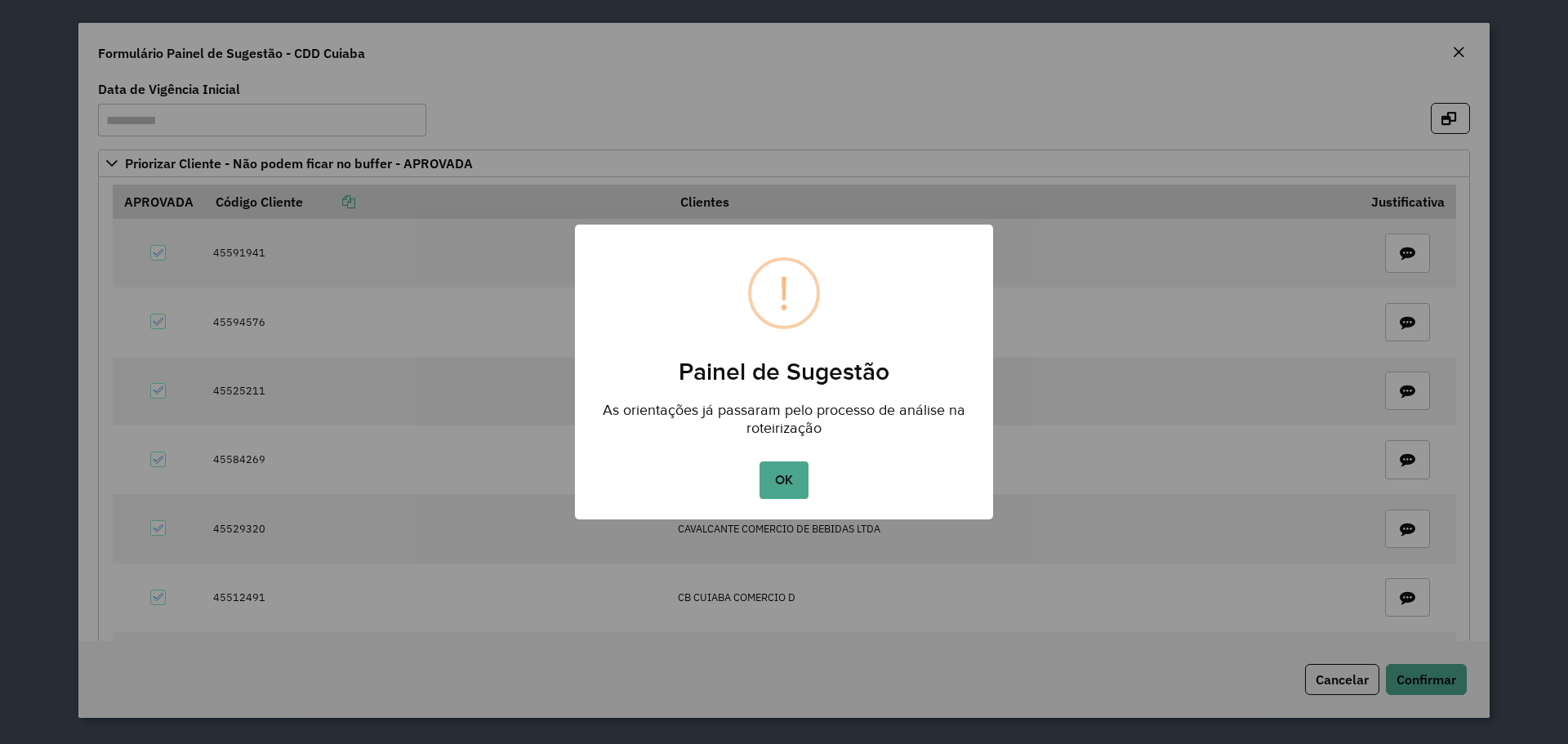
click at [757, 476] on div "OK No Cancel" at bounding box center [784, 480] width 418 height 46
click at [784, 467] on button "OK" at bounding box center [784, 480] width 49 height 38
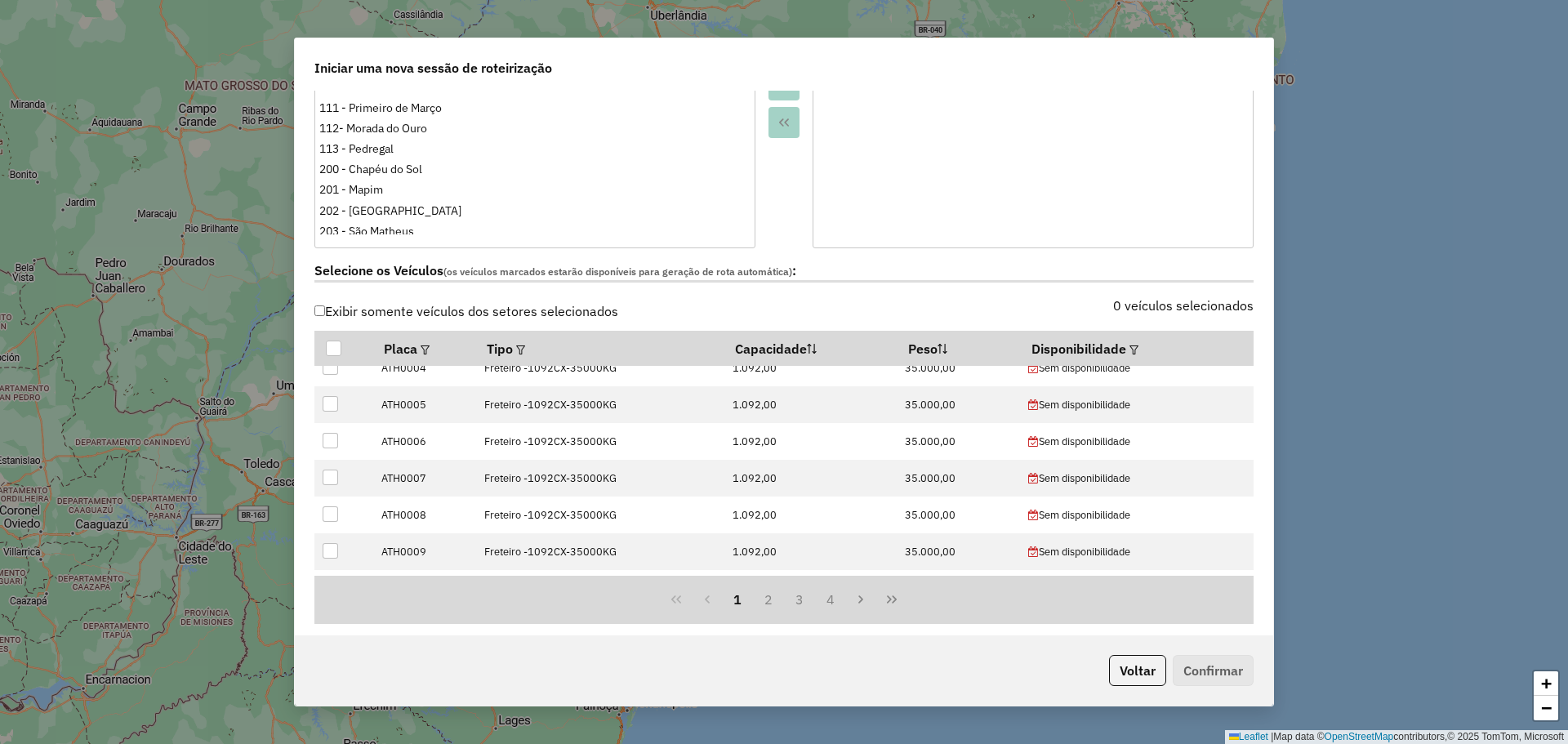
scroll to position [447, 0]
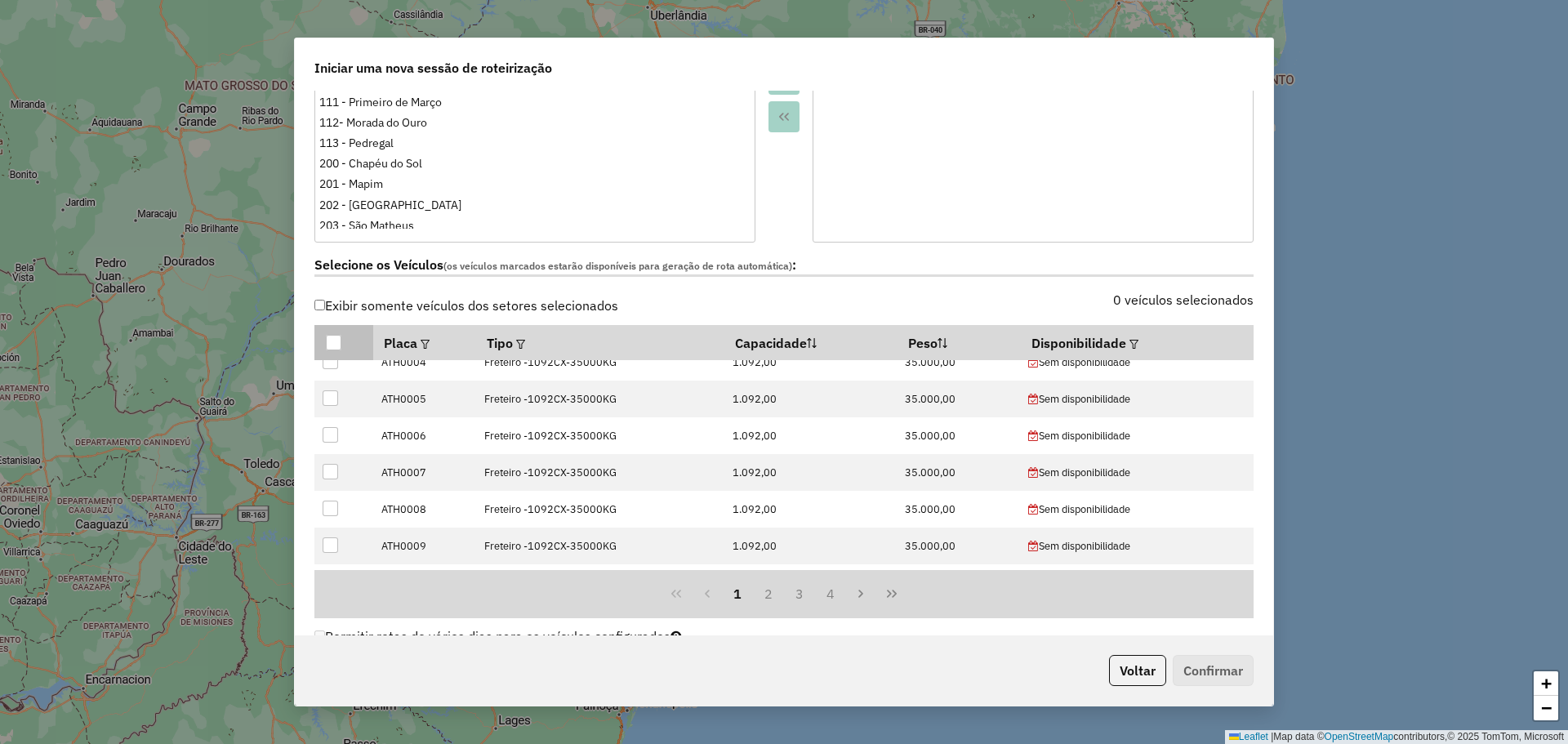
click at [333, 342] on div at bounding box center [333, 342] width 15 height 15
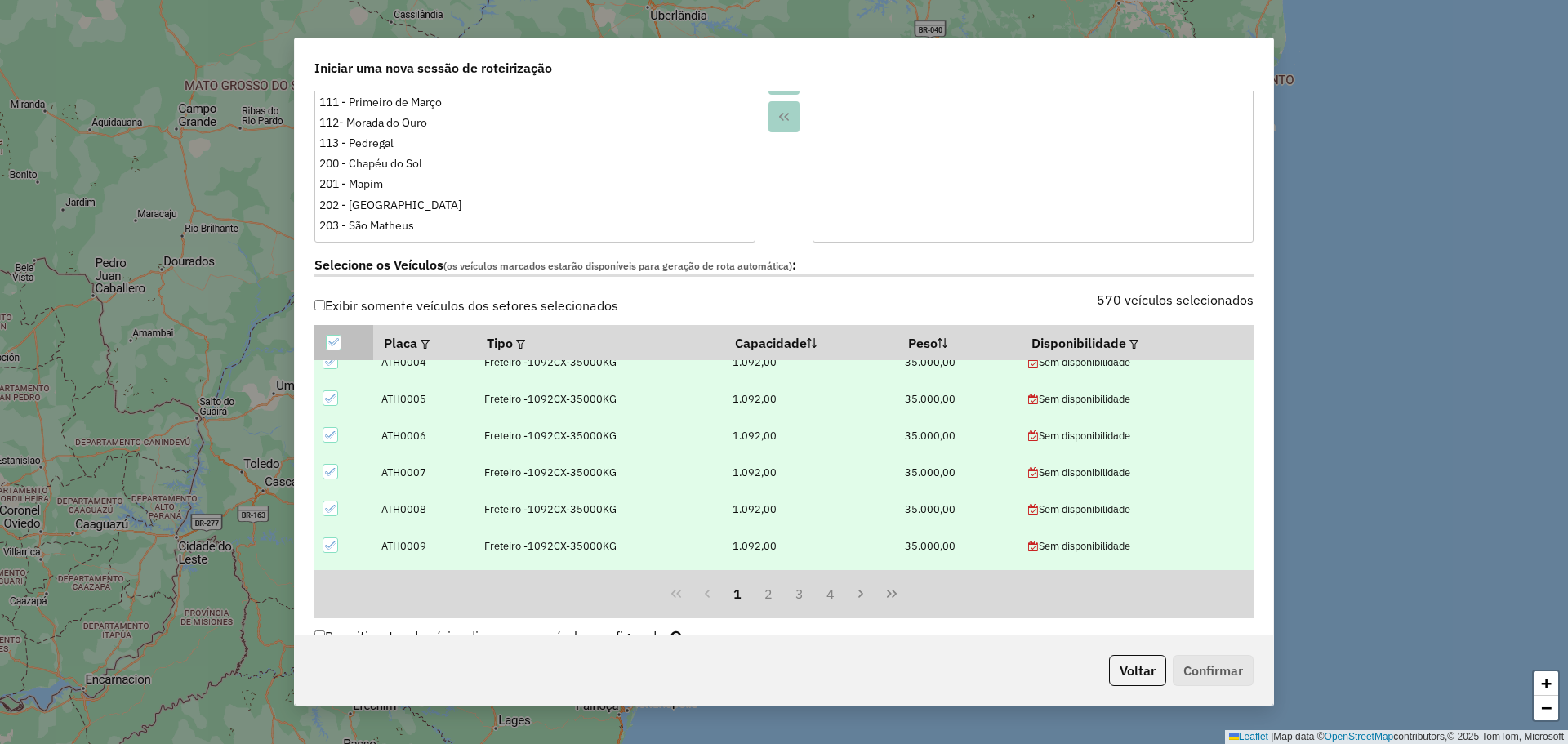
click at [334, 342] on icon at bounding box center [333, 342] width 12 height 12
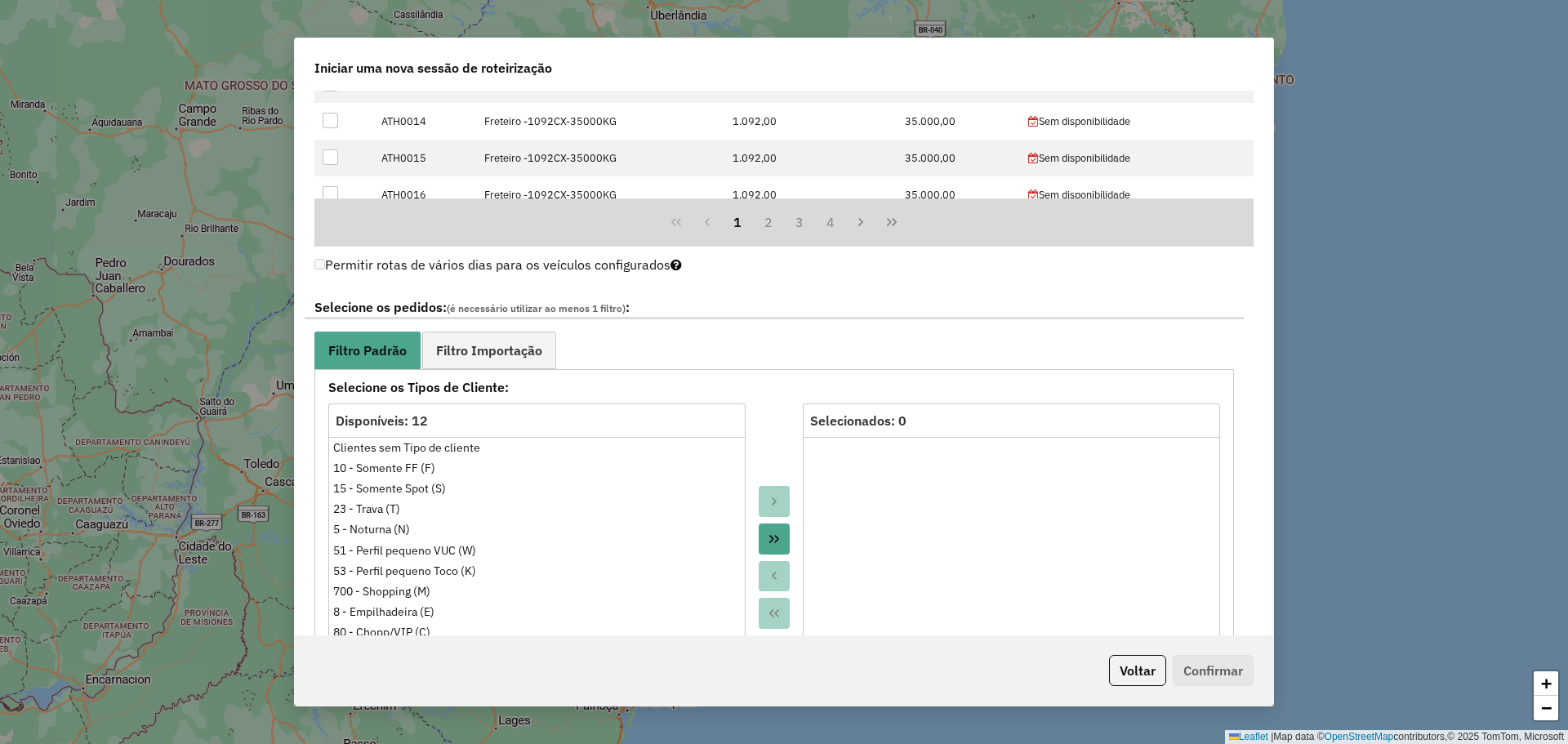
scroll to position [820, 0]
click at [541, 344] on span "Filtro Importação" at bounding box center [489, 349] width 106 height 14
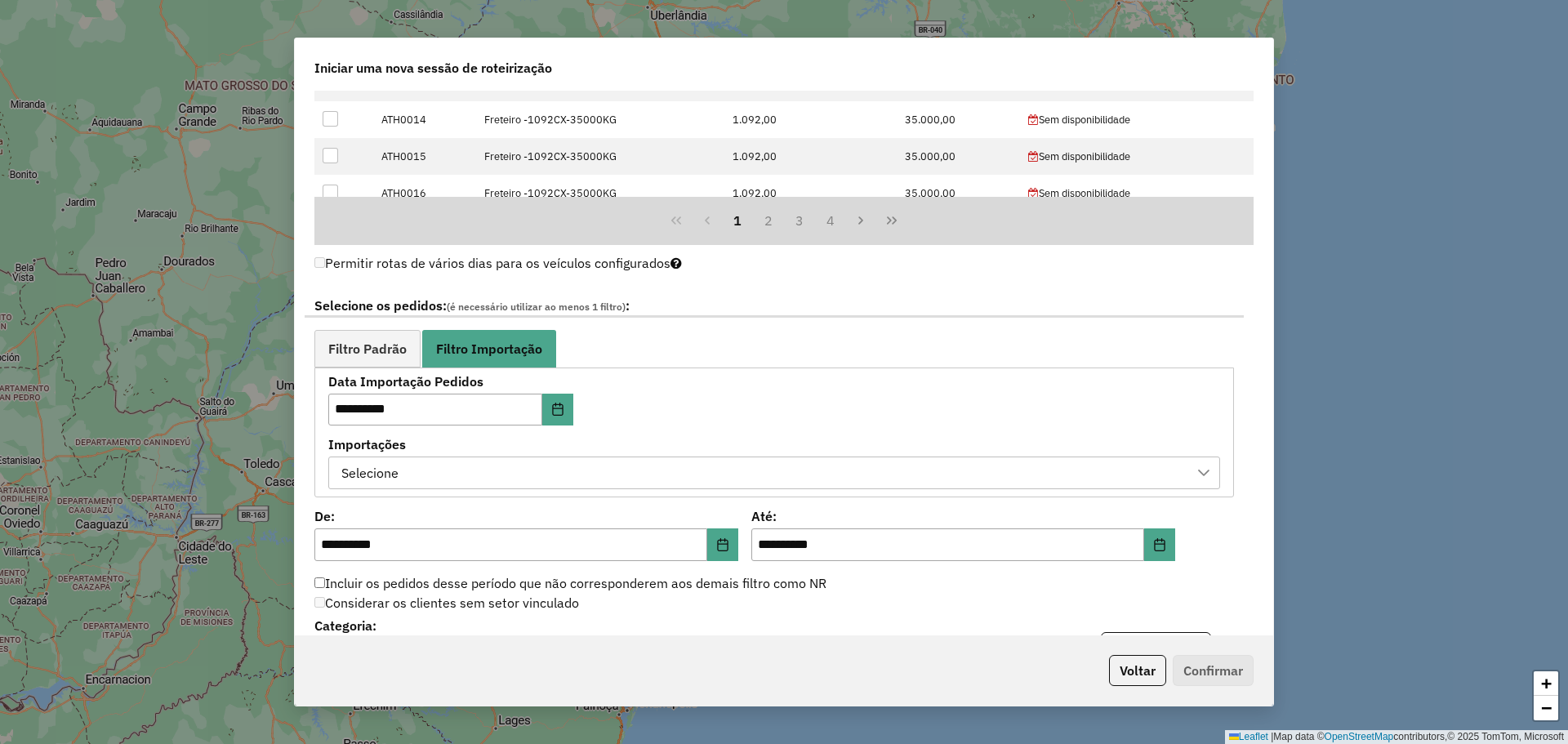
click at [641, 482] on div "Selecione" at bounding box center [762, 473] width 853 height 31
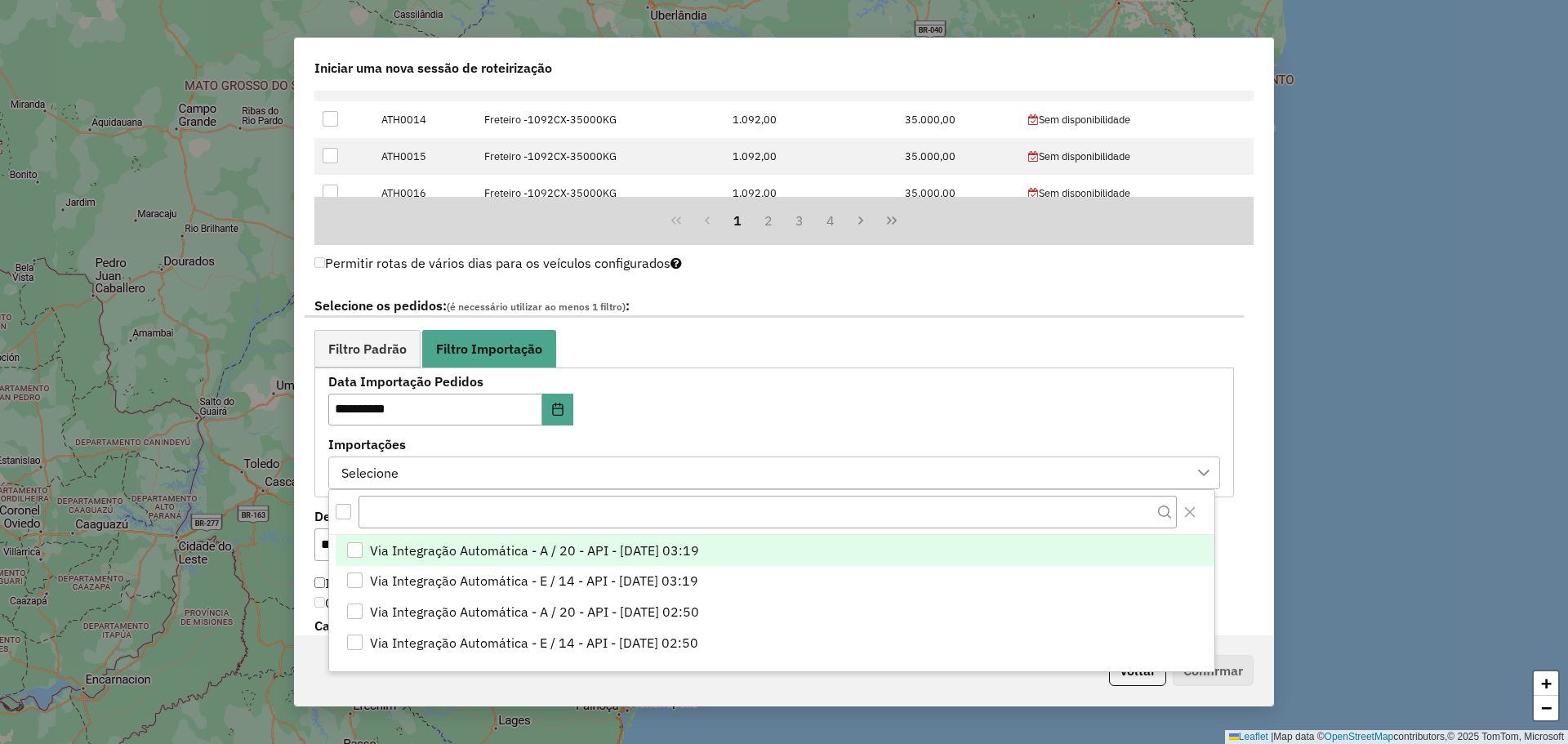
scroll to position [13, 75]
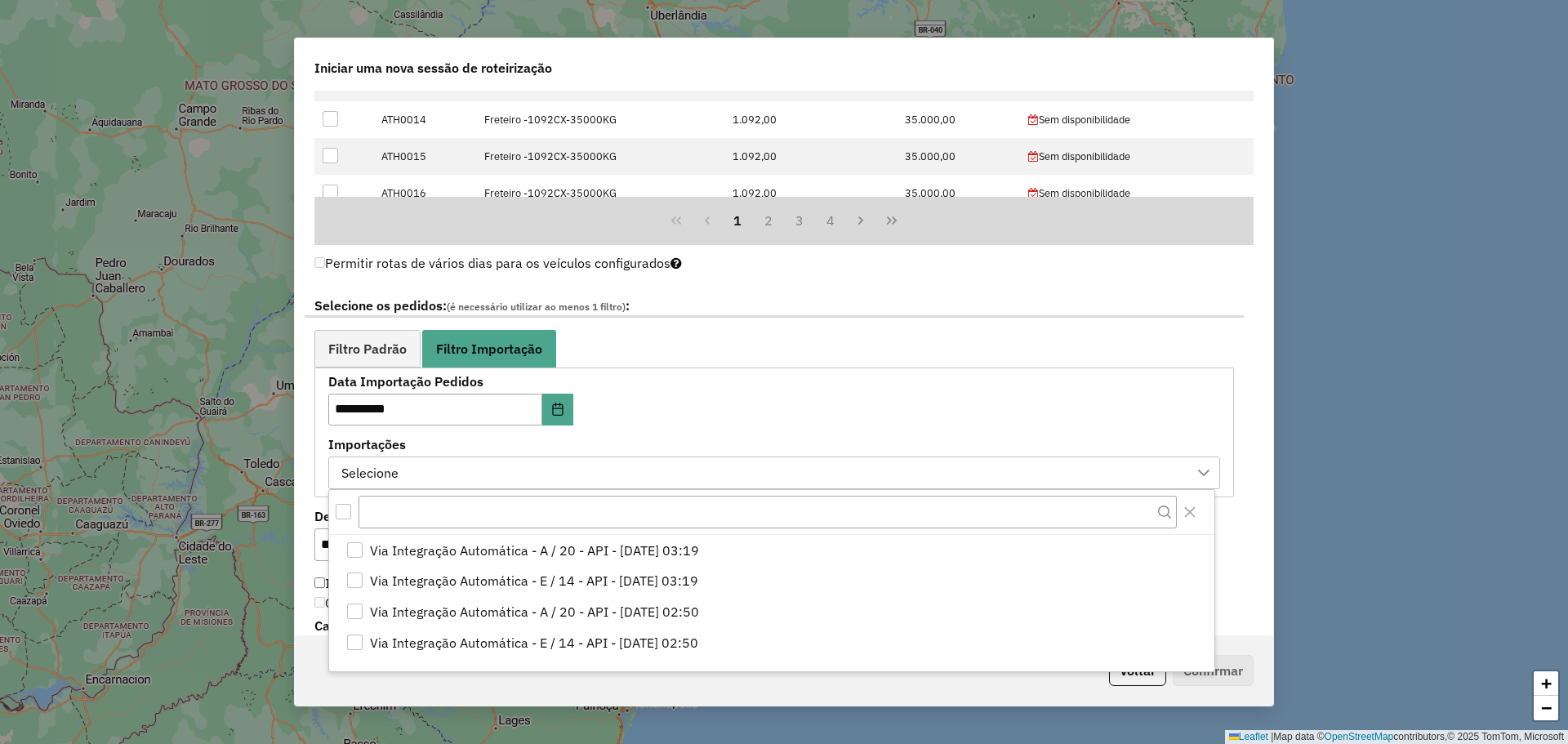
click at [625, 475] on div "Selecione" at bounding box center [762, 473] width 853 height 31
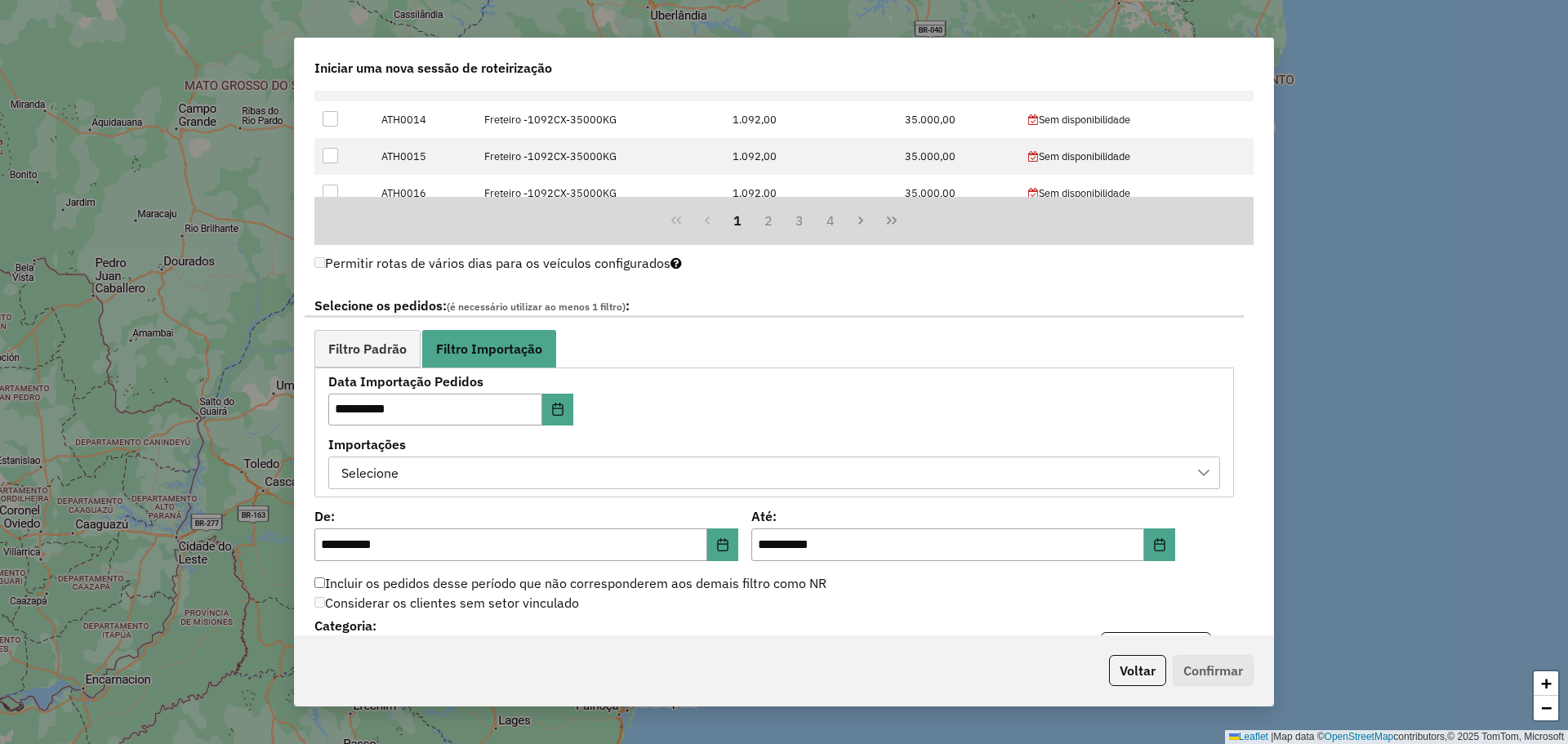
click at [625, 475] on div "Selecione" at bounding box center [762, 473] width 853 height 31
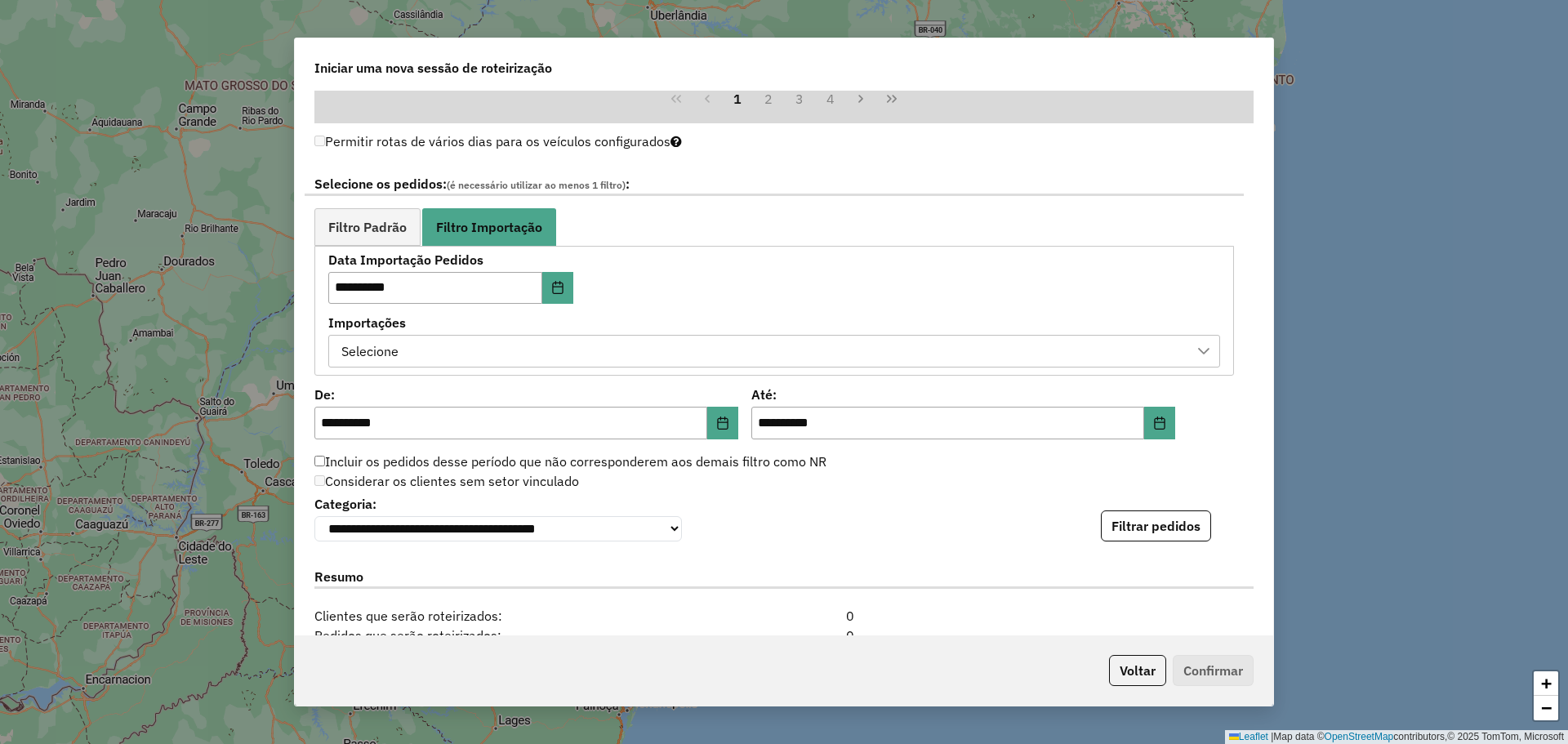
scroll to position [945, 0]
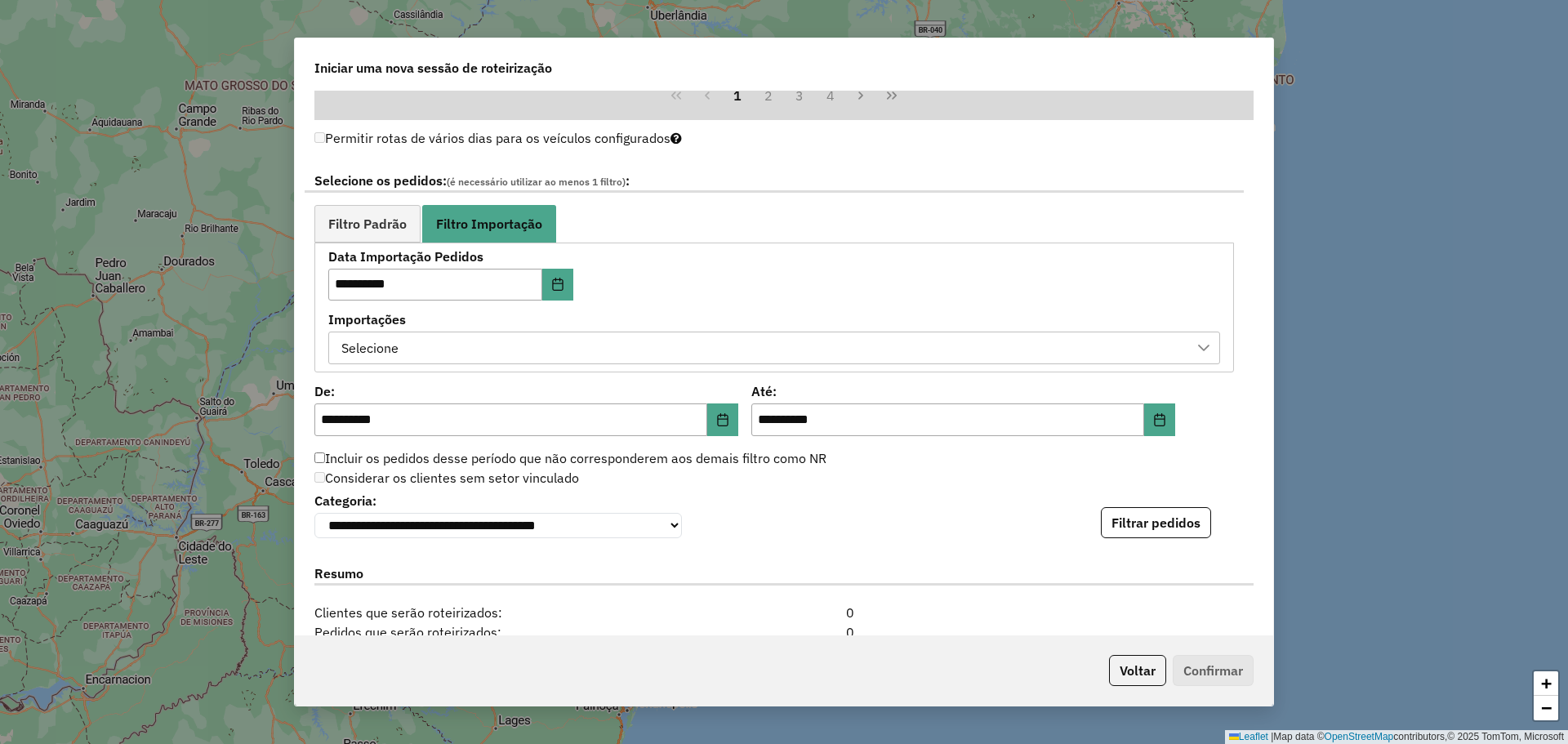
click at [684, 337] on div "Selecione" at bounding box center [762, 348] width 853 height 31
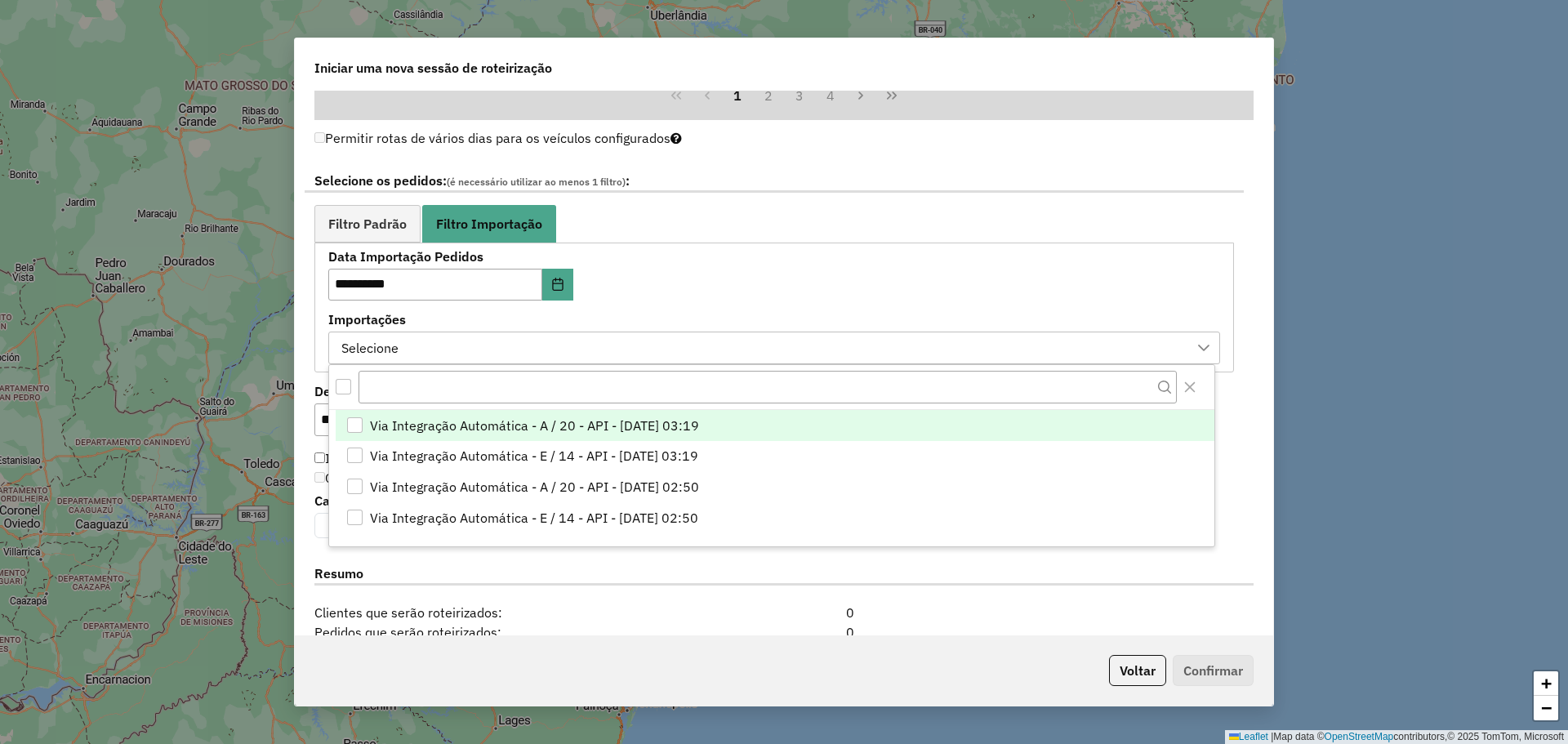
click at [666, 433] on span "Via Integração Automática - A / 20 - API - [DATE] 03:19" at bounding box center [534, 426] width 329 height 20
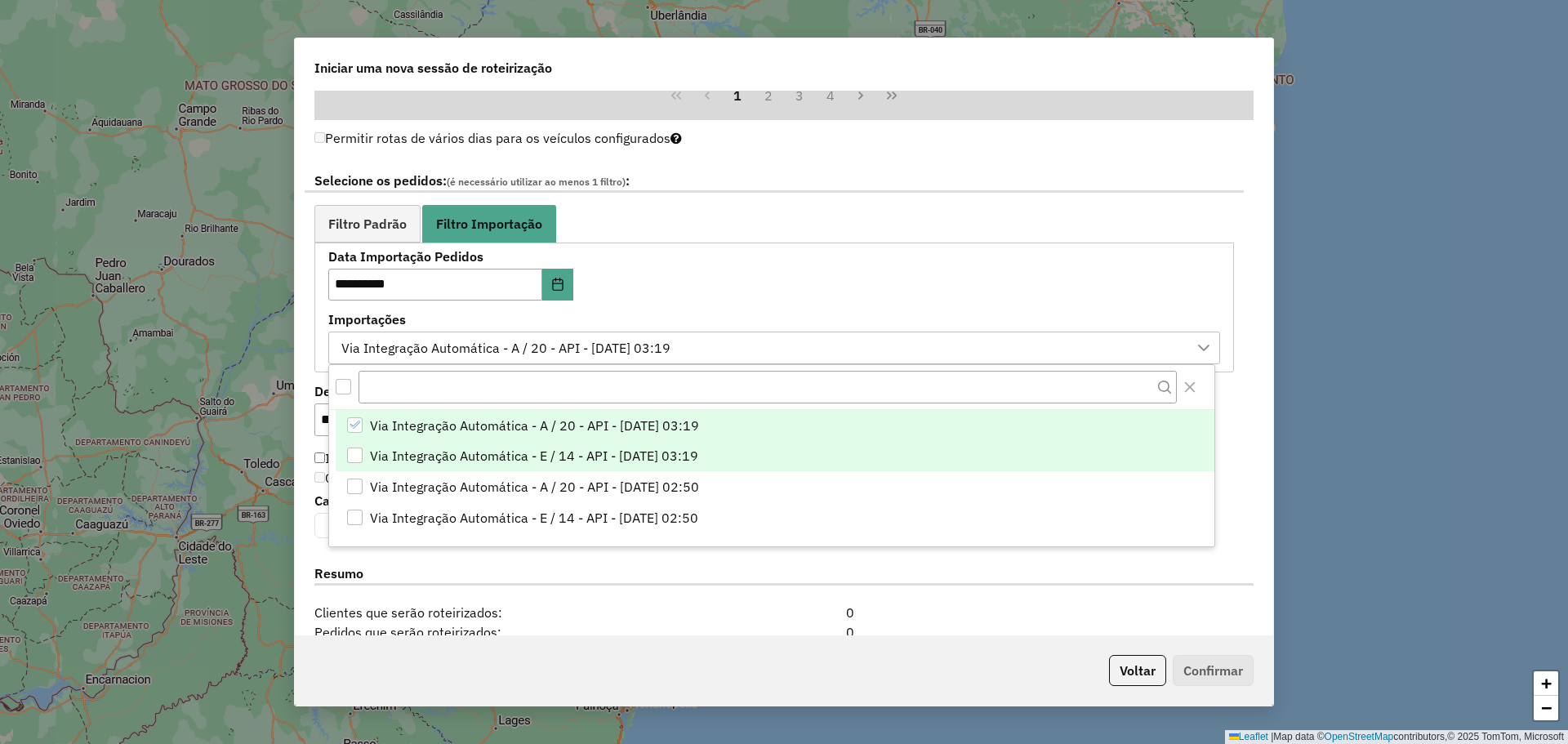
click at [674, 447] on span "Via Integração Automática - E / 14 - API - [DATE] 03:19" at bounding box center [534, 456] width 329 height 20
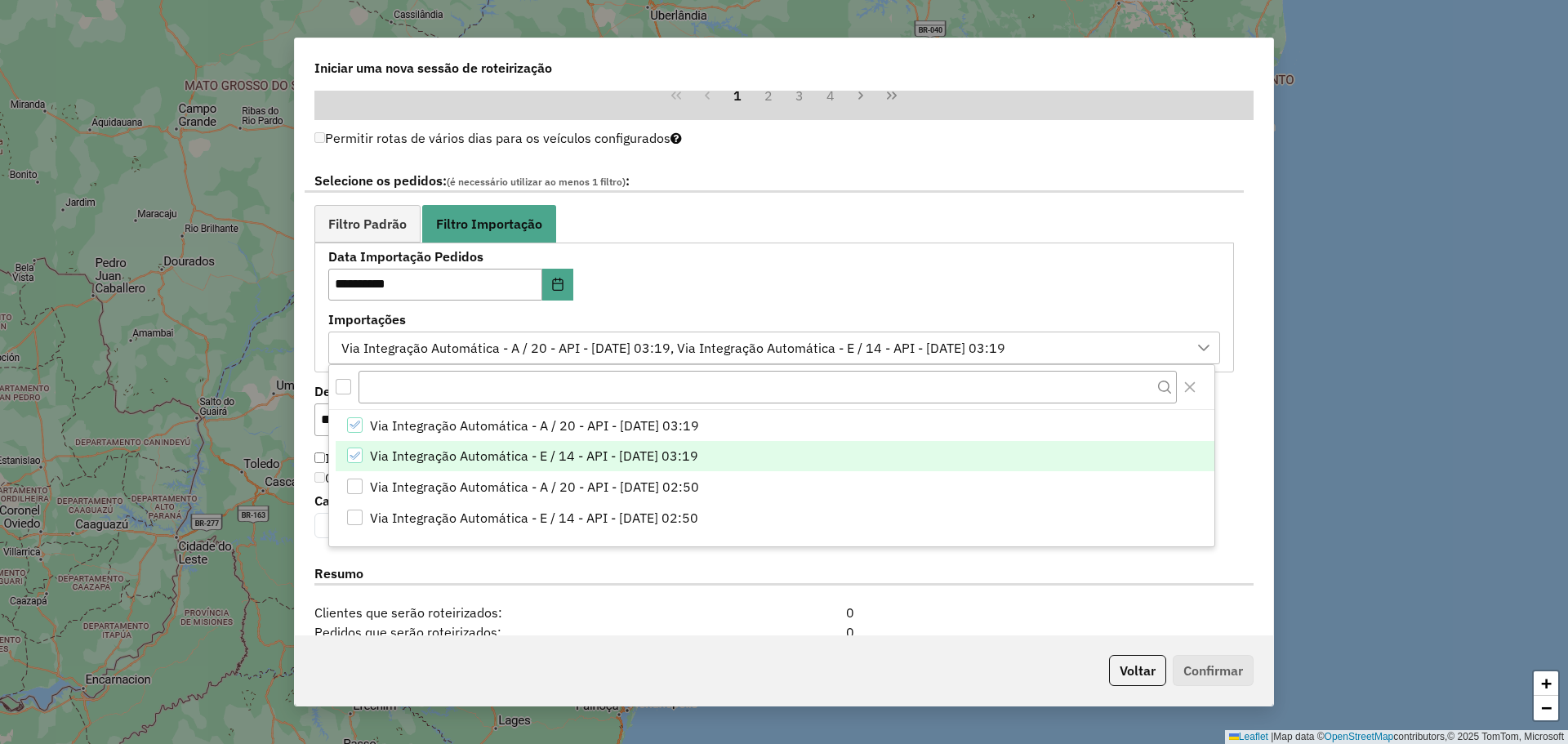
click at [849, 594] on div "Resumo" at bounding box center [784, 576] width 959 height 51
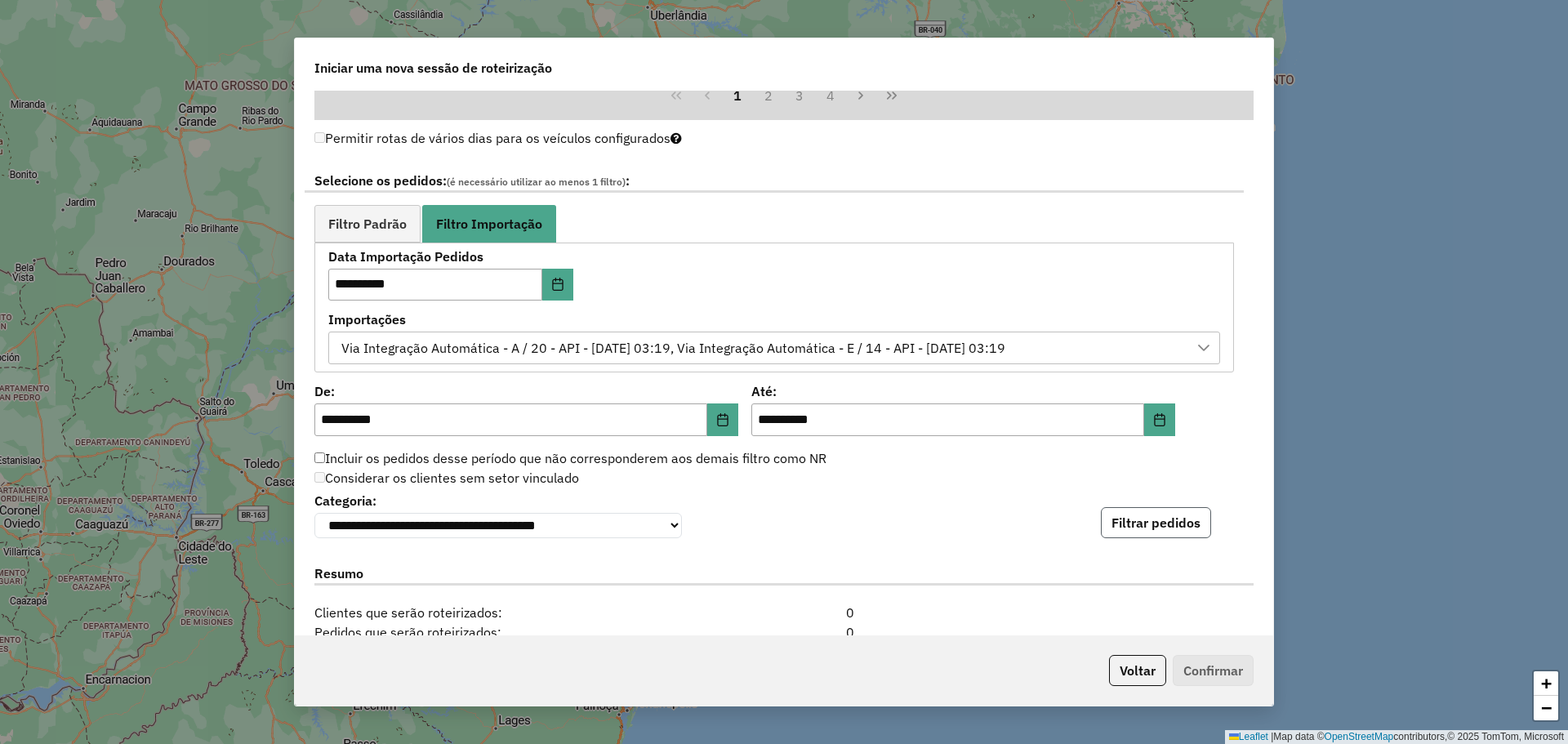
click at [1163, 531] on button "Filtrar pedidos" at bounding box center [1156, 522] width 110 height 31
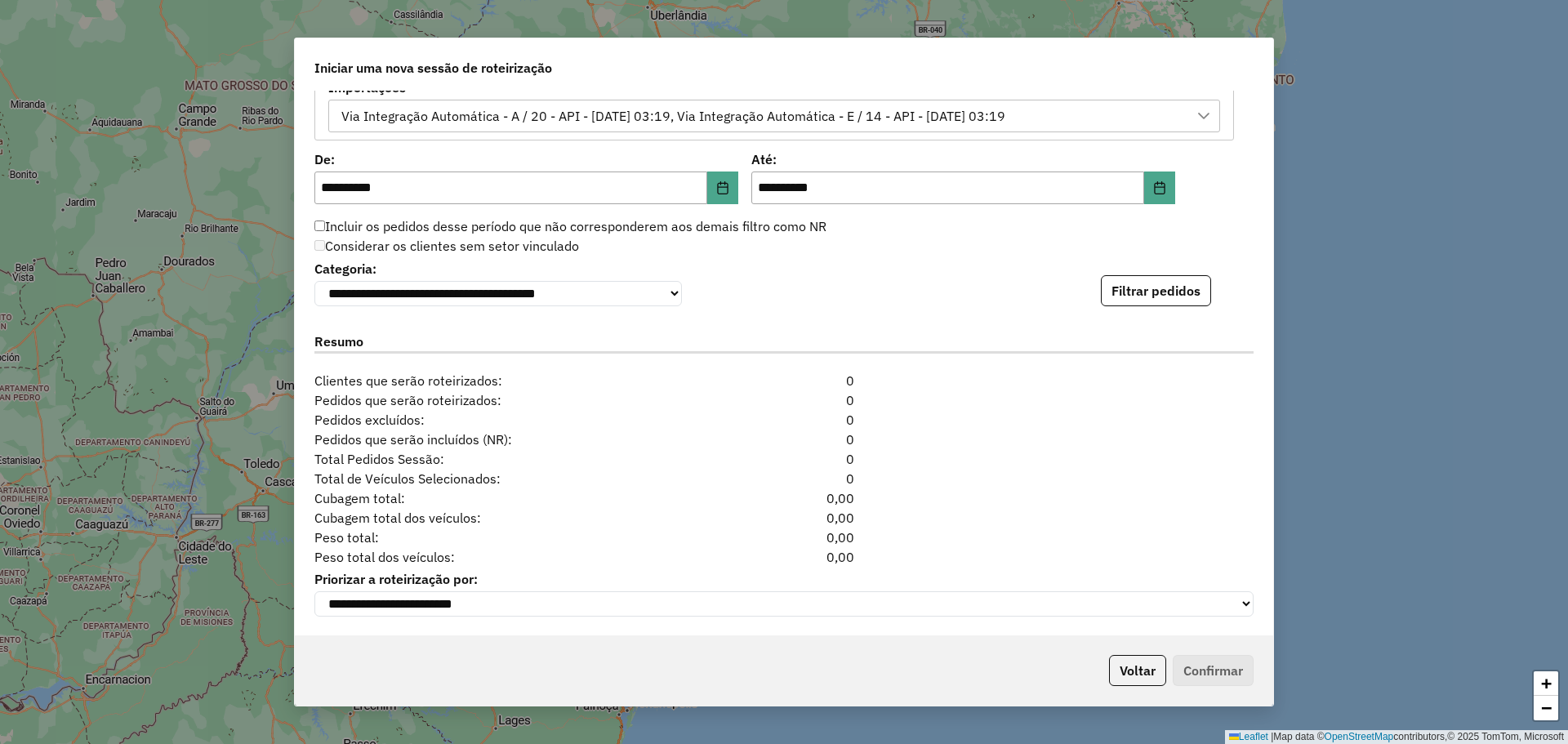
scroll to position [1136, 0]
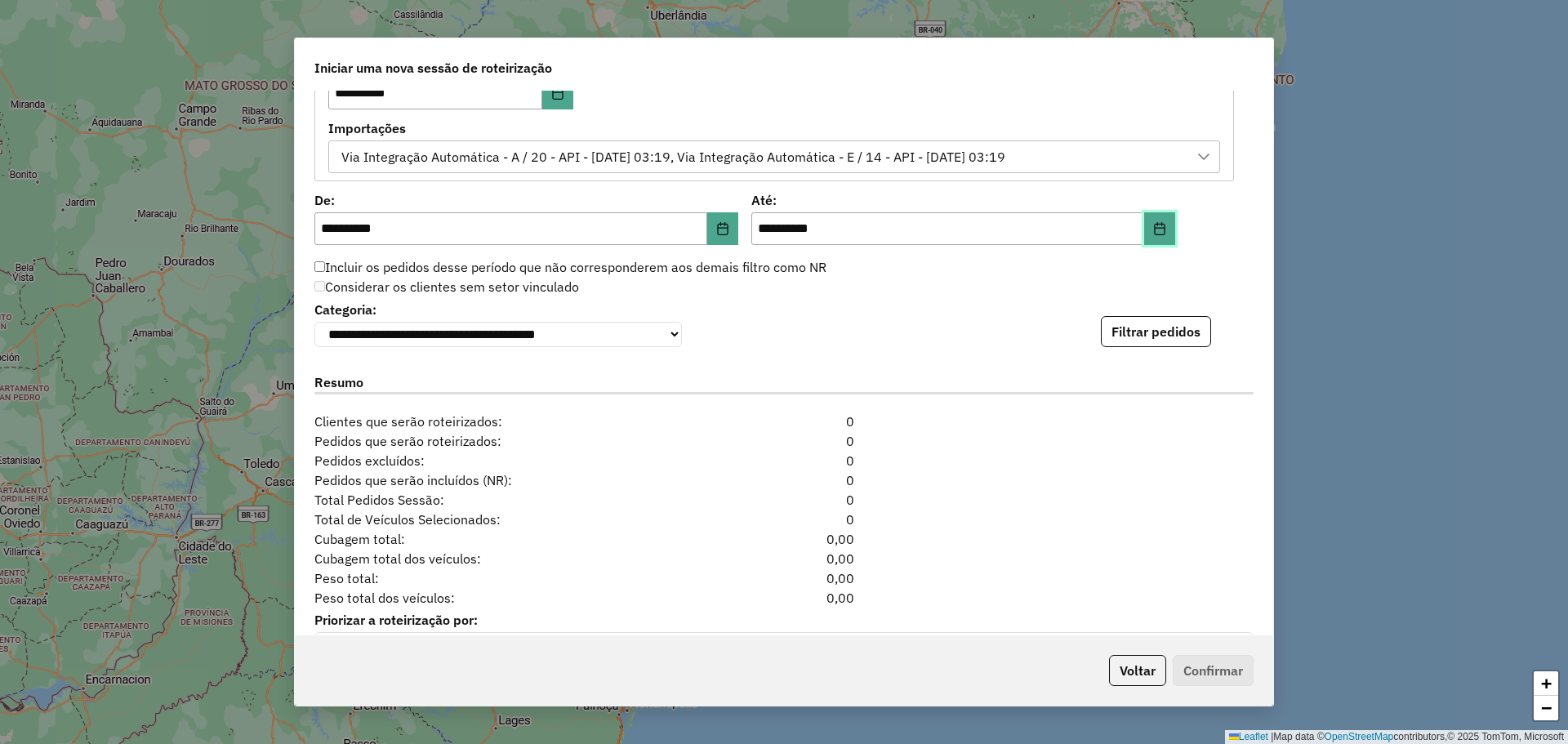
click at [1153, 241] on button "Choose Date" at bounding box center [1159, 229] width 31 height 32
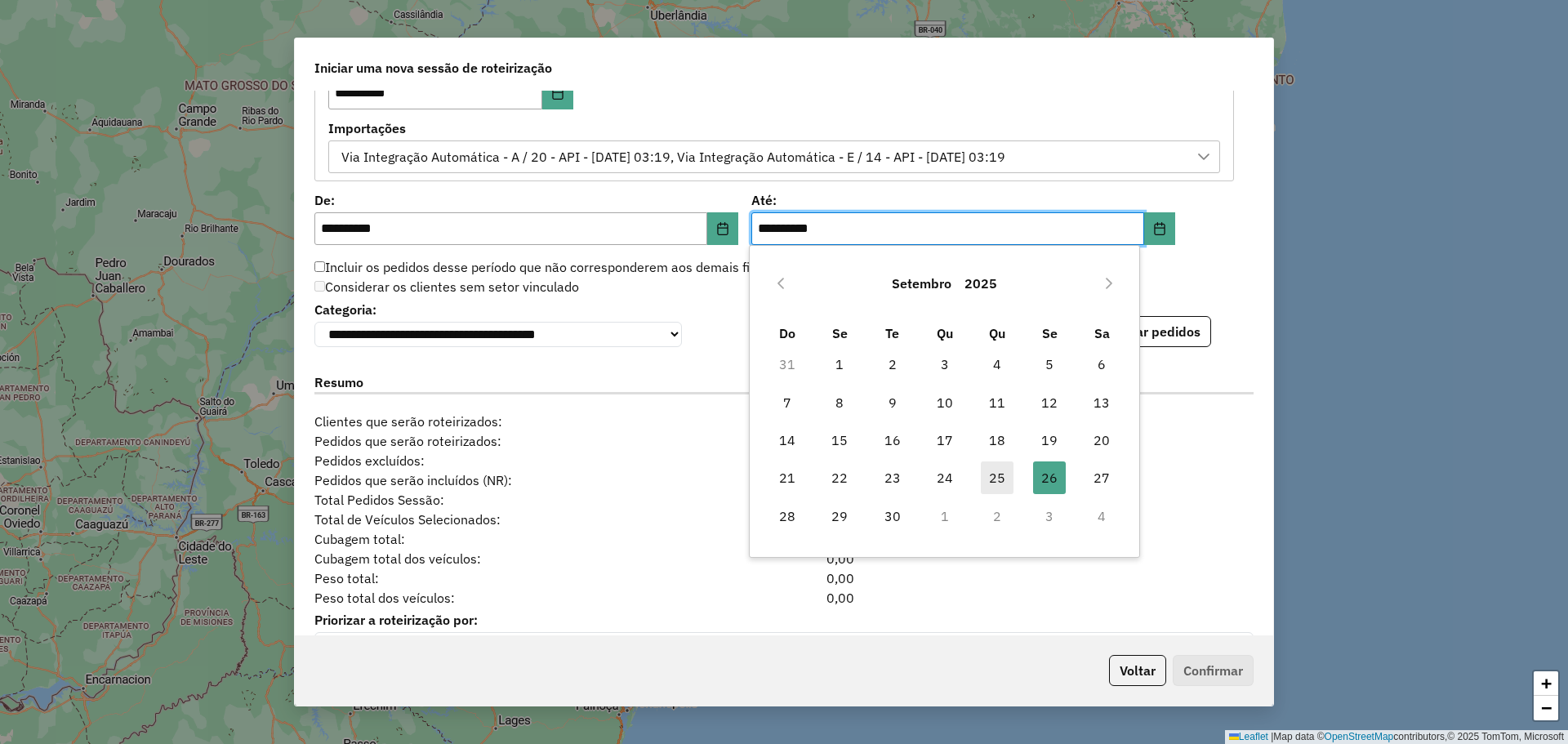
click at [998, 483] on span "25" at bounding box center [997, 477] width 32 height 32
type input "**********"
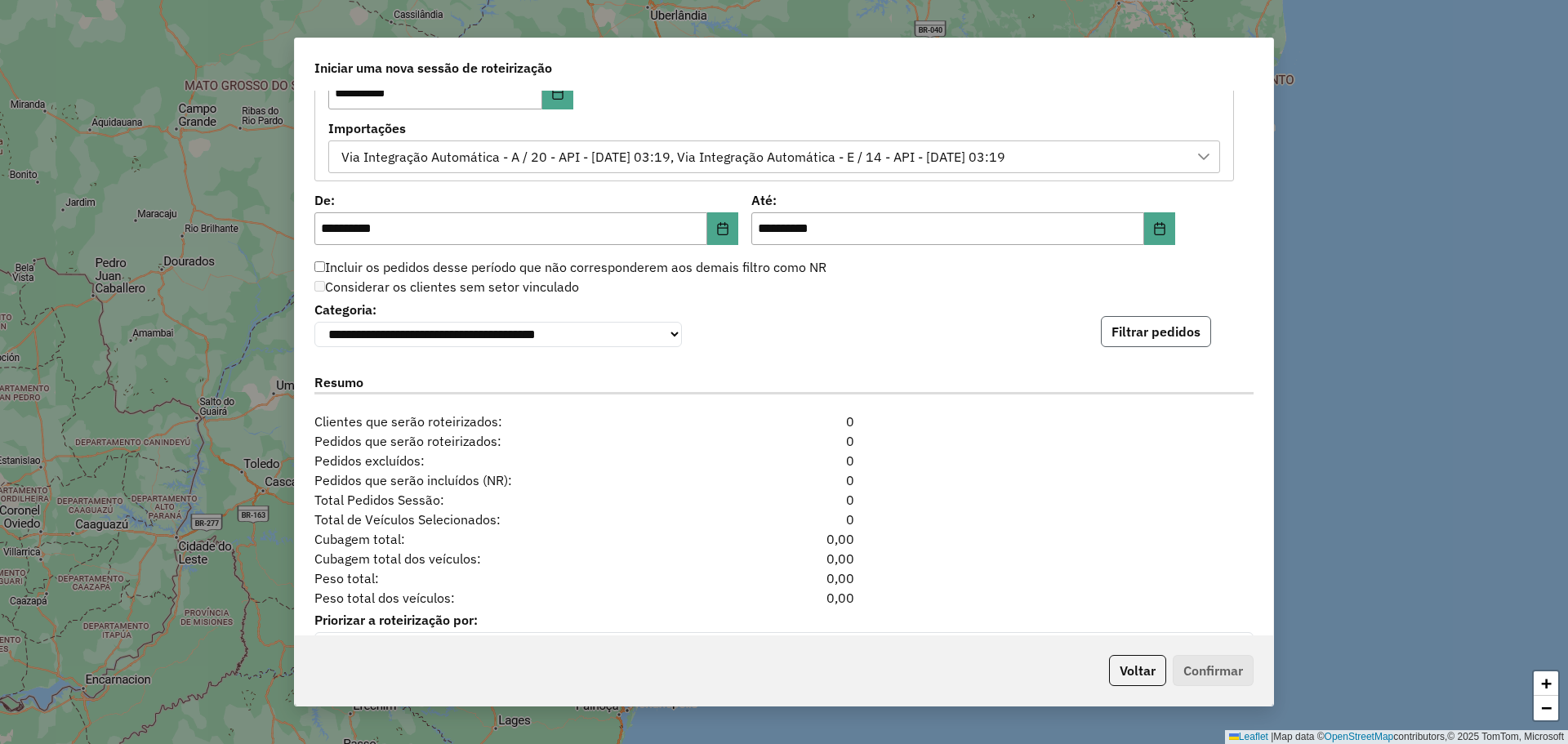
click at [1155, 342] on button "Filtrar pedidos" at bounding box center [1156, 331] width 110 height 31
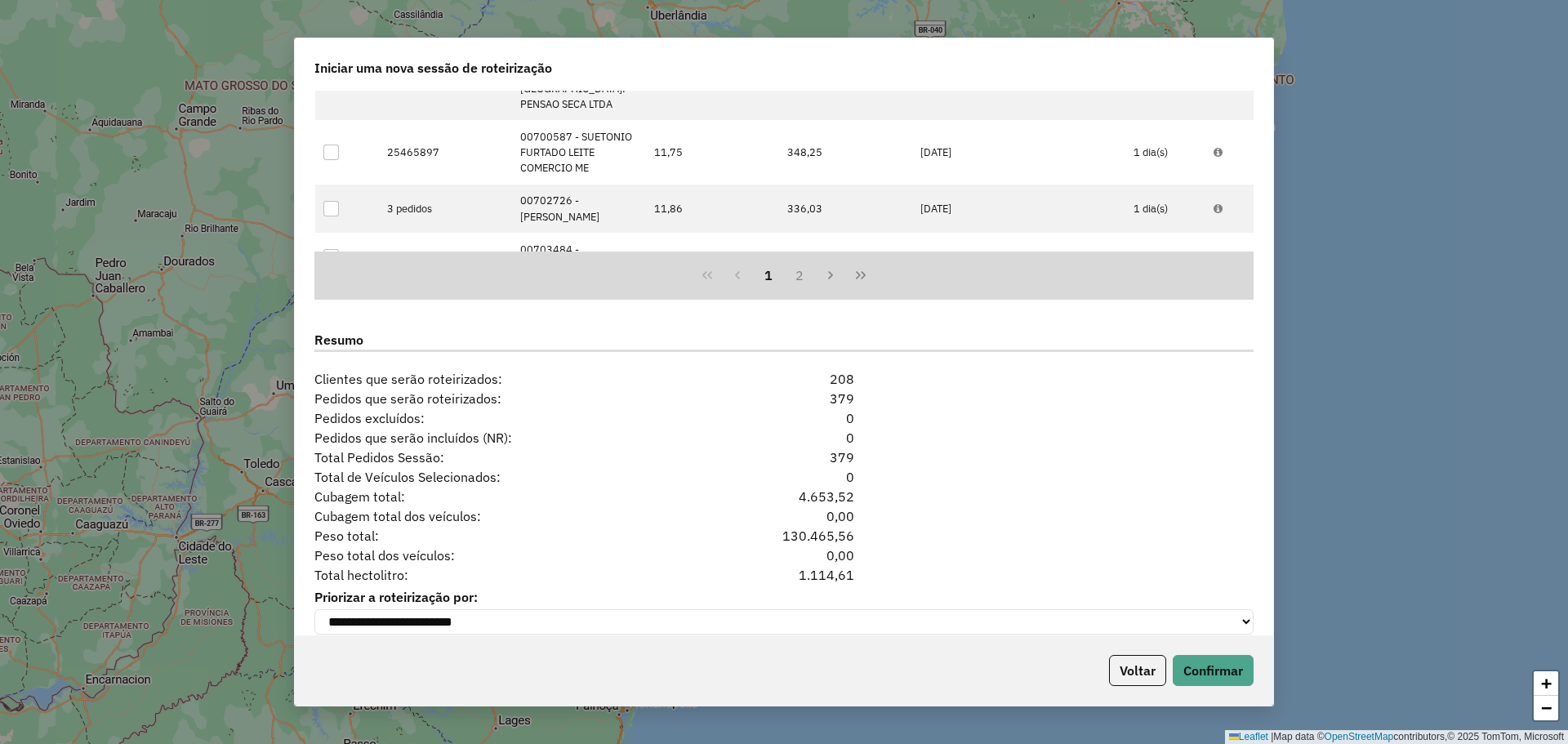
scroll to position [1542, 0]
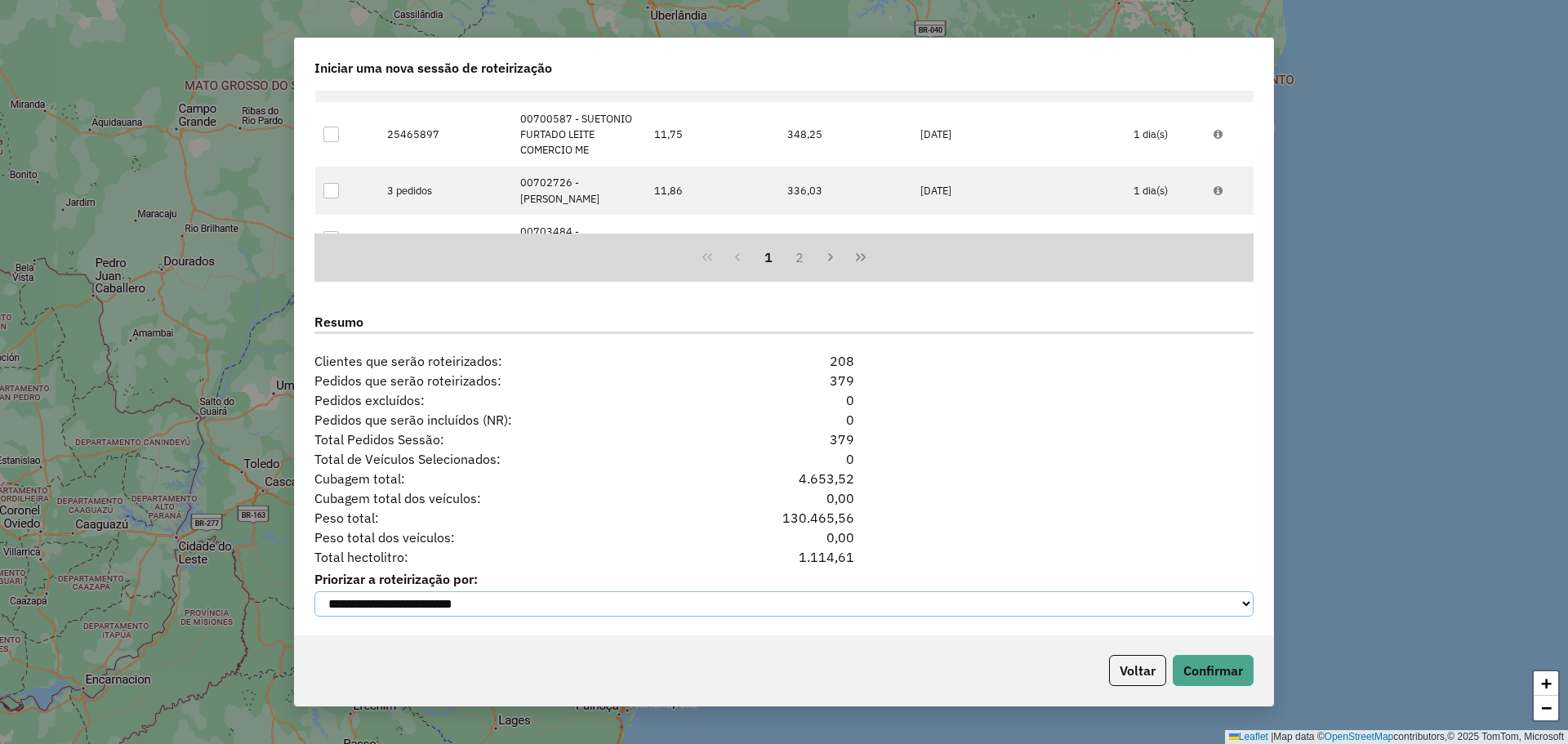
click at [1031, 602] on select "**********" at bounding box center [784, 604] width 939 height 25
select select "*"
click at [314, 592] on select "**********" at bounding box center [784, 604] width 939 height 25
click at [1063, 607] on select "**********" at bounding box center [784, 604] width 939 height 25
click at [1161, 561] on div "Total hectolitro: 1.114,61" at bounding box center [784, 558] width 959 height 20
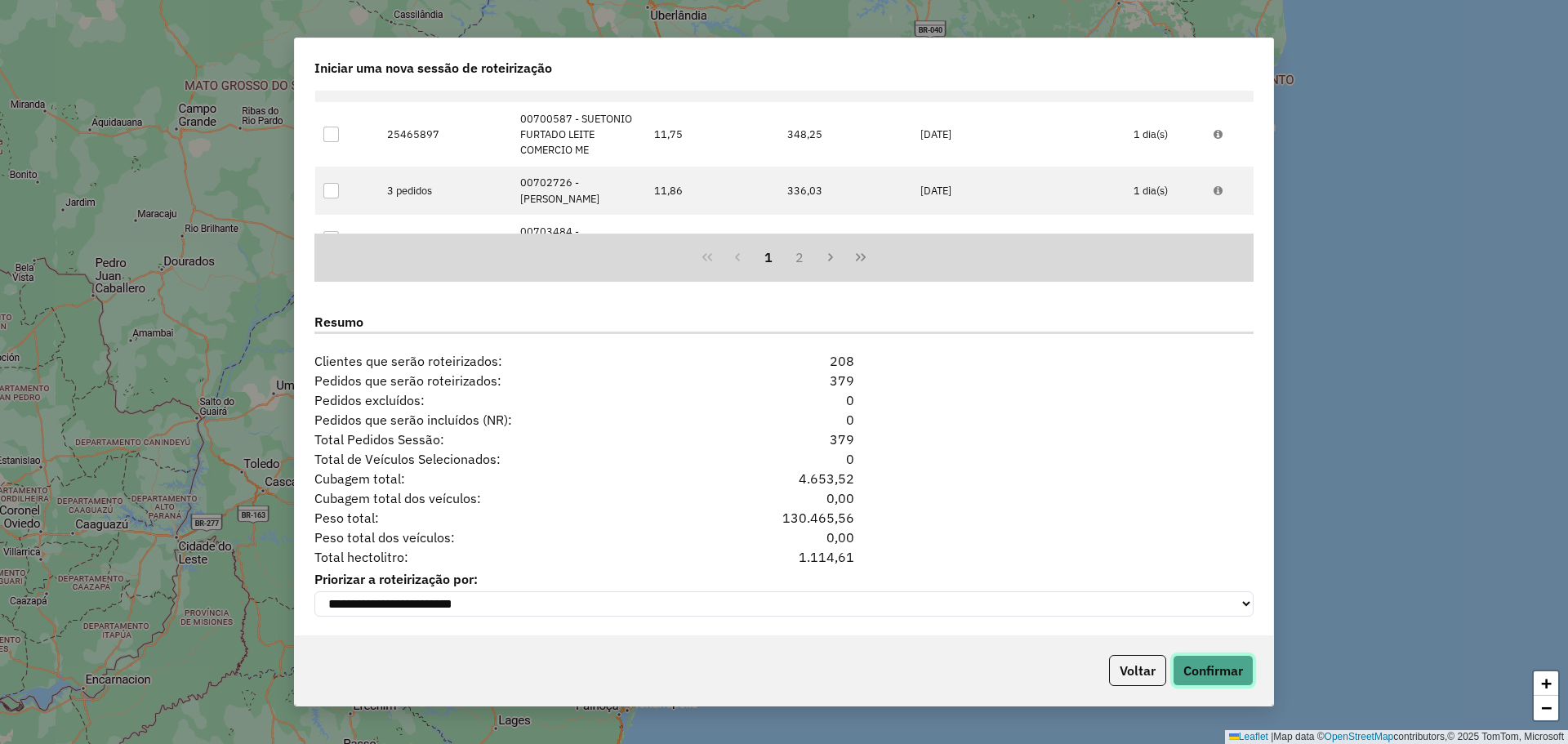
click at [1216, 658] on button "Confirmar" at bounding box center [1213, 670] width 81 height 31
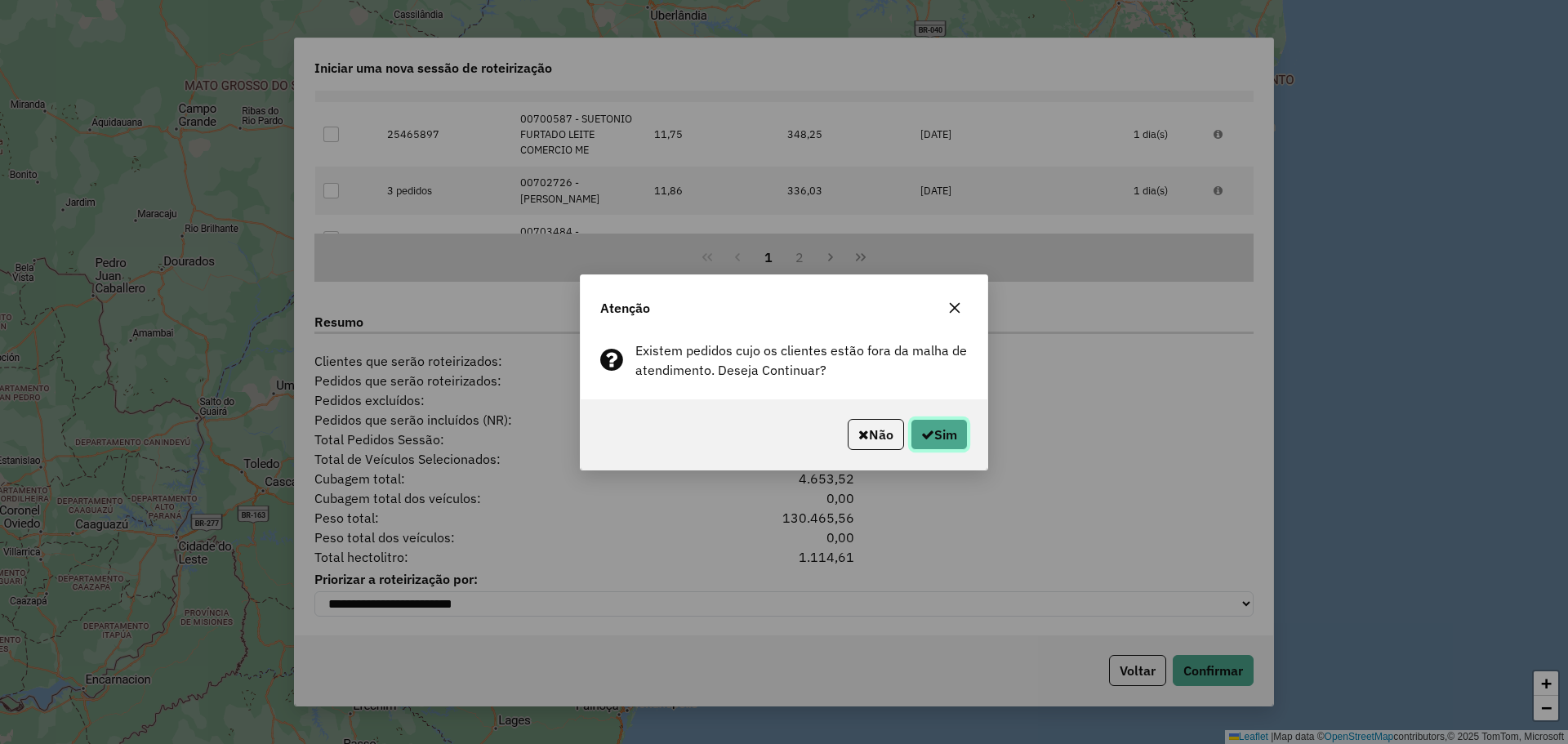
click at [951, 426] on button "Sim" at bounding box center [938, 434] width 57 height 31
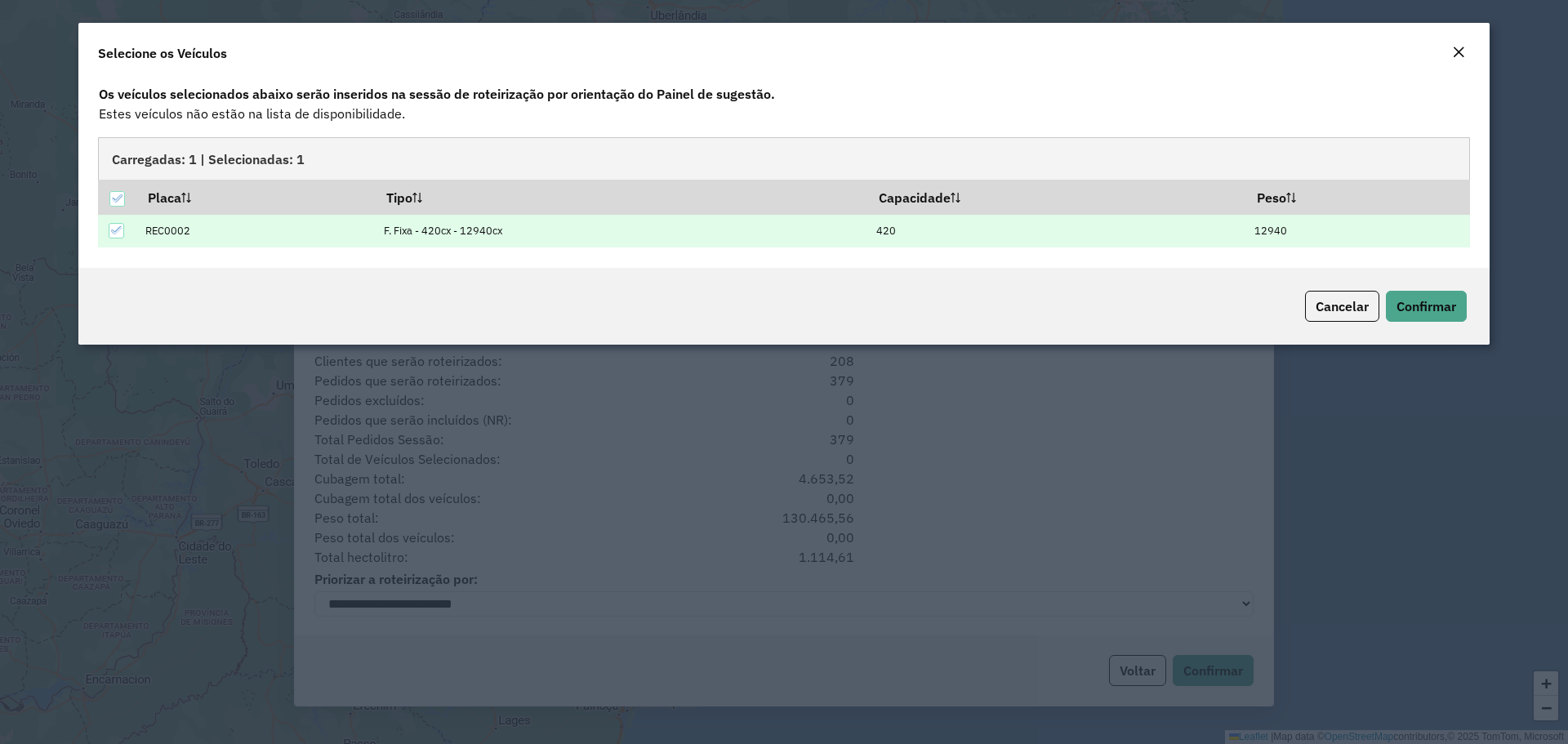
click at [107, 217] on td at bounding box center [117, 231] width 39 height 33
click at [114, 228] on icon at bounding box center [116, 230] width 12 height 12
click at [1398, 315] on button "Confirmar" at bounding box center [1427, 306] width 81 height 31
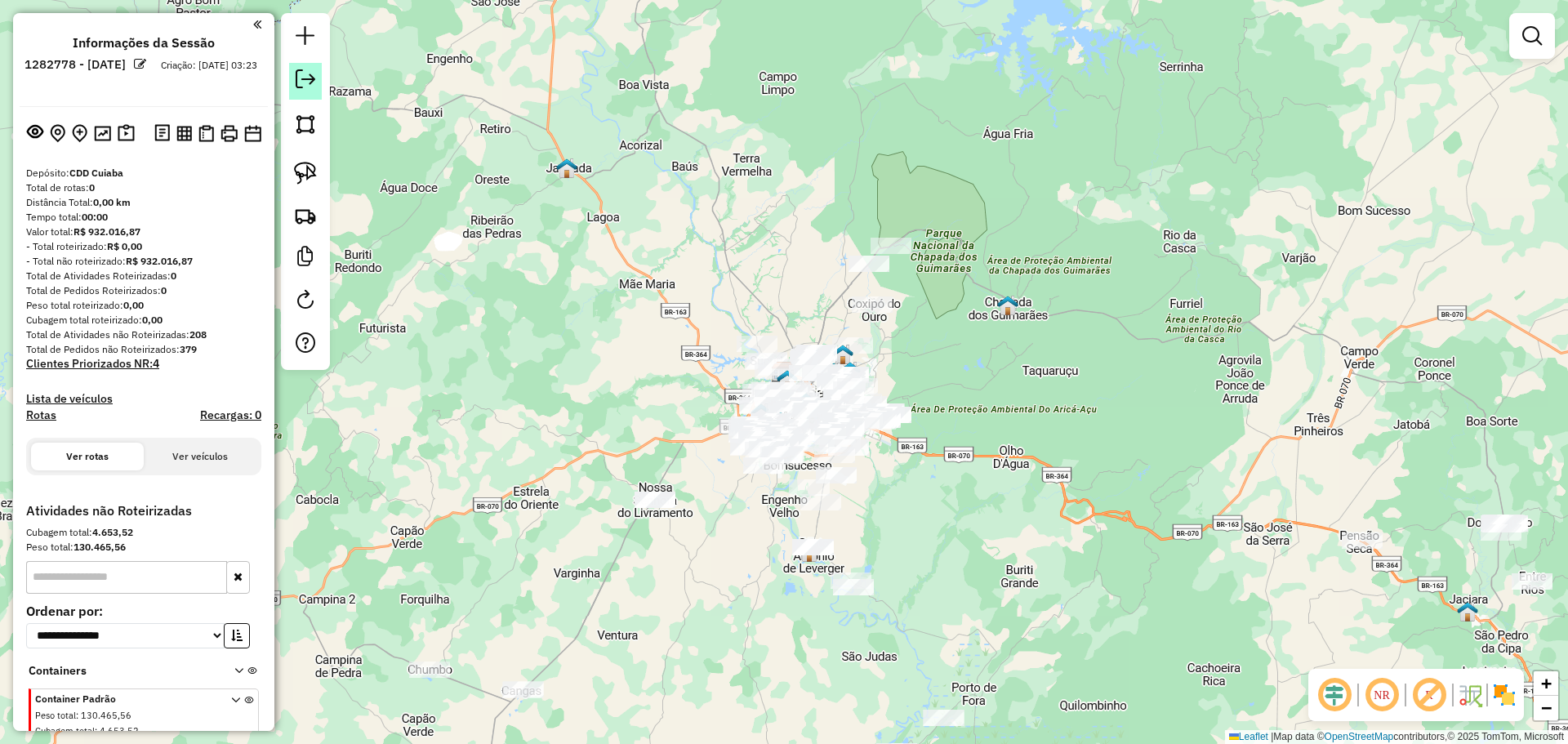
click at [311, 71] on em at bounding box center [305, 79] width 20 height 20
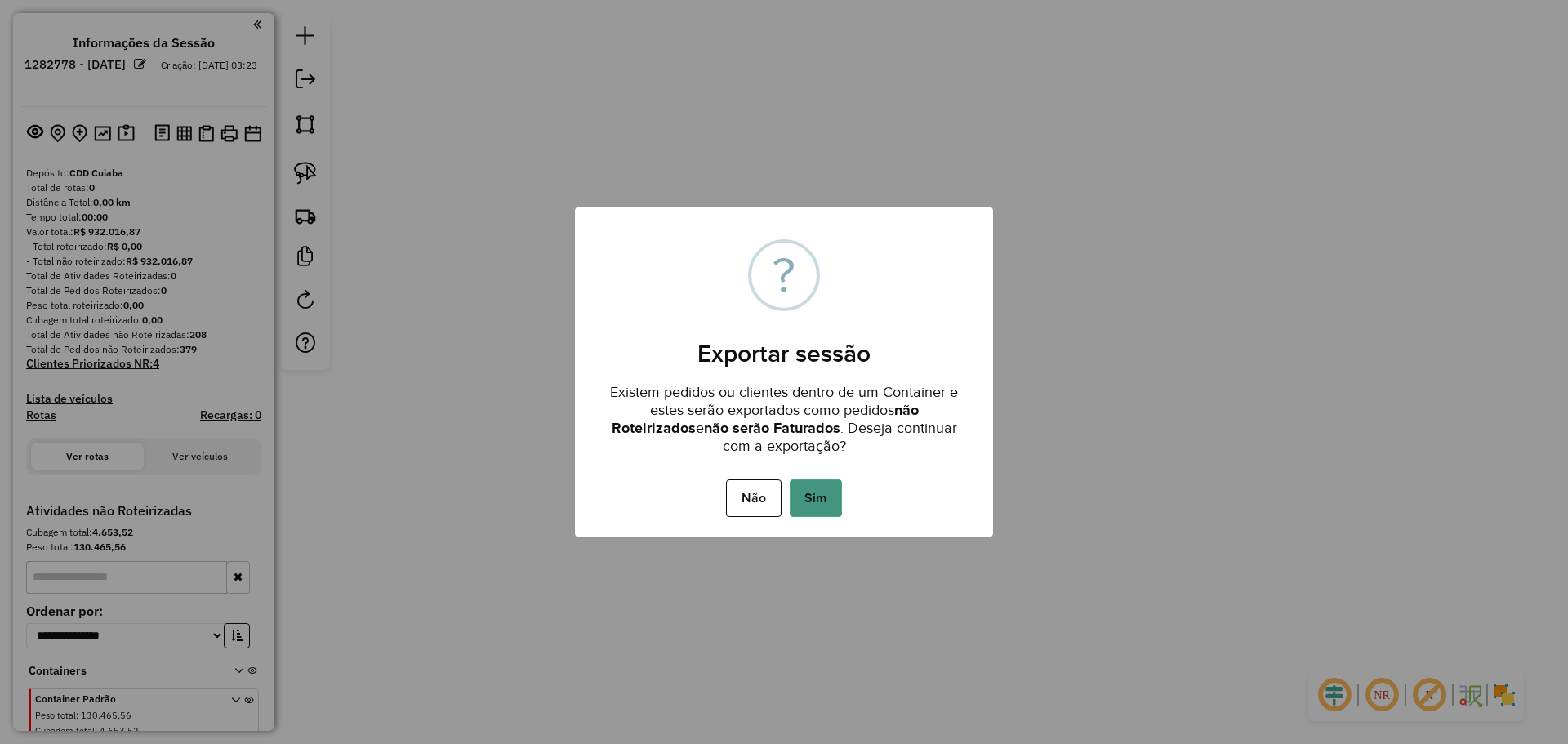
click at [831, 499] on button "Sim" at bounding box center [816, 498] width 52 height 38
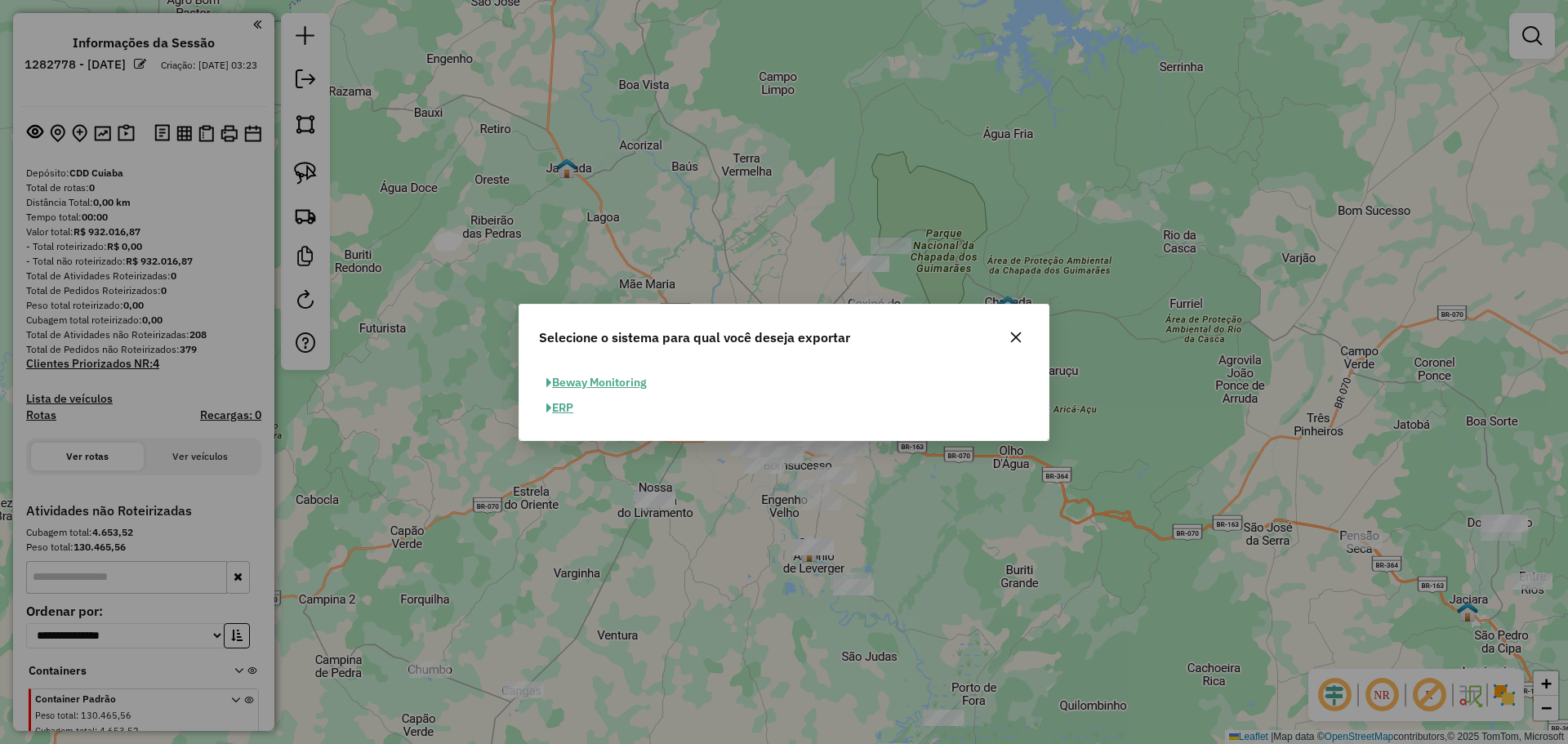
click at [557, 407] on button "ERP" at bounding box center [559, 408] width 41 height 25
select select "**"
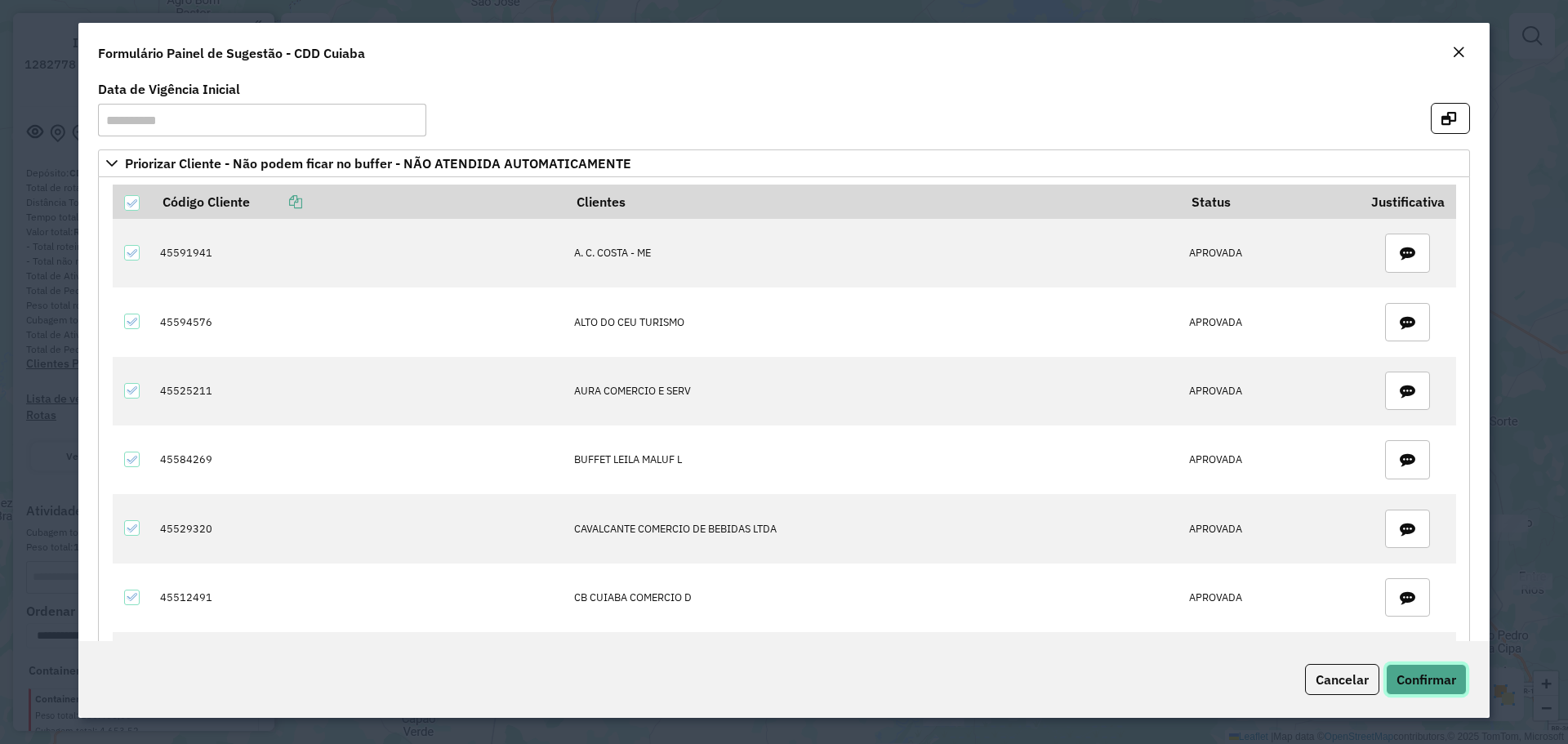
click at [1429, 683] on span "Confirmar" at bounding box center [1427, 679] width 59 height 16
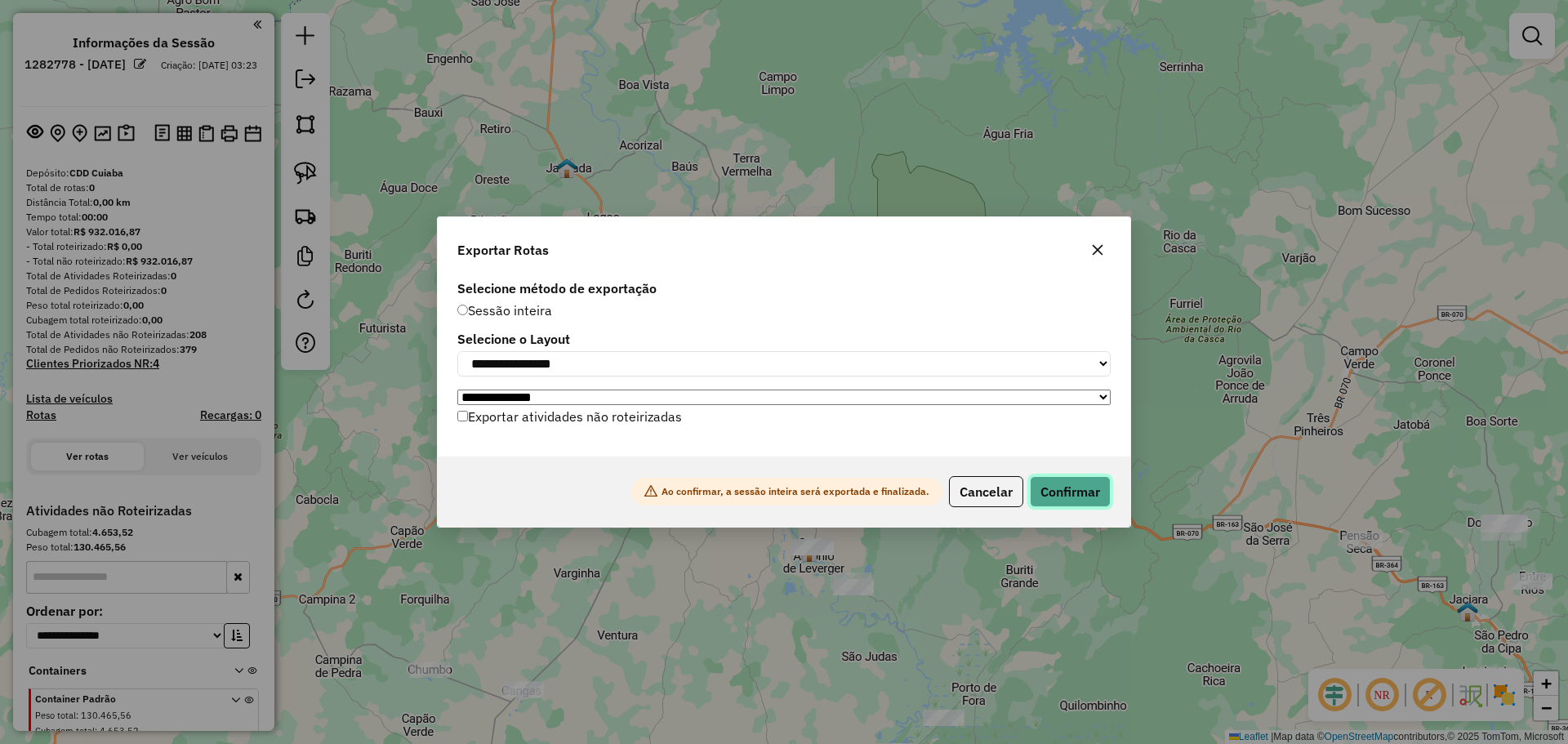
drag, startPoint x: 1057, startPoint y: 494, endPoint x: 590, endPoint y: 438, distance: 470.3
click at [591, 438] on div "**********" at bounding box center [784, 371] width 694 height 311
click at [592, 429] on label "Exportar atividades não roteirizadas" at bounding box center [569, 416] width 224 height 31
click at [1067, 496] on button "Confirmar" at bounding box center [1070, 492] width 81 height 31
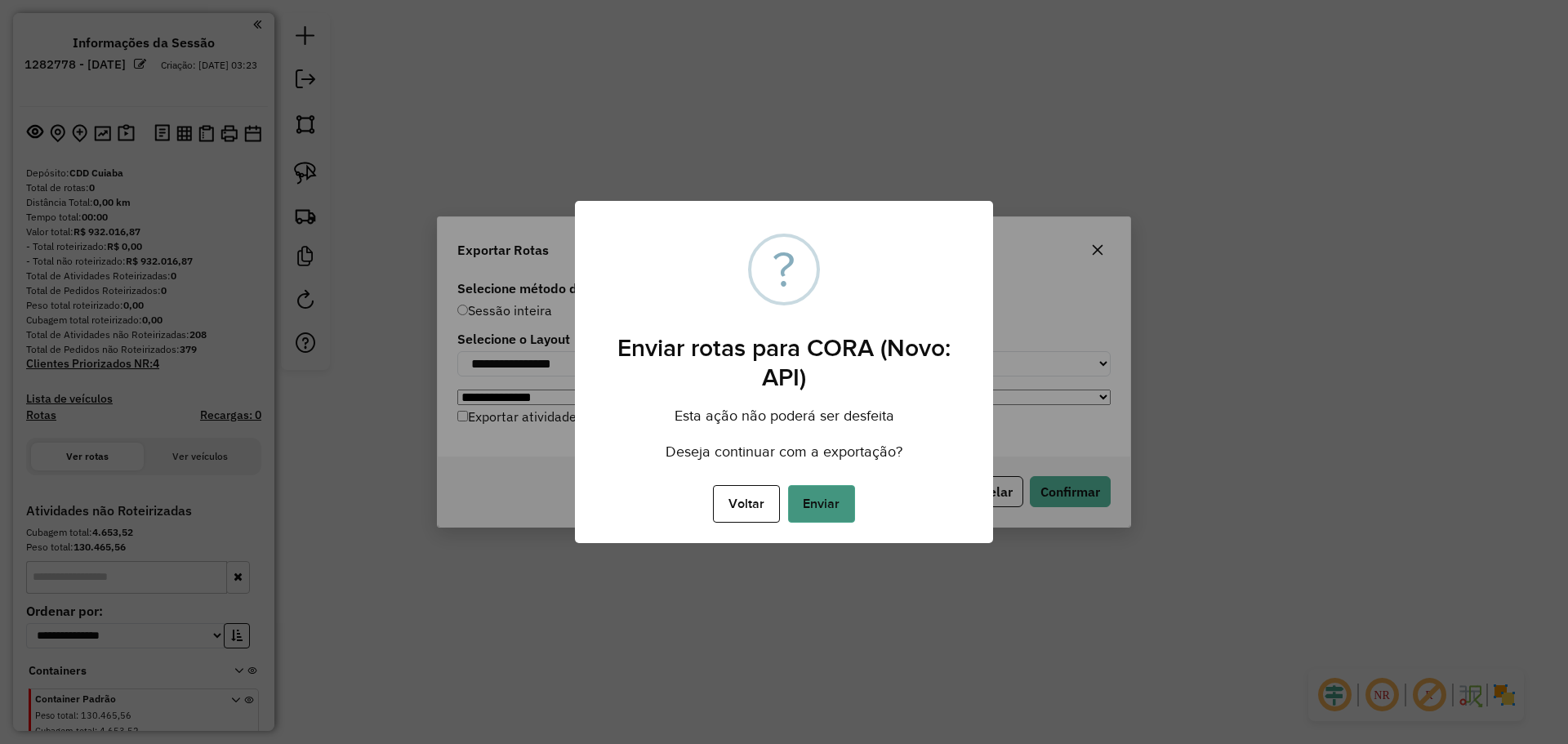
click at [847, 501] on button "Enviar" at bounding box center [821, 504] width 67 height 38
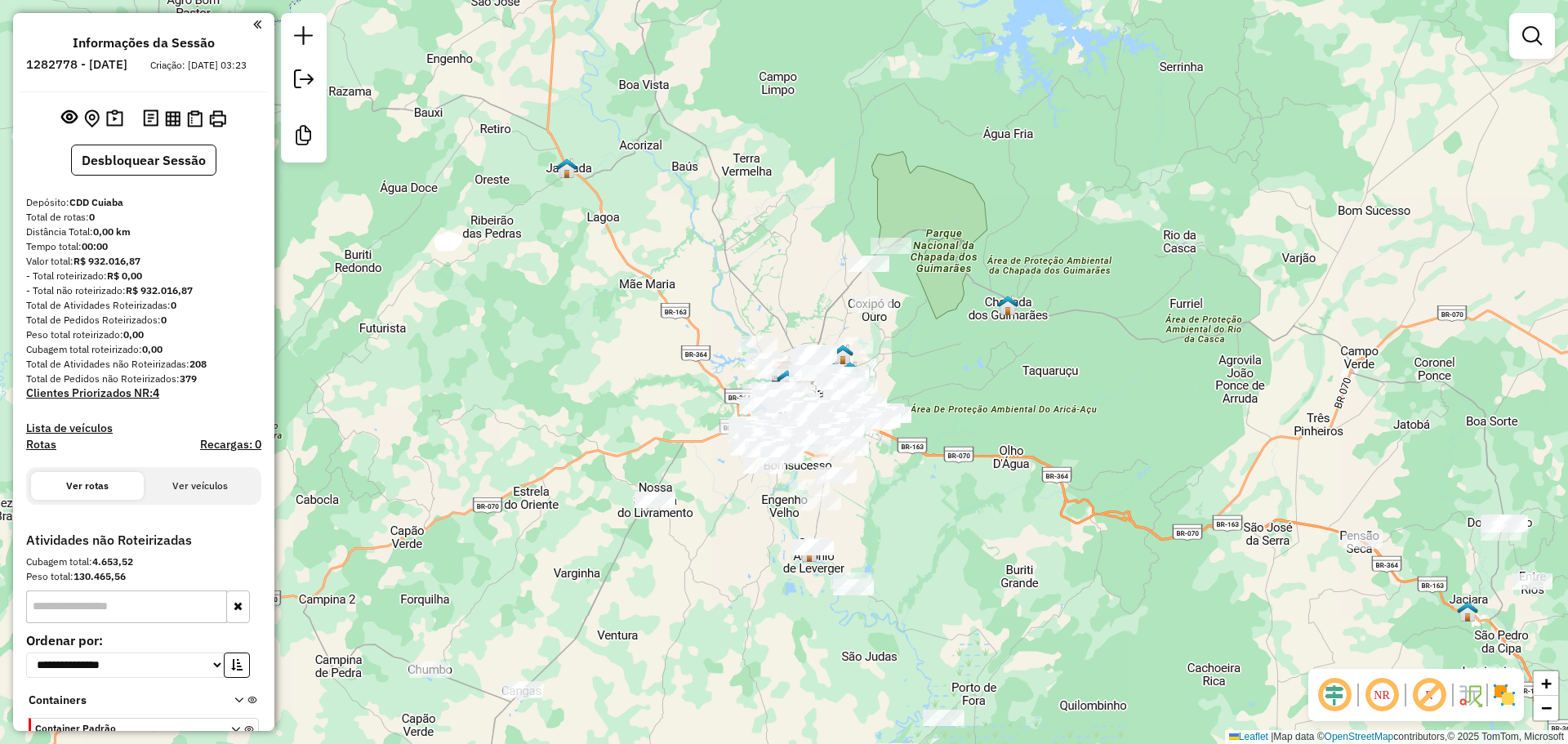
drag, startPoint x: 150, startPoint y: 171, endPoint x: 736, endPoint y: -99, distance: 645.2
click at [736, 0] on html "**********" at bounding box center [784, 372] width 1568 height 744
click at [130, 175] on button "Desbloquear Sessão" at bounding box center [143, 160] width 145 height 31
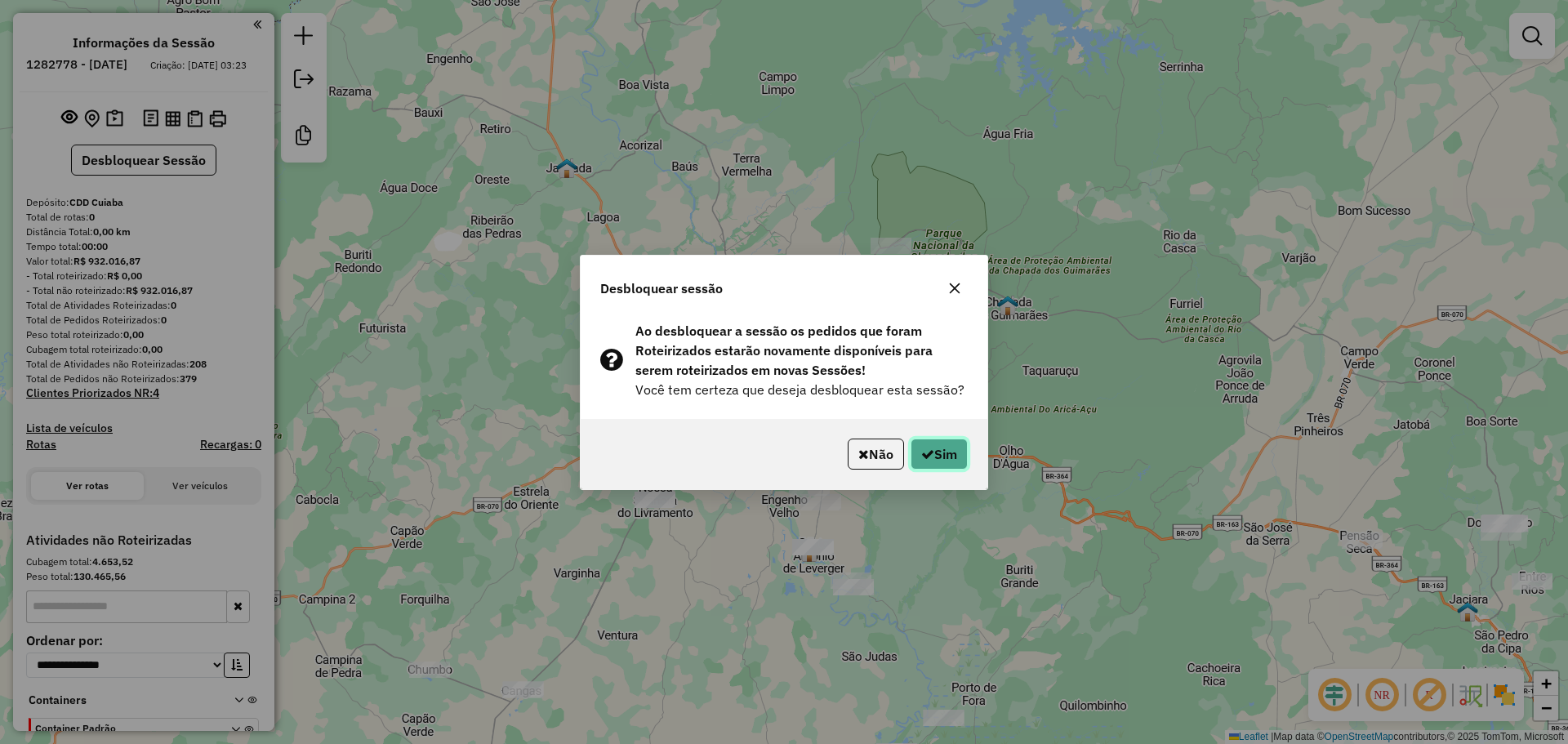
click at [944, 440] on button "Sim" at bounding box center [938, 454] width 57 height 31
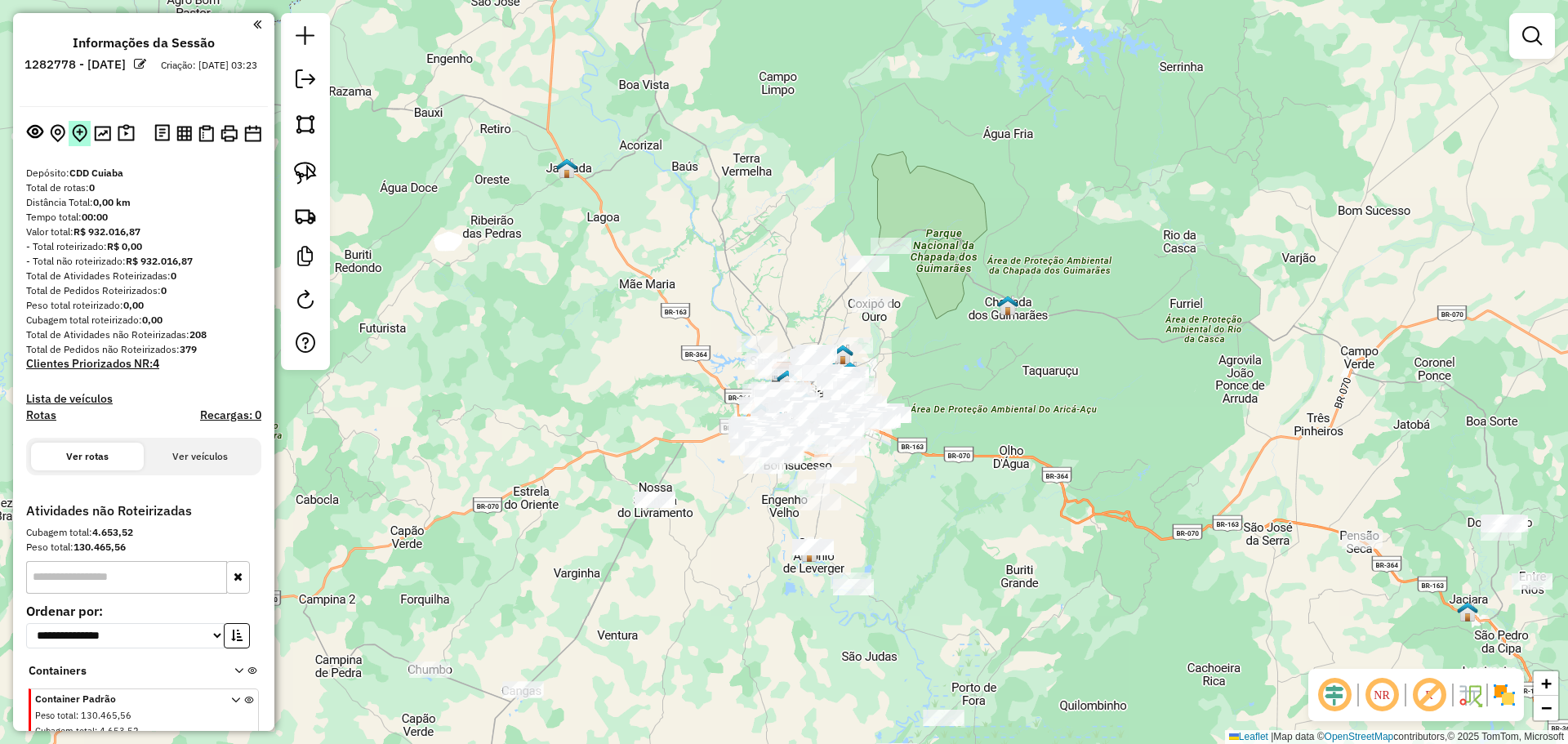
drag, startPoint x: 92, startPoint y: 124, endPoint x: 79, endPoint y: 123, distance: 13.0
click at [79, 123] on div at bounding box center [80, 132] width 114 height 26
click at [79, 124] on img at bounding box center [79, 133] width 15 height 19
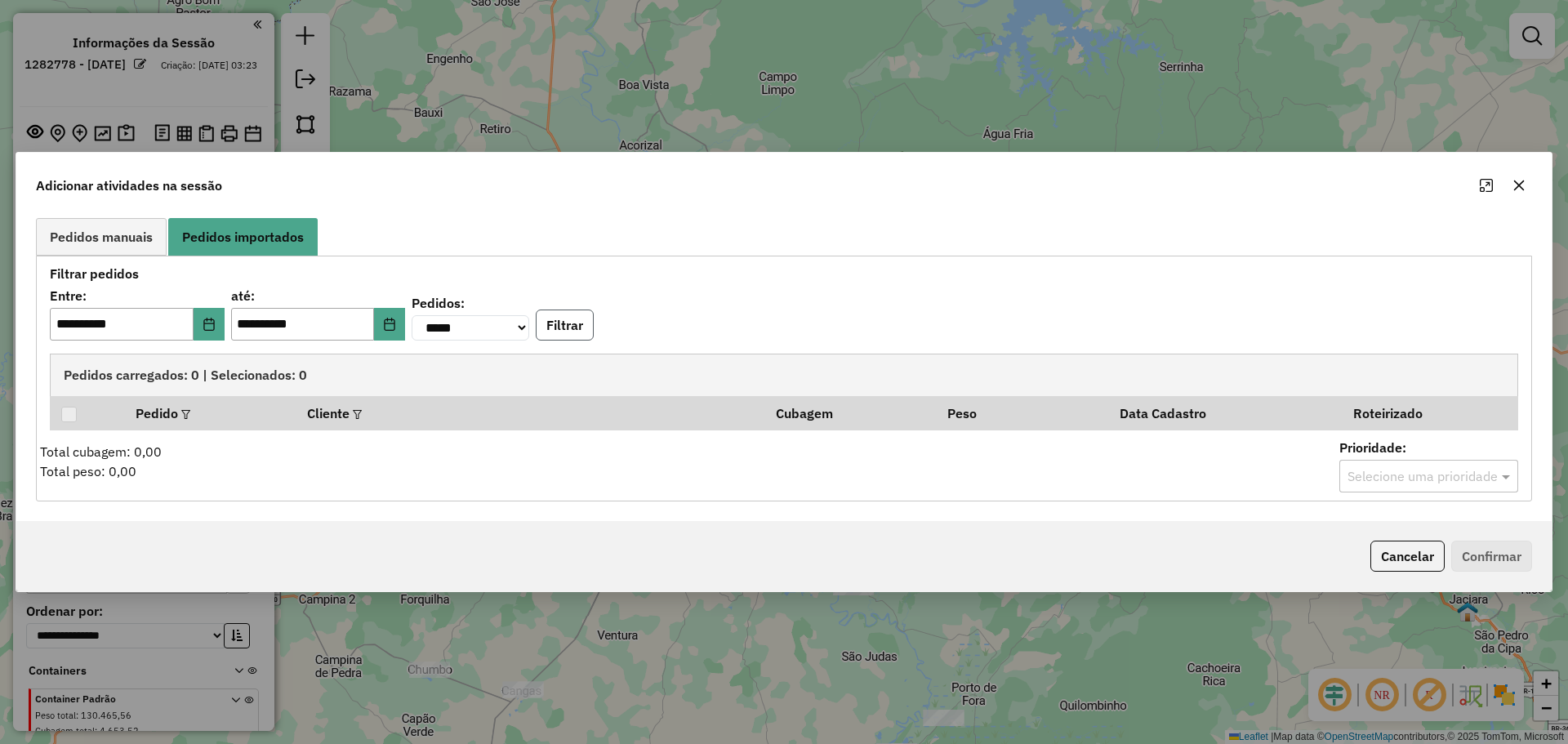
click at [594, 320] on button "Filtrar" at bounding box center [565, 325] width 58 height 31
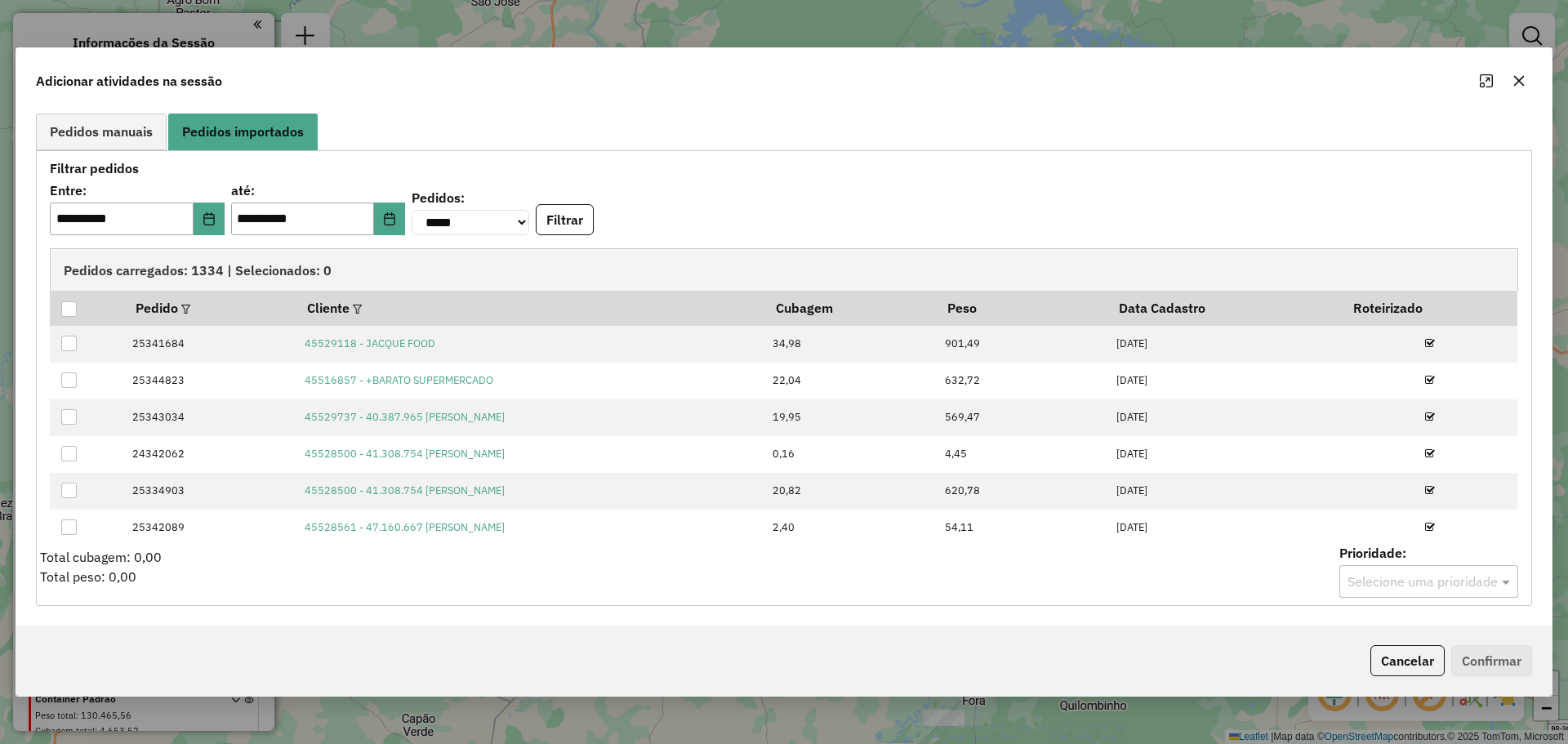
click at [479, 244] on div "**********" at bounding box center [784, 378] width 1468 height 440
click at [512, 221] on select "**********" at bounding box center [470, 222] width 118 height 25
click at [510, 221] on select "**********" at bounding box center [470, 222] width 118 height 25
click at [530, 213] on select "**********" at bounding box center [470, 222] width 118 height 25
select select "********"
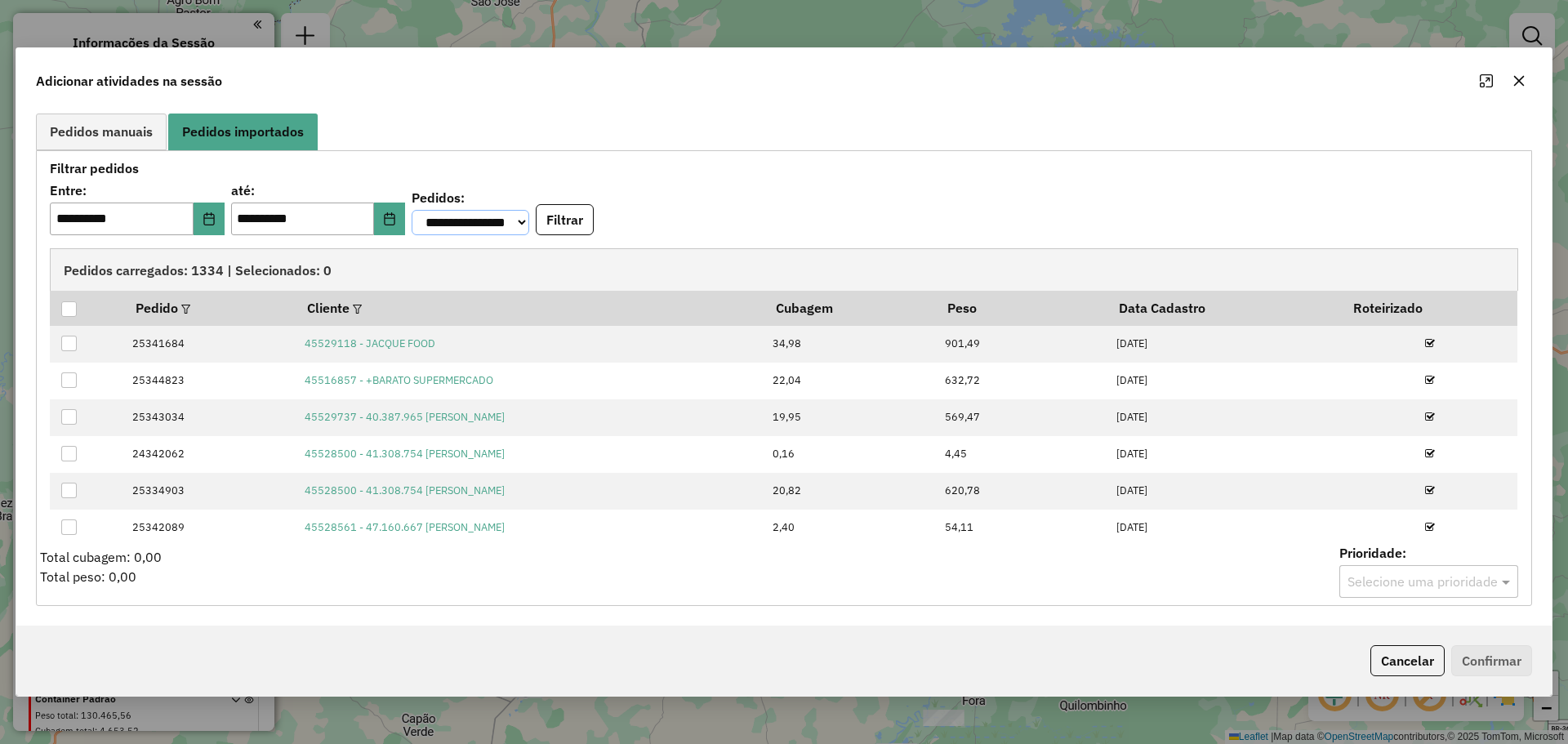
click at [434, 210] on select "**********" at bounding box center [470, 222] width 118 height 25
click at [594, 213] on button "Filtrar" at bounding box center [565, 220] width 58 height 31
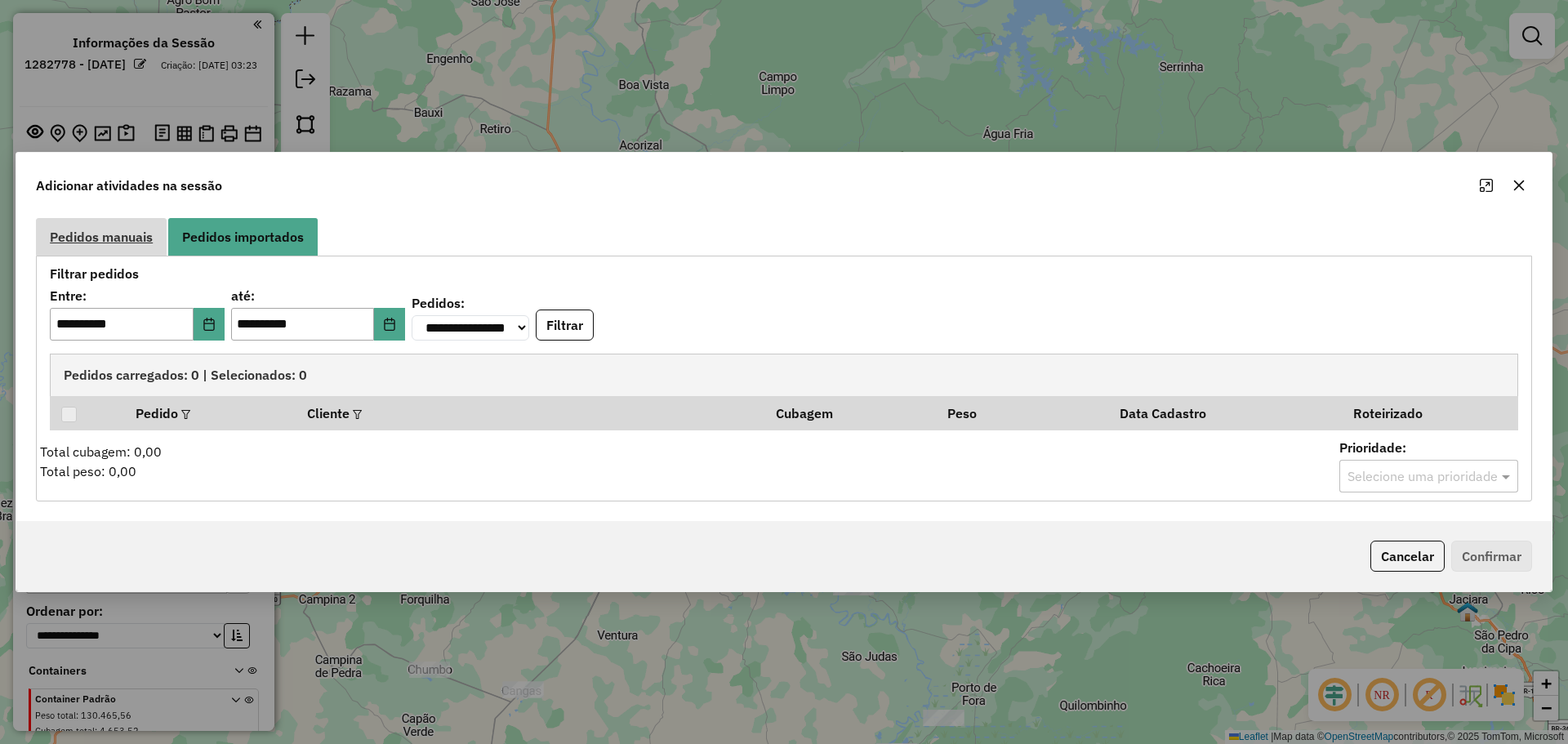
click at [122, 231] on span "Pedidos manuais" at bounding box center [101, 237] width 103 height 14
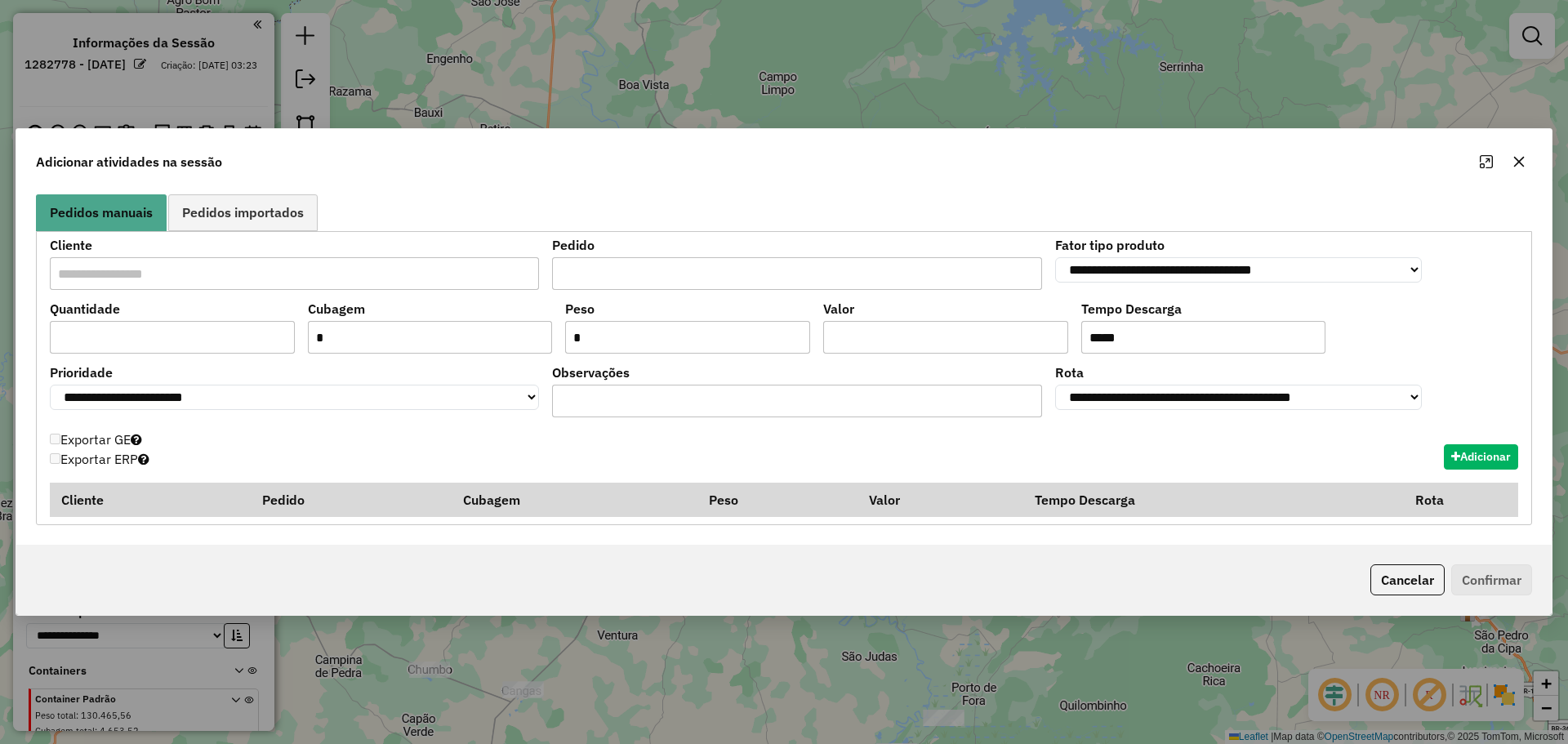
click at [1512, 165] on icon "button" at bounding box center [1518, 161] width 14 height 14
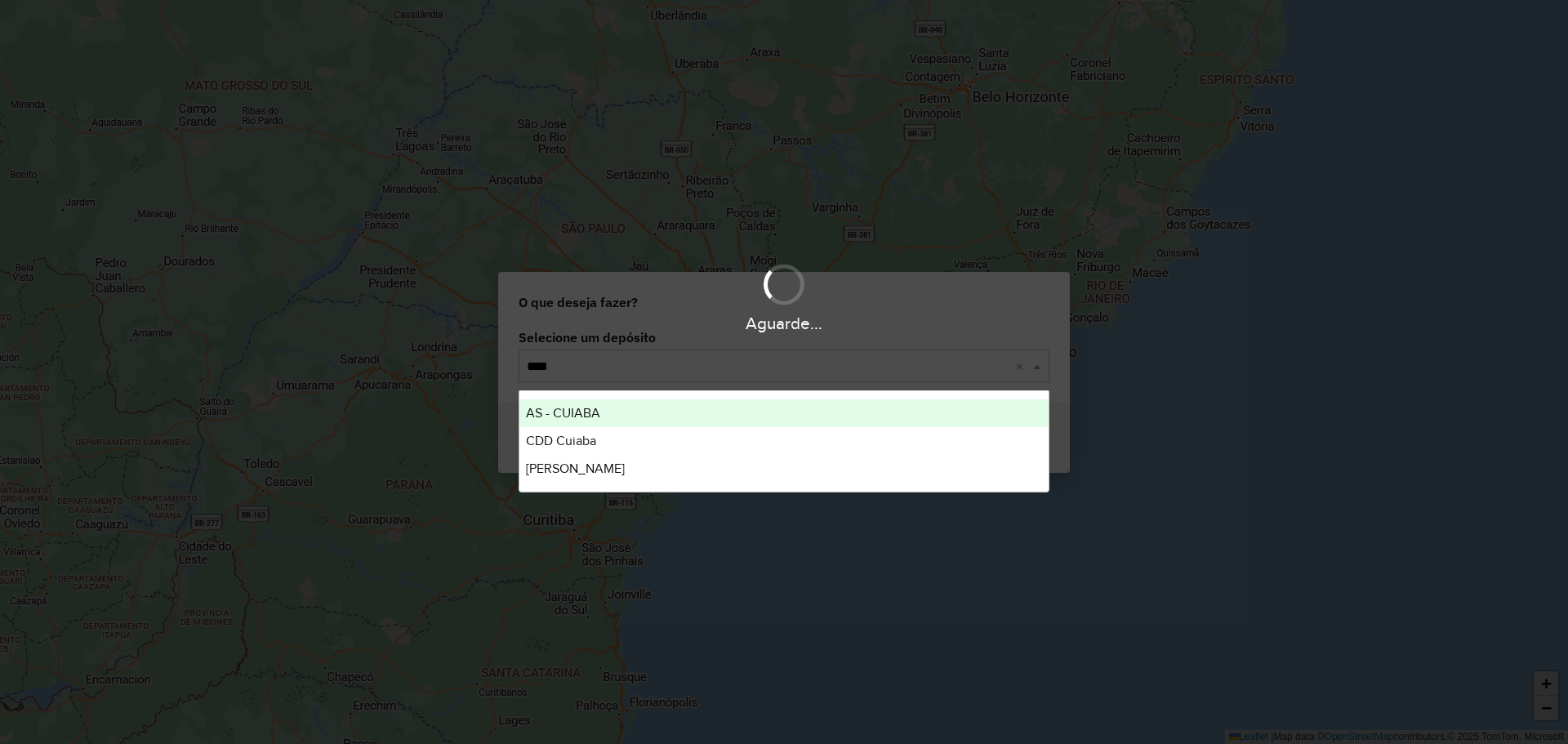
type input "*****"
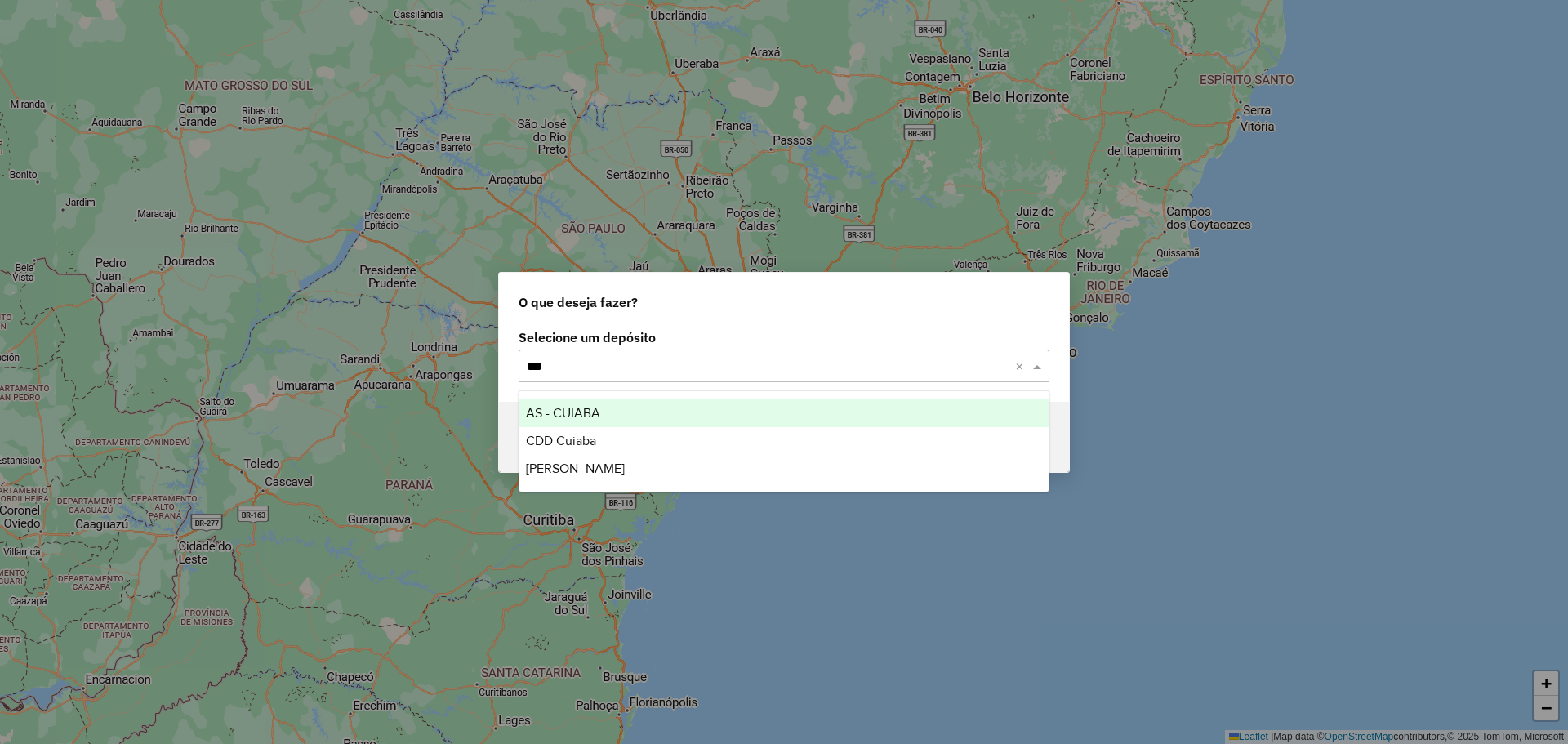
type input "****"
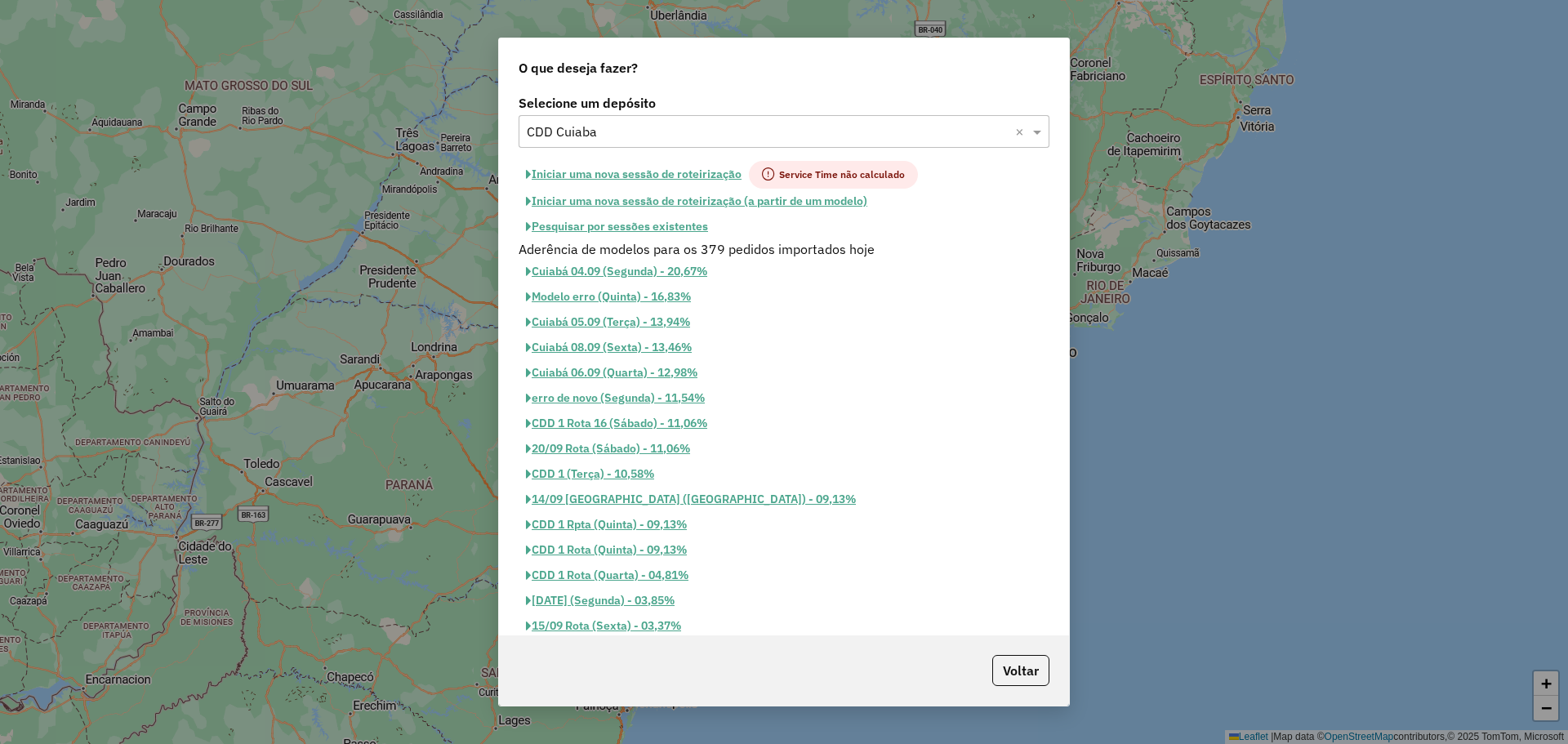
click at [619, 166] on button "Iniciar uma nova sessão de roteirização" at bounding box center [634, 175] width 231 height 28
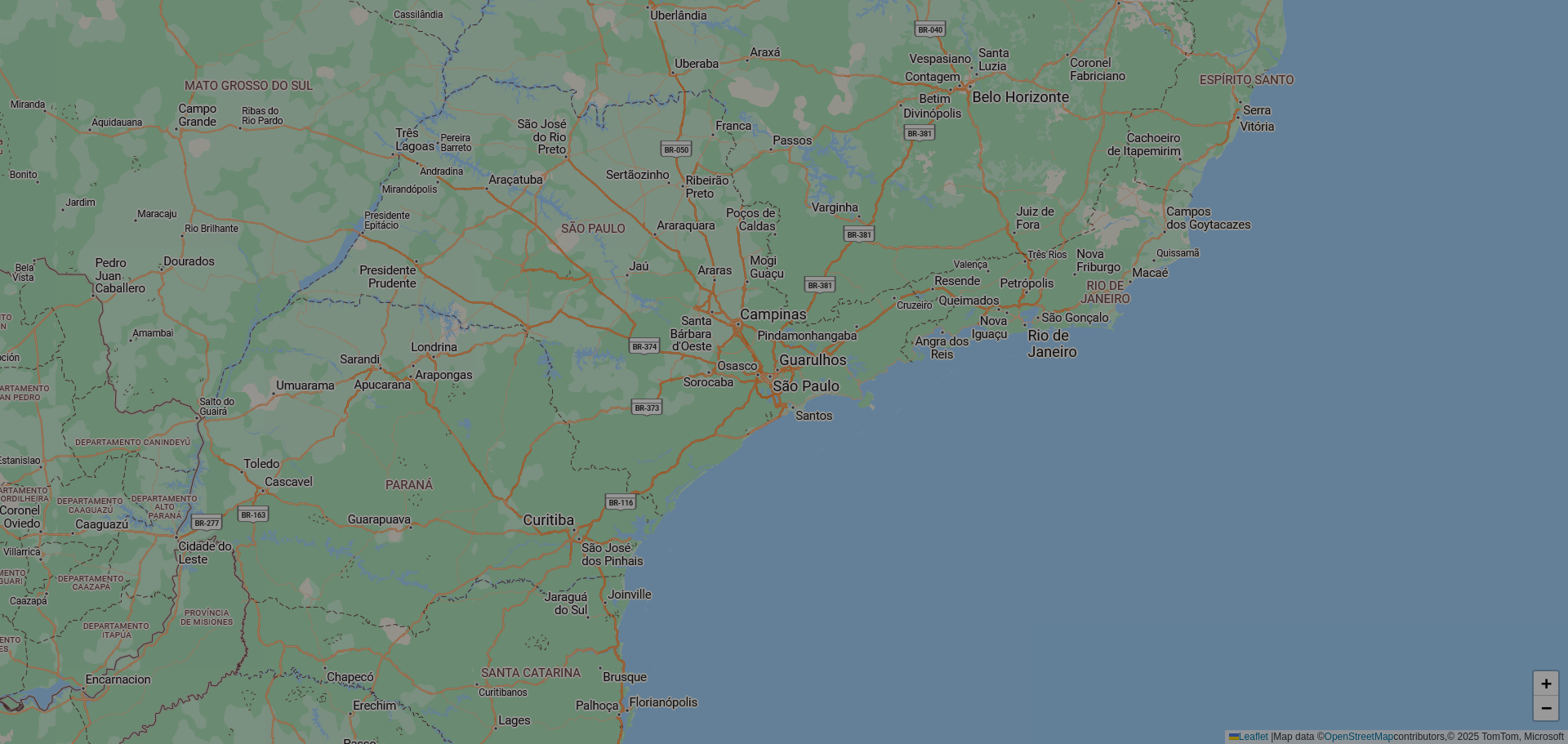
select select "*"
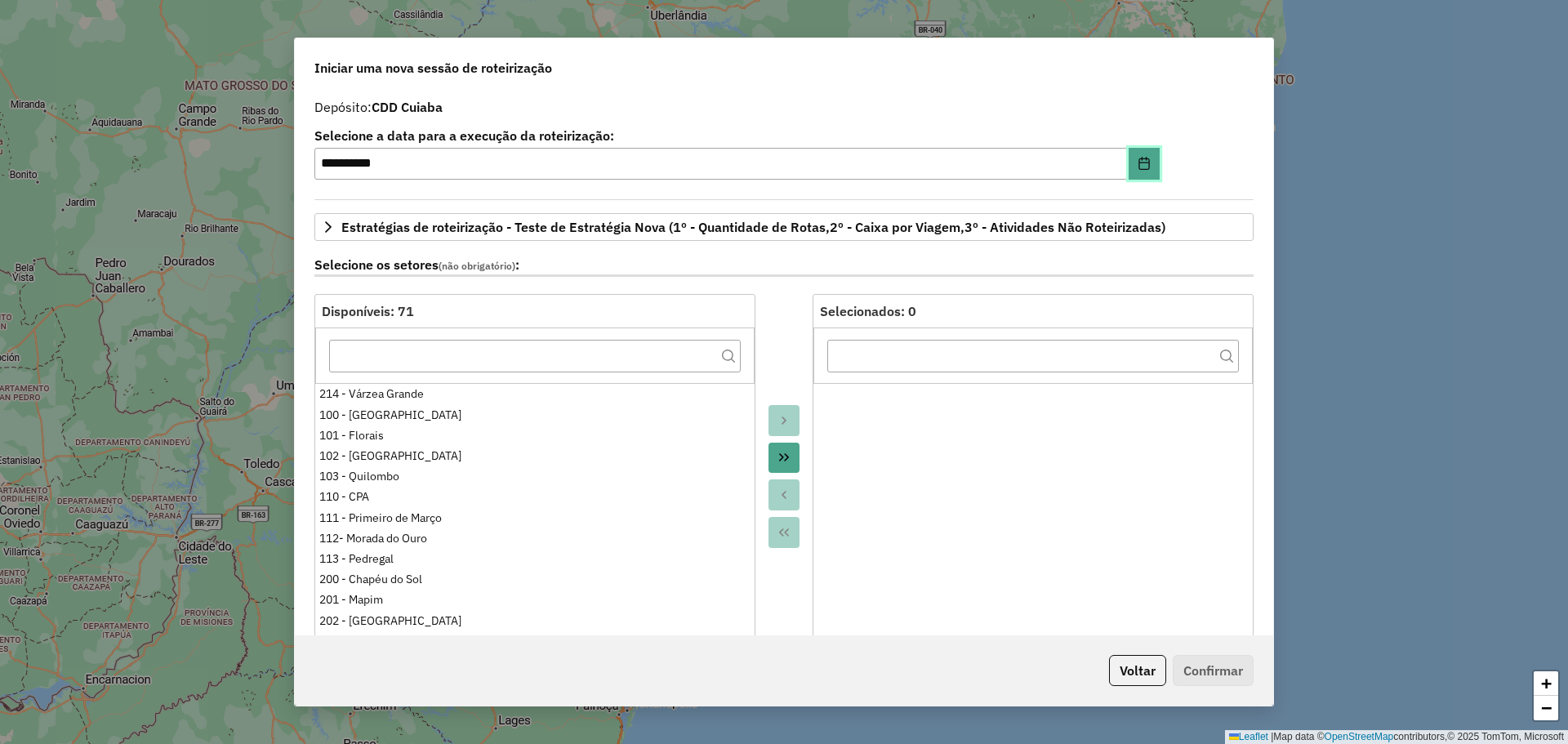
click at [1142, 164] on icon "Choose Date" at bounding box center [1144, 163] width 14 height 14
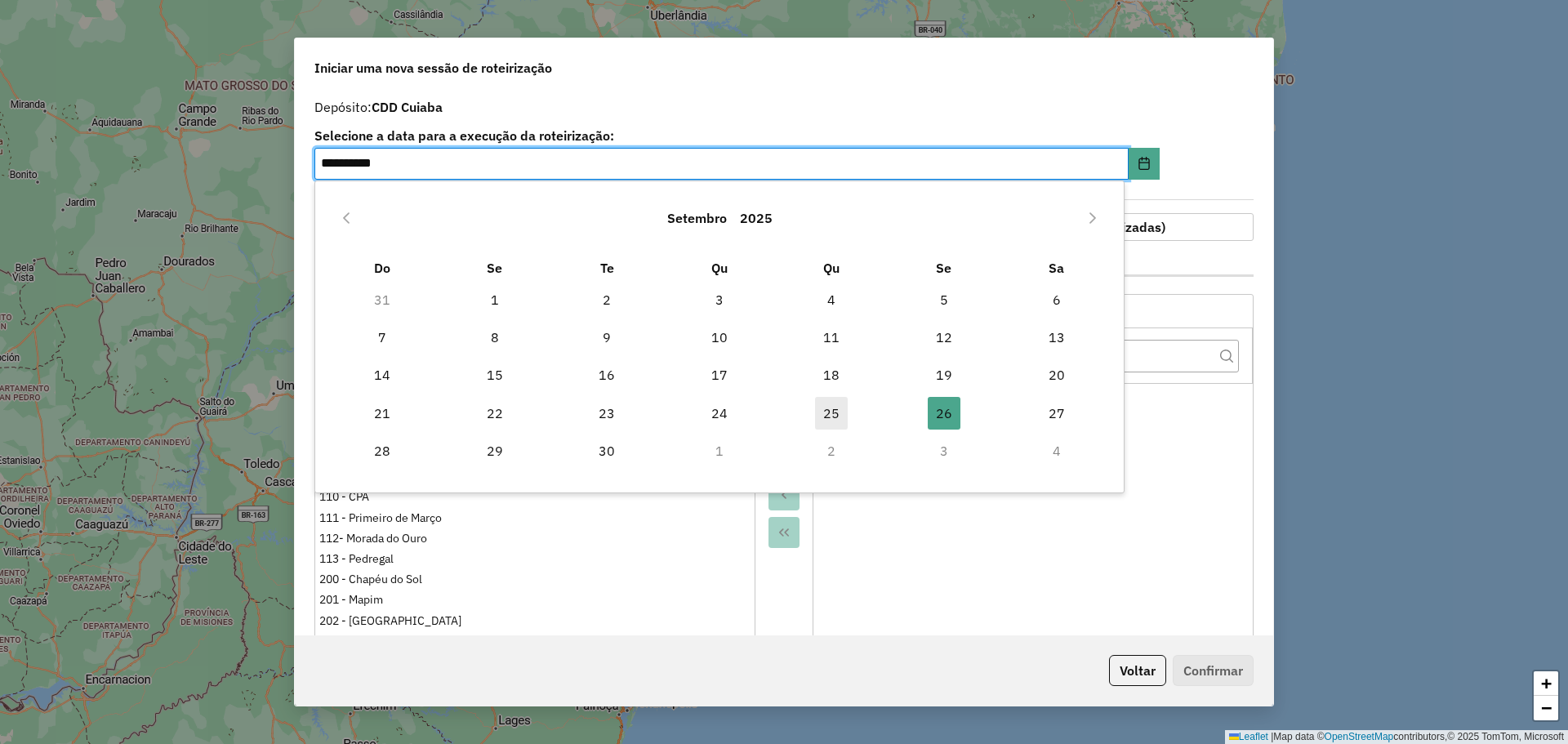
click at [841, 416] on span "25" at bounding box center [831, 413] width 32 height 32
type input "**********"
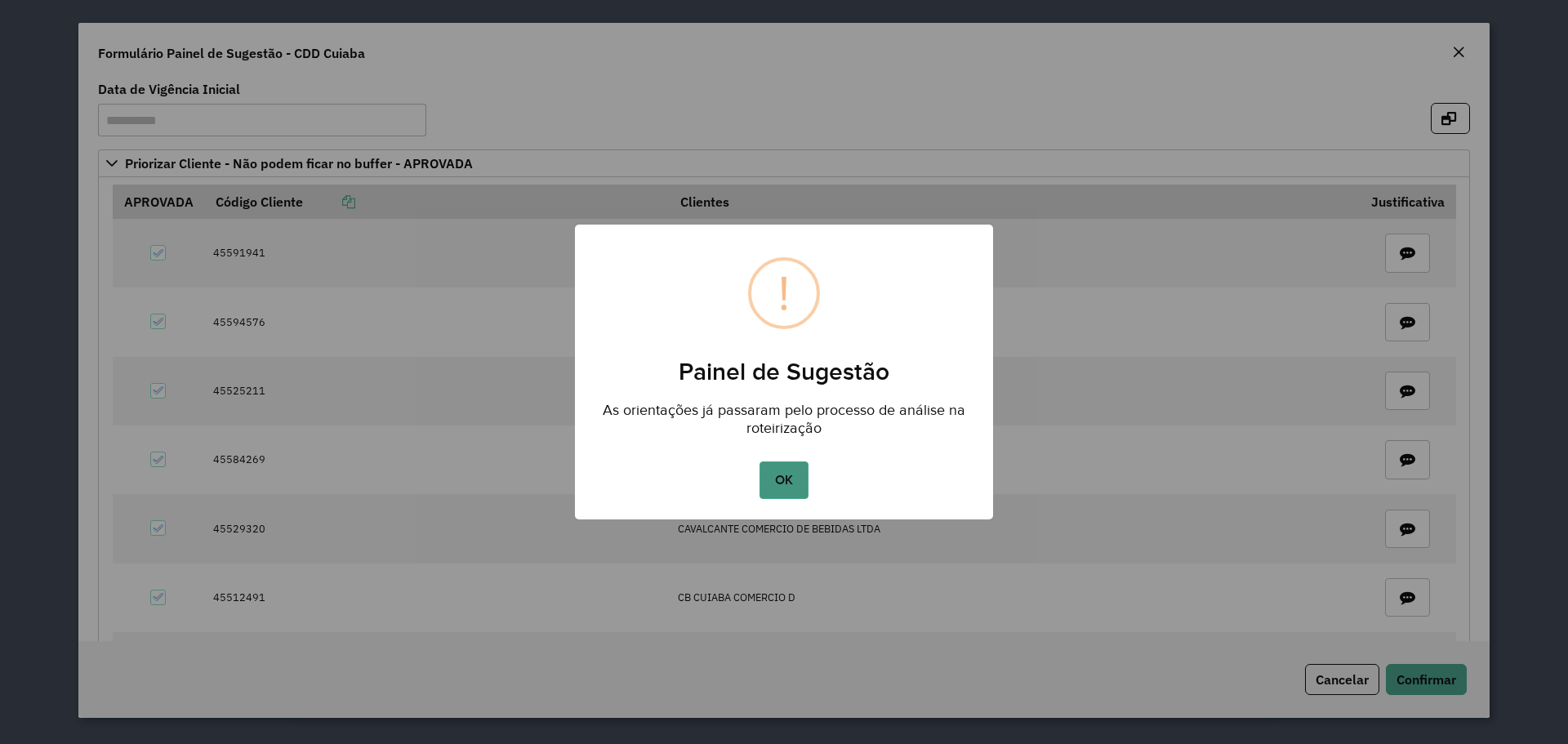
click at [792, 474] on button "OK" at bounding box center [784, 480] width 49 height 38
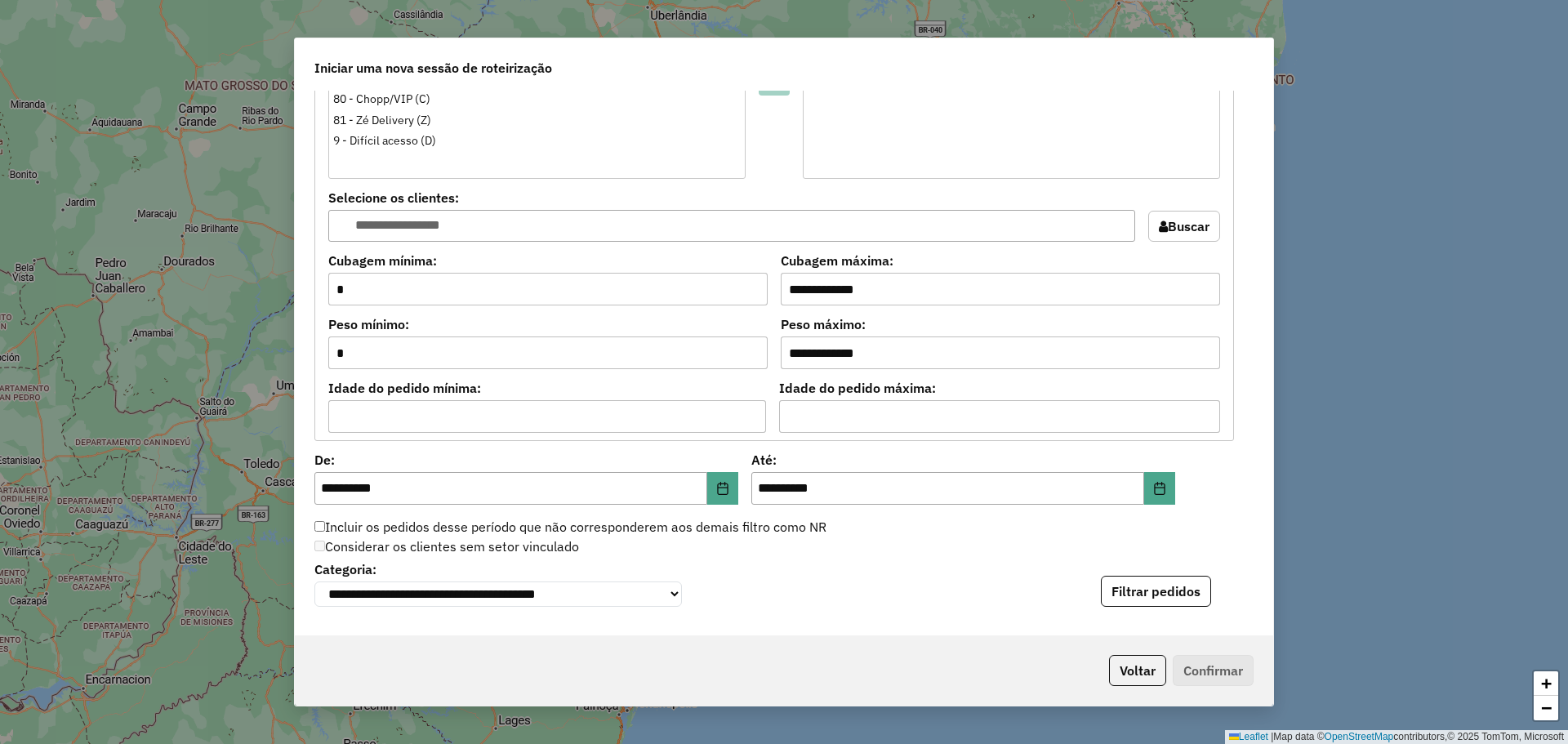
scroll to position [1353, 0]
click at [1150, 498] on button "Choose Date" at bounding box center [1159, 487] width 31 height 32
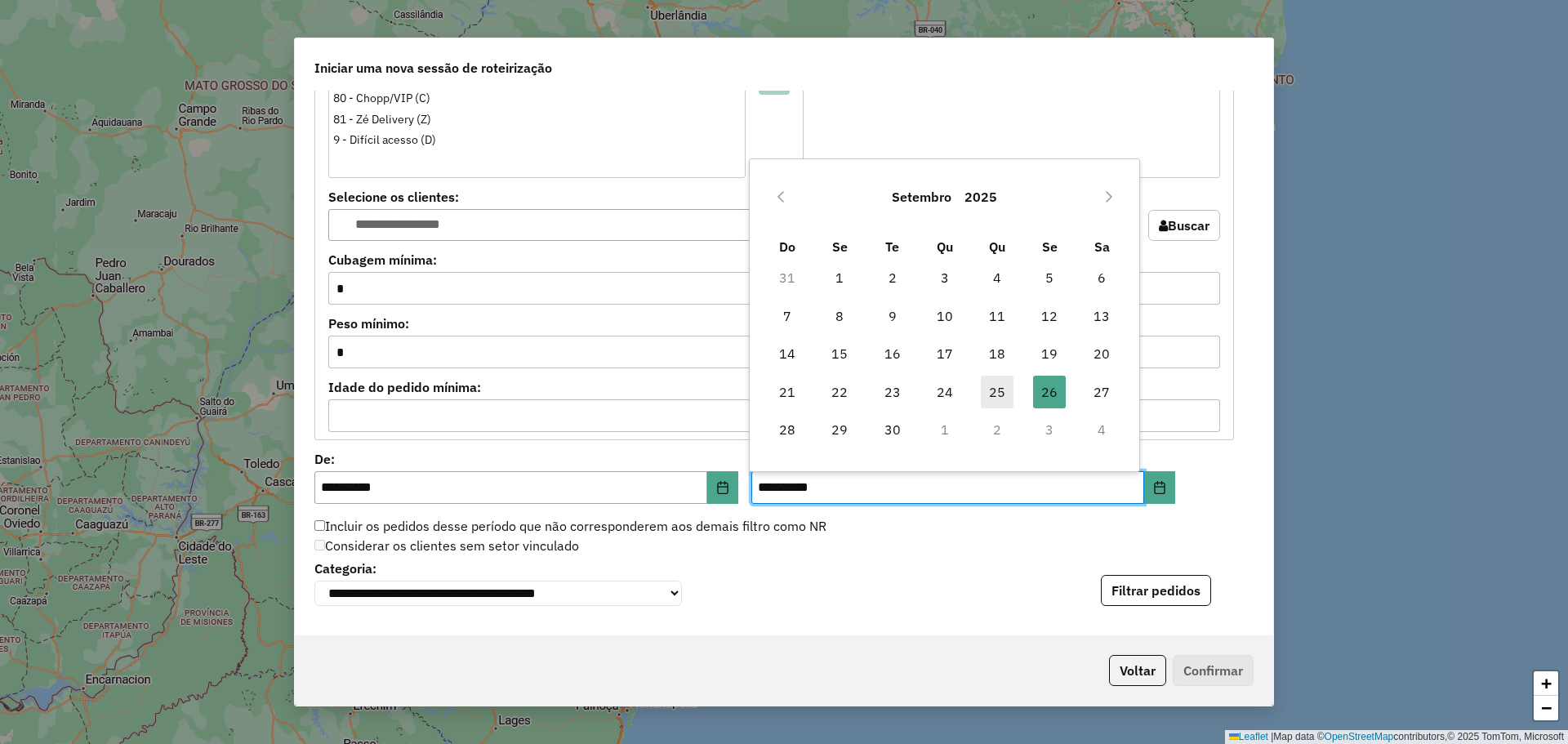
click at [999, 386] on span "25" at bounding box center [997, 392] width 32 height 32
type input "**********"
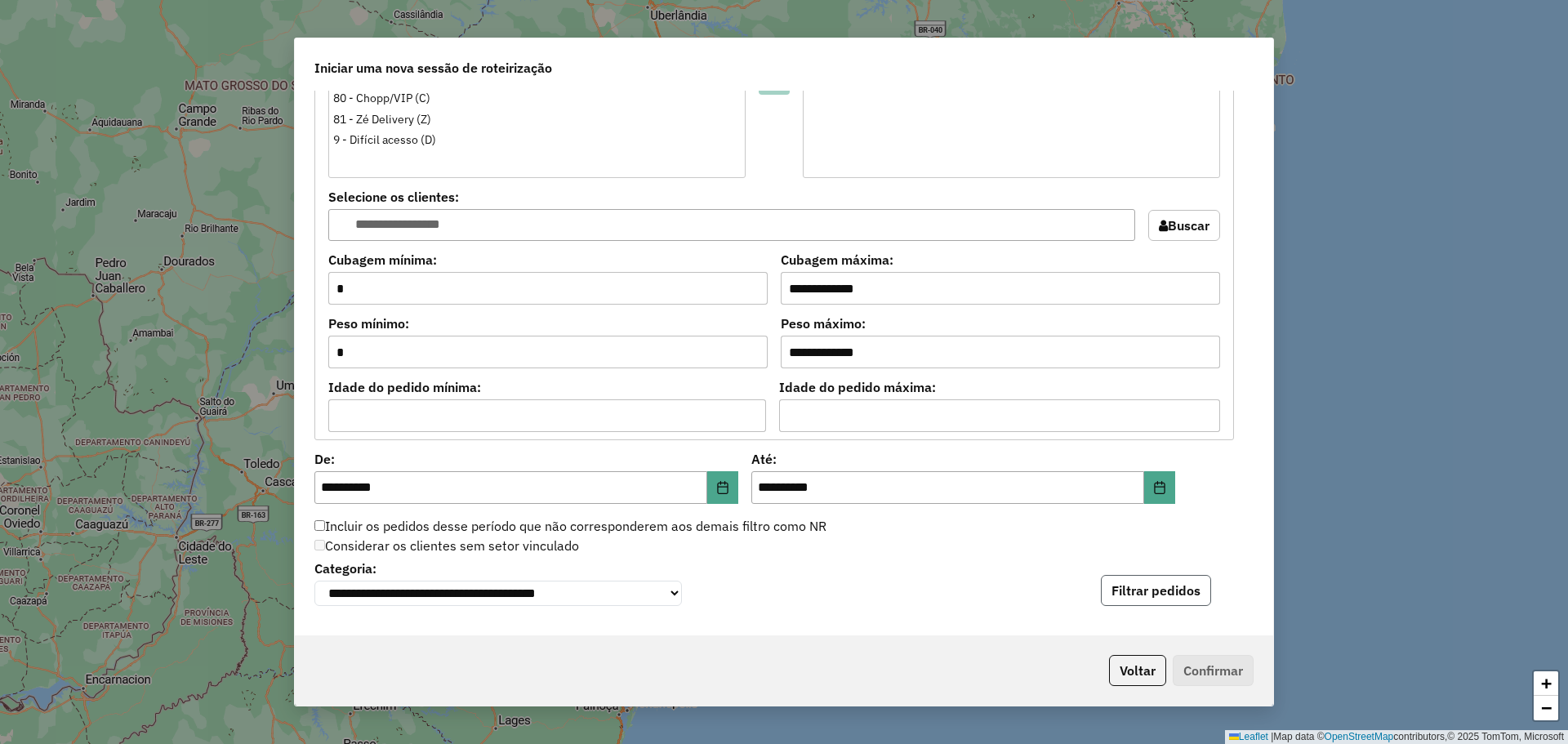
click at [1114, 594] on button "Filtrar pedidos" at bounding box center [1156, 590] width 110 height 31
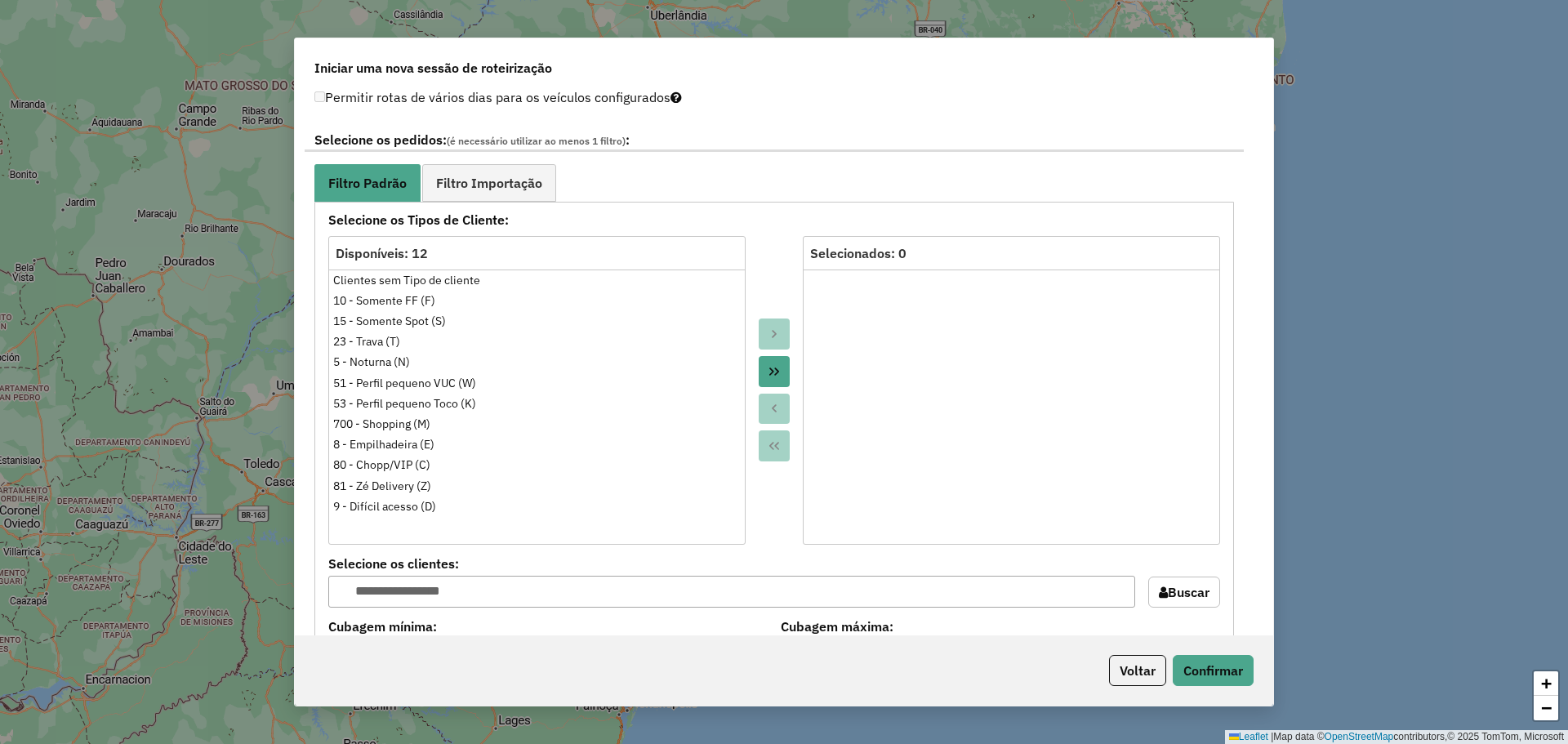
scroll to position [977, 0]
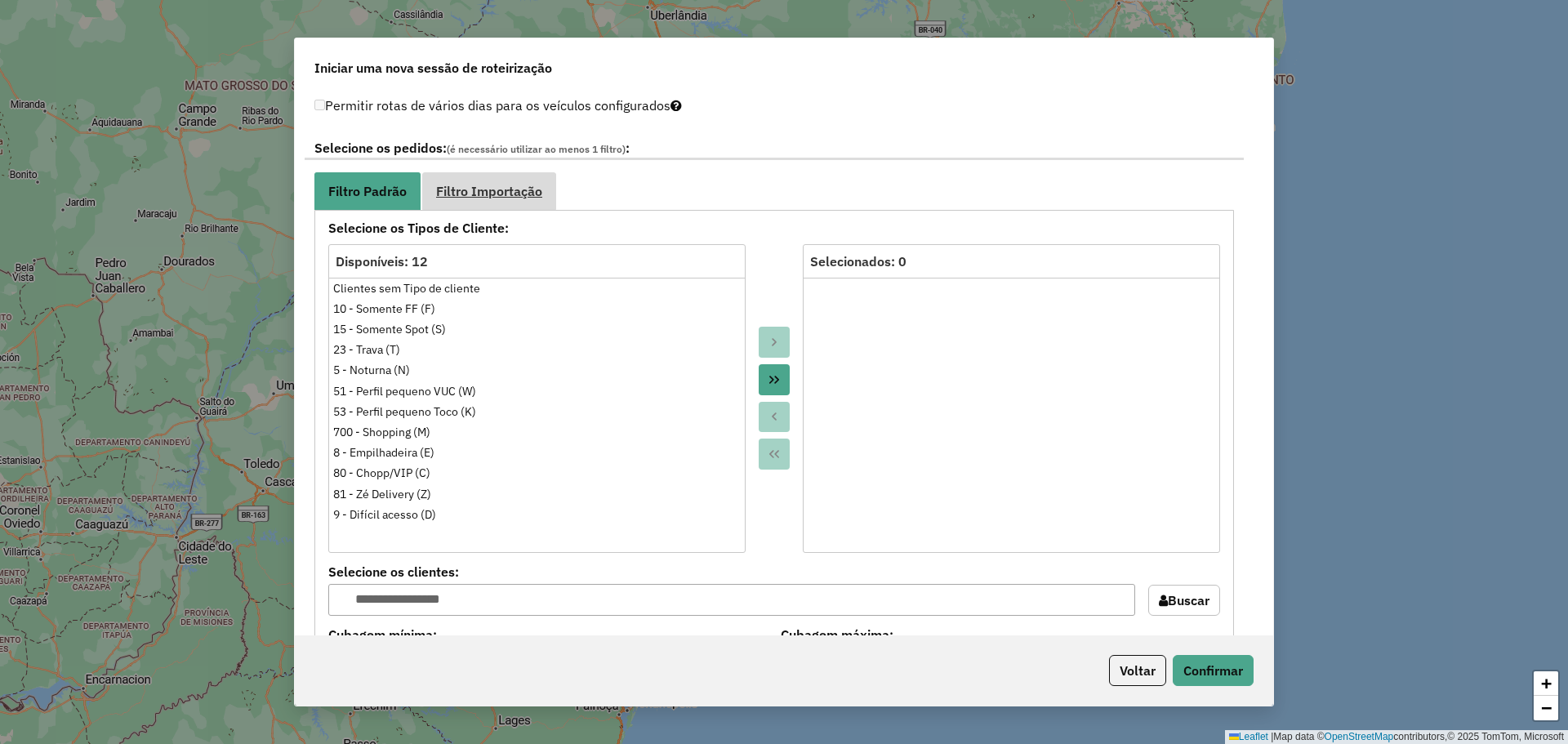
click at [504, 185] on span "Filtro Importação" at bounding box center [489, 191] width 106 height 14
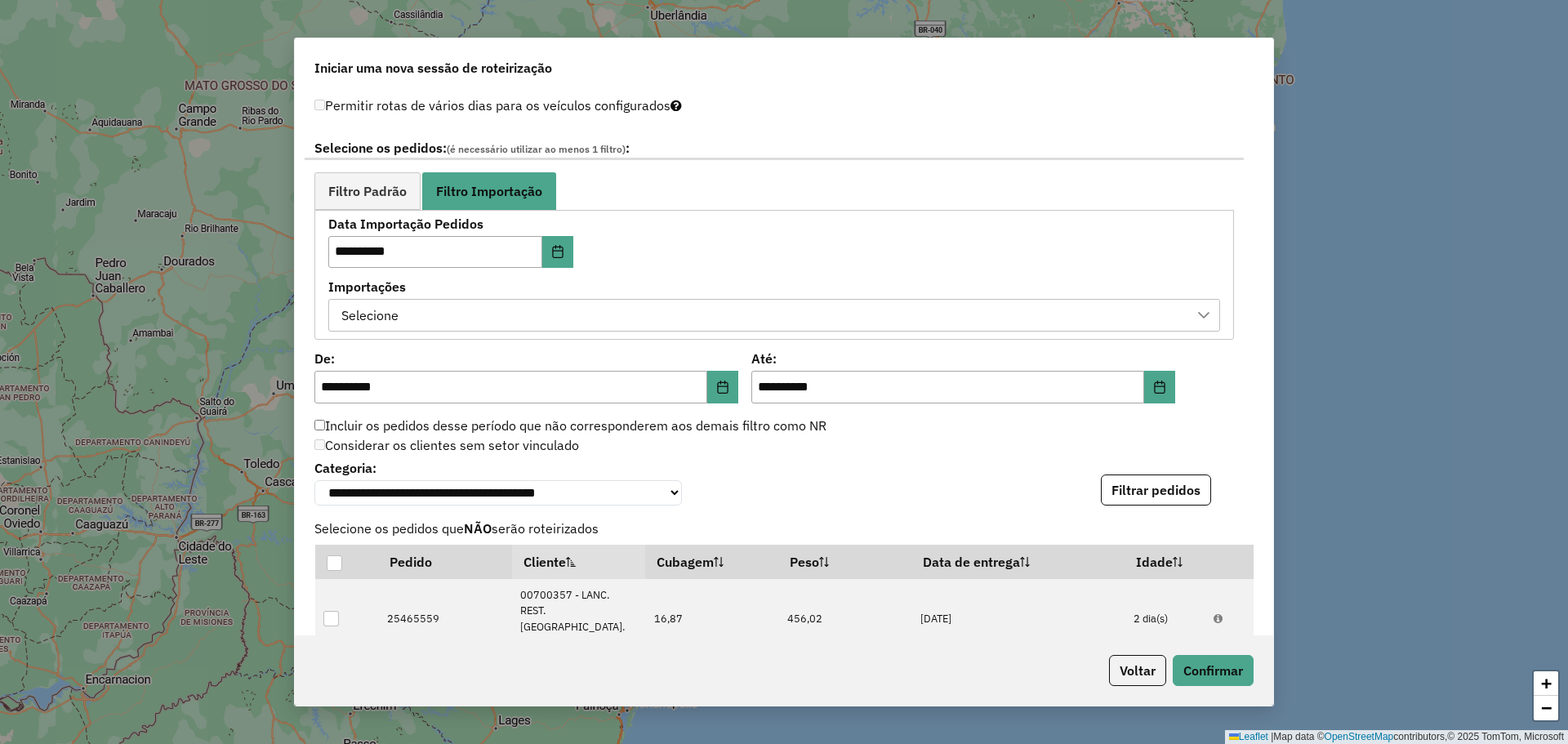
click at [704, 305] on div "Selecione" at bounding box center [762, 315] width 853 height 31
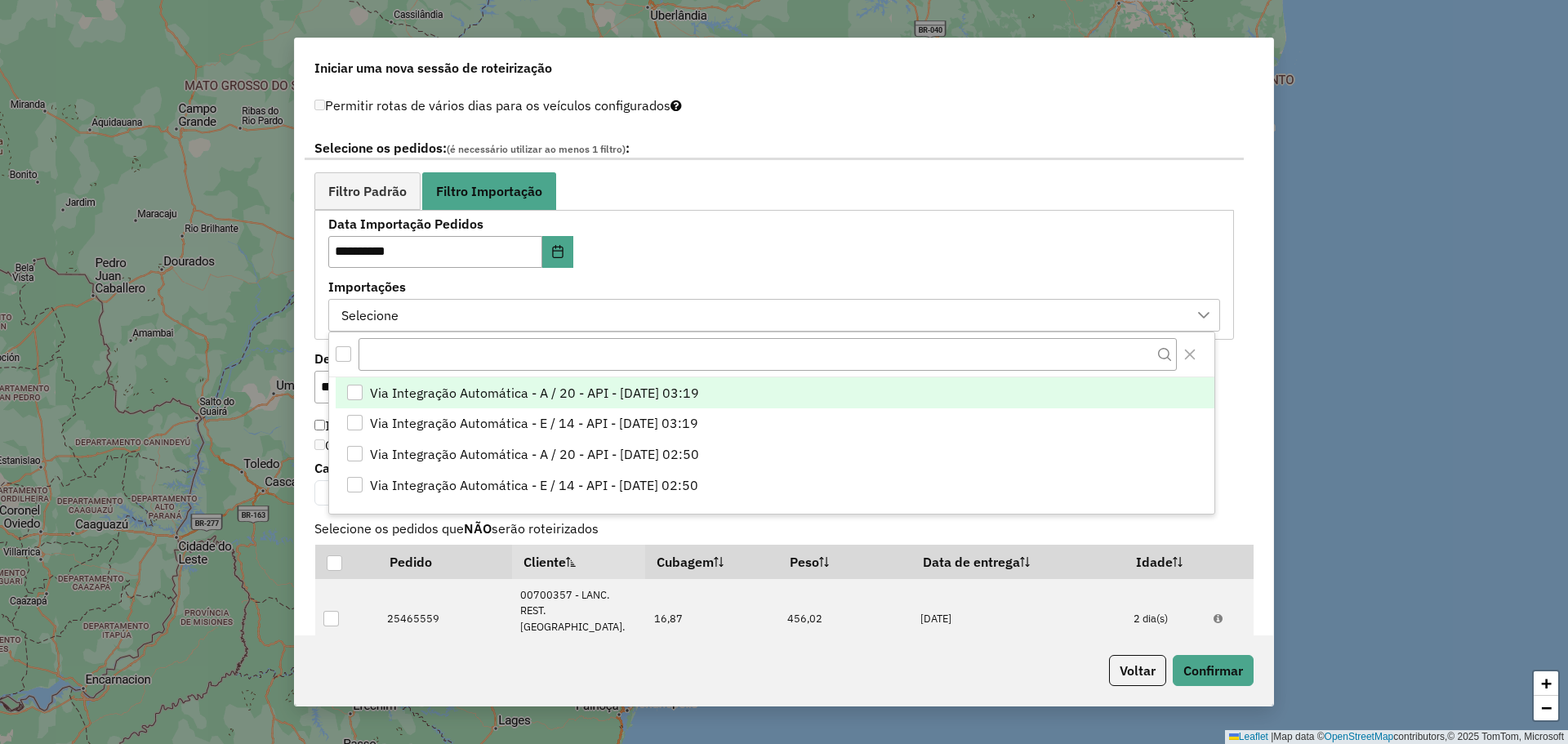
scroll to position [13, 75]
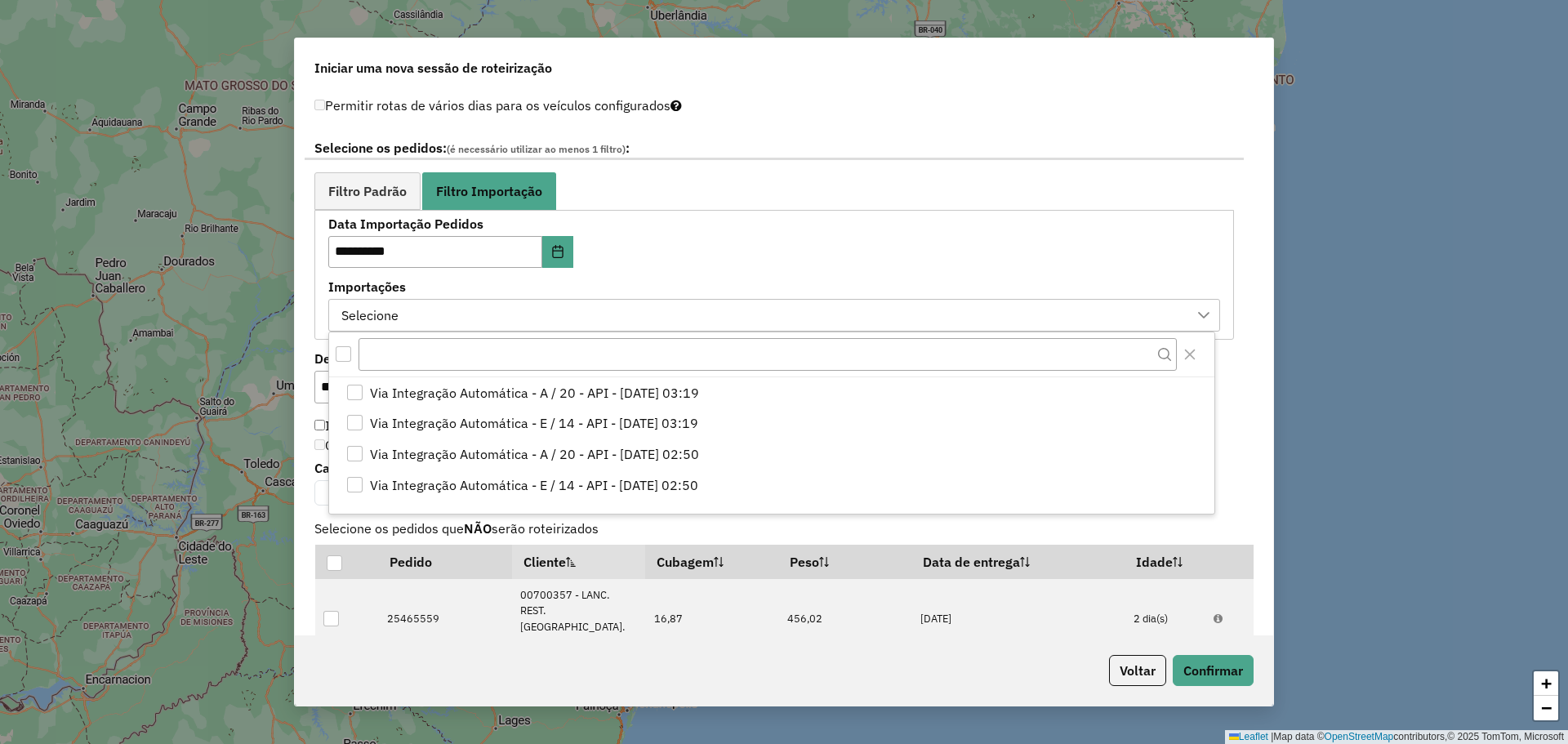
click at [343, 351] on div "All items unselected" at bounding box center [343, 353] width 15 height 15
click at [731, 259] on div "**********" at bounding box center [775, 275] width 892 height 113
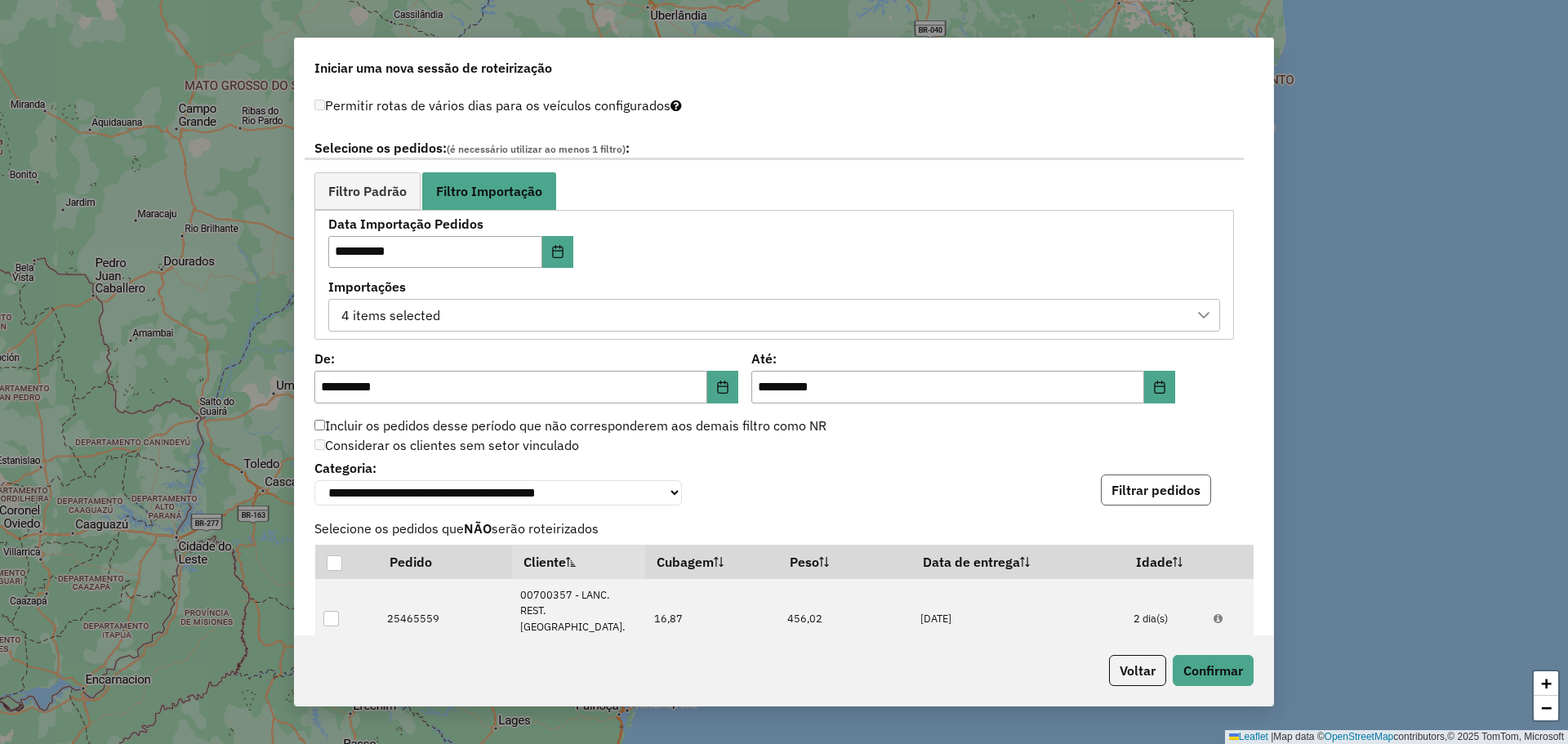
click at [1144, 494] on button "Filtrar pedidos" at bounding box center [1156, 490] width 110 height 31
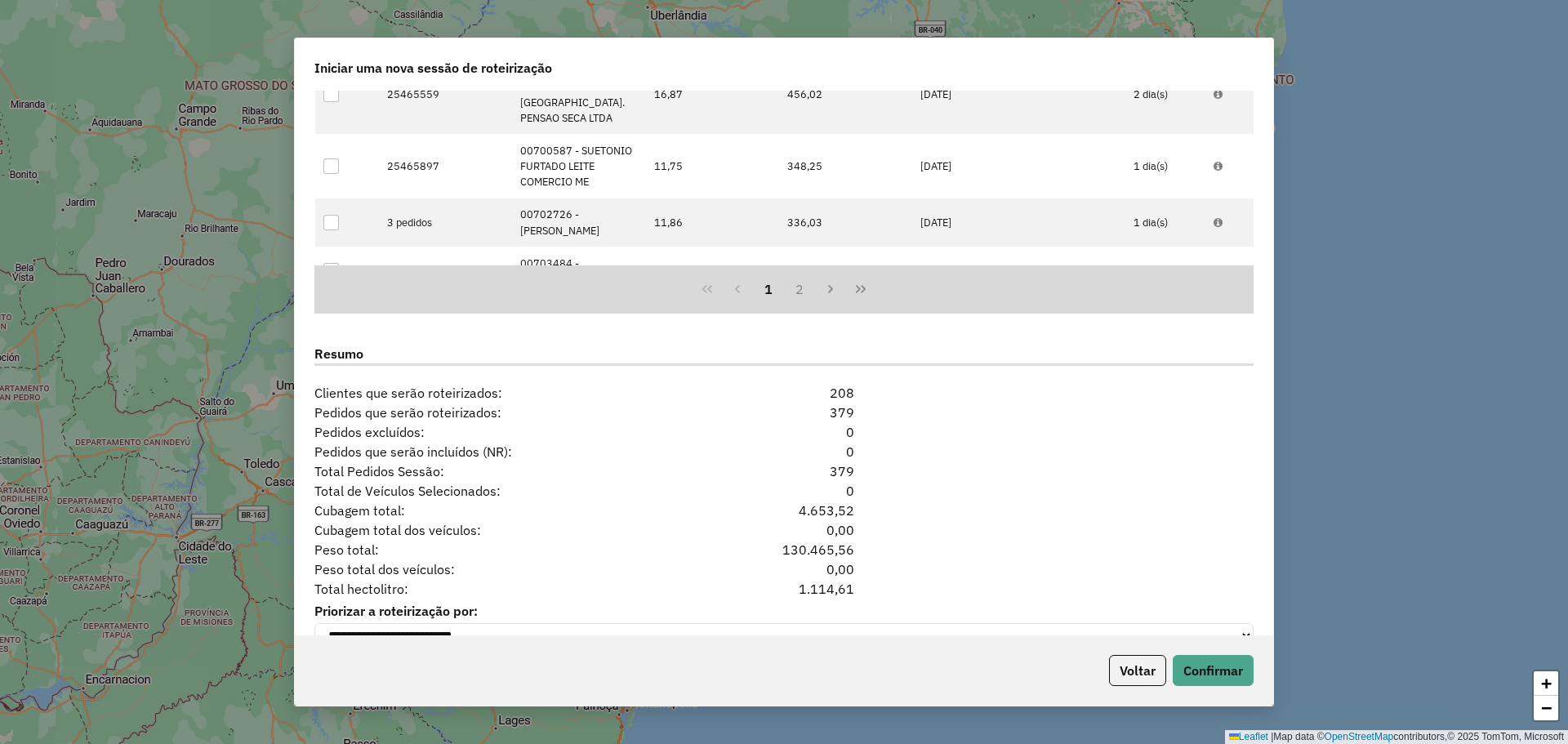
scroll to position [1499, 0]
